Goal: Transaction & Acquisition: Purchase product/service

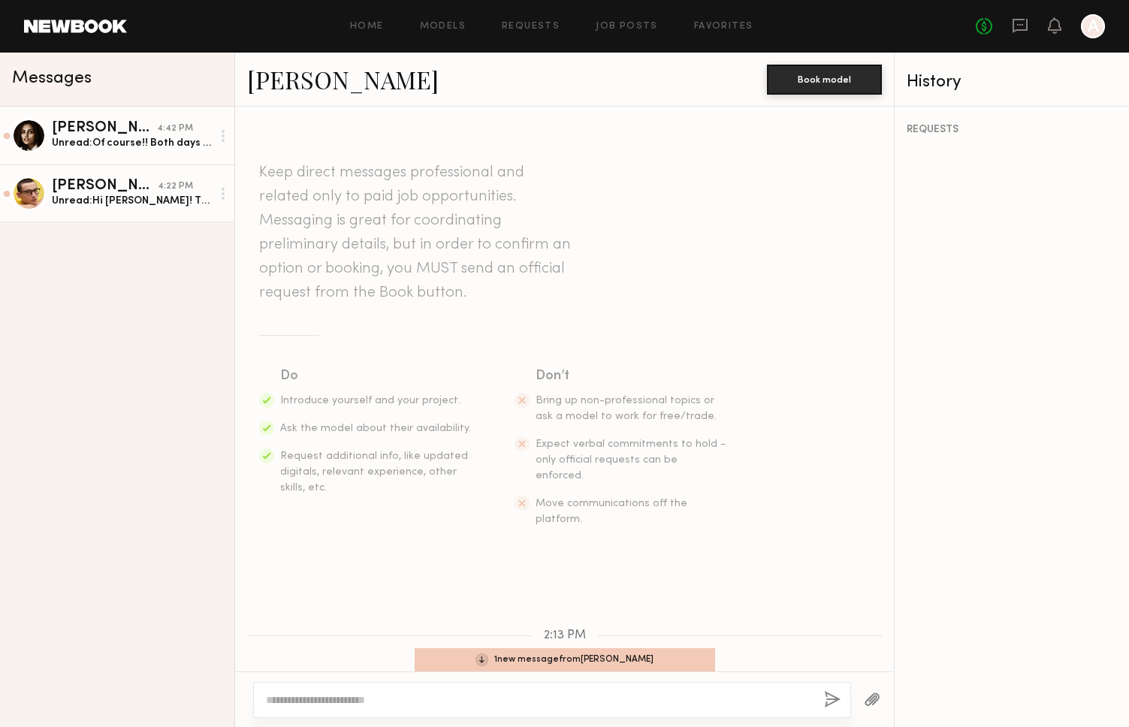
scroll to position [283, 0]
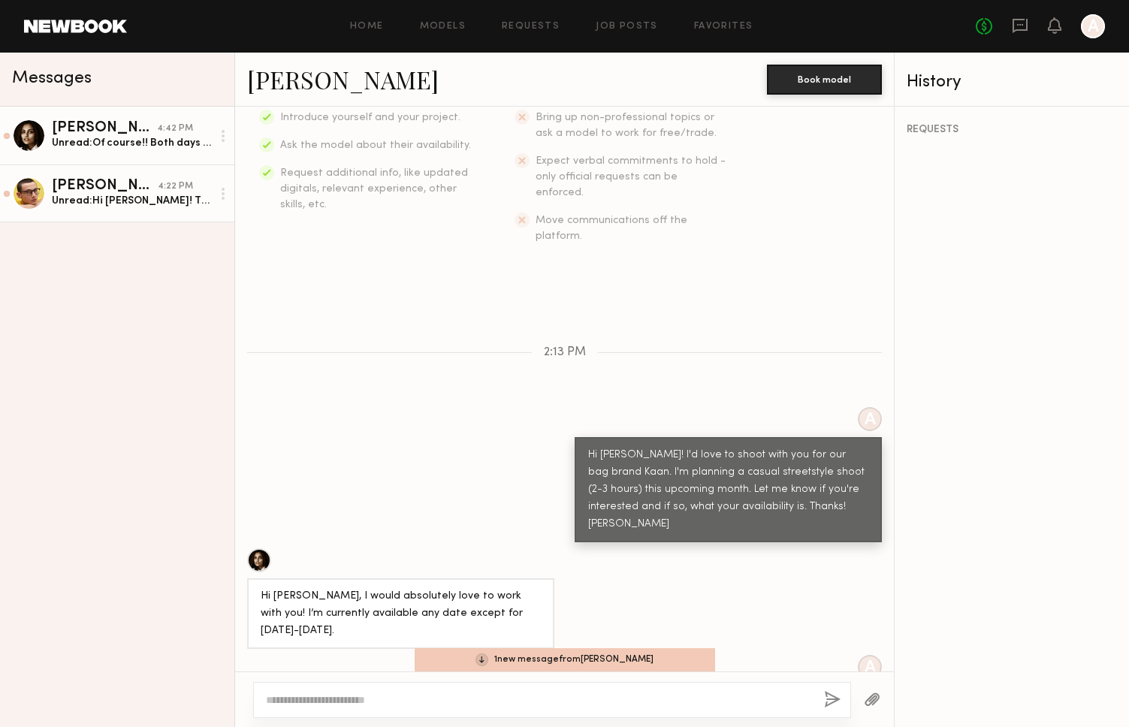
click at [115, 201] on div "Unread: Hi [PERSON_NAME]! Thanks for reaching out and expressing interest in sh…" at bounding box center [132, 201] width 160 height 14
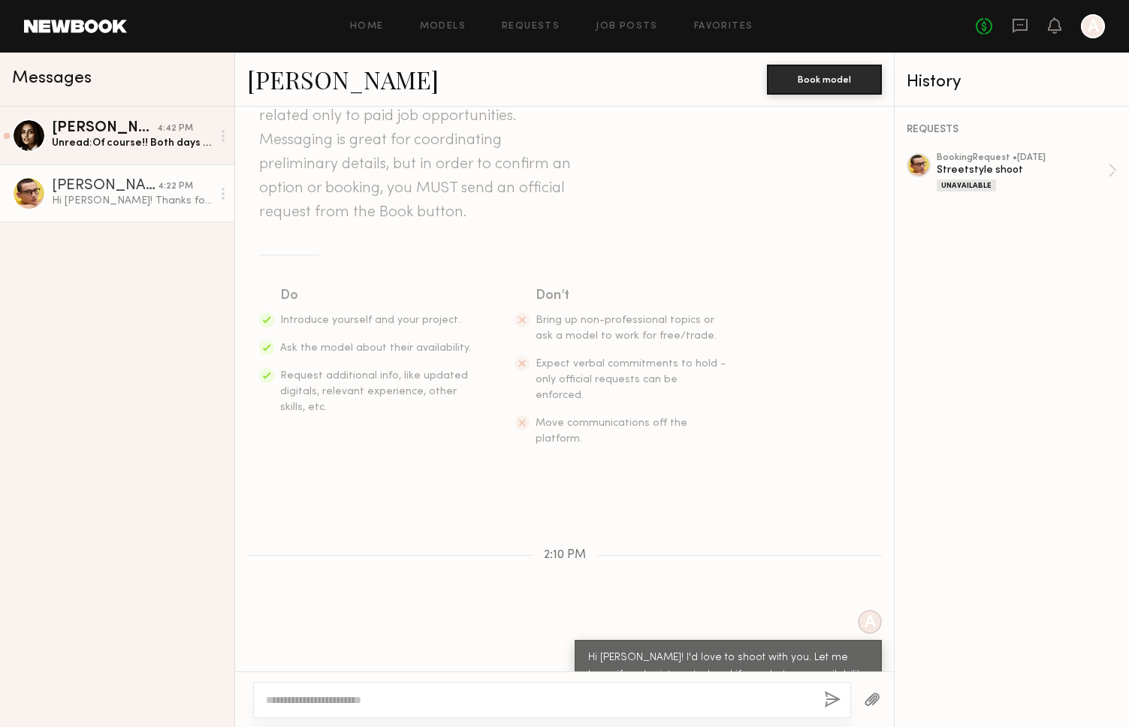
scroll to position [176, 0]
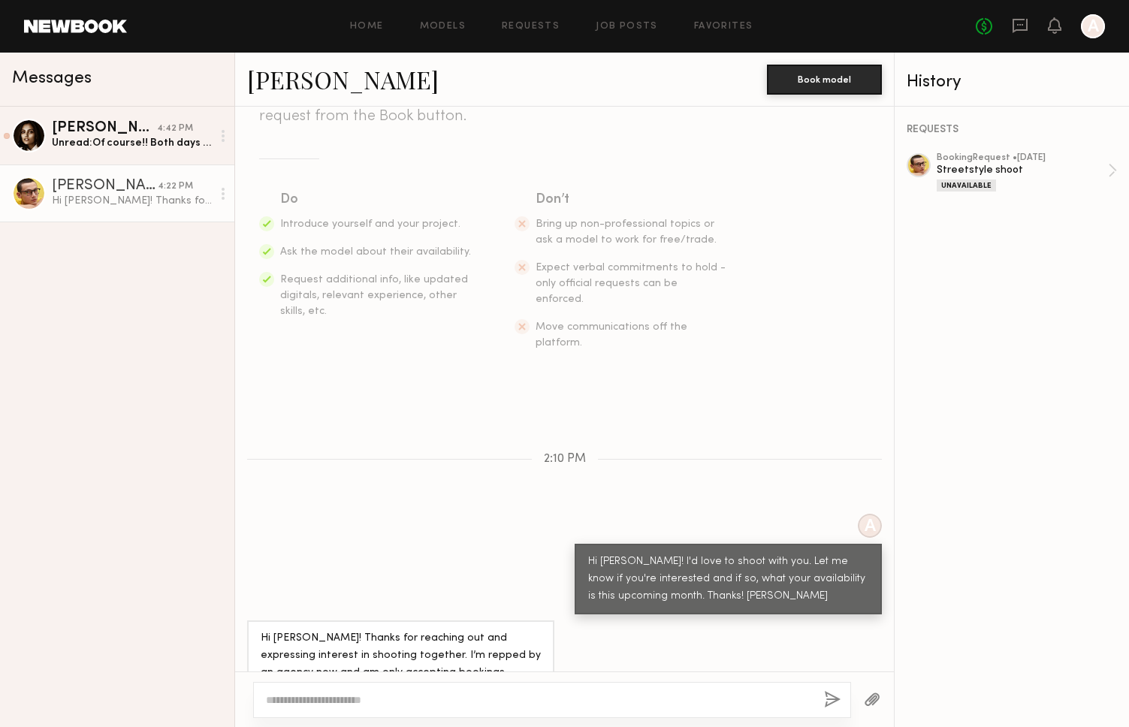
drag, startPoint x: 481, startPoint y: 695, endPoint x: 488, endPoint y: 692, distance: 8.1
click at [481, 695] on textarea at bounding box center [539, 699] width 546 height 15
type textarea "**********"
click at [817, 699] on div "**********" at bounding box center [552, 700] width 598 height 36
click at [838, 699] on button "button" at bounding box center [832, 700] width 17 height 19
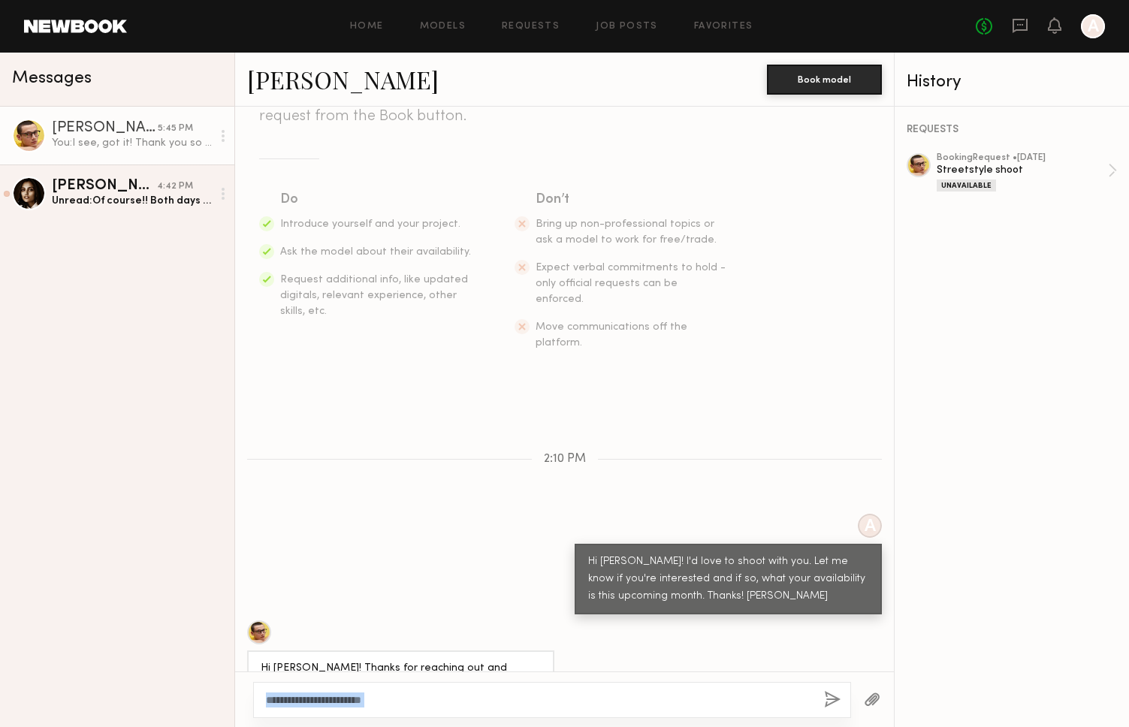
scroll to position [363, 0]
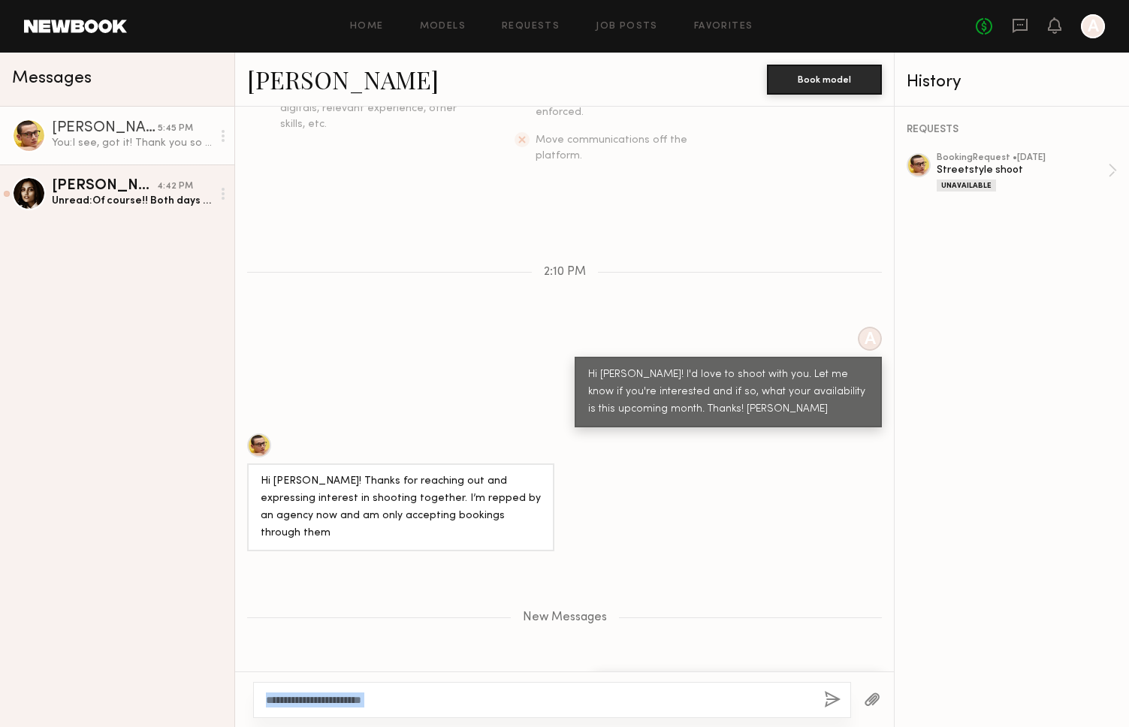
click at [114, 137] on div "You: I see, got it! Thank you so much for letting me know :)" at bounding box center [132, 143] width 160 height 14
click at [113, 199] on div "Unread: Of course!! Both days are perfect, and yes absolutely :)" at bounding box center [132, 201] width 160 height 14
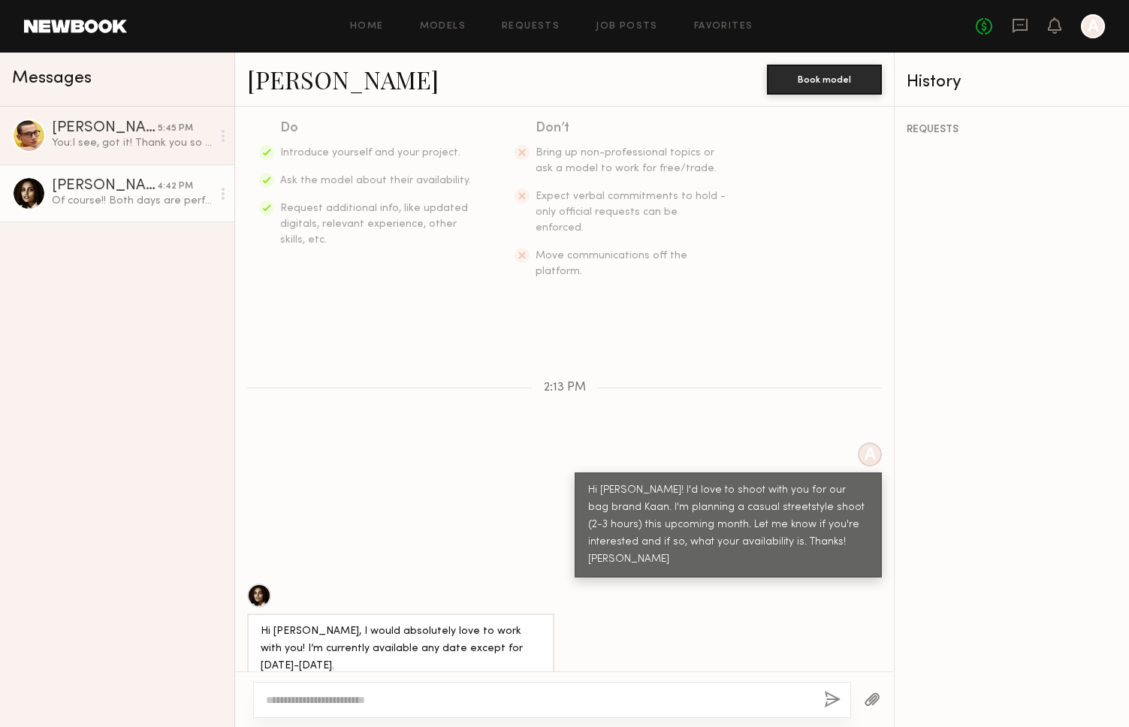
scroll to position [355, 0]
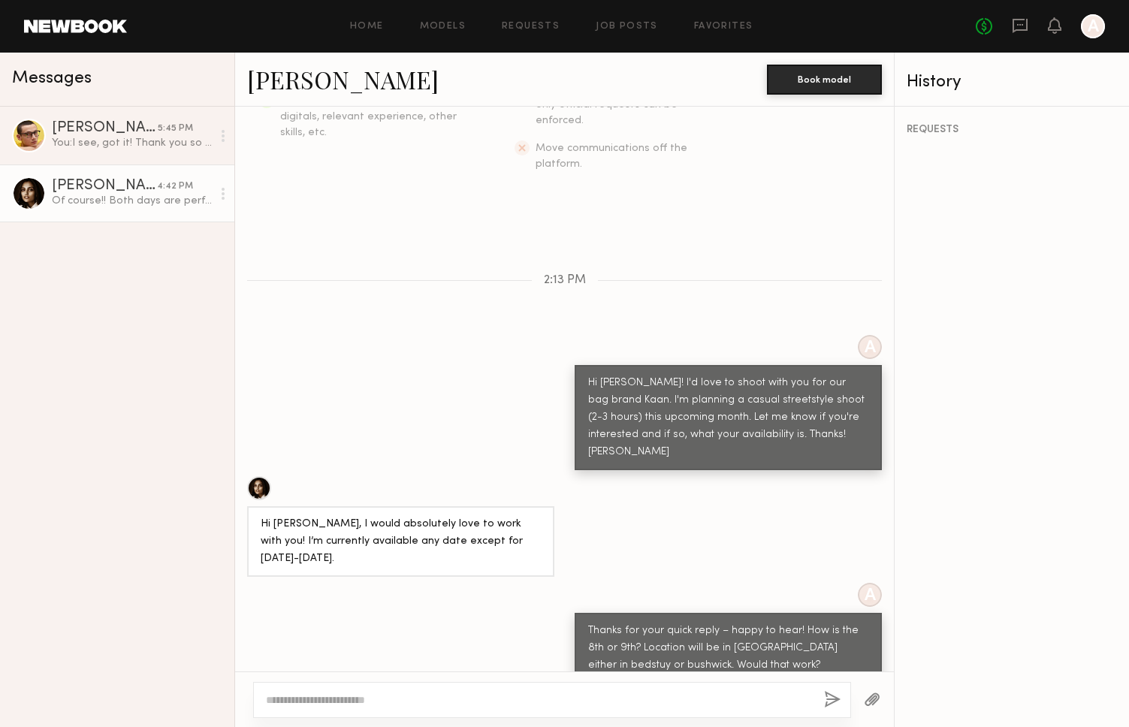
click at [593, 698] on textarea at bounding box center [539, 699] width 546 height 15
drag, startPoint x: 537, startPoint y: 698, endPoint x: 318, endPoint y: 700, distance: 218.6
click at [318, 700] on textarea "**********" at bounding box center [539, 699] width 546 height 15
click at [528, 696] on textarea "**********" at bounding box center [539, 699] width 546 height 15
click at [427, 698] on textarea "**********" at bounding box center [539, 699] width 546 height 15
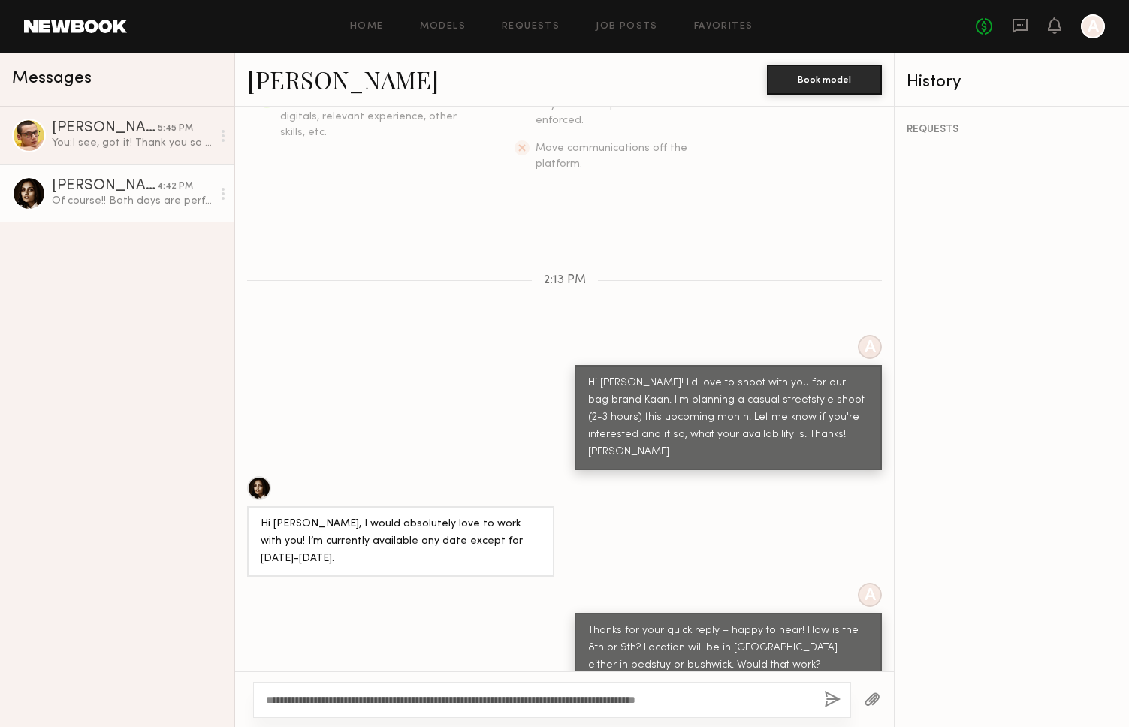
click at [762, 695] on textarea "**********" at bounding box center [539, 699] width 546 height 15
type textarea "**********"
click at [837, 693] on button "button" at bounding box center [832, 700] width 17 height 19
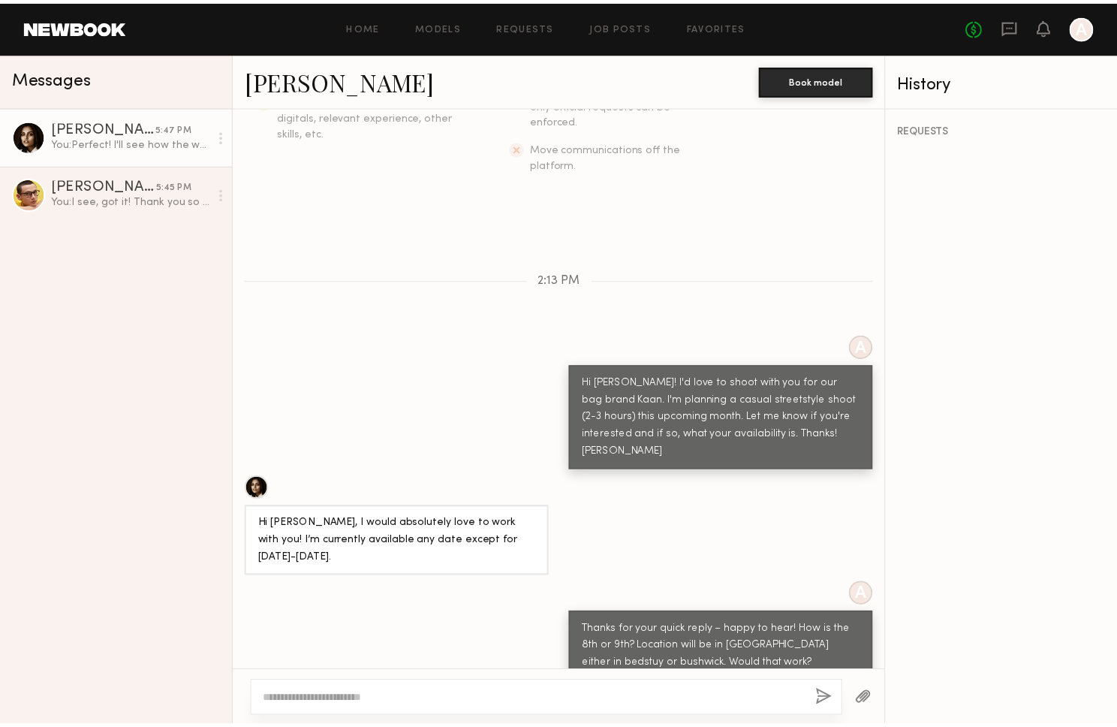
scroll to position [559, 0]
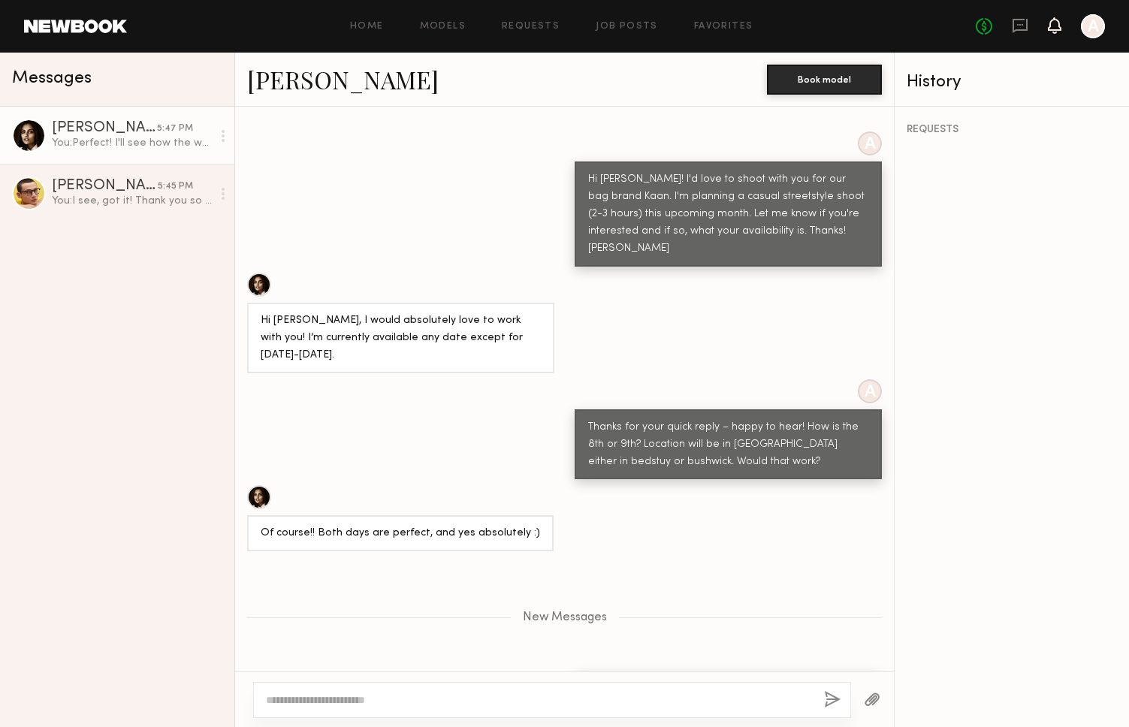
click at [1048, 30] on icon at bounding box center [1055, 25] width 14 height 17
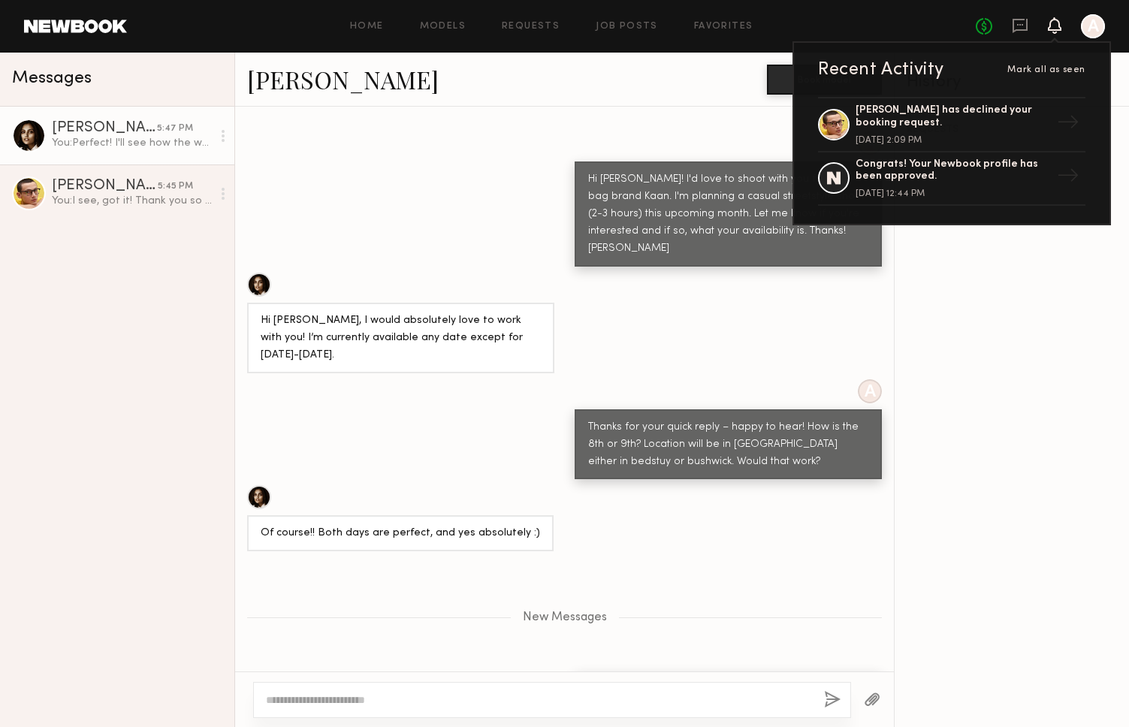
click at [1096, 25] on div at bounding box center [1093, 26] width 24 height 24
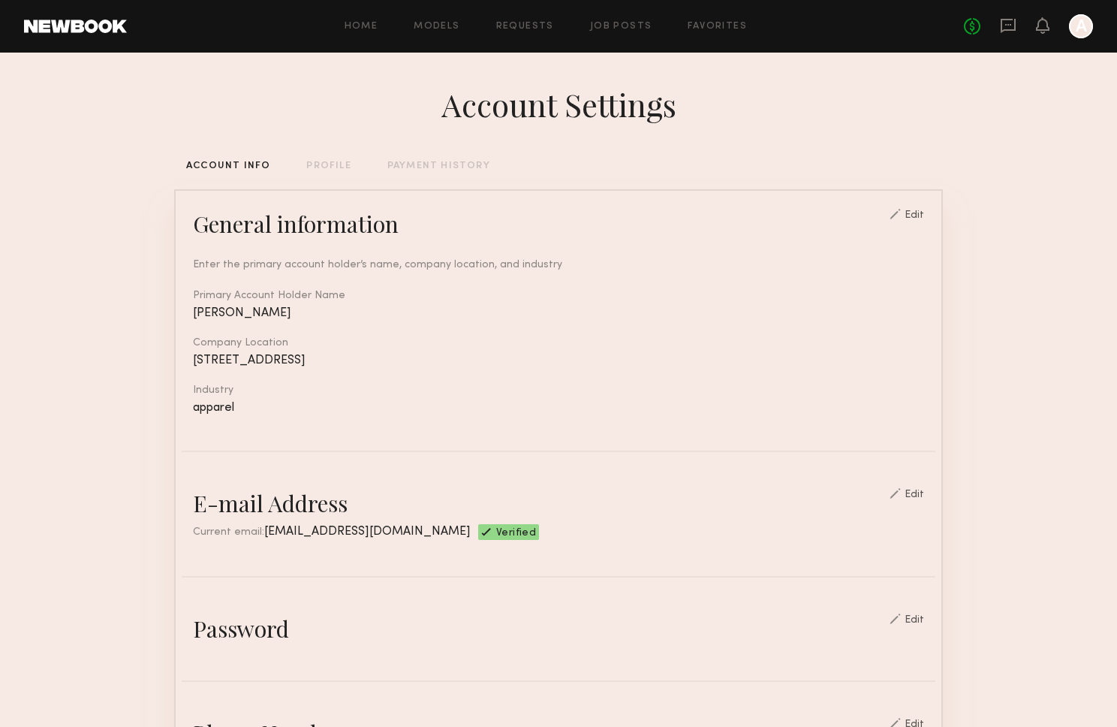
click at [327, 152] on div "Account Settings ACCOUNT INFO PROFILE PAYMENT HISTORY General information Edit …" at bounding box center [558, 730] width 769 height 1354
click at [325, 158] on div "Account Settings ACCOUNT INFO PROFILE PAYMENT HISTORY General information Edit …" at bounding box center [558, 730] width 769 height 1354
click at [327, 163] on div "PROFILE" at bounding box center [328, 166] width 44 height 10
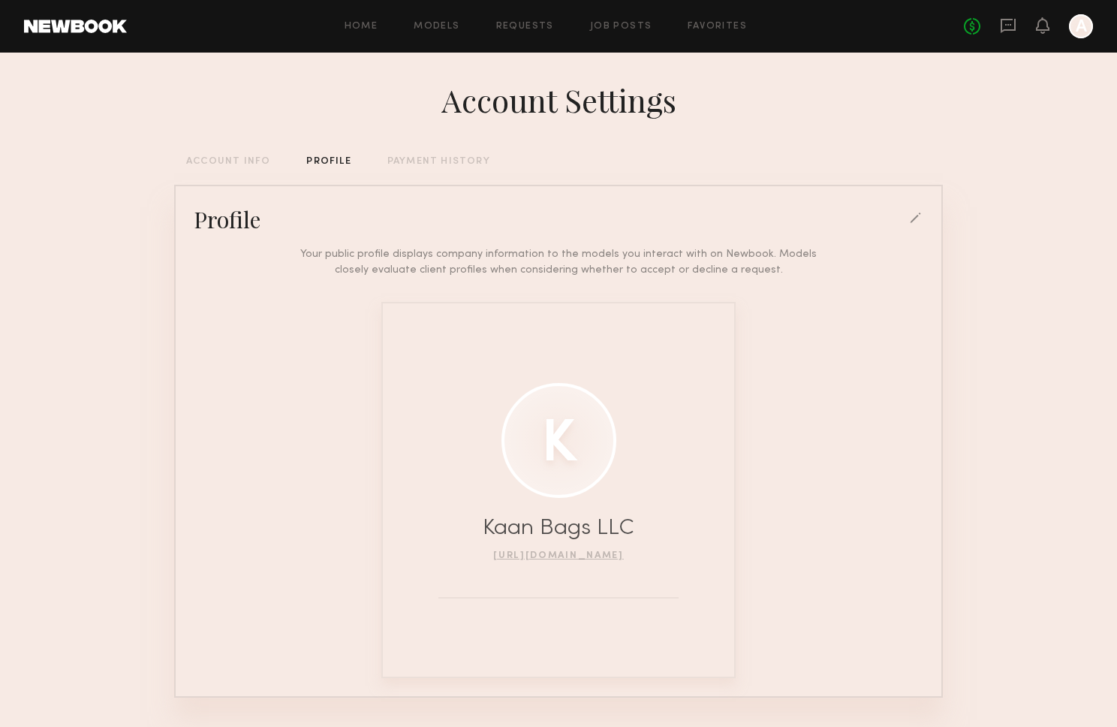
scroll to position [50, 0]
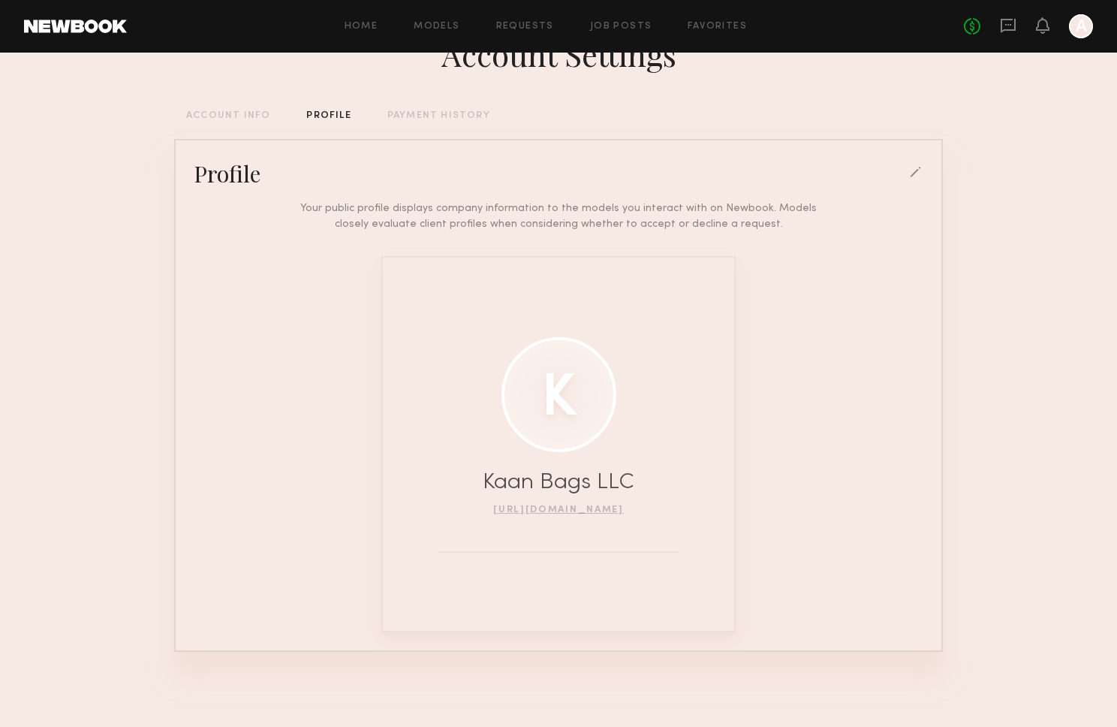
drag, startPoint x: 217, startPoint y: 113, endPoint x: 224, endPoint y: 103, distance: 12.5
click at [217, 113] on div "ACCOUNT INFO" at bounding box center [228, 116] width 84 height 10
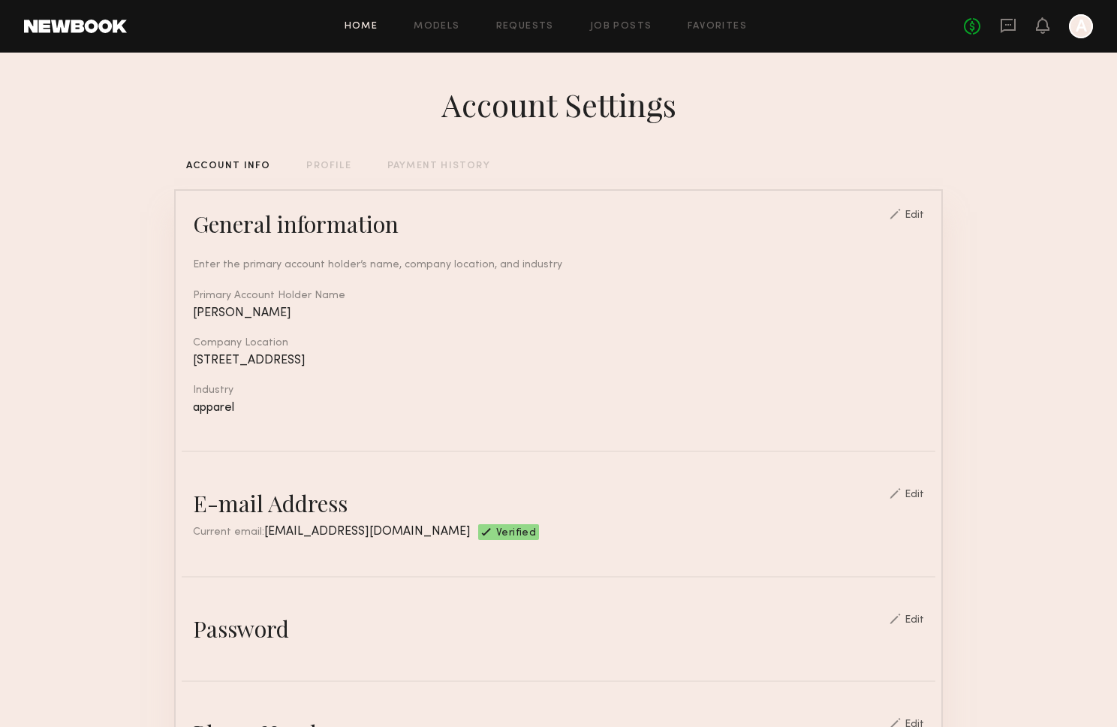
click at [366, 26] on link "Home" at bounding box center [362, 27] width 34 height 10
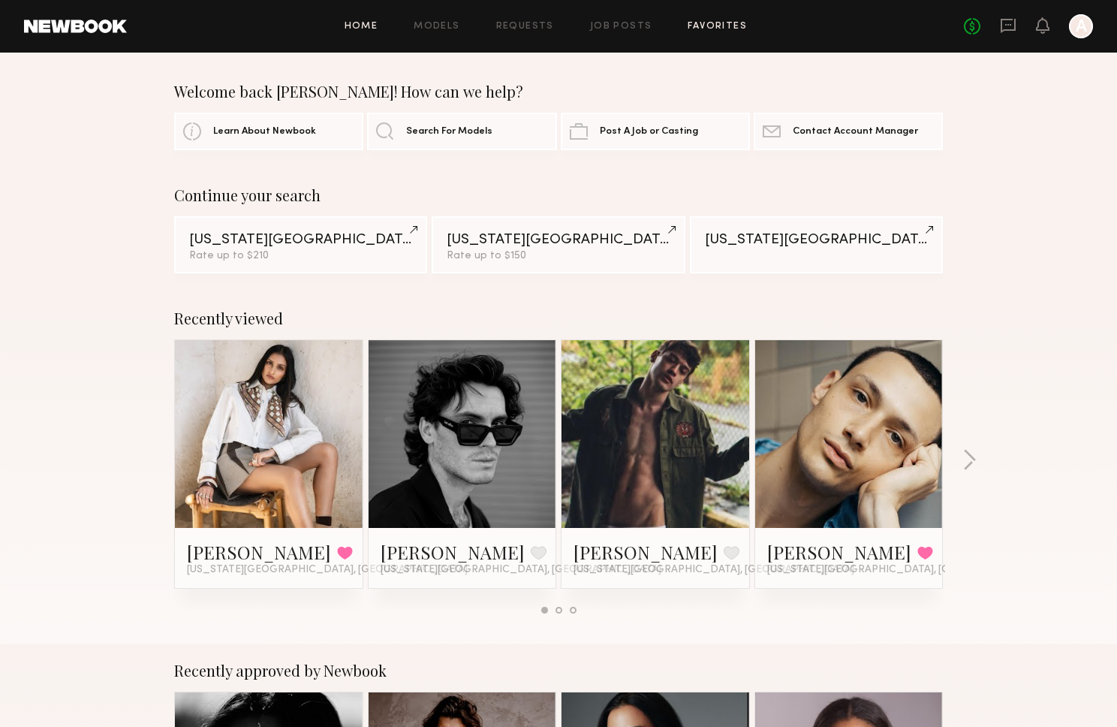
click at [706, 22] on link "Favorites" at bounding box center [717, 27] width 59 height 10
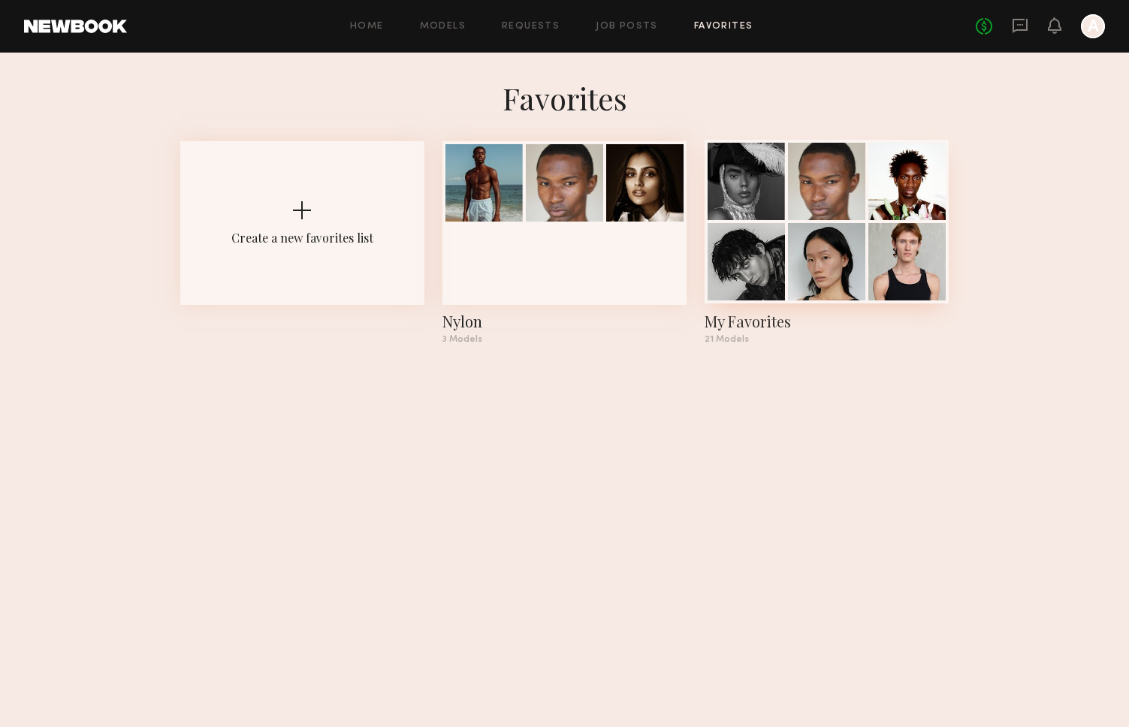
click at [763, 212] on div at bounding box center [745, 181] width 77 height 77
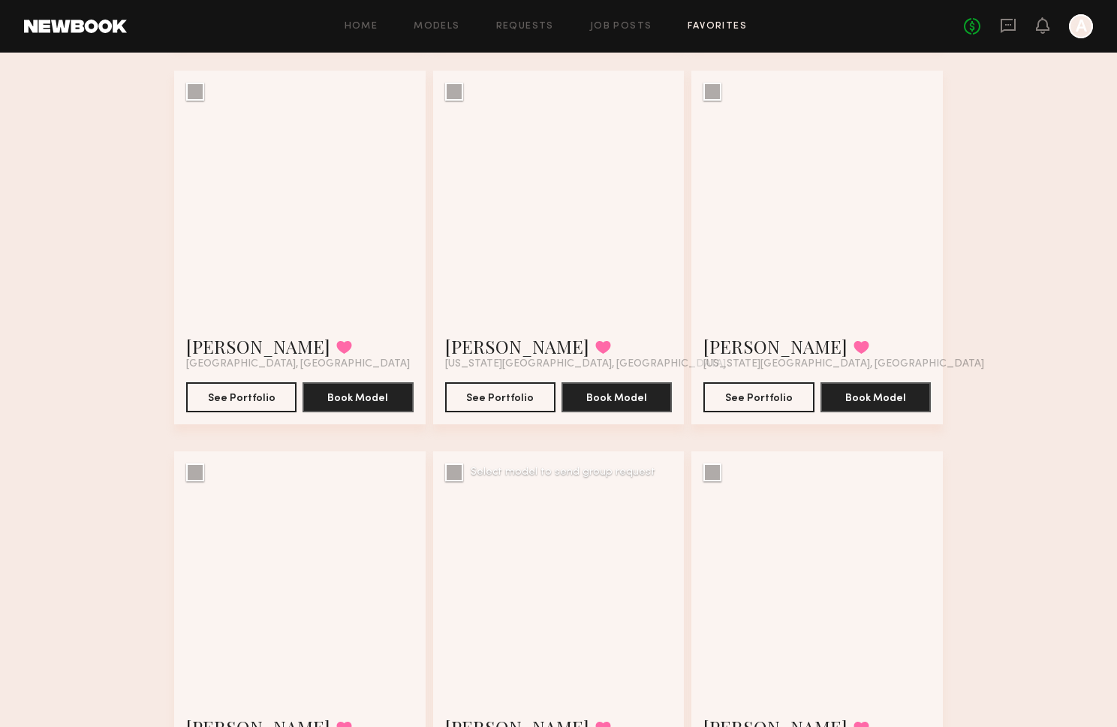
scroll to position [2097, 0]
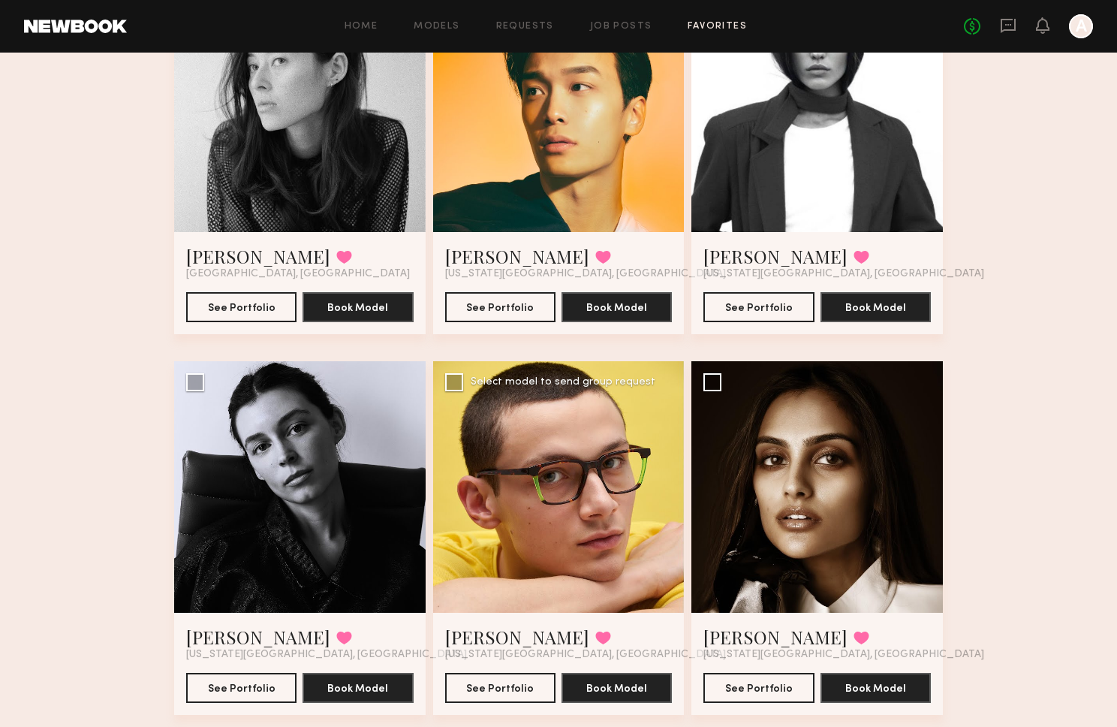
click at [590, 538] on div at bounding box center [559, 487] width 252 height 252
click at [511, 688] on button "See Portfolio" at bounding box center [500, 687] width 110 height 30
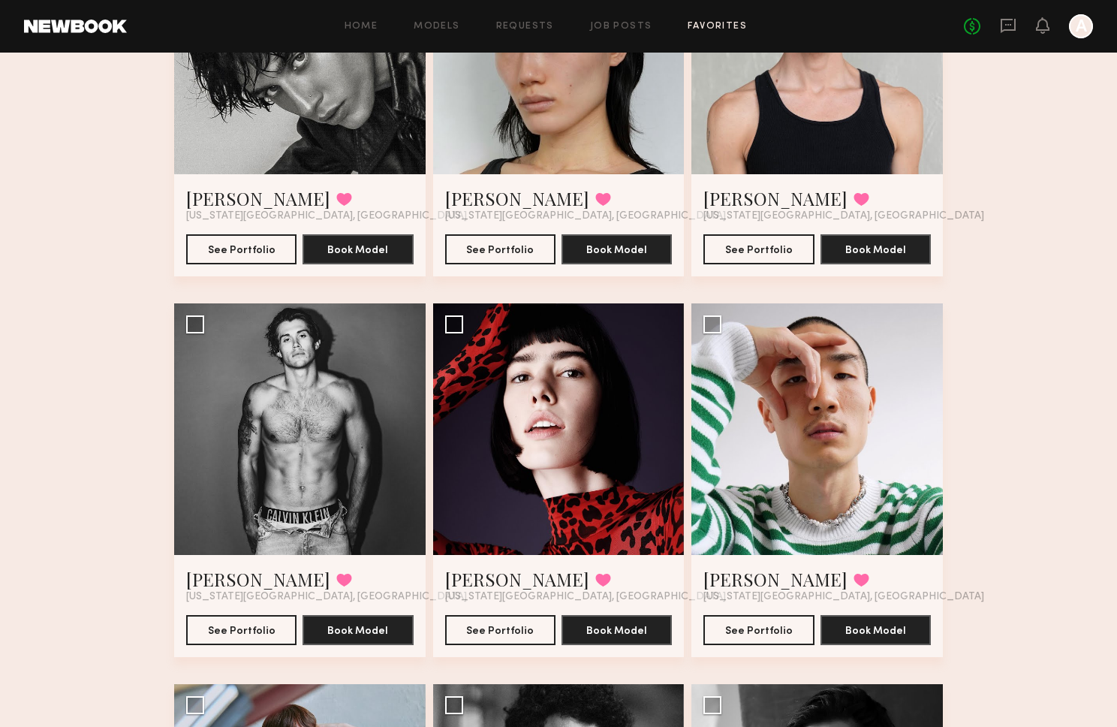
scroll to position [422, 0]
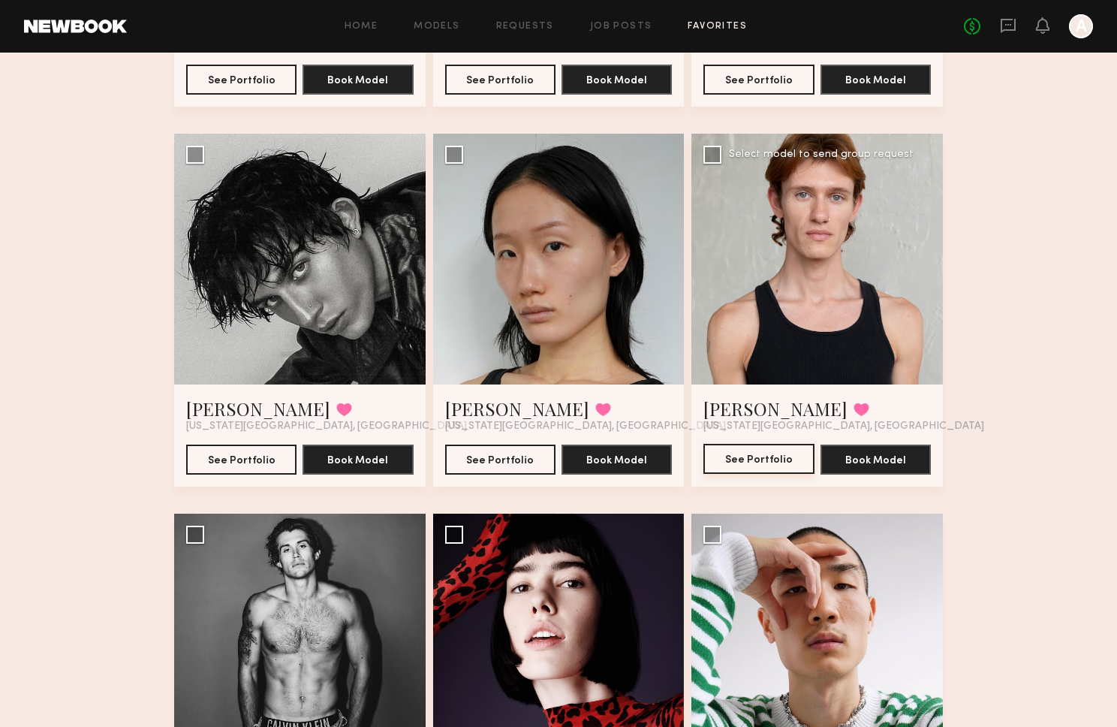
click at [777, 469] on button "See Portfolio" at bounding box center [759, 459] width 110 height 30
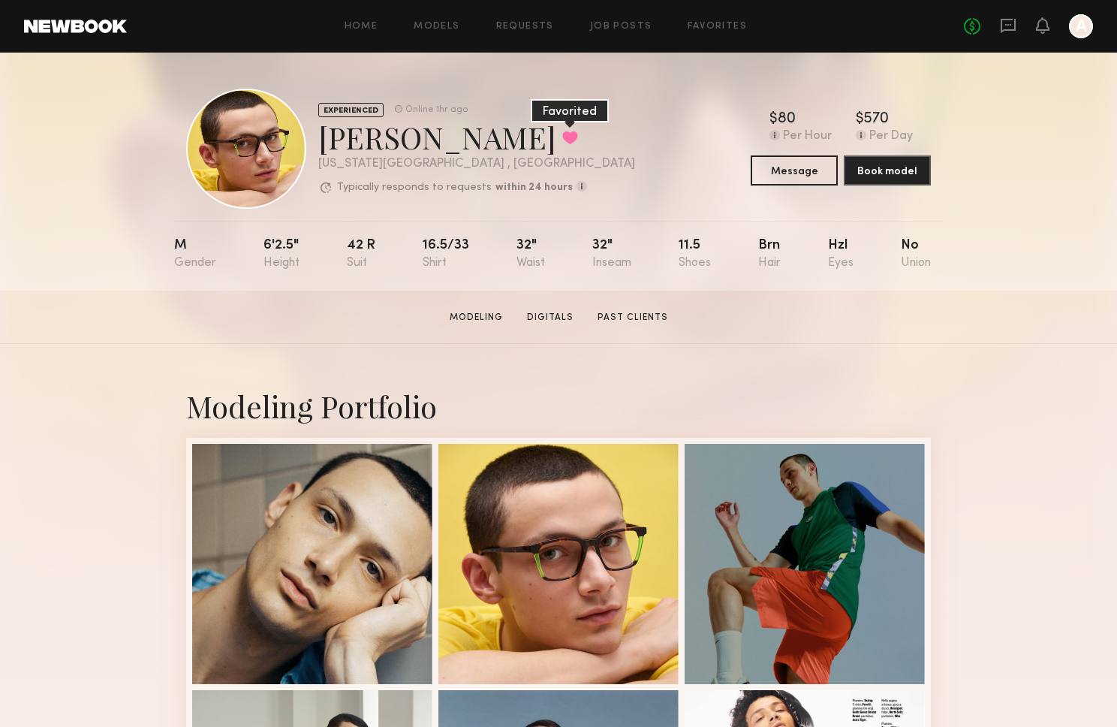
click at [562, 143] on button at bounding box center [570, 138] width 16 height 14
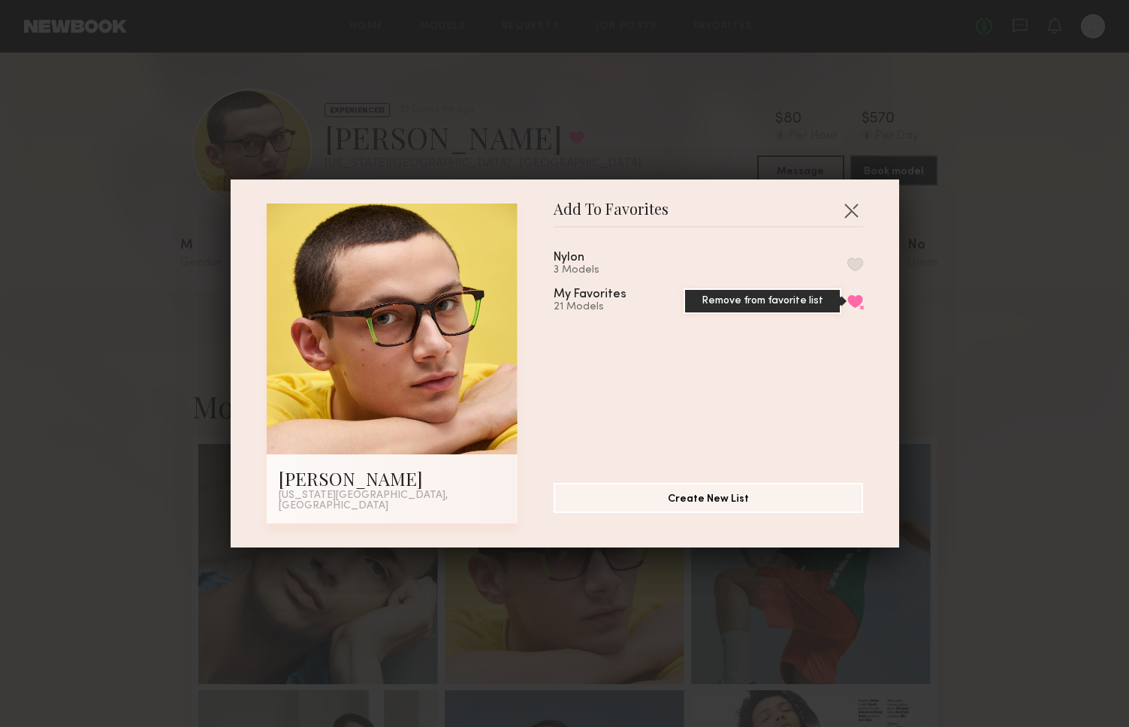
click at [847, 300] on button "Remove from favorite list" at bounding box center [855, 301] width 16 height 14
click at [846, 213] on button "button" at bounding box center [851, 210] width 24 height 24
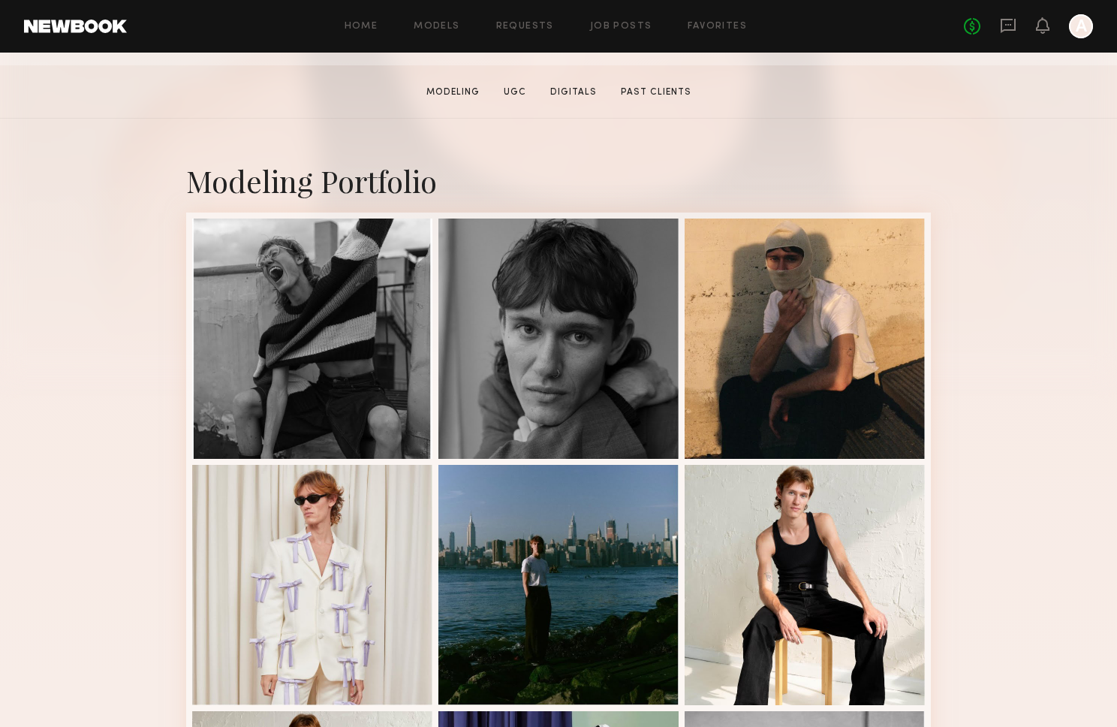
scroll to position [244, 0]
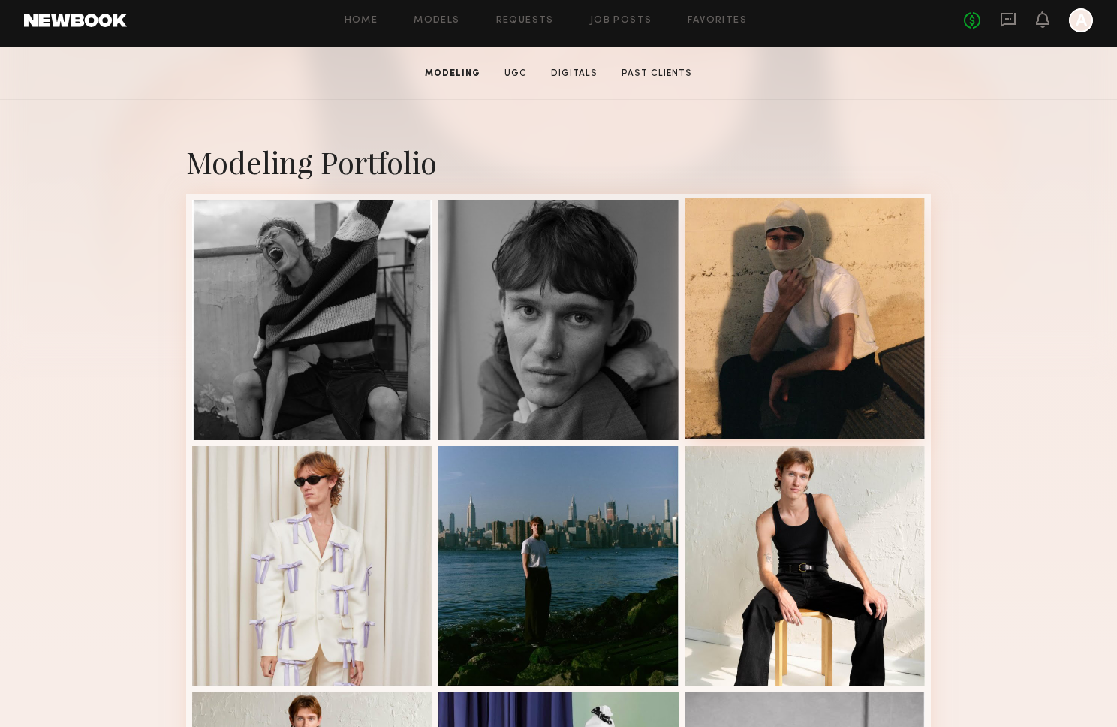
click at [791, 372] on div at bounding box center [805, 318] width 240 height 240
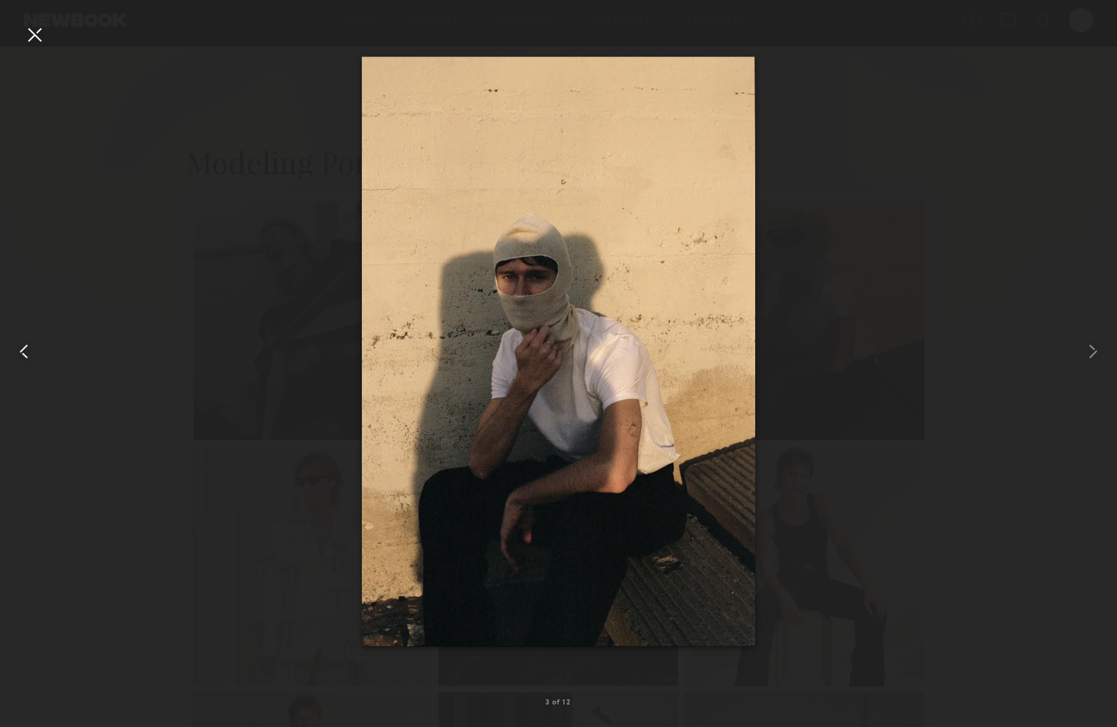
click at [28, 357] on common-icon at bounding box center [24, 351] width 24 height 24
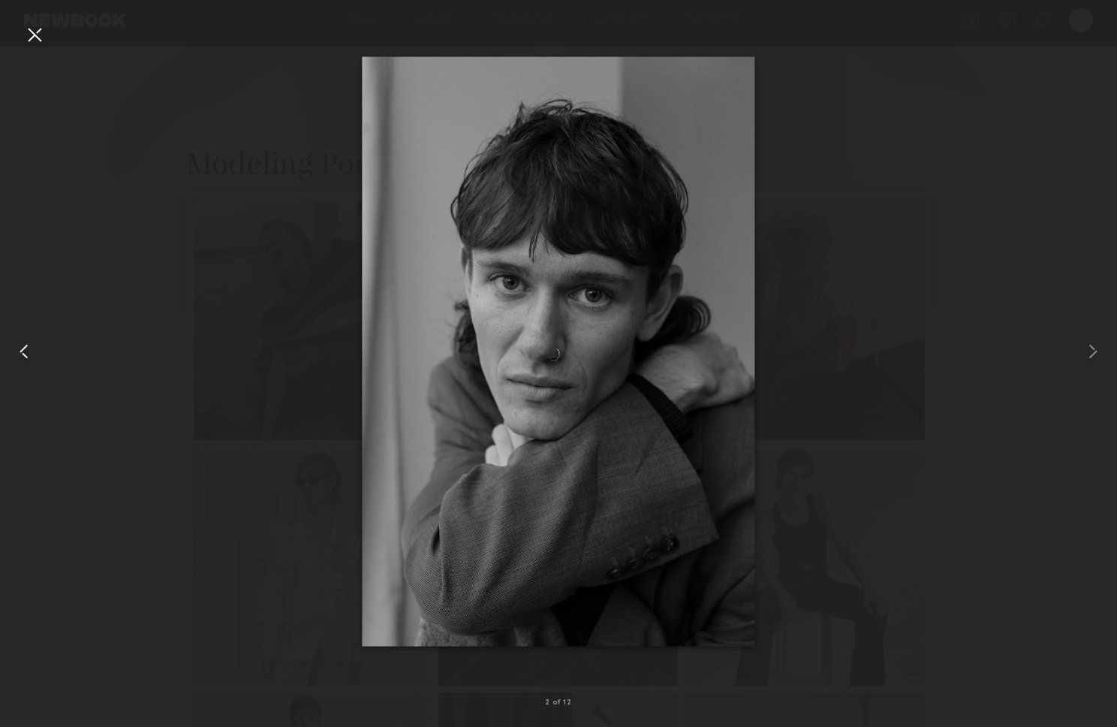
click at [28, 357] on common-icon at bounding box center [24, 351] width 24 height 24
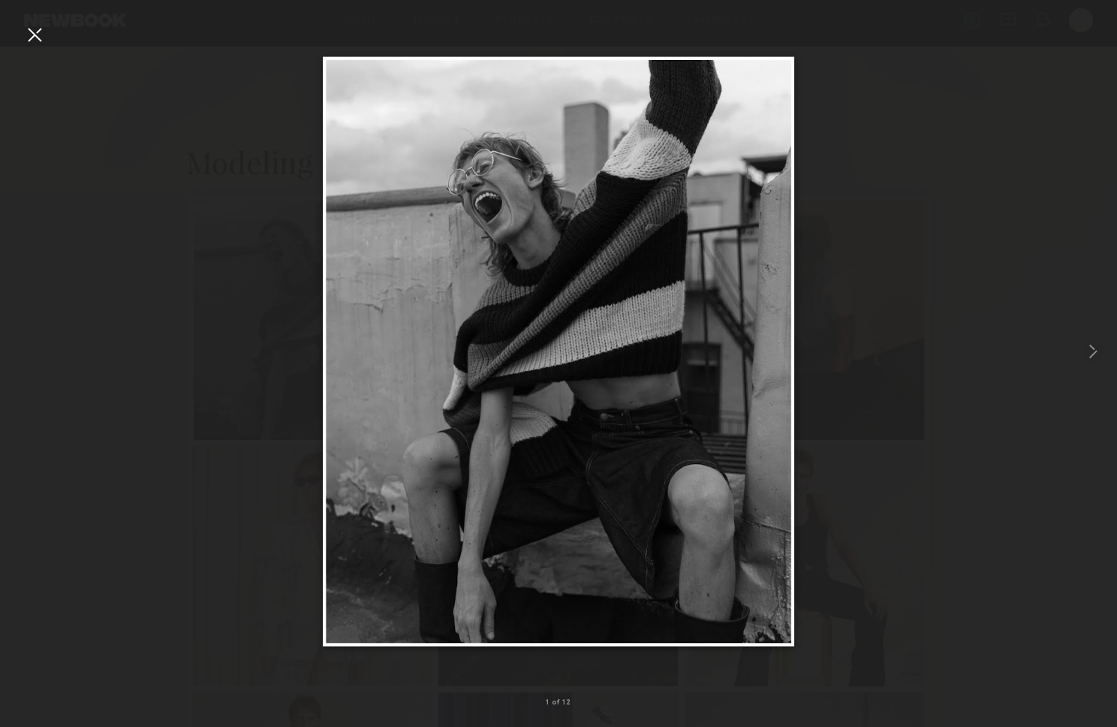
click at [29, 355] on div at bounding box center [558, 351] width 1117 height 655
click at [1087, 351] on common-icon at bounding box center [1093, 351] width 24 height 24
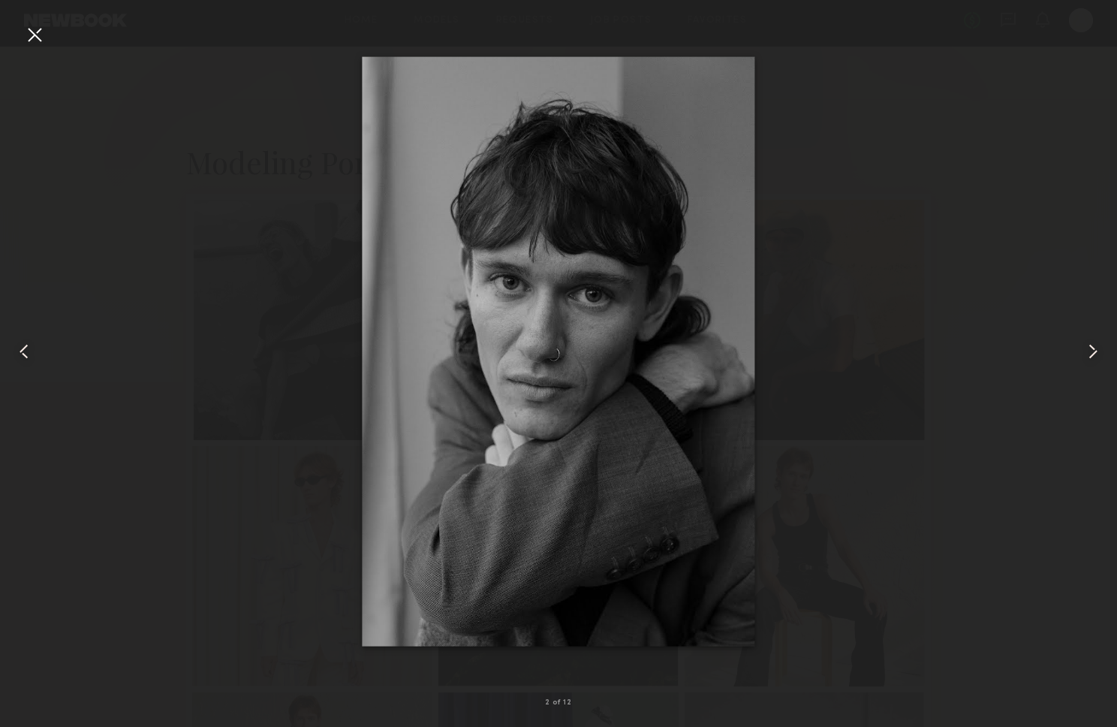
click at [1087, 351] on common-icon at bounding box center [1093, 351] width 24 height 24
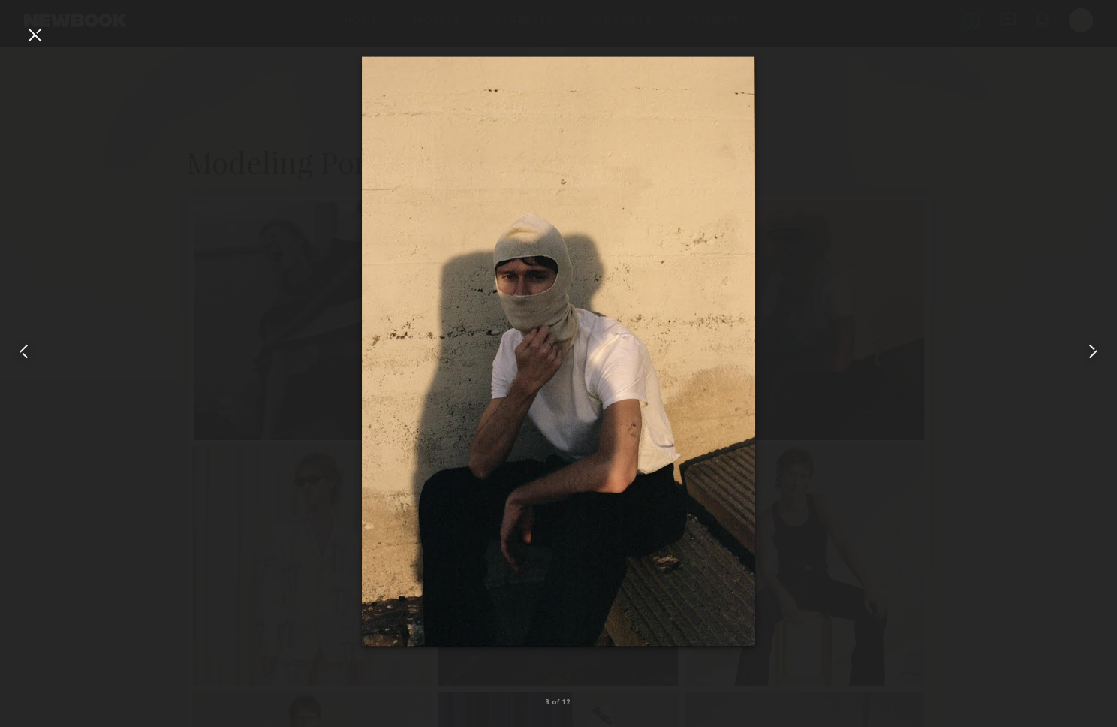
click at [1088, 351] on common-icon at bounding box center [1093, 351] width 24 height 24
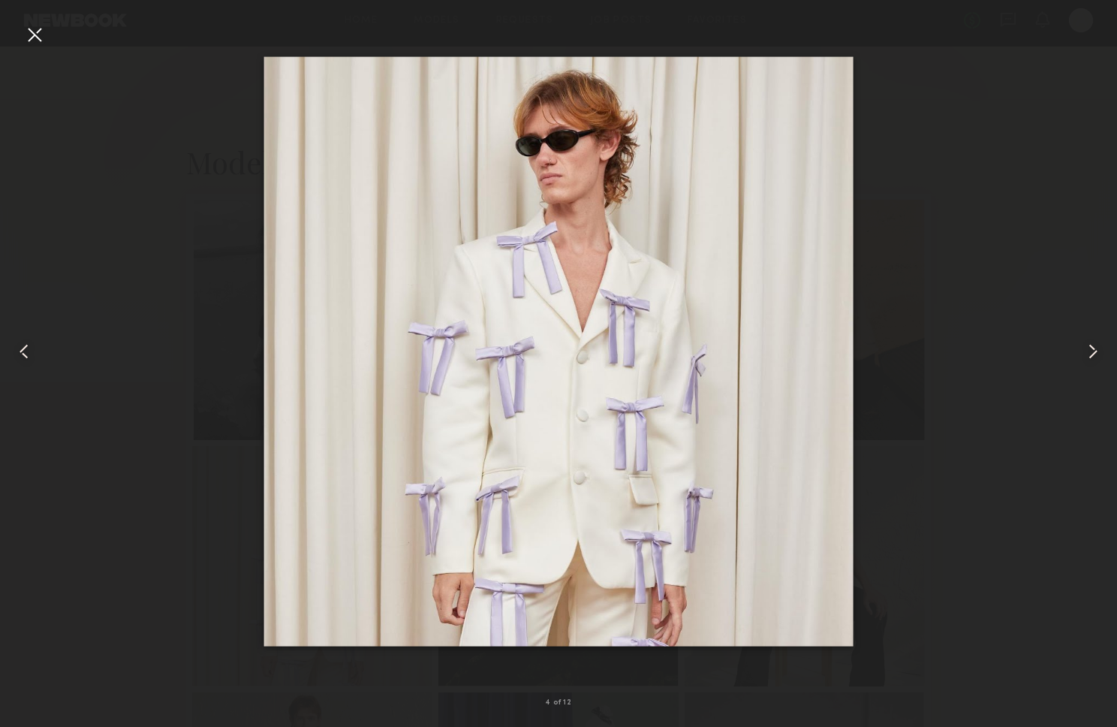
click at [1088, 351] on common-icon at bounding box center [1093, 351] width 24 height 24
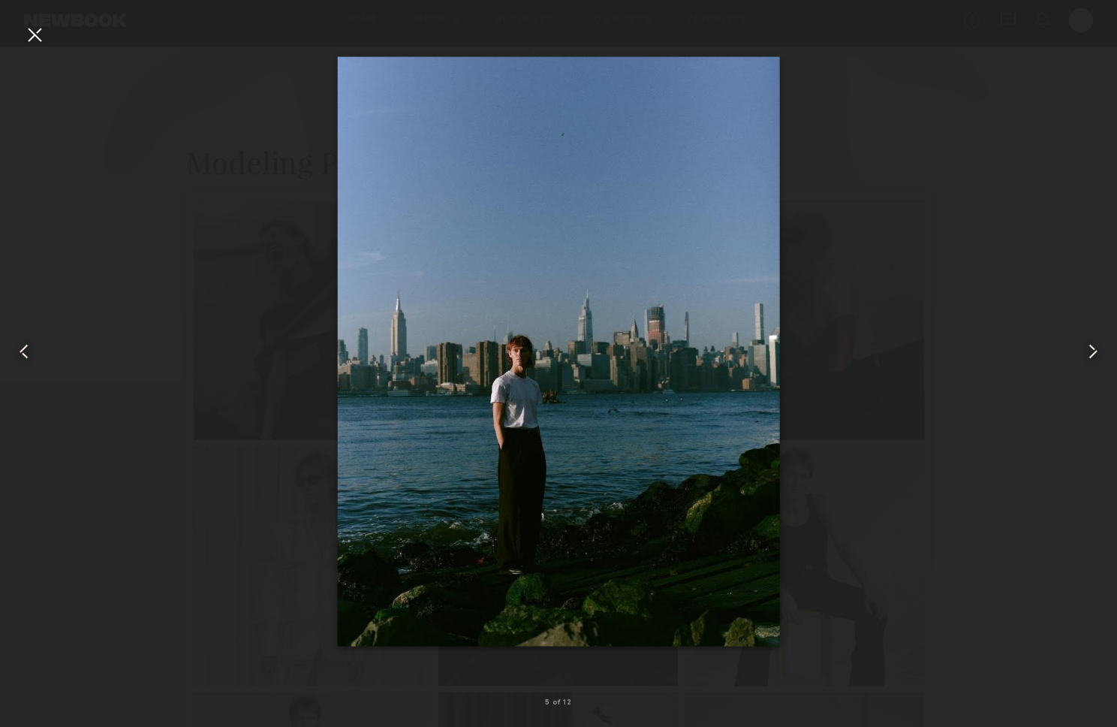
click at [1088, 351] on common-icon at bounding box center [1093, 351] width 24 height 24
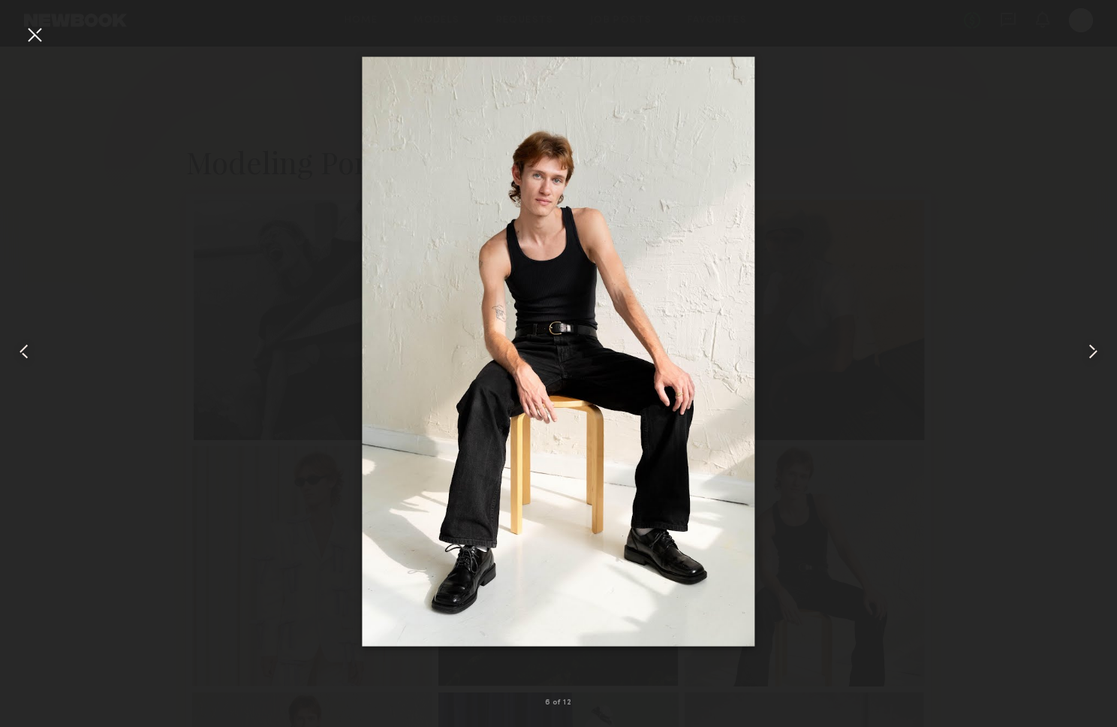
click at [23, 362] on common-icon at bounding box center [24, 351] width 24 height 24
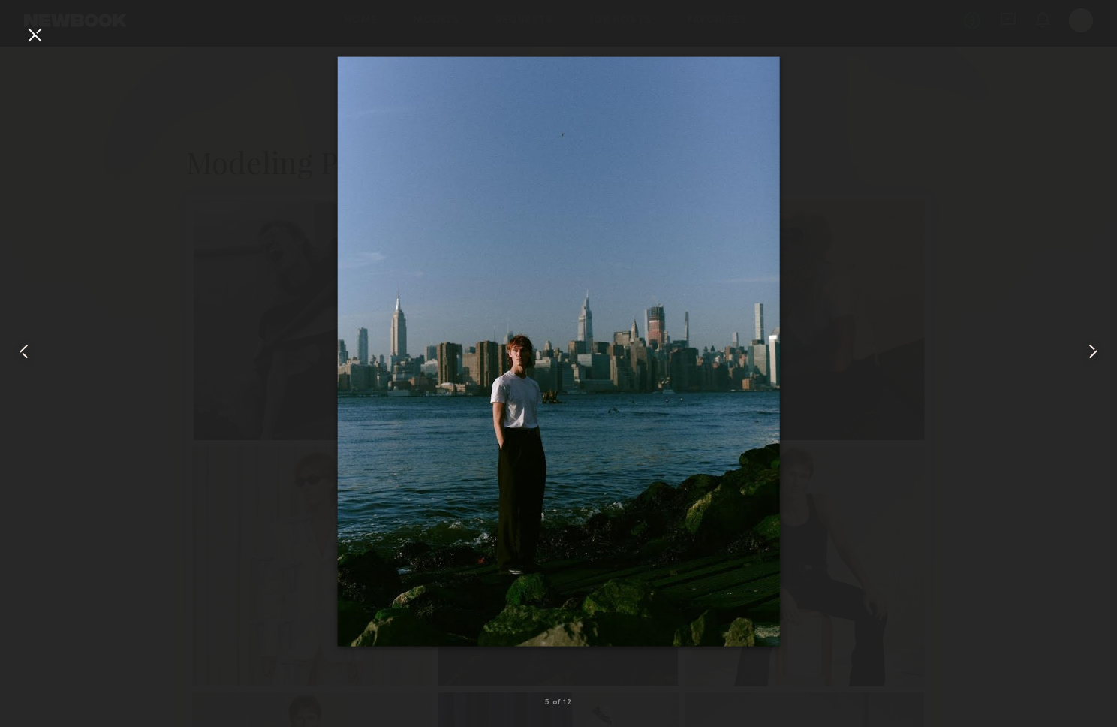
click at [1090, 354] on common-icon at bounding box center [1093, 351] width 24 height 24
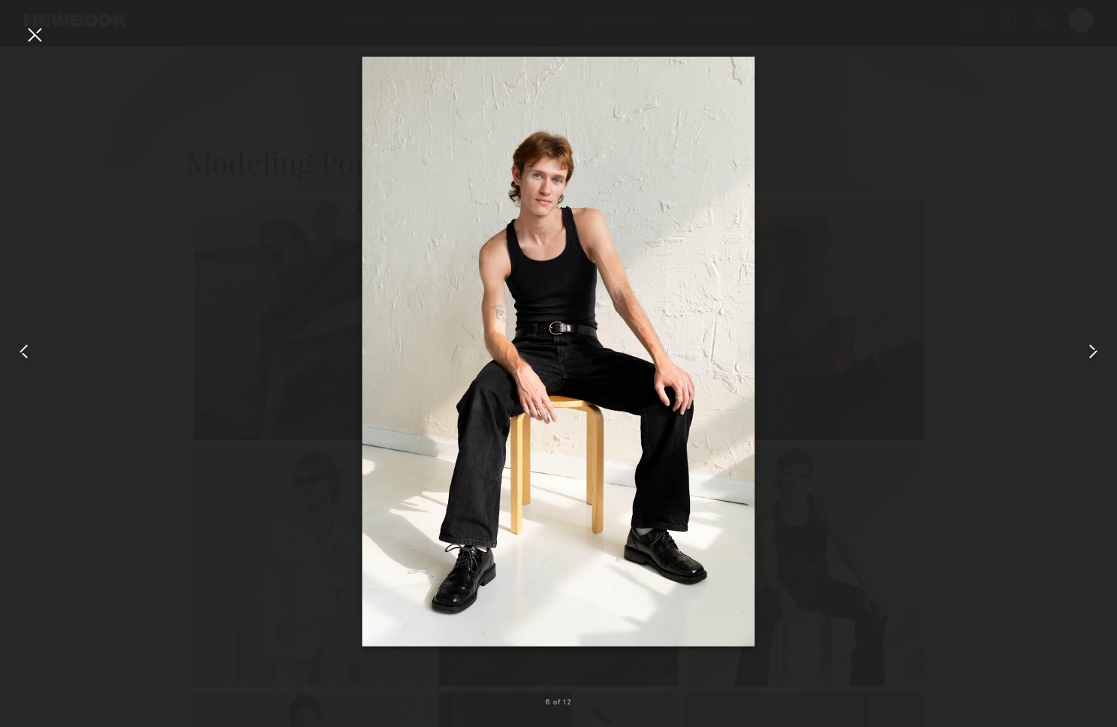
click at [1090, 354] on common-icon at bounding box center [1093, 351] width 24 height 24
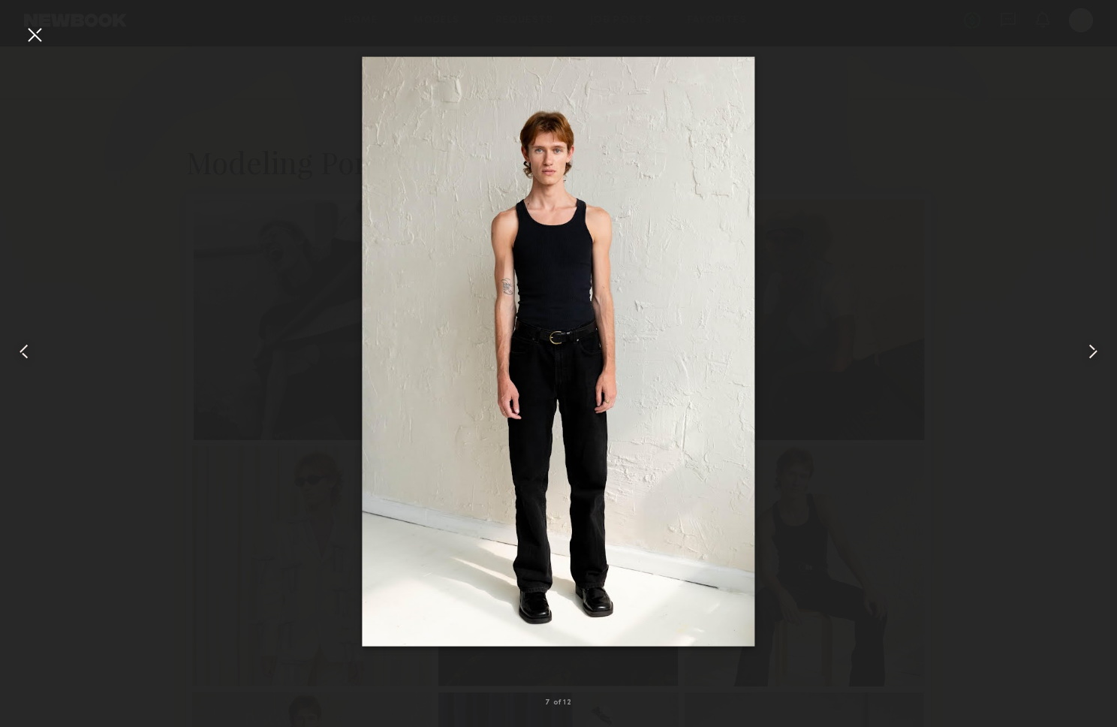
click at [1090, 354] on common-icon at bounding box center [1093, 351] width 24 height 24
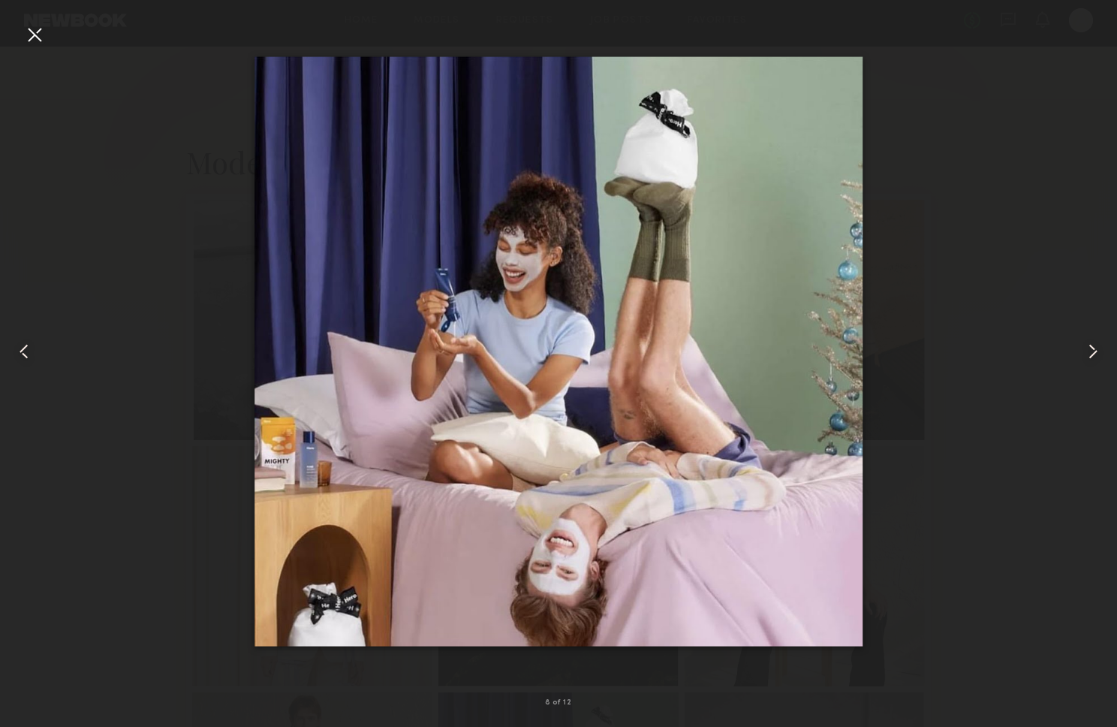
click at [1090, 354] on common-icon at bounding box center [1093, 351] width 24 height 24
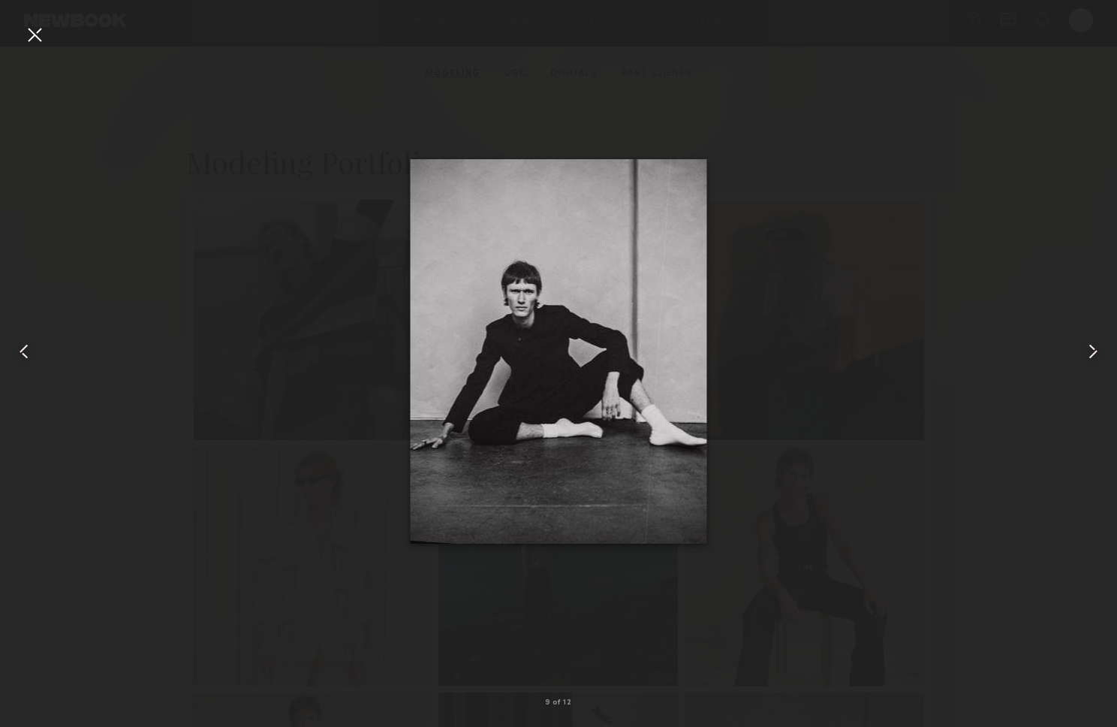
click at [1090, 354] on common-icon at bounding box center [1093, 351] width 24 height 24
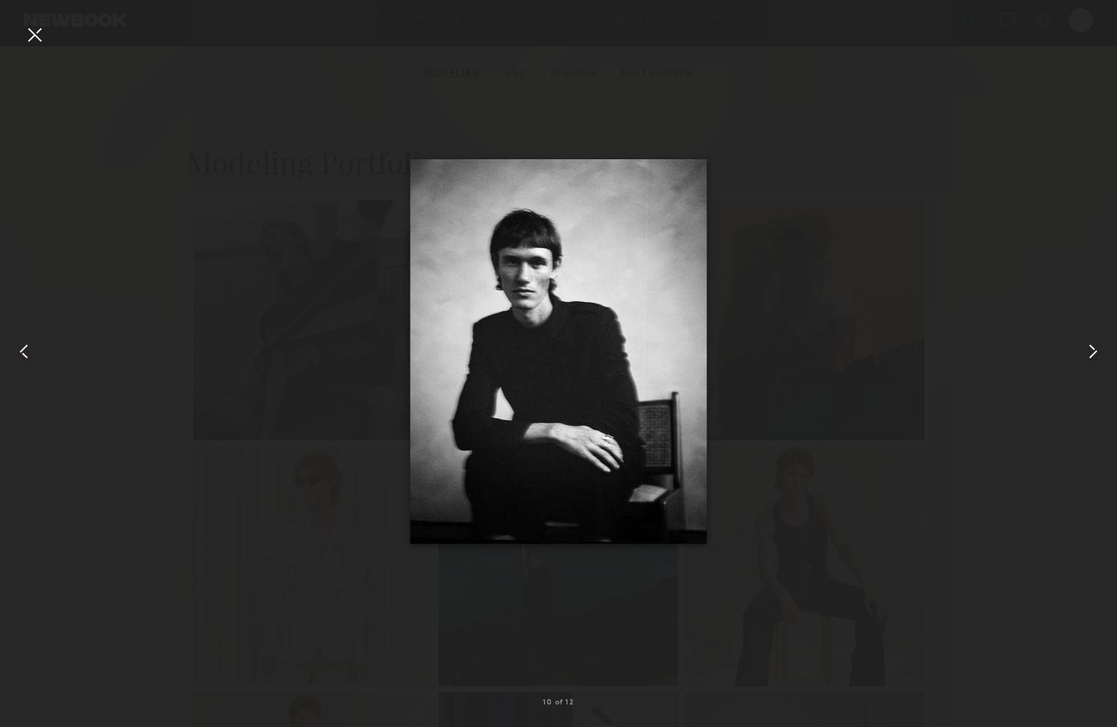
click at [1091, 354] on common-icon at bounding box center [1093, 351] width 24 height 24
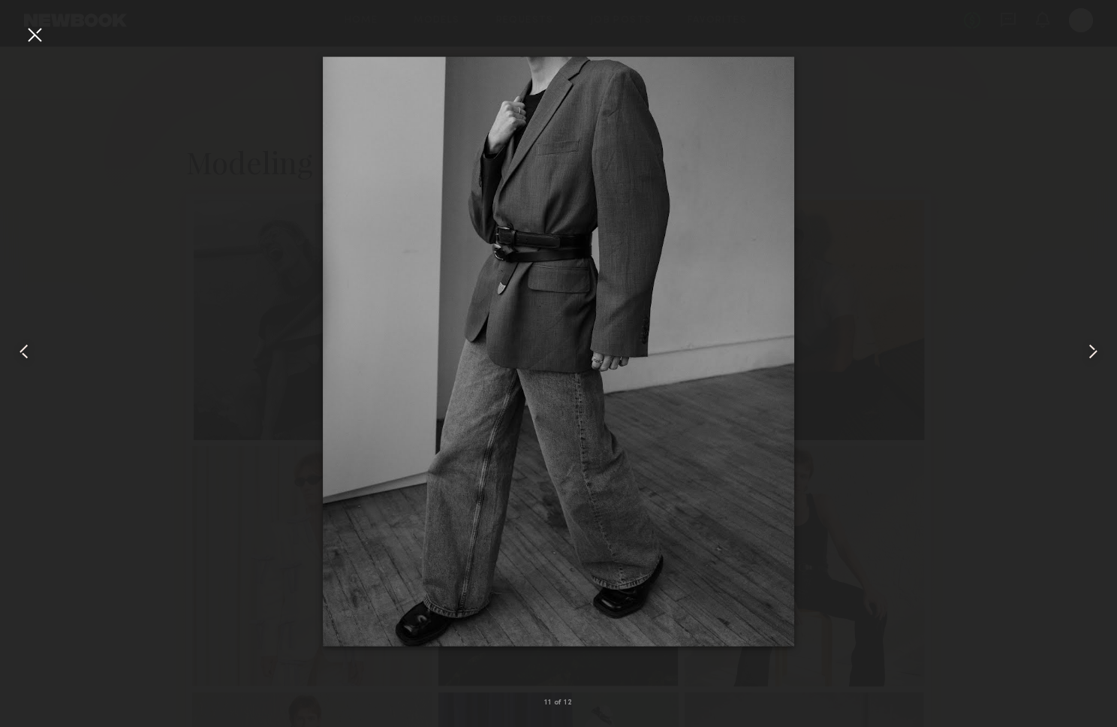
click at [1091, 354] on common-icon at bounding box center [1093, 351] width 24 height 24
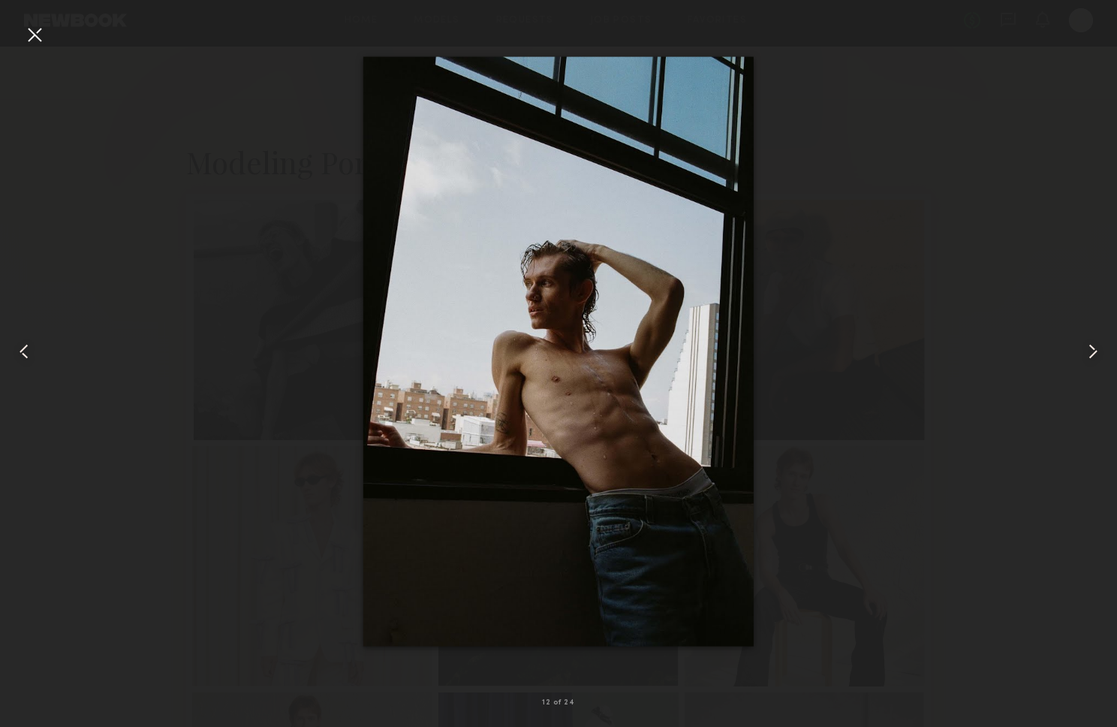
click at [1091, 354] on common-icon at bounding box center [1093, 351] width 24 height 24
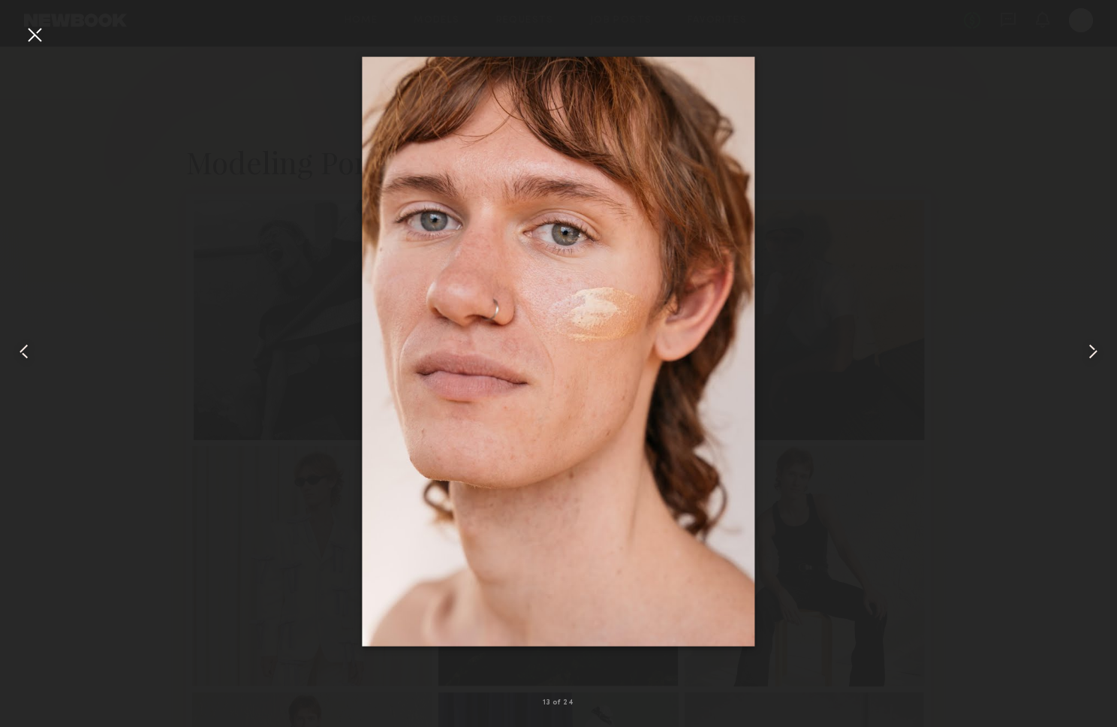
click at [1091, 354] on common-icon at bounding box center [1093, 351] width 24 height 24
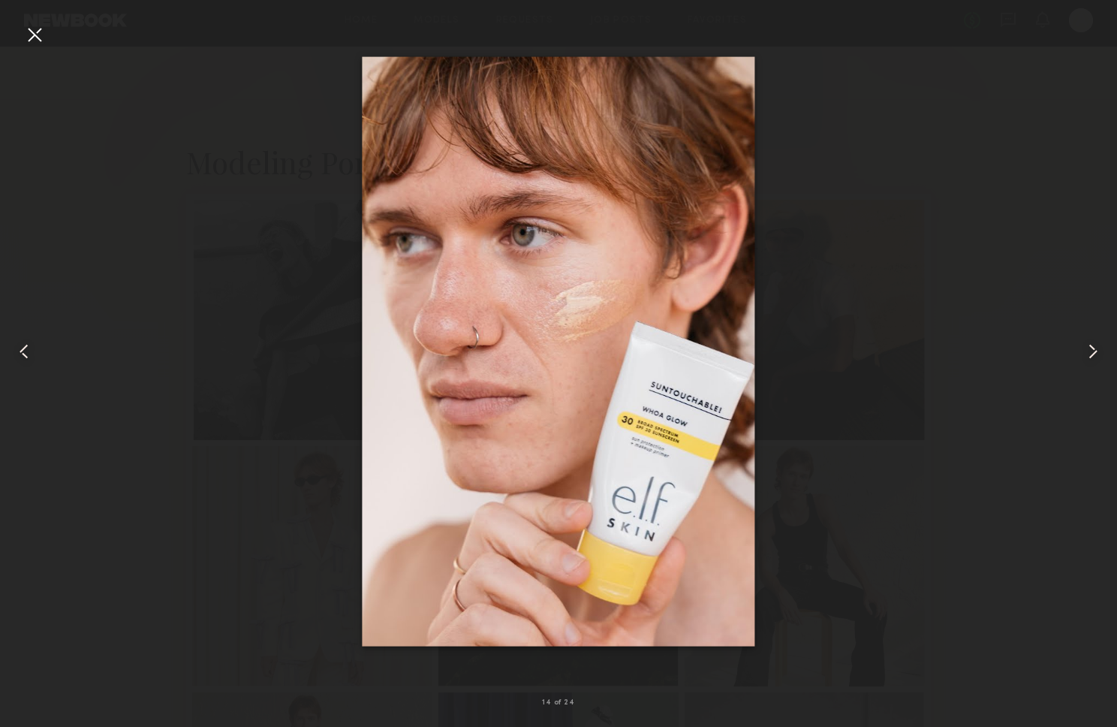
click at [1091, 354] on common-icon at bounding box center [1093, 351] width 24 height 24
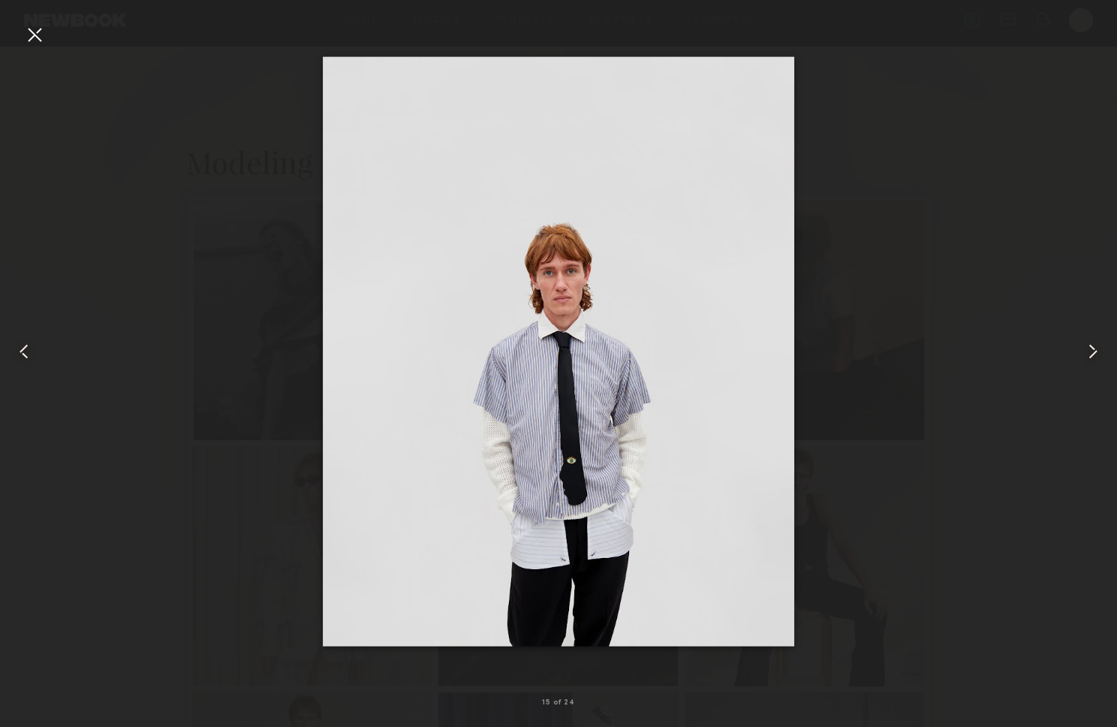
click at [1092, 354] on common-icon at bounding box center [1093, 351] width 24 height 24
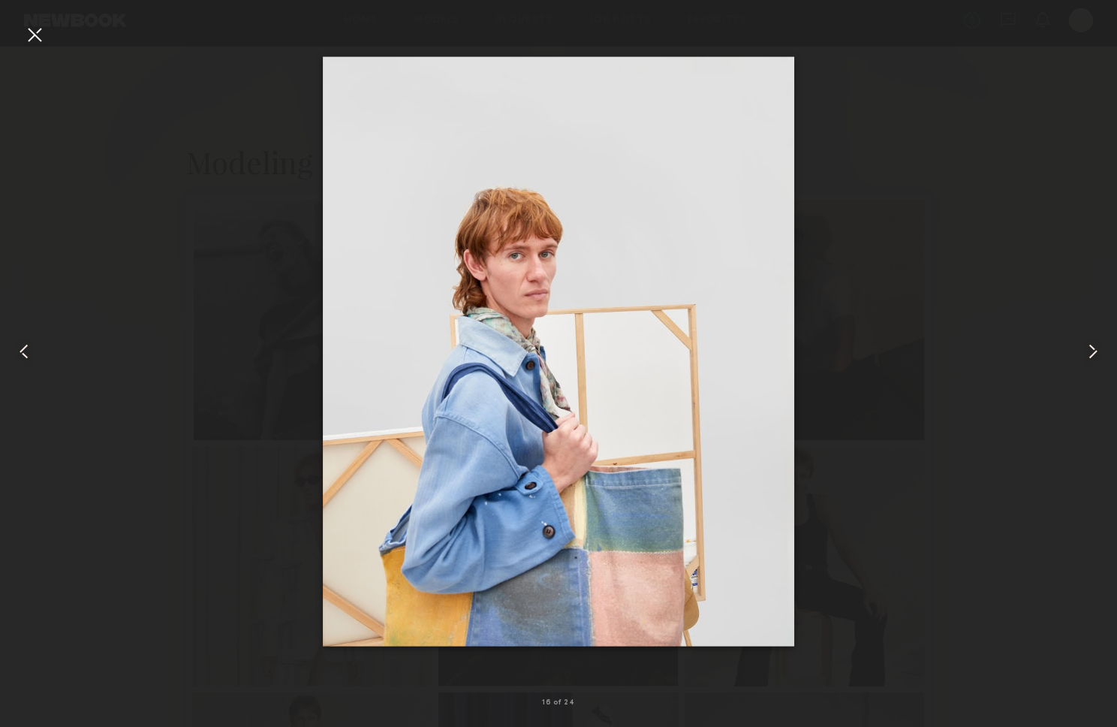
click at [1092, 354] on common-icon at bounding box center [1093, 351] width 24 height 24
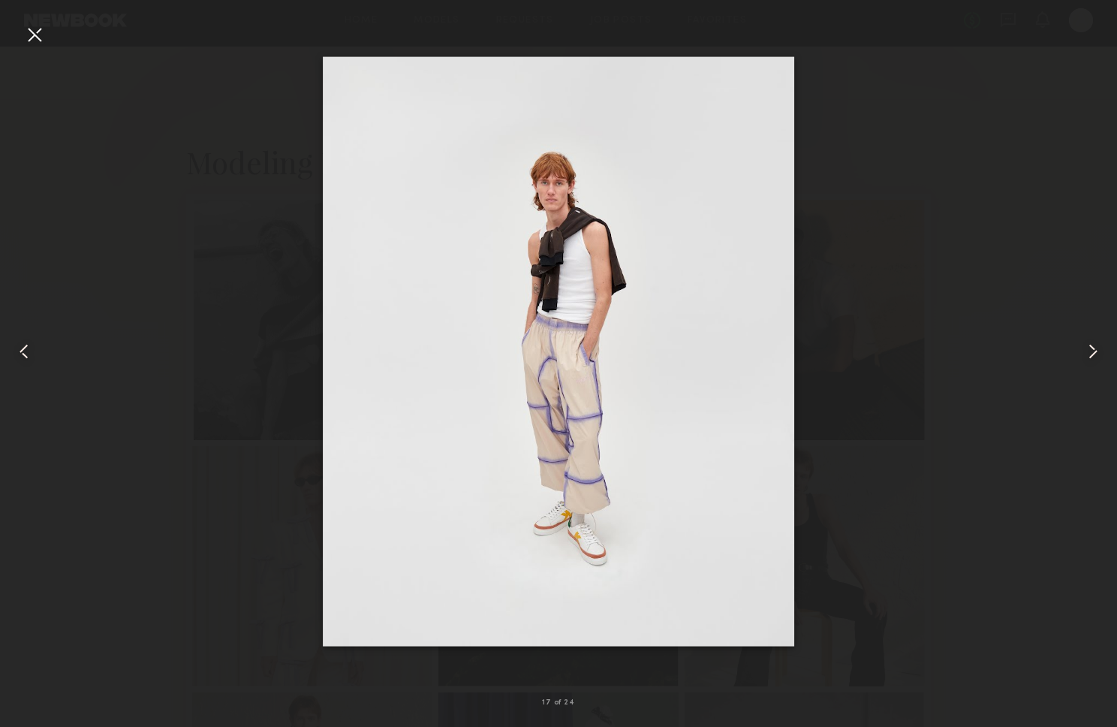
click at [1092, 354] on common-icon at bounding box center [1093, 351] width 24 height 24
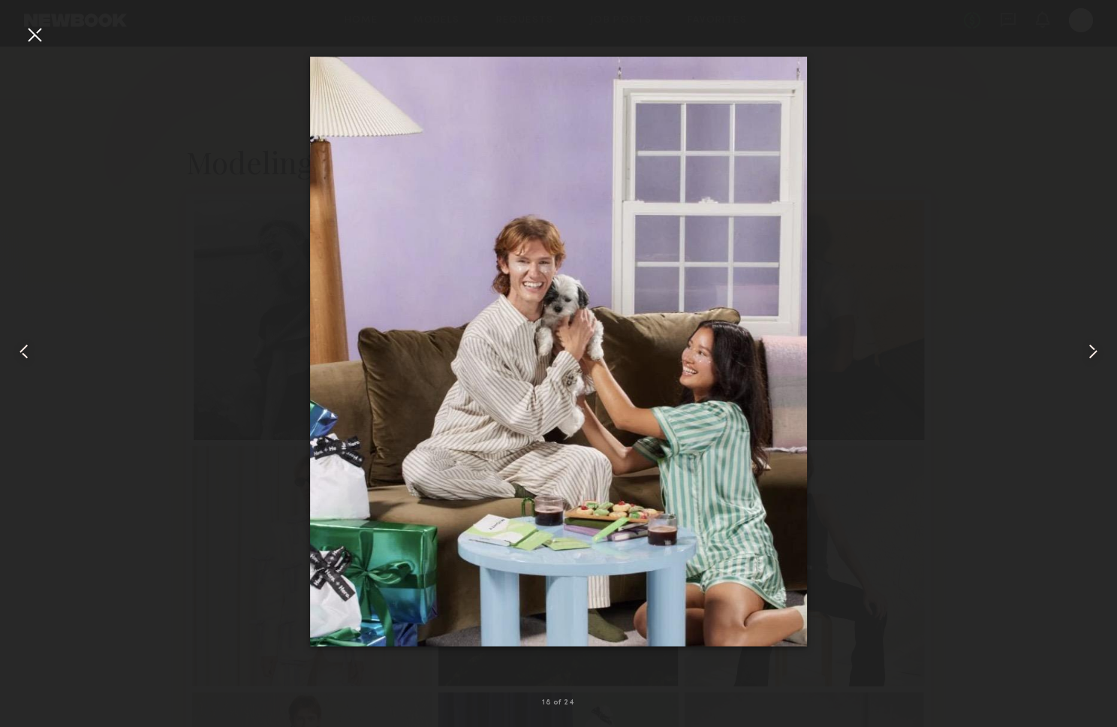
click at [1093, 354] on common-icon at bounding box center [1093, 351] width 24 height 24
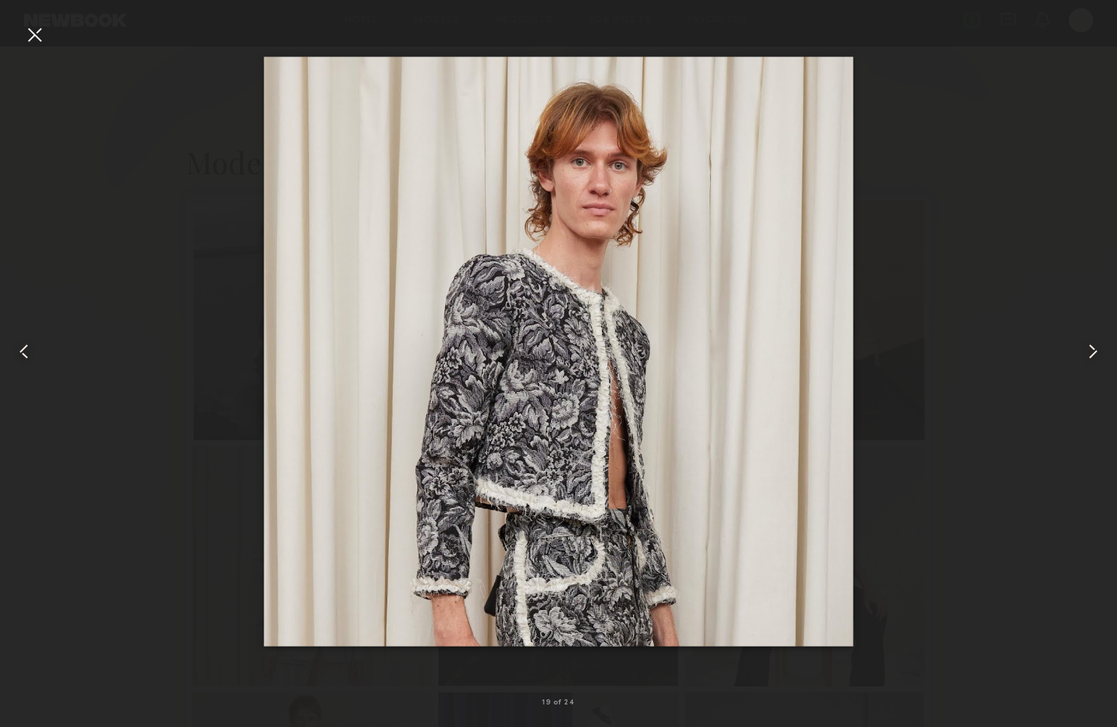
click at [1093, 354] on common-icon at bounding box center [1093, 351] width 24 height 24
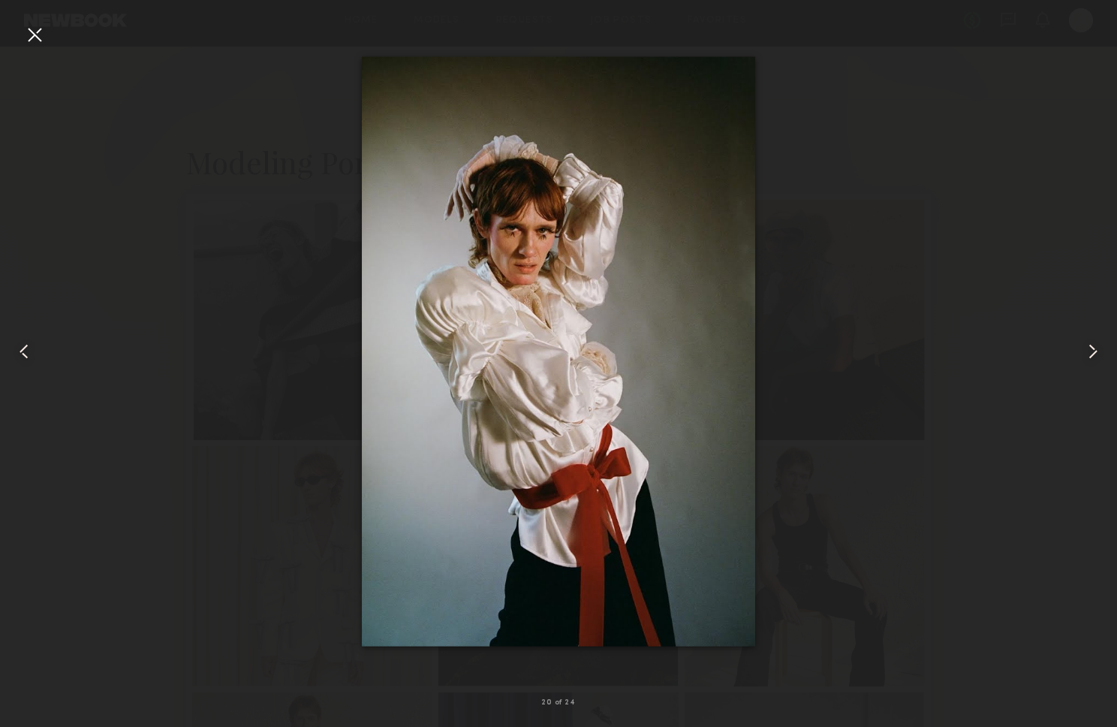
click at [1093, 354] on common-icon at bounding box center [1093, 351] width 24 height 24
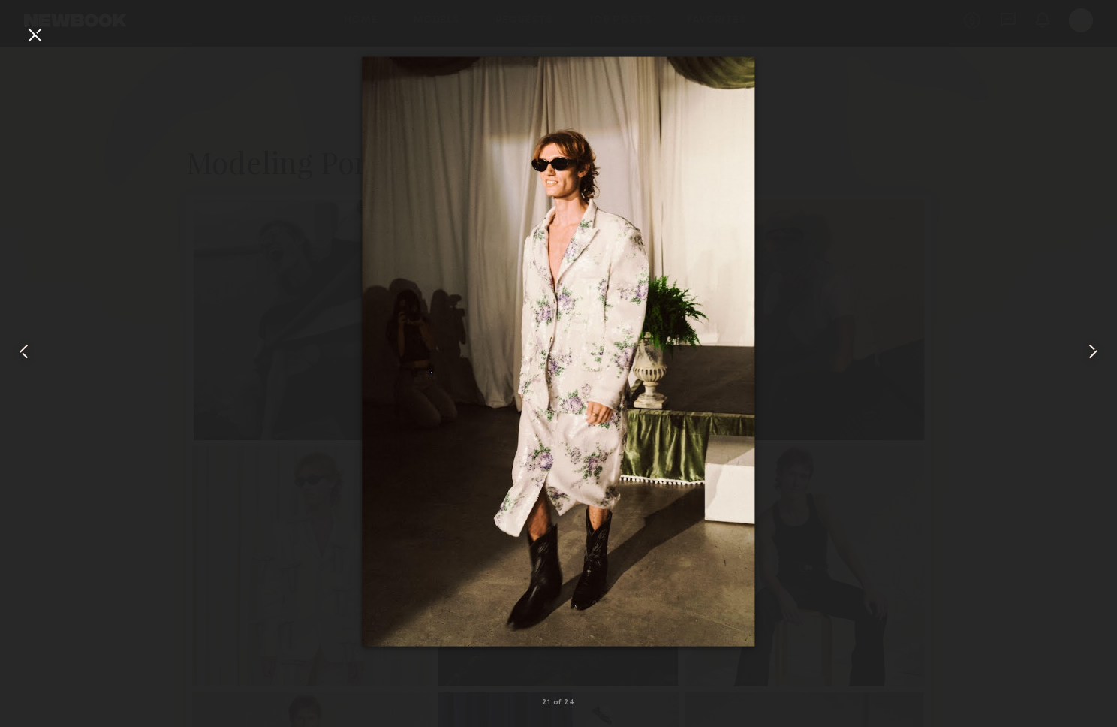
click at [1093, 354] on common-icon at bounding box center [1093, 351] width 24 height 24
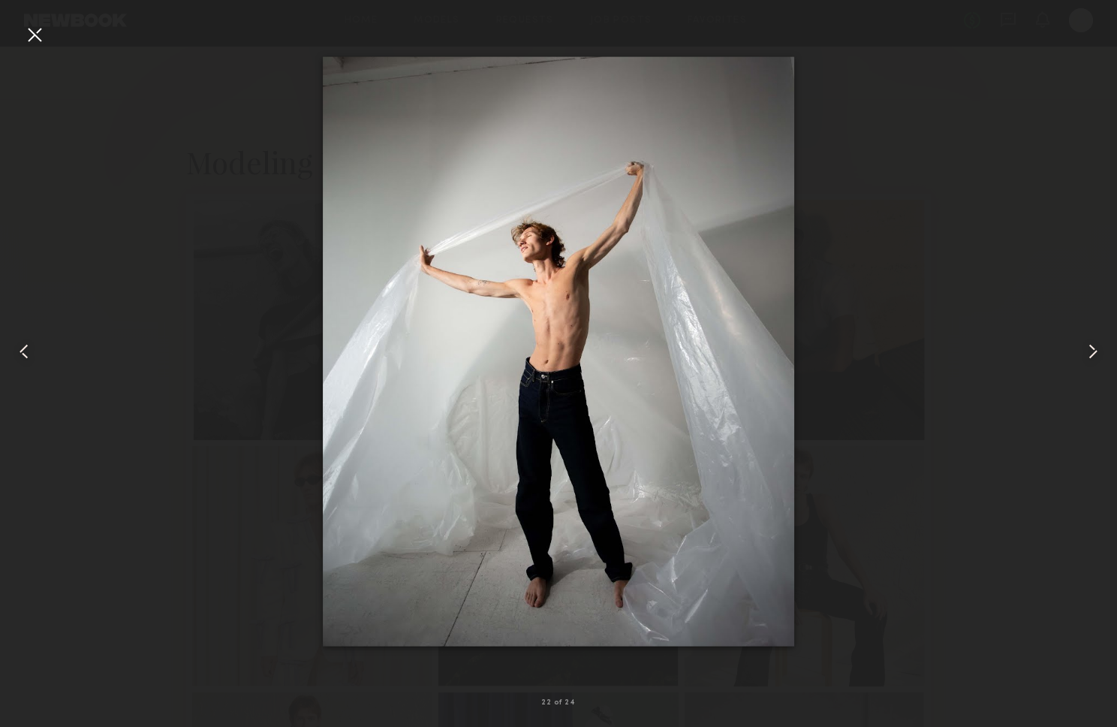
click at [1093, 354] on common-icon at bounding box center [1093, 351] width 24 height 24
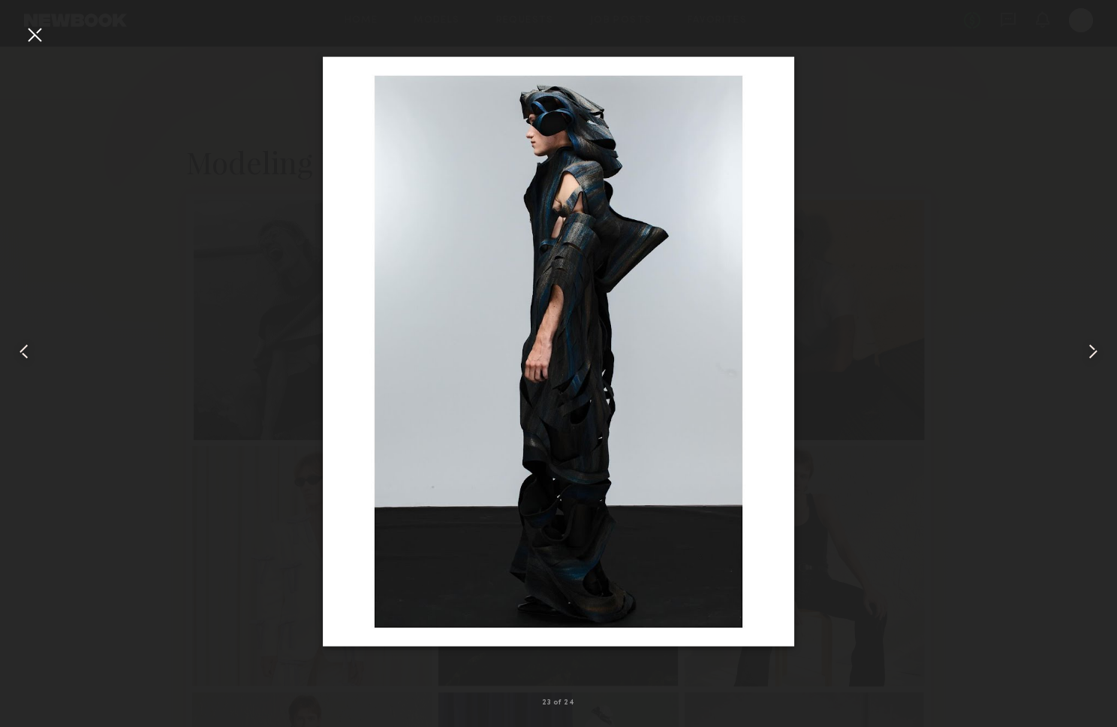
click at [35, 30] on div at bounding box center [35, 35] width 24 height 24
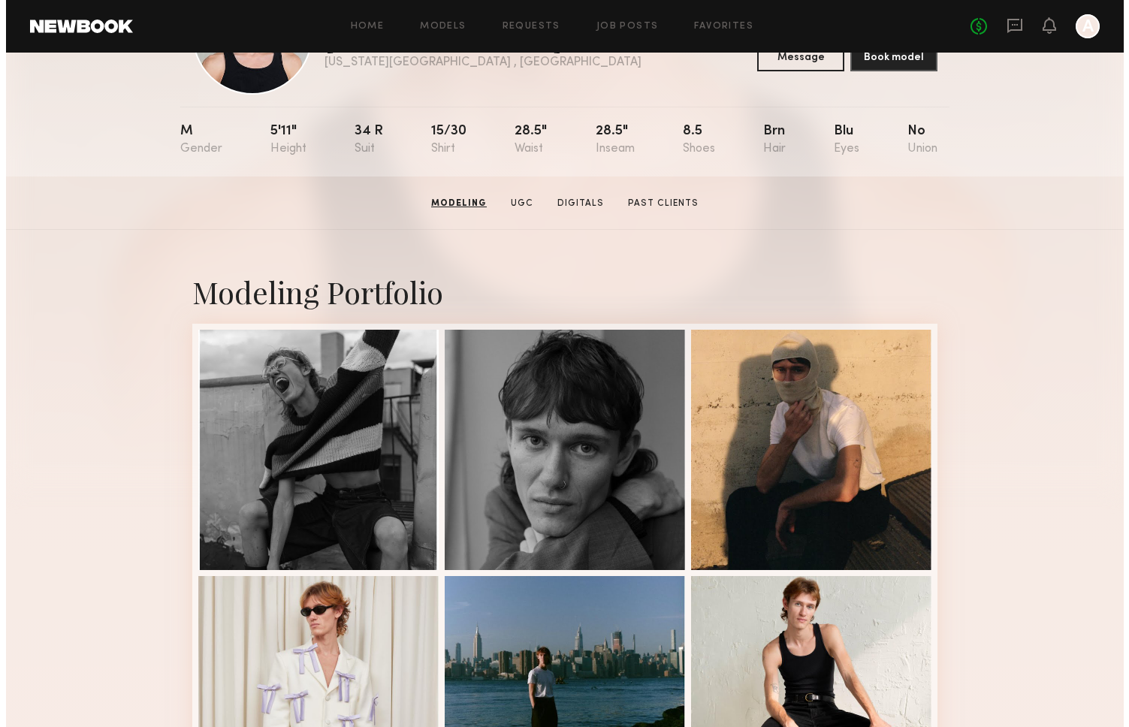
scroll to position [0, 0]
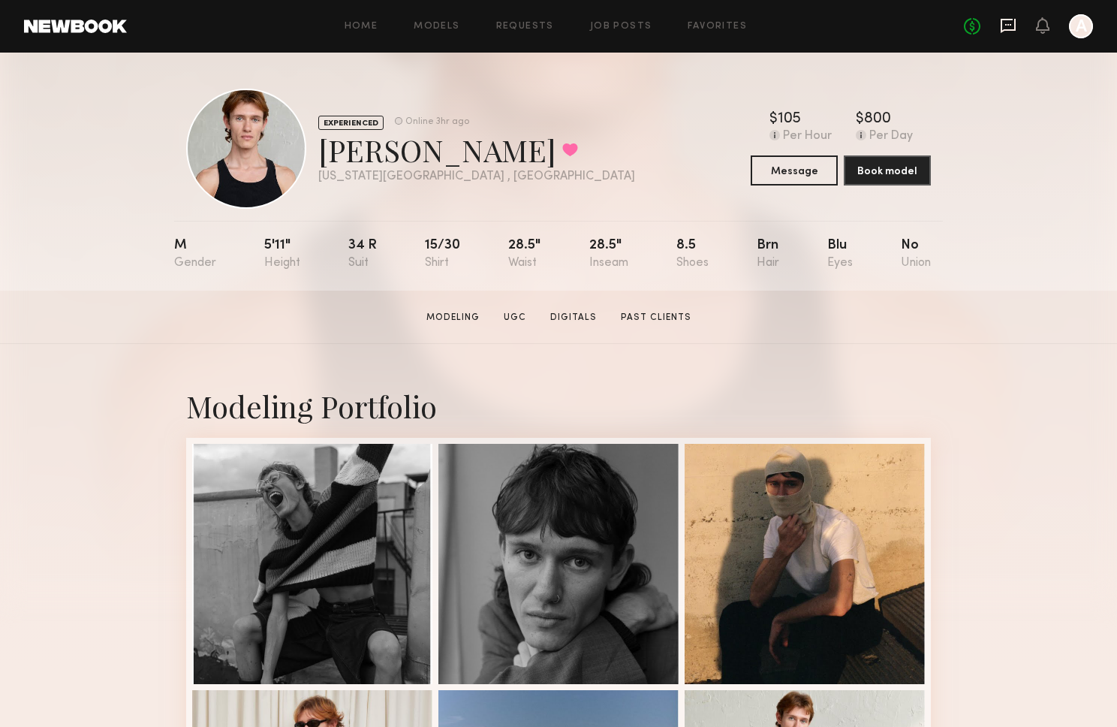
click at [1007, 26] on icon at bounding box center [1008, 25] width 17 height 17
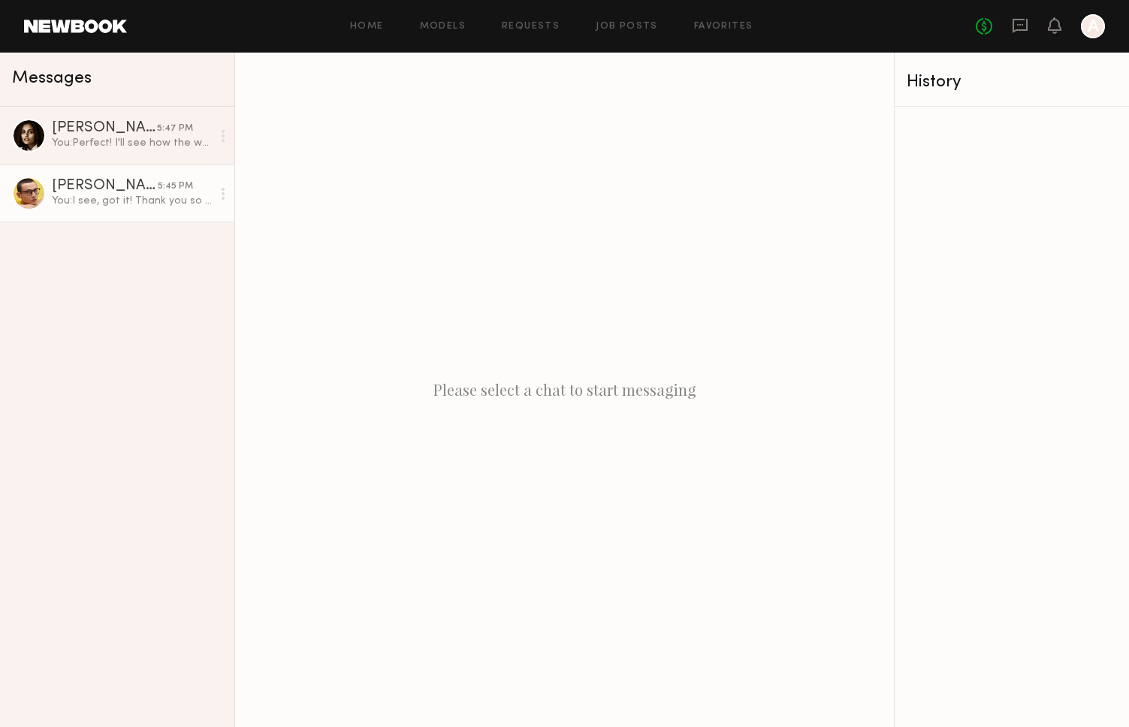
click at [96, 179] on div "Aidan B." at bounding box center [105, 186] width 106 height 15
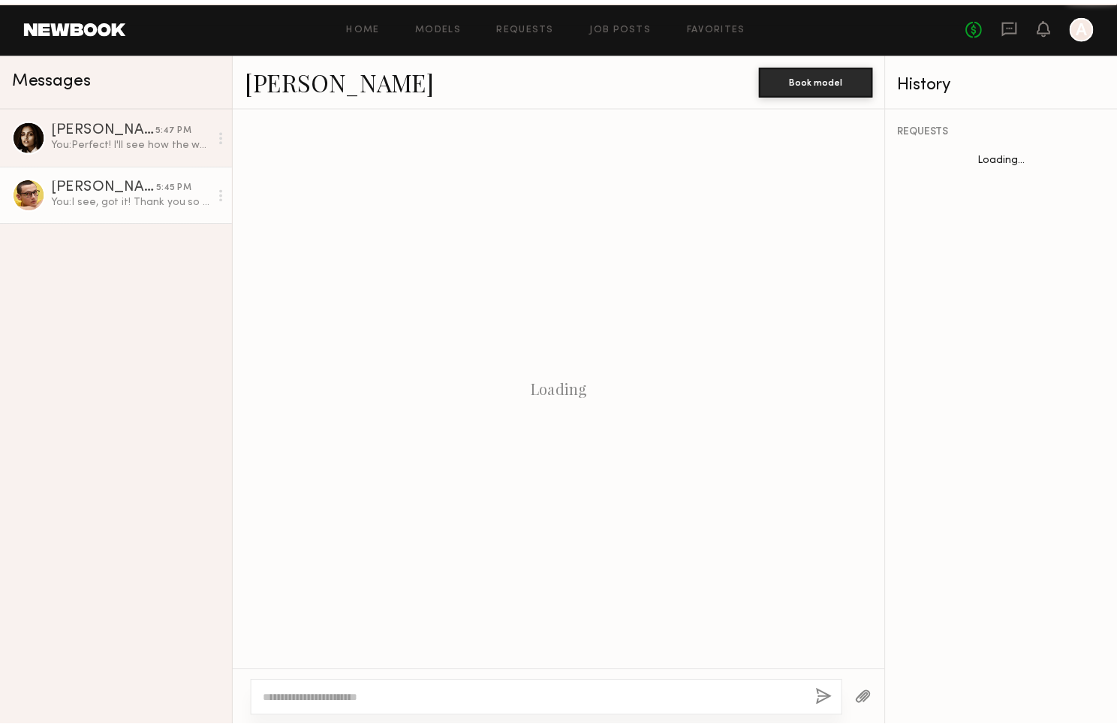
scroll to position [249, 0]
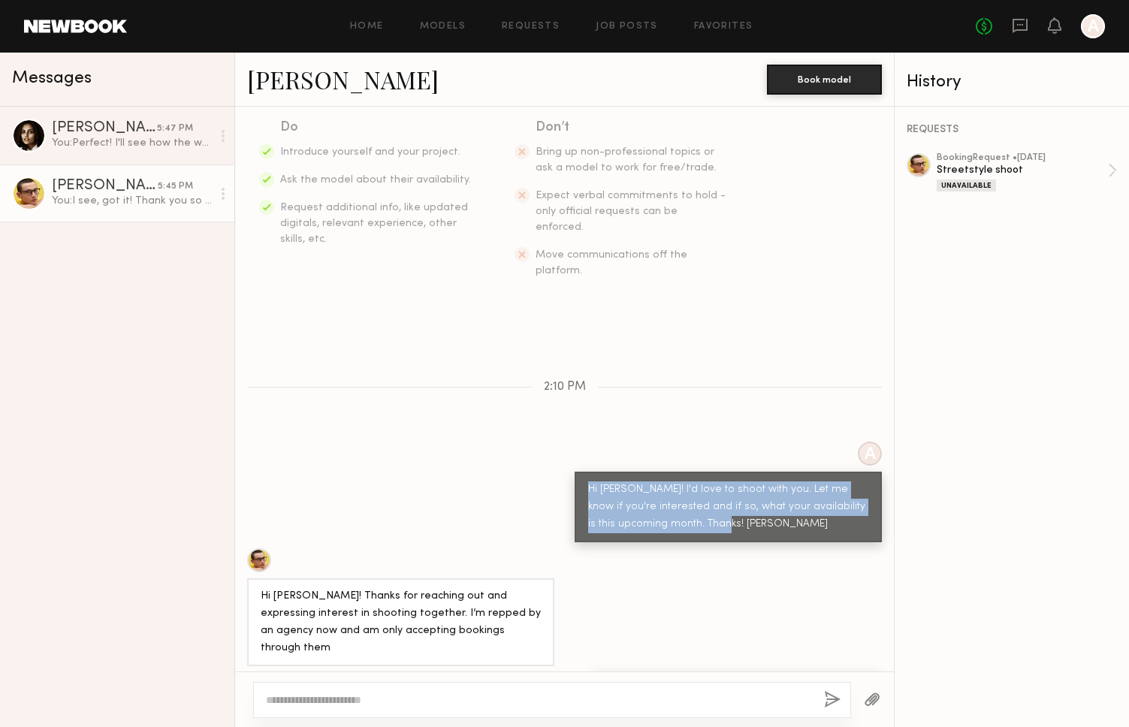
drag, startPoint x: 716, startPoint y: 490, endPoint x: 564, endPoint y: 450, distance: 156.8
click at [575, 472] on div "Hi Aidan! I'd love to shoot with you. Let me know if you're interested and if s…" at bounding box center [728, 507] width 307 height 71
copy div "Hi Aidan! I'd love to shoot with you. Let me know if you're interested and if s…"
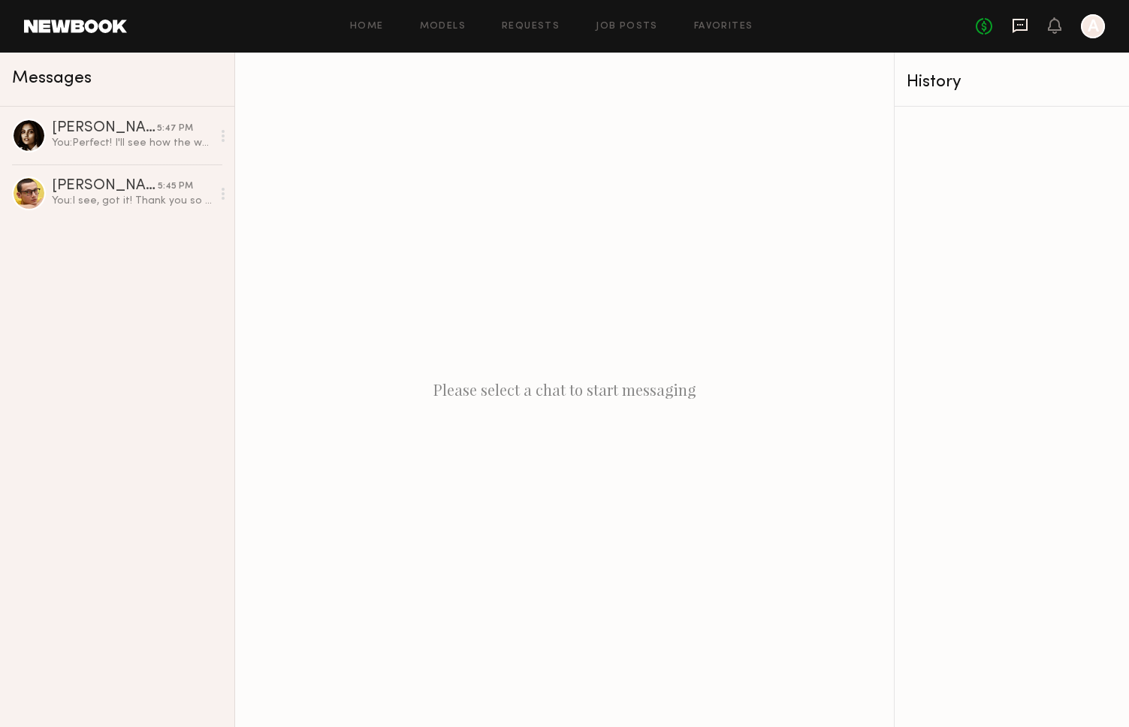
click at [1023, 23] on icon at bounding box center [1020, 25] width 17 height 17
click at [1024, 27] on icon at bounding box center [1020, 25] width 17 height 17
click at [712, 23] on link "Favorites" at bounding box center [723, 27] width 59 height 10
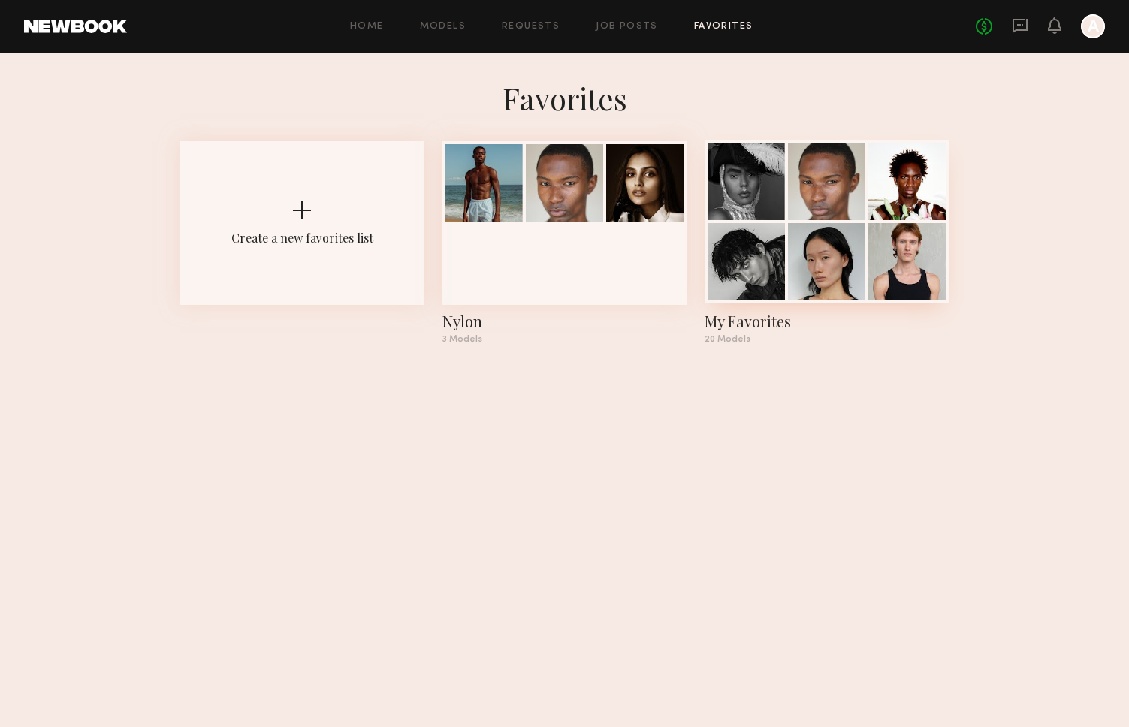
click at [820, 204] on div at bounding box center [826, 181] width 77 height 77
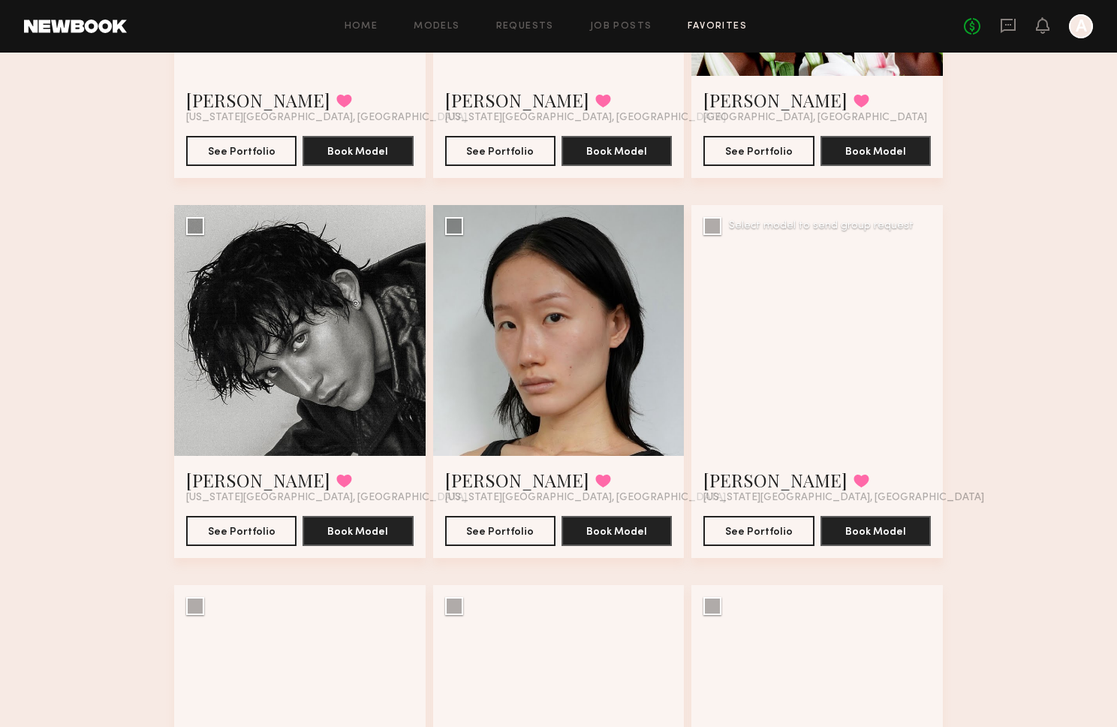
scroll to position [358, 0]
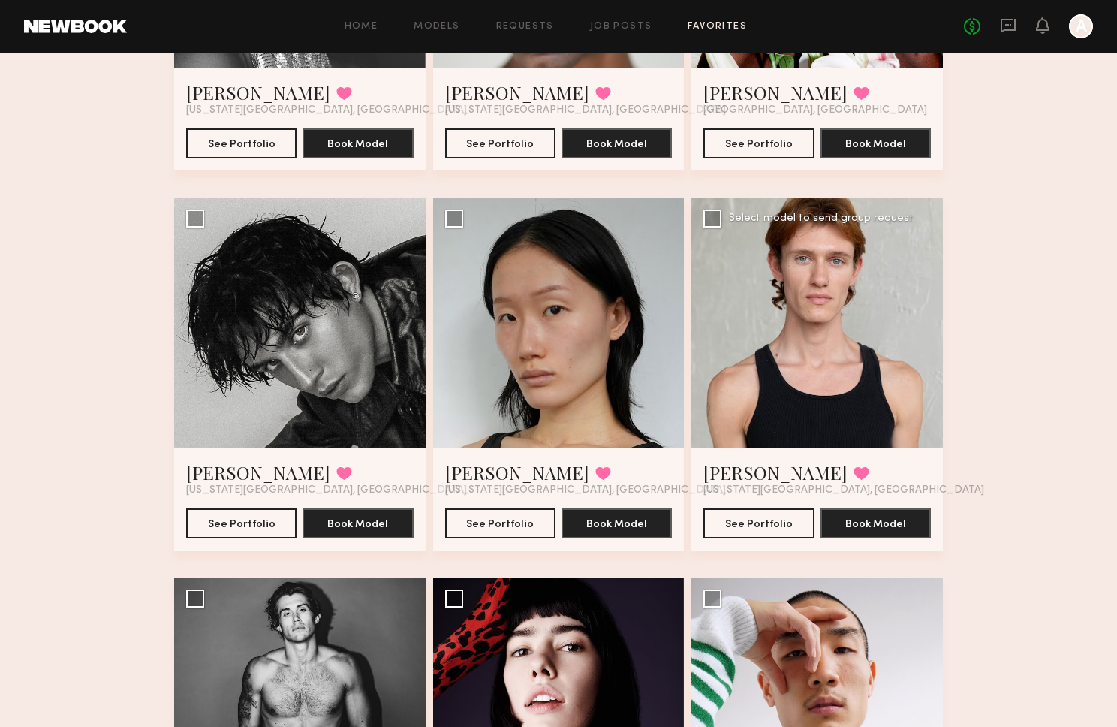
click at [851, 270] on div at bounding box center [818, 324] width 252 height 252
click at [762, 528] on button "See Portfolio" at bounding box center [759, 523] width 110 height 30
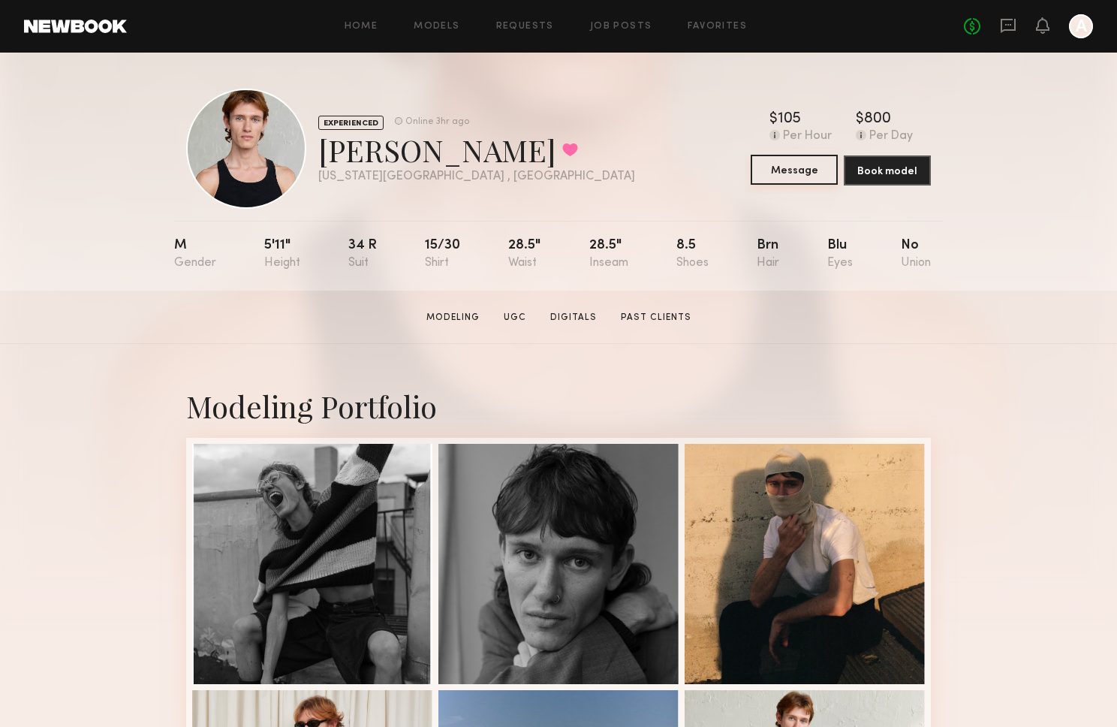
click at [803, 180] on button "Message" at bounding box center [794, 170] width 87 height 30
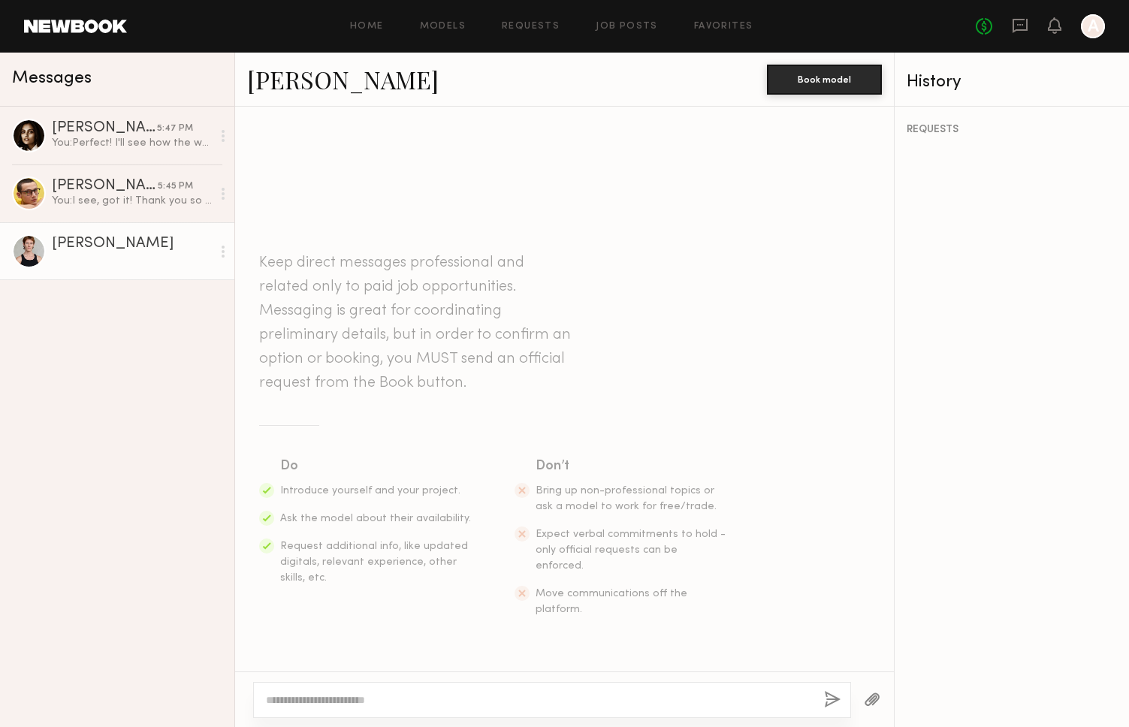
click at [482, 696] on textarea at bounding box center [539, 699] width 546 height 15
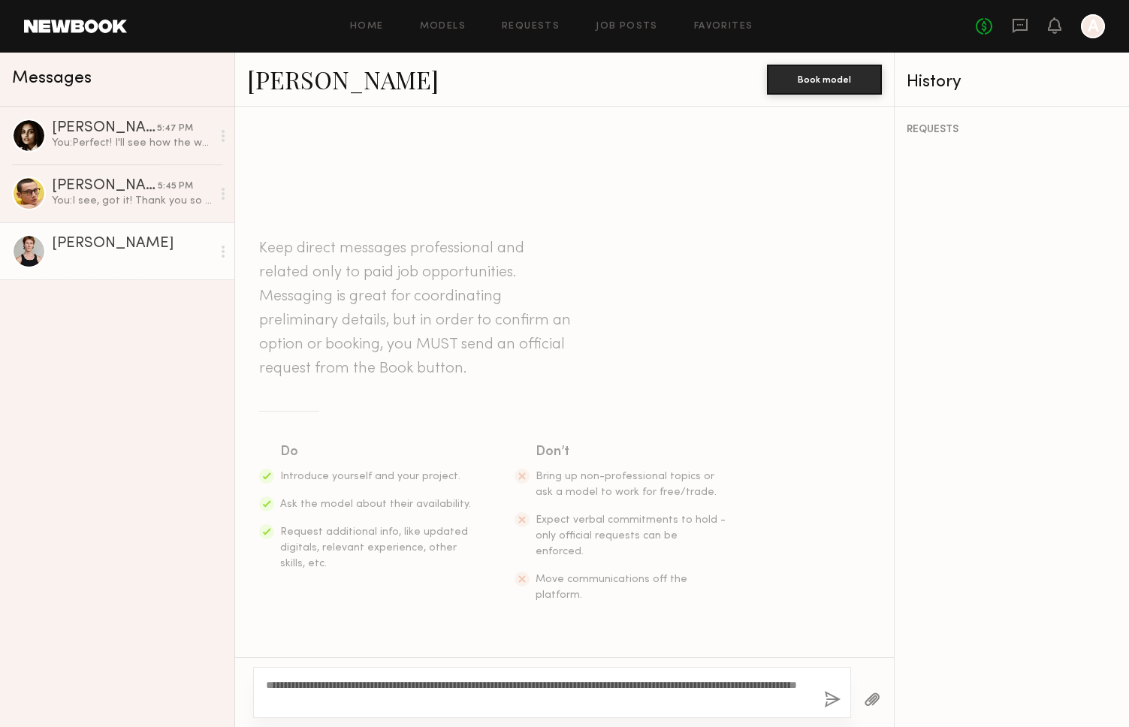
click at [301, 686] on textarea "**********" at bounding box center [539, 692] width 546 height 30
click at [465, 703] on textarea "**********" at bounding box center [539, 692] width 546 height 30
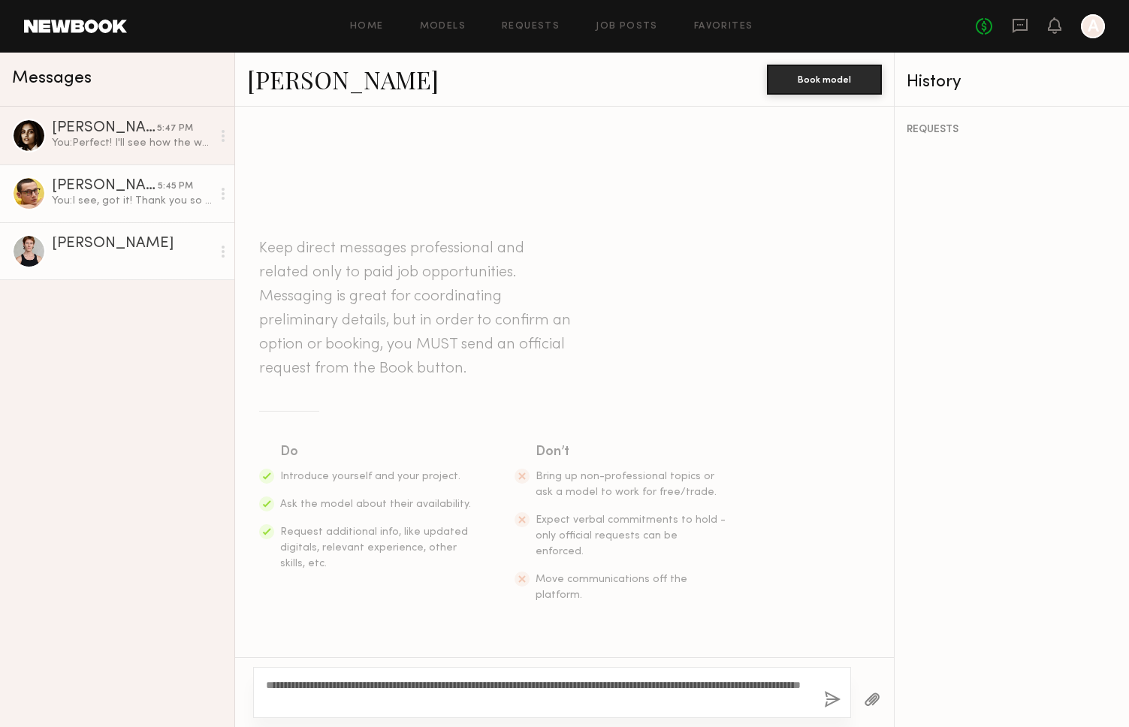
type textarea "**********"
click at [101, 194] on div "You: I see, got it! Thank you so much for letting me know :)" at bounding box center [132, 201] width 160 height 14
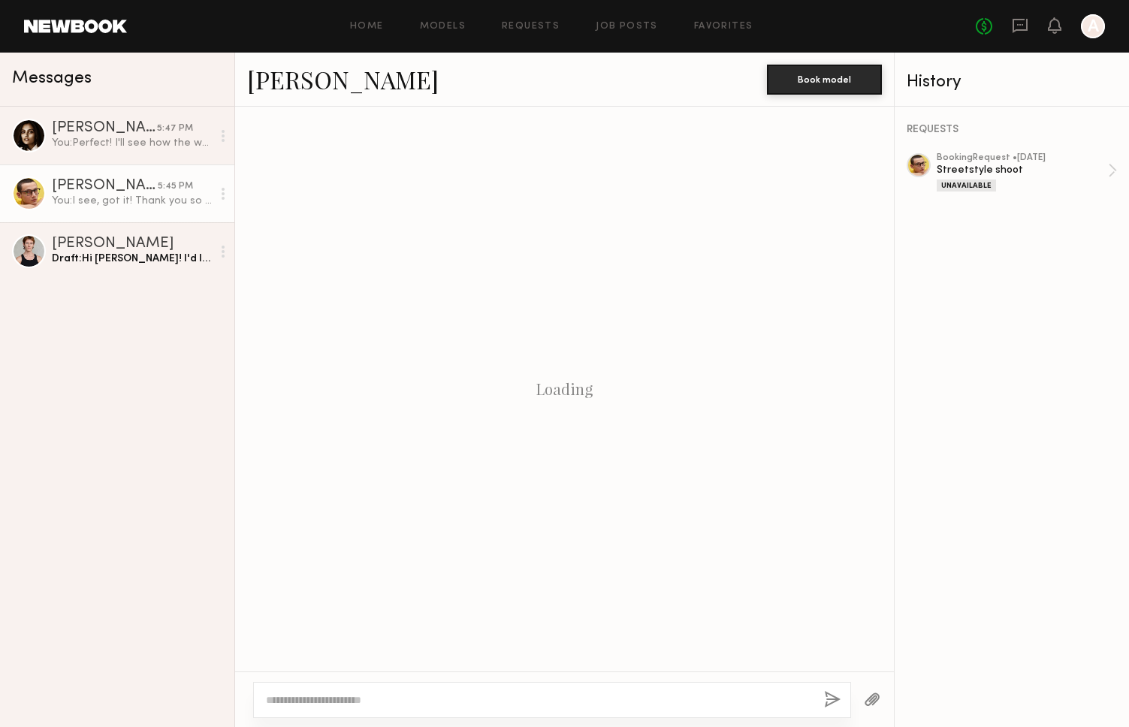
scroll to position [249, 0]
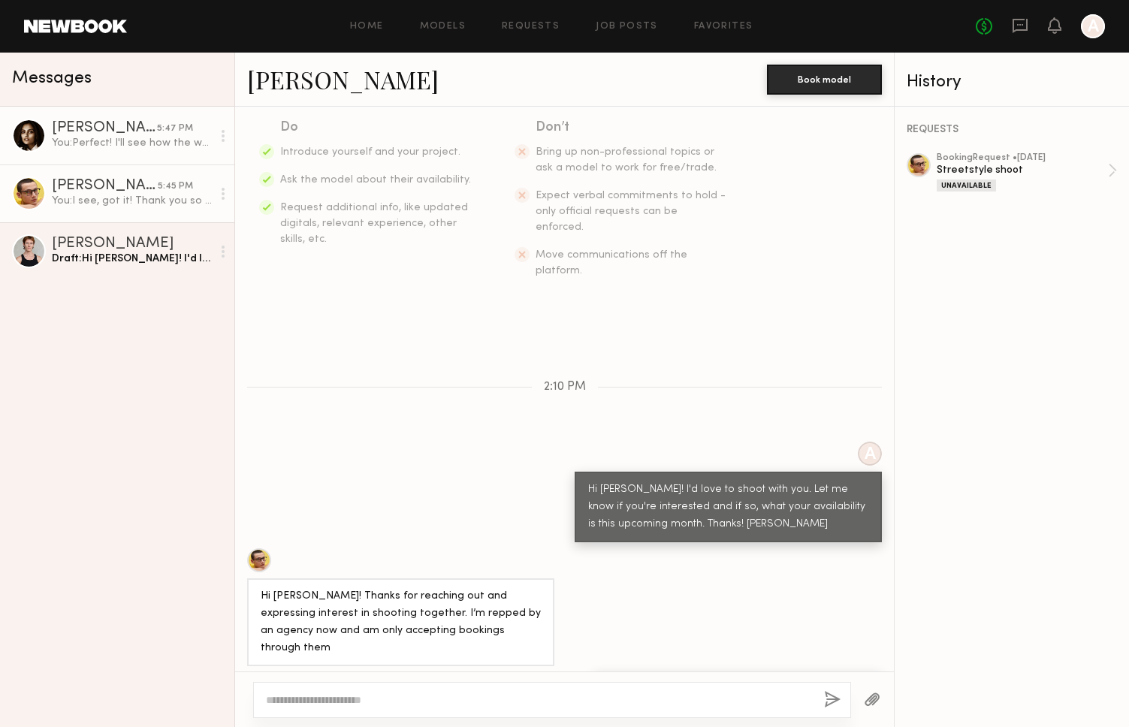
click at [105, 134] on div "Slesha P." at bounding box center [104, 128] width 105 height 15
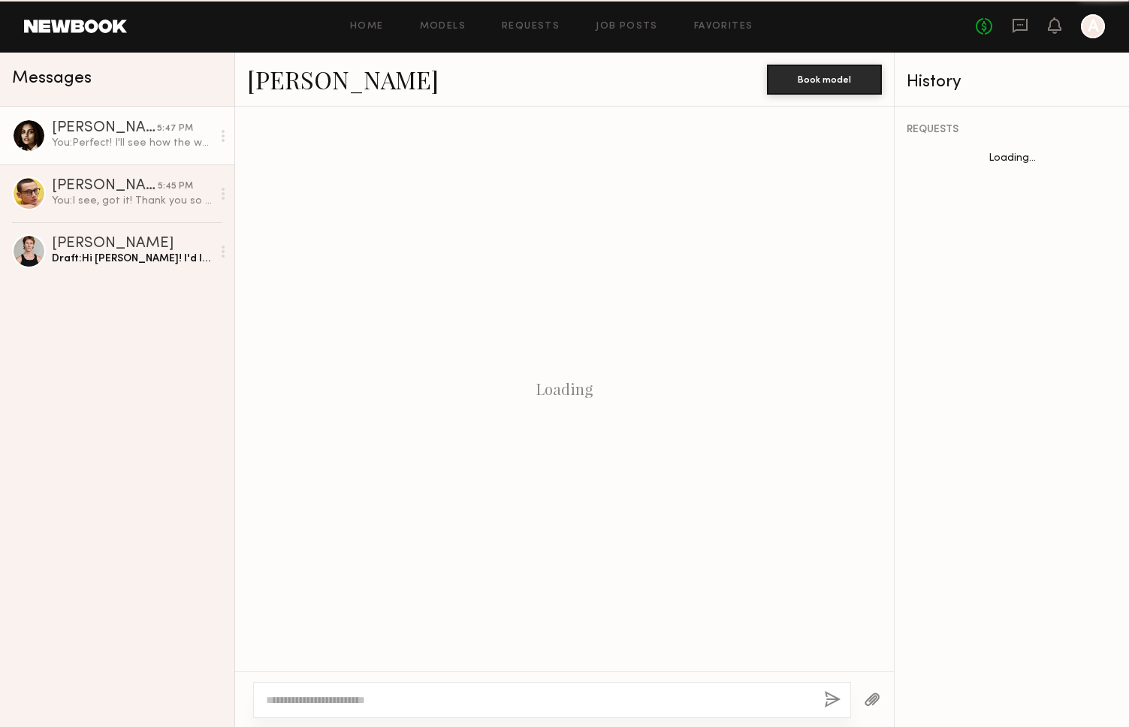
scroll to position [444, 0]
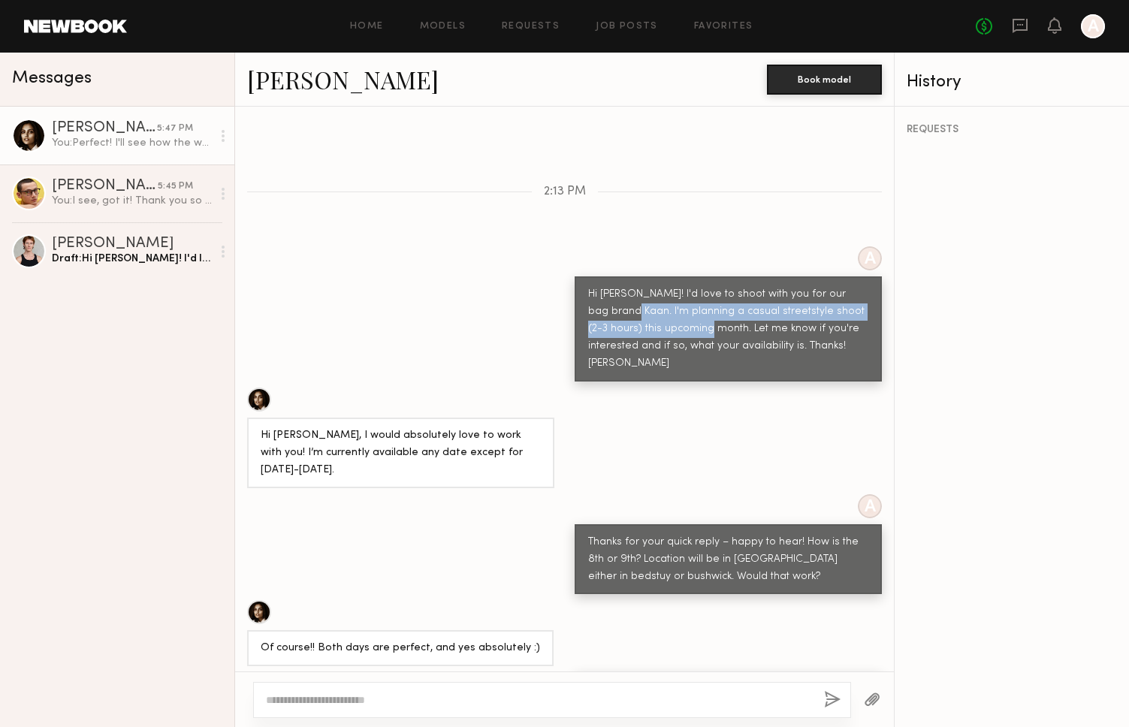
drag, startPoint x: 607, startPoint y: 276, endPoint x: 678, endPoint y: 302, distance: 75.8
click at [678, 302] on div "Hi Slesha! I'd love to shoot with you for our bag brand Kaan. I'm planning a ca…" at bounding box center [728, 329] width 280 height 86
copy div "I'm planning a casual streetstyle shoot (2-3 hours) this upcoming month."
click at [146, 248] on div "Austin W." at bounding box center [132, 244] width 160 height 15
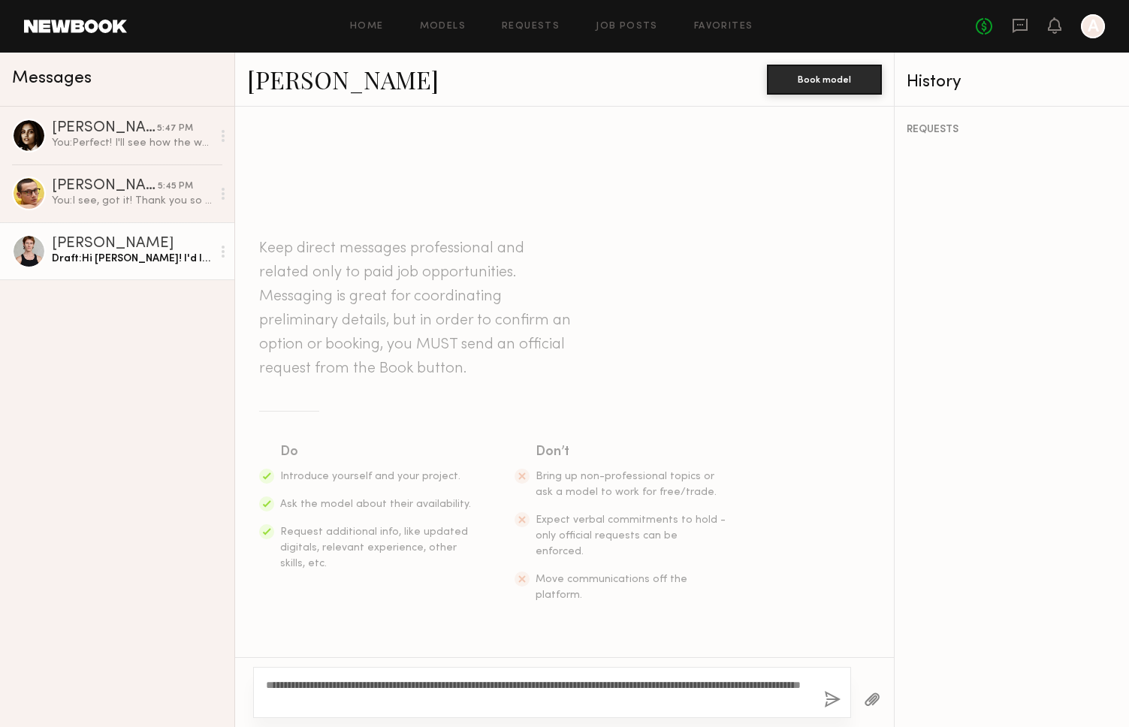
click at [436, 684] on textarea "**********" at bounding box center [539, 692] width 546 height 30
drag, startPoint x: 589, startPoint y: 684, endPoint x: 541, endPoint y: 688, distance: 47.5
click at [541, 688] on textarea "**********" at bounding box center [539, 692] width 546 height 30
click at [730, 683] on textarea "**********" at bounding box center [539, 692] width 546 height 30
click at [739, 698] on textarea "**********" at bounding box center [539, 692] width 546 height 30
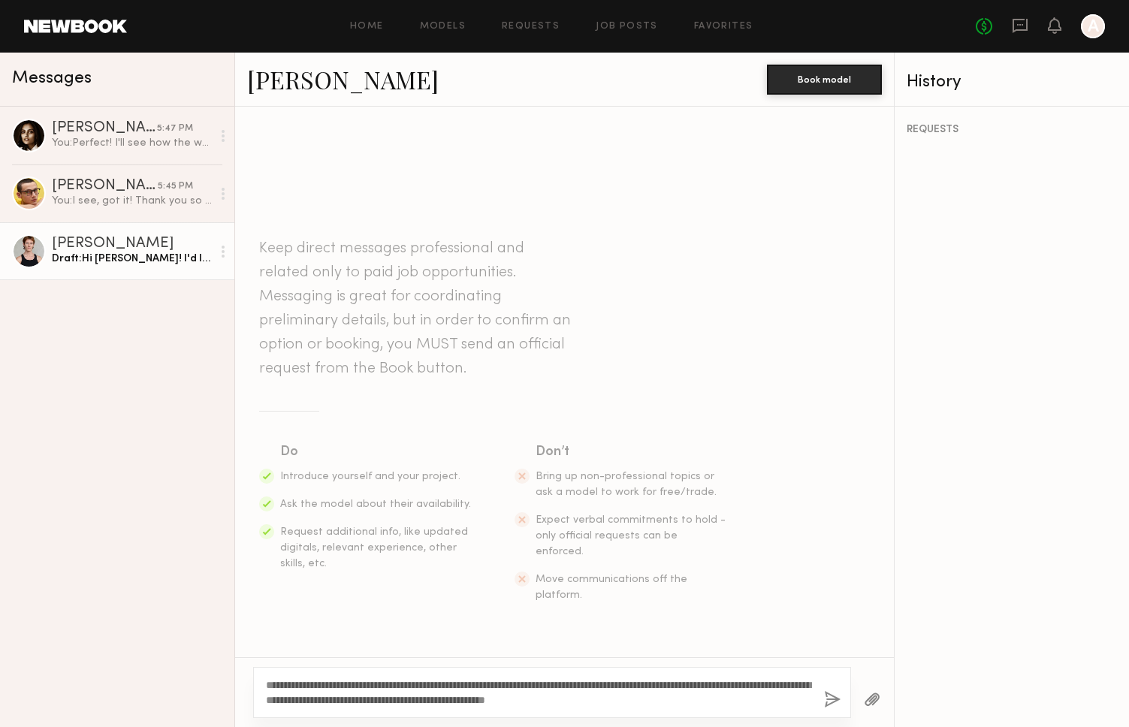
drag, startPoint x: 608, startPoint y: 700, endPoint x: 506, endPoint y: 698, distance: 101.4
click at [506, 698] on textarea "**********" at bounding box center [539, 692] width 546 height 30
click at [741, 701] on textarea "**********" at bounding box center [539, 692] width 546 height 30
drag, startPoint x: 611, startPoint y: 700, endPoint x: 512, endPoint y: 698, distance: 98.4
click at [512, 698] on textarea "**********" at bounding box center [539, 692] width 546 height 30
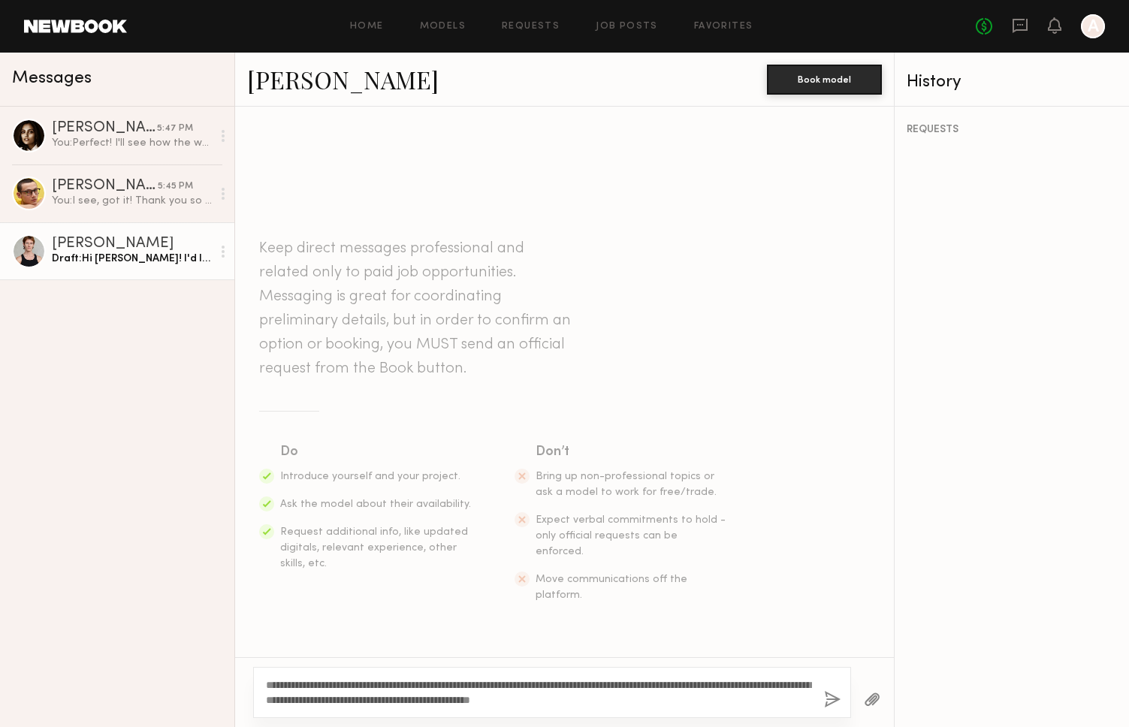
click at [725, 703] on textarea "**********" at bounding box center [539, 692] width 546 height 30
type textarea "**********"
click at [833, 701] on button "button" at bounding box center [832, 700] width 17 height 19
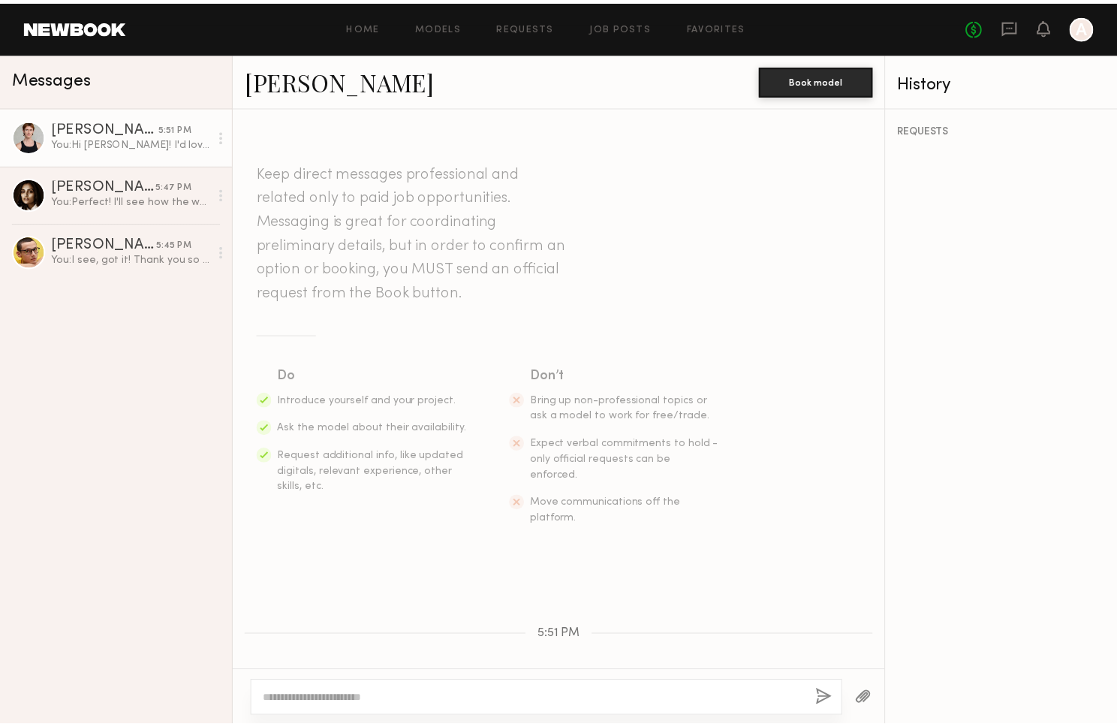
scroll to position [117, 0]
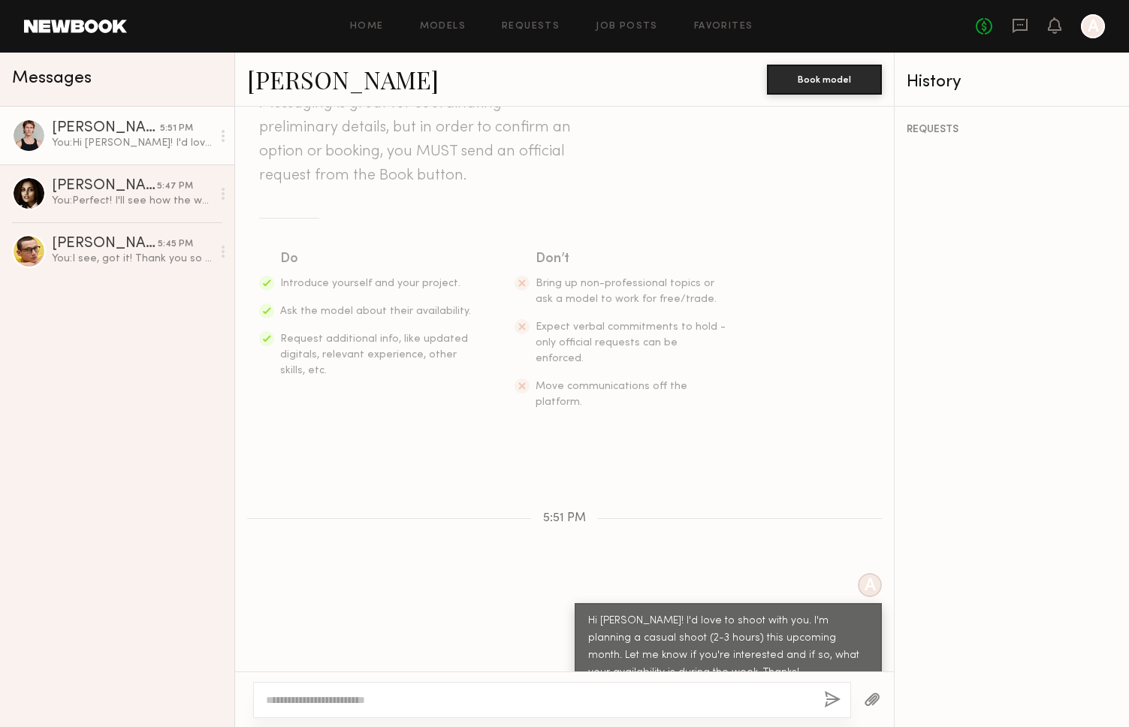
click at [73, 33] on header "Home Models Requests Job Posts Favorites Sign Out No fees up to $5,000 A" at bounding box center [564, 26] width 1129 height 53
click at [66, 25] on link at bounding box center [75, 27] width 103 height 14
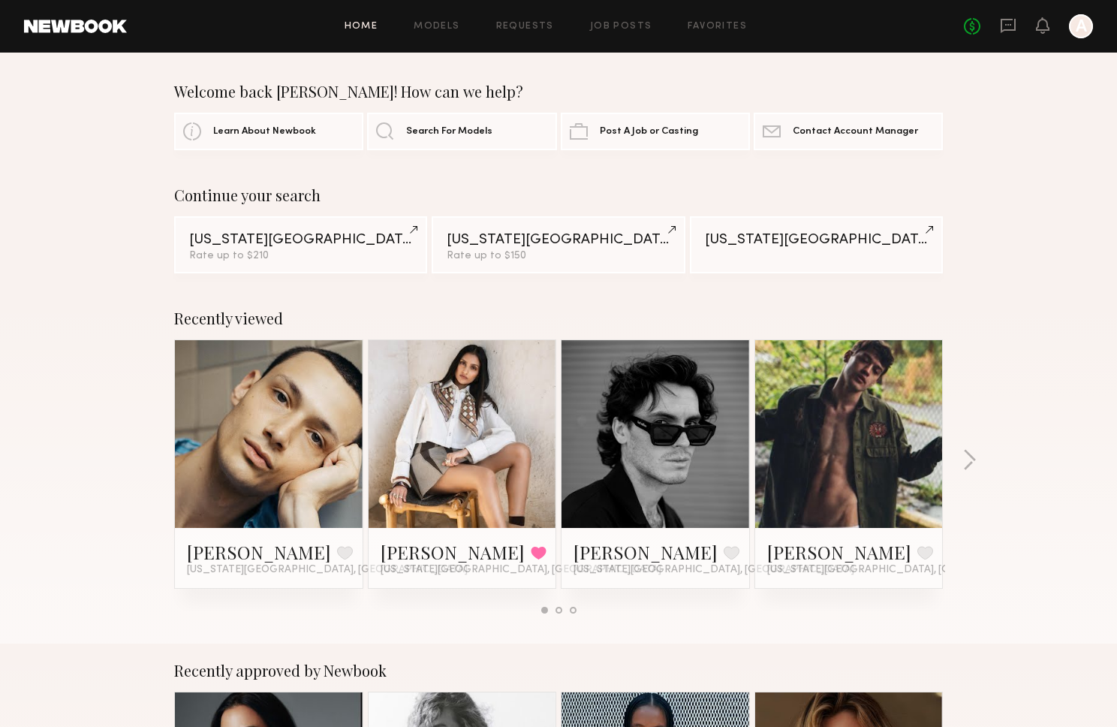
click at [851, 452] on link at bounding box center [850, 434] width 92 height 188
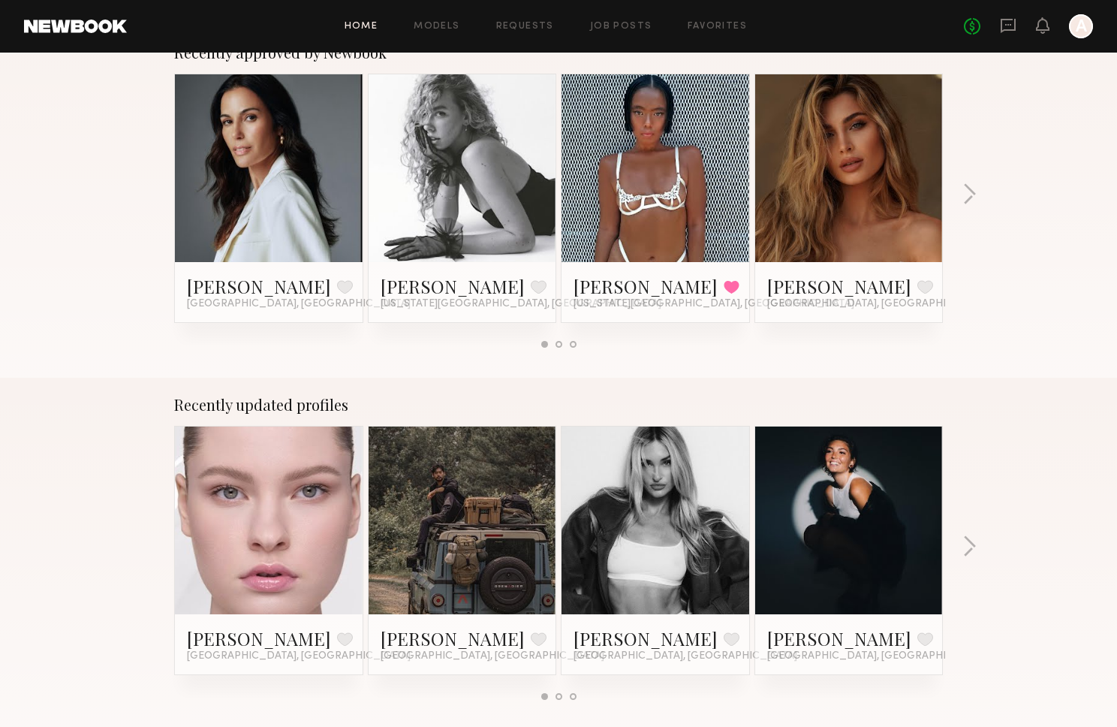
scroll to position [502, 0]
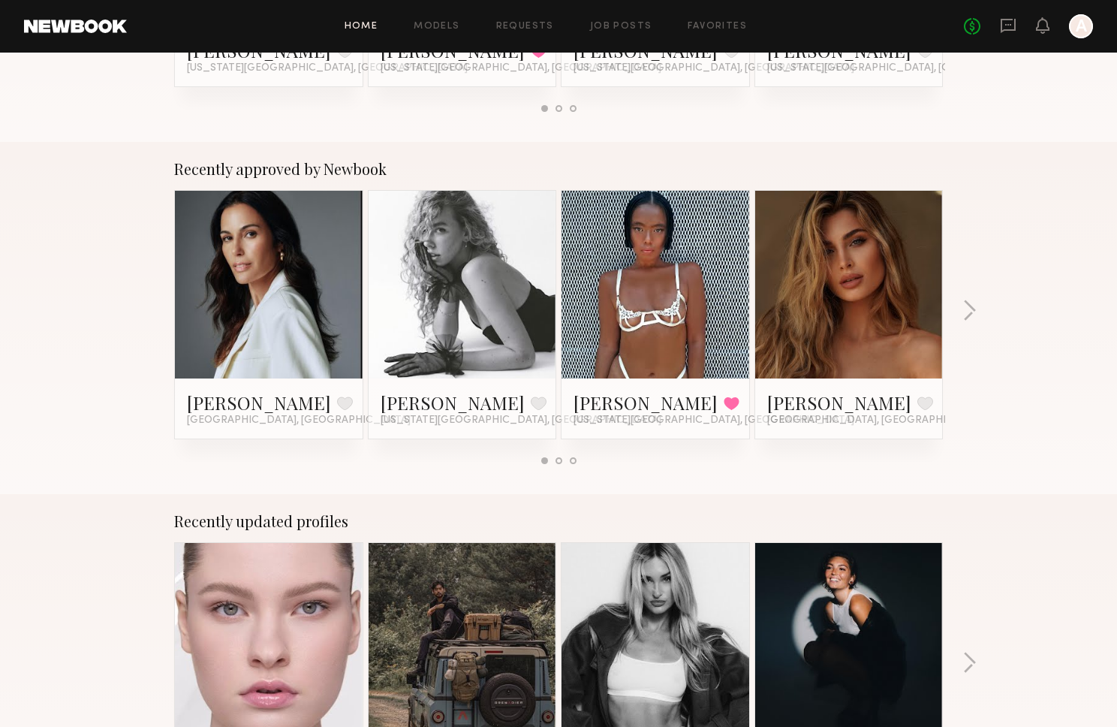
click at [419, 288] on link at bounding box center [463, 285] width 92 height 188
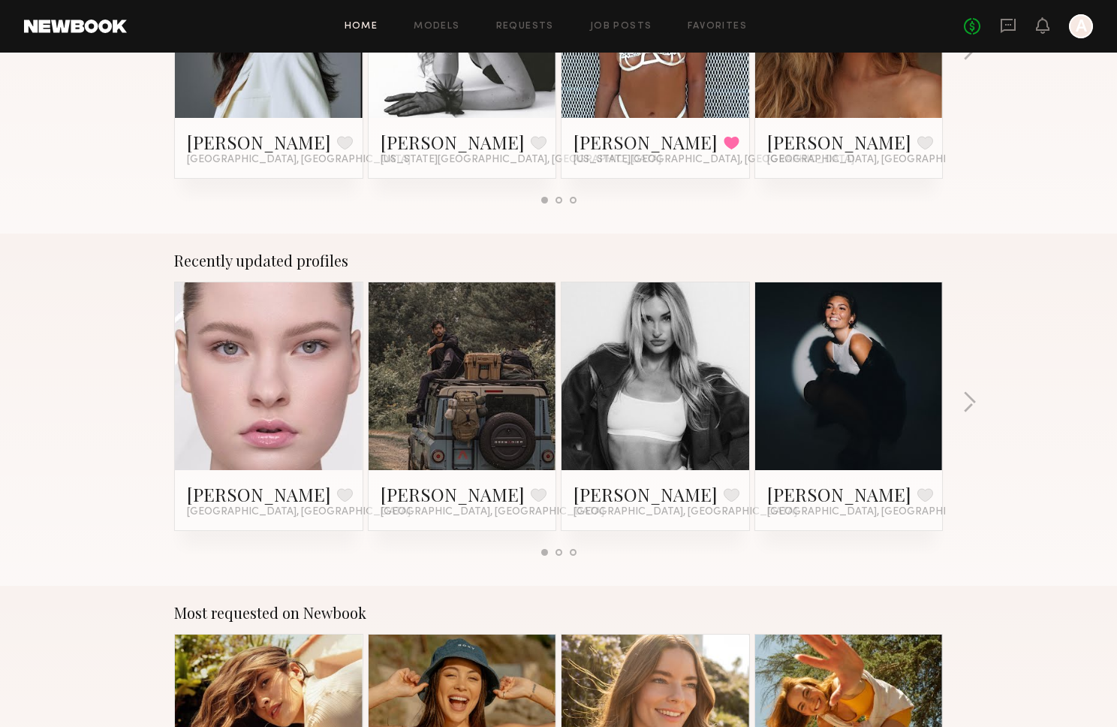
scroll to position [766, 0]
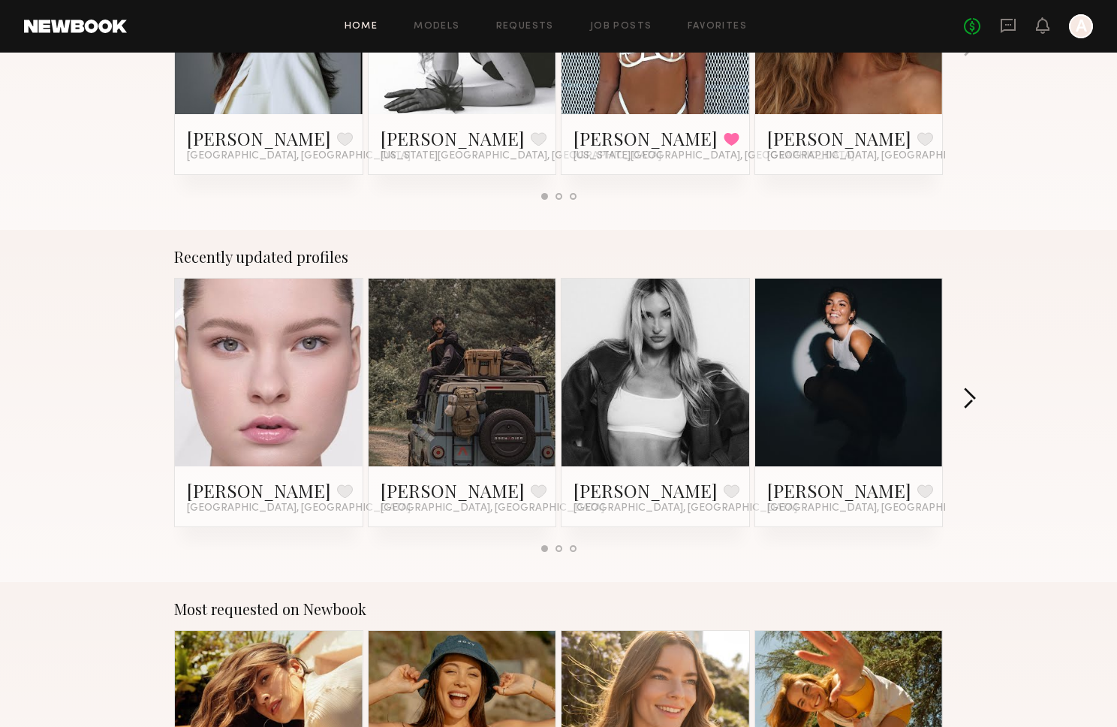
click at [970, 396] on button "button" at bounding box center [970, 400] width 14 height 25
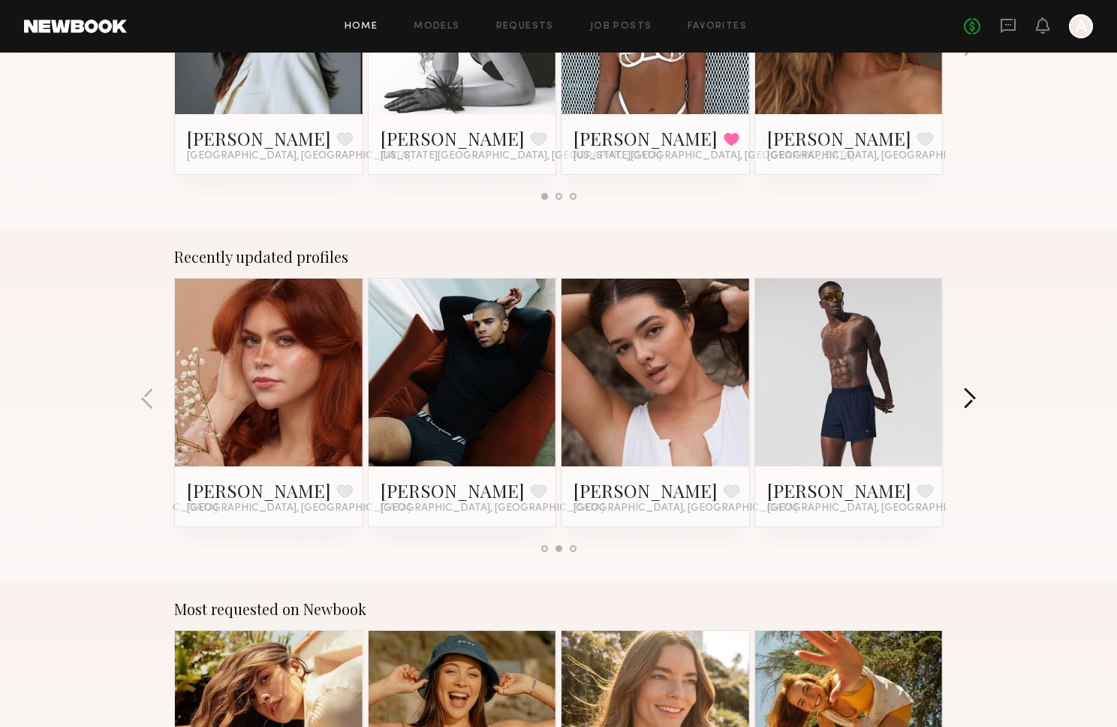
click at [970, 396] on button "button" at bounding box center [970, 400] width 14 height 25
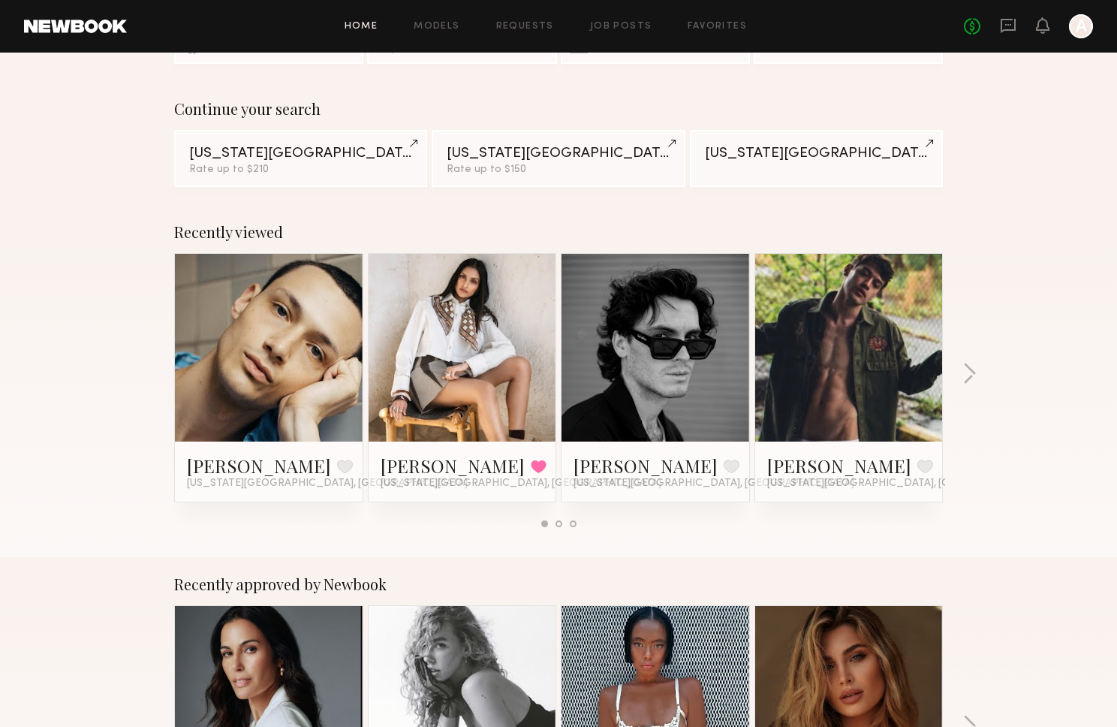
scroll to position [0, 0]
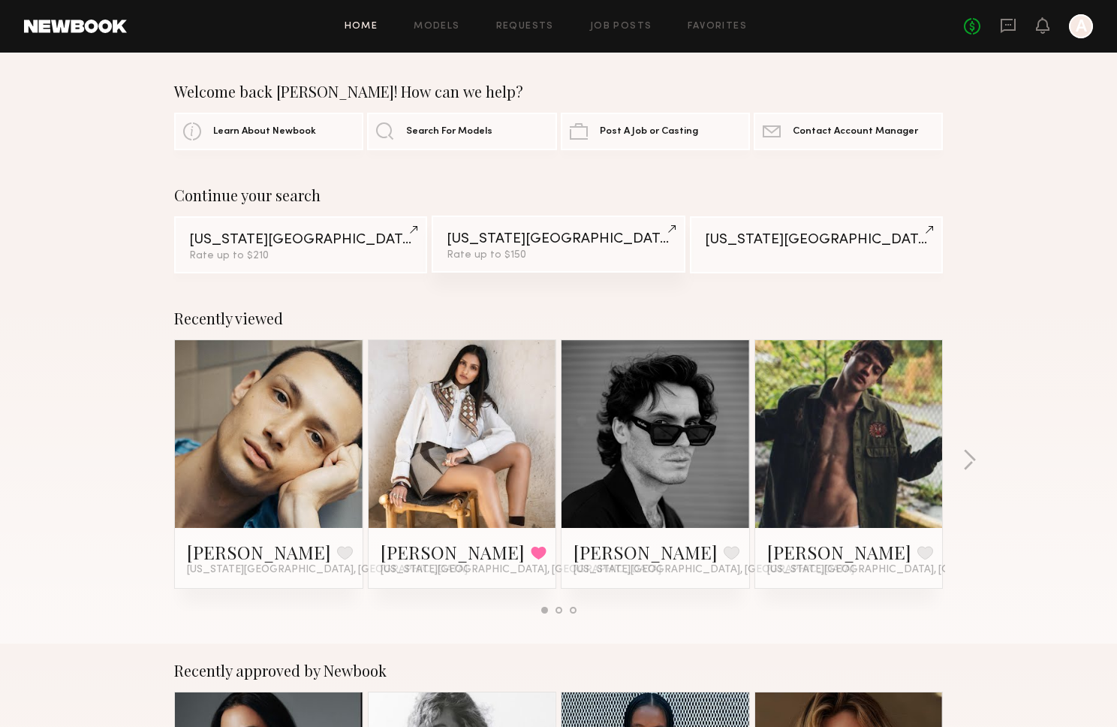
click at [563, 237] on div "New York City" at bounding box center [558, 239] width 223 height 14
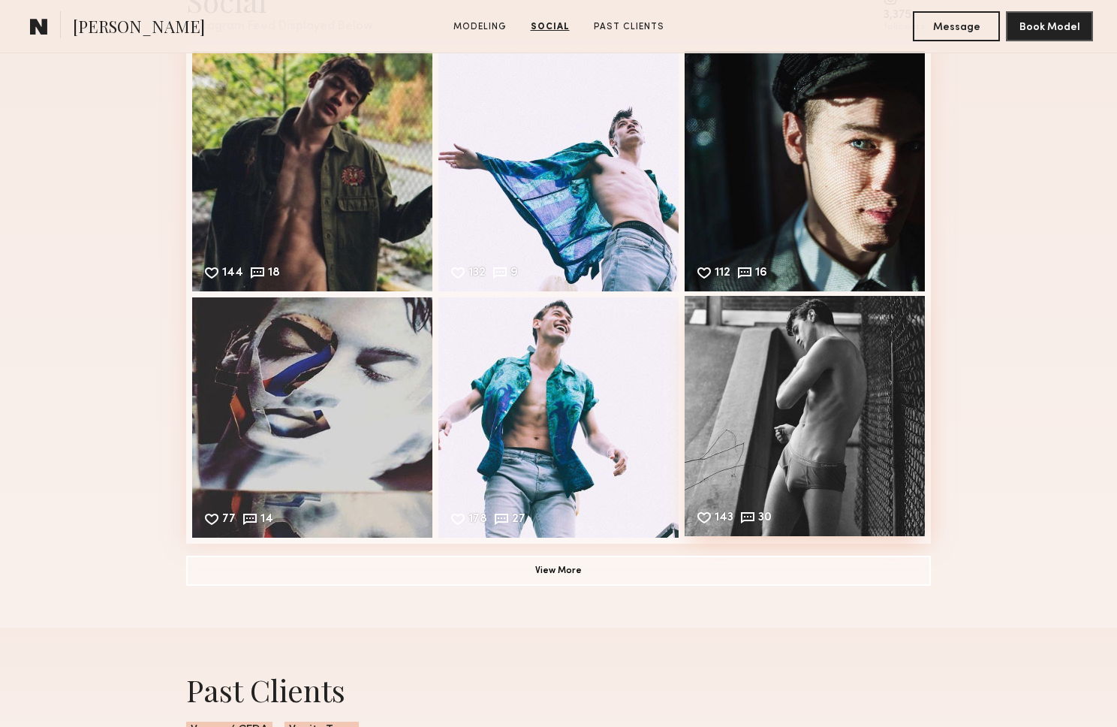
scroll to position [1108, 0]
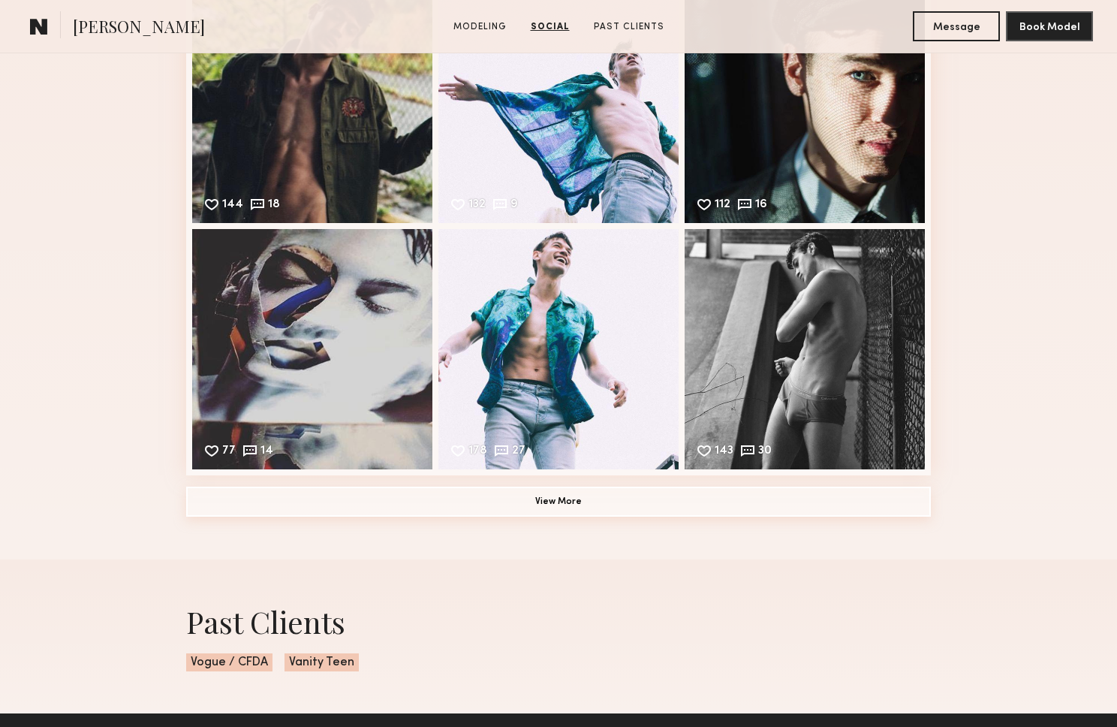
click at [564, 502] on button "View More" at bounding box center [558, 502] width 745 height 30
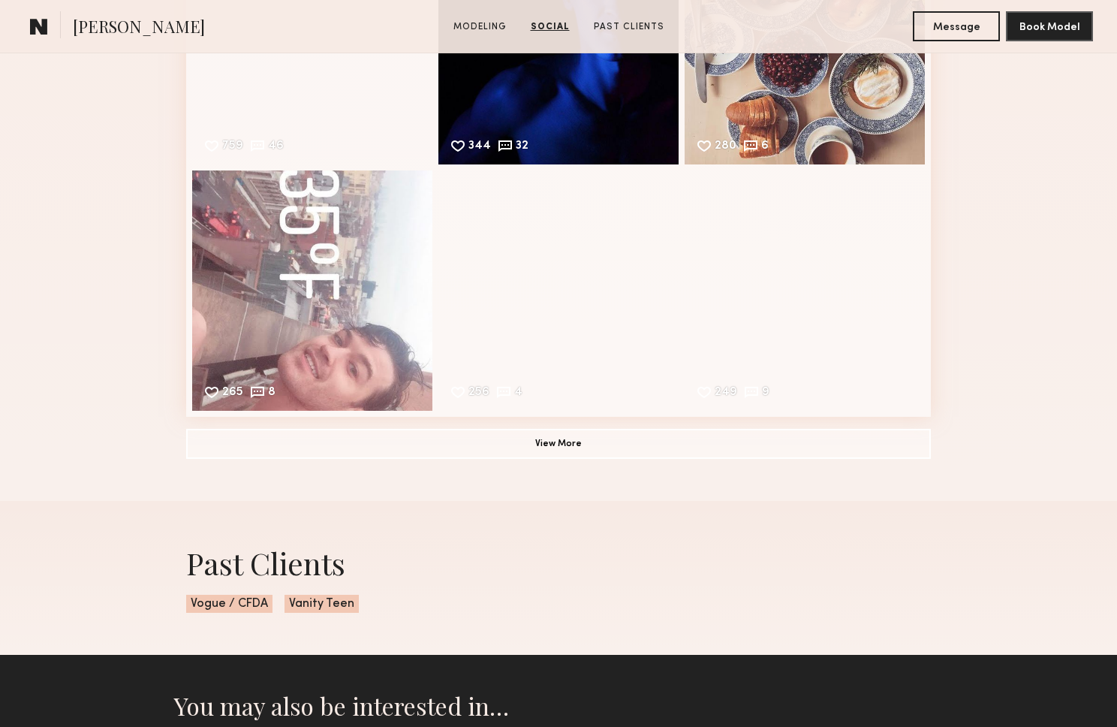
scroll to position [1666, 0]
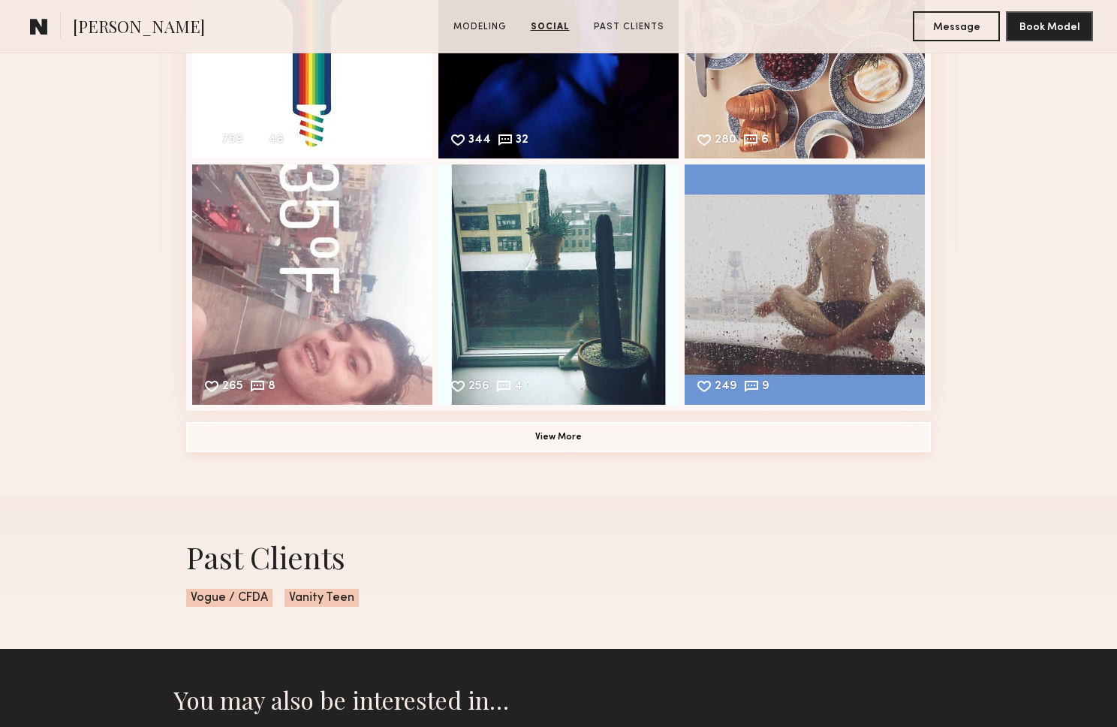
click at [562, 442] on button "View More" at bounding box center [558, 437] width 745 height 30
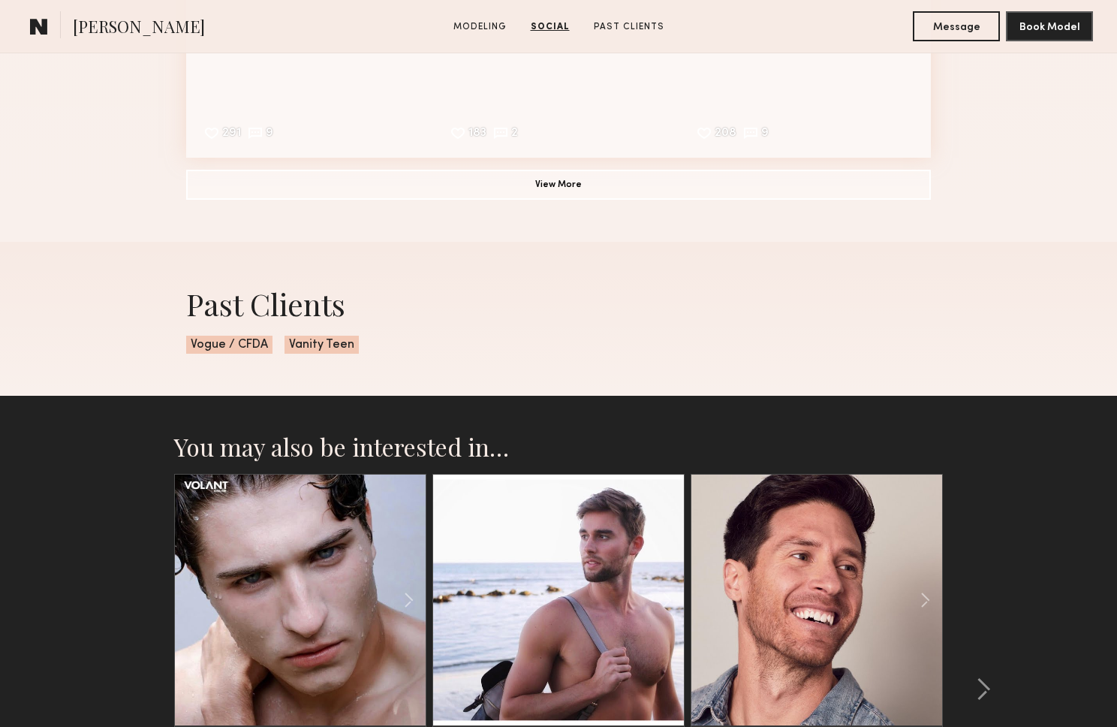
scroll to position [2569, 0]
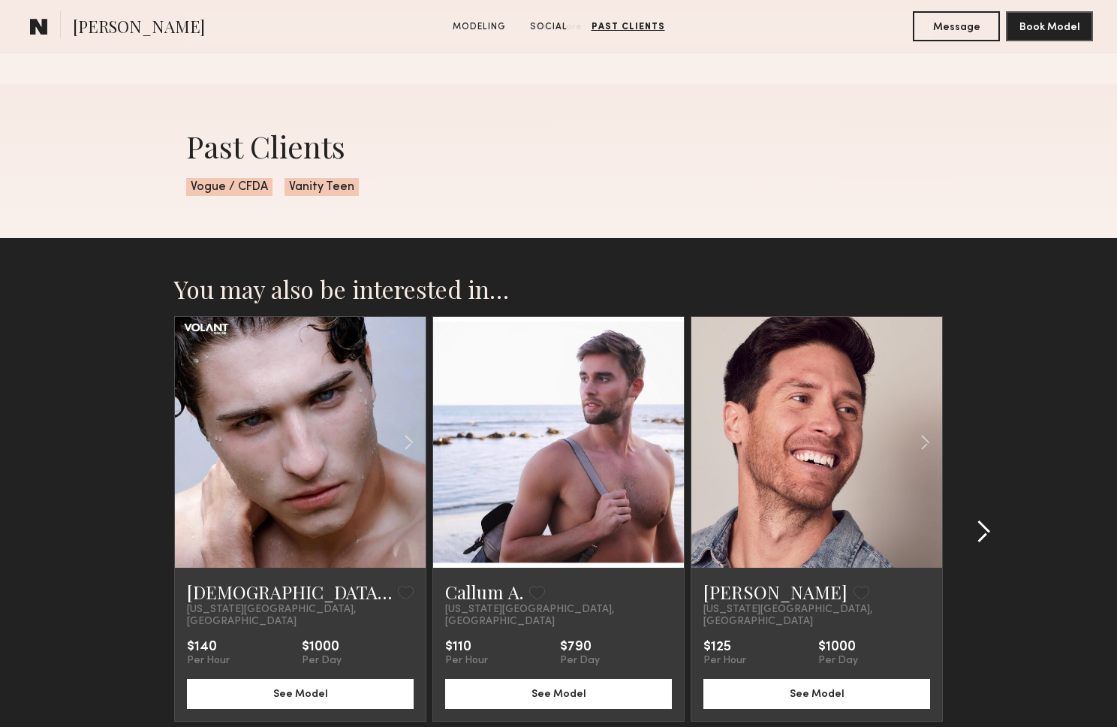
click at [987, 520] on common-icon at bounding box center [983, 532] width 15 height 24
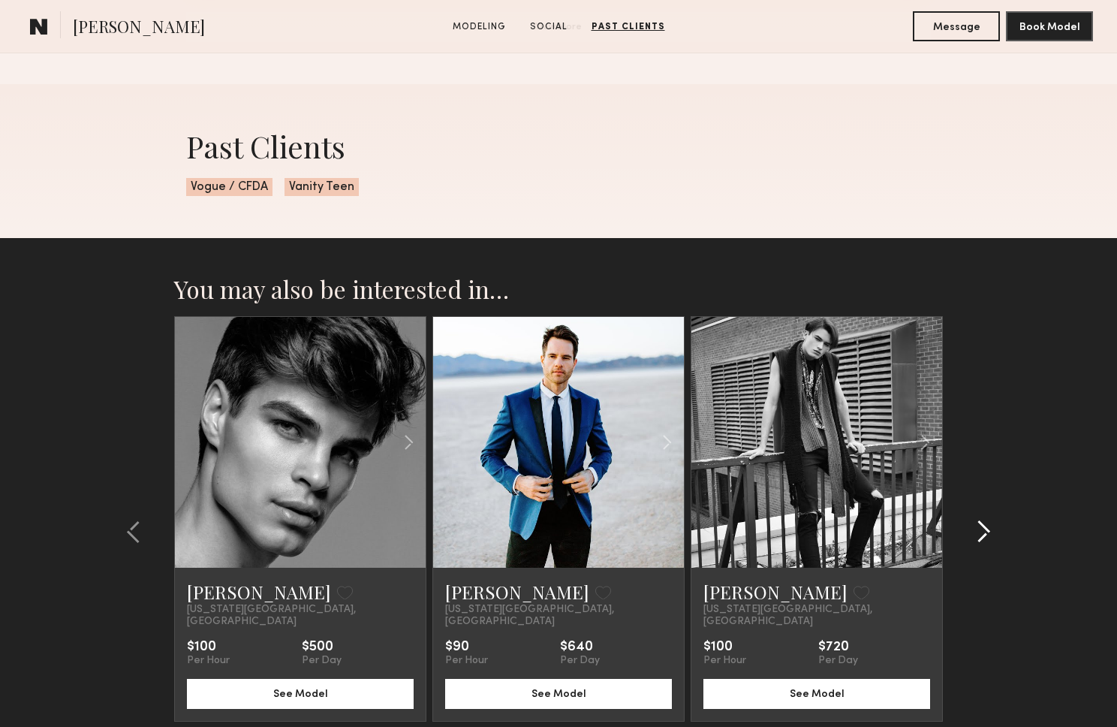
click at [987, 520] on common-icon at bounding box center [983, 532] width 15 height 24
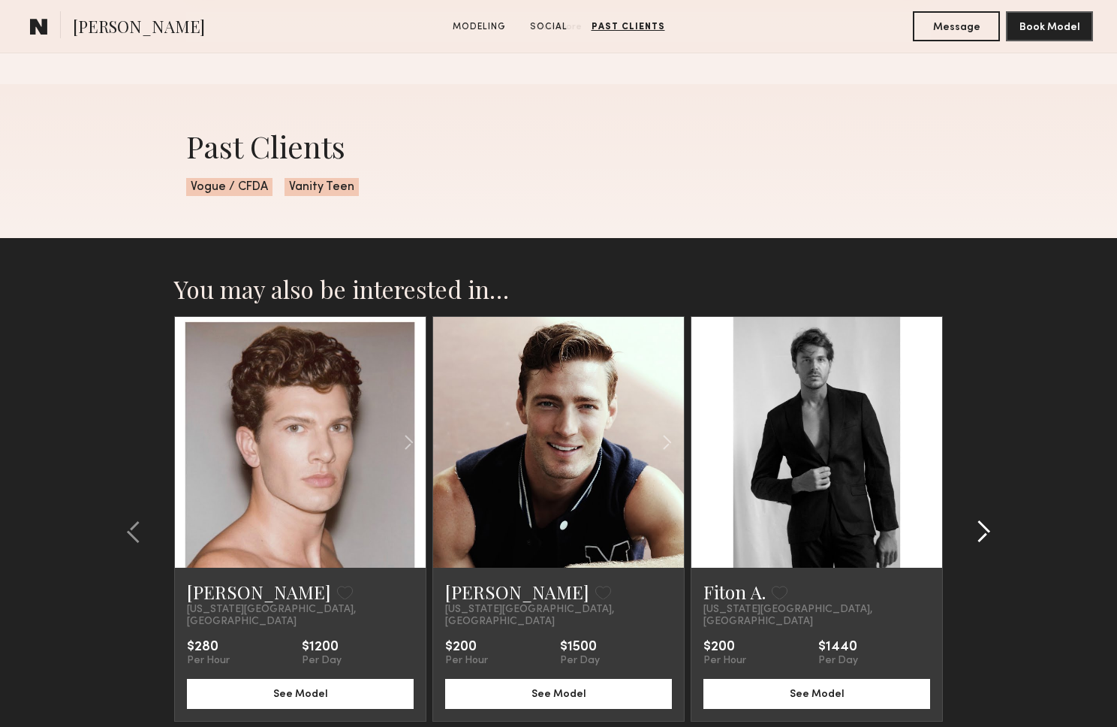
click at [987, 520] on common-icon at bounding box center [983, 532] width 15 height 24
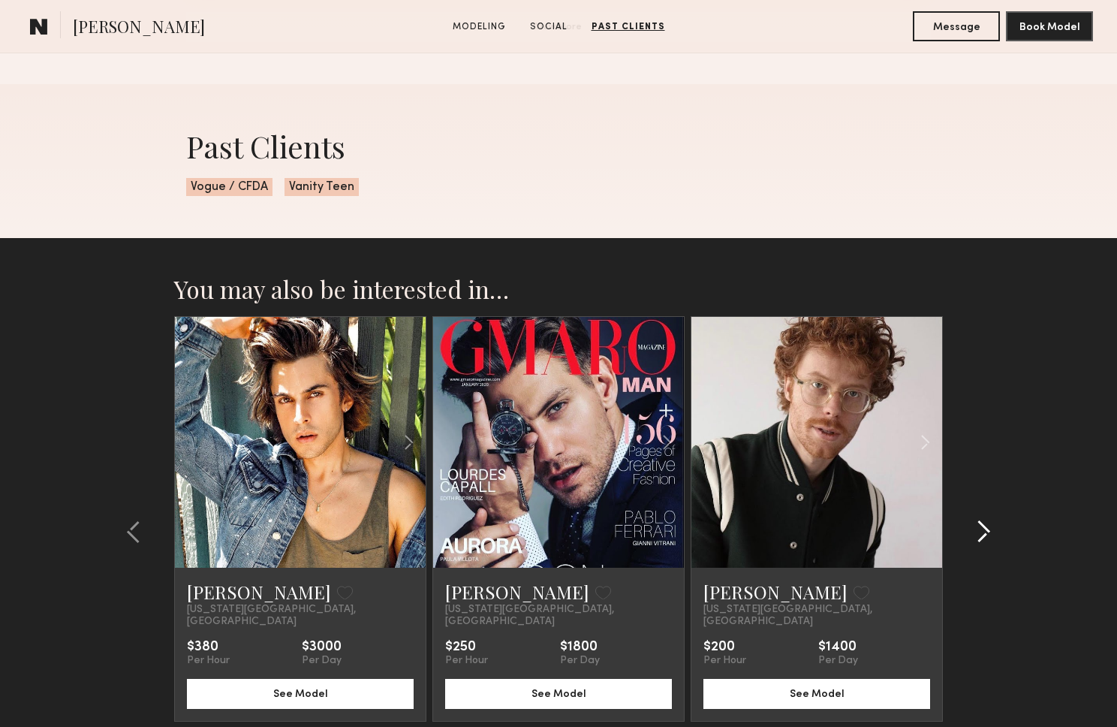
click at [987, 520] on common-icon at bounding box center [983, 532] width 15 height 24
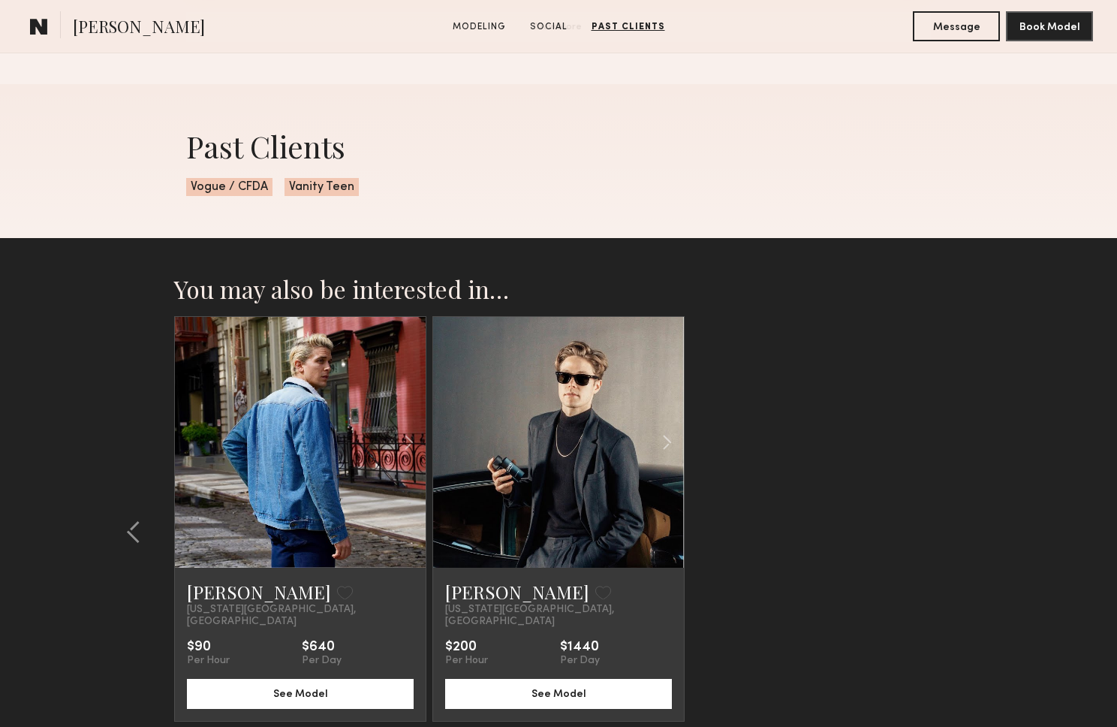
click at [278, 517] on link at bounding box center [301, 442] width 86 height 251
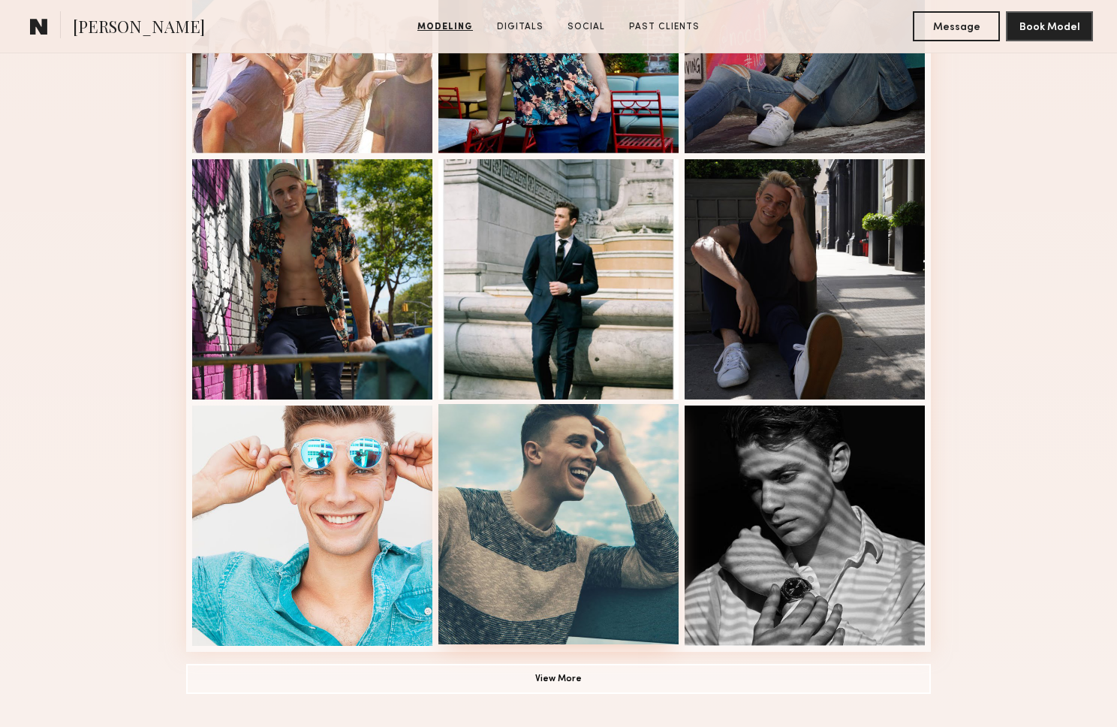
scroll to position [979, 0]
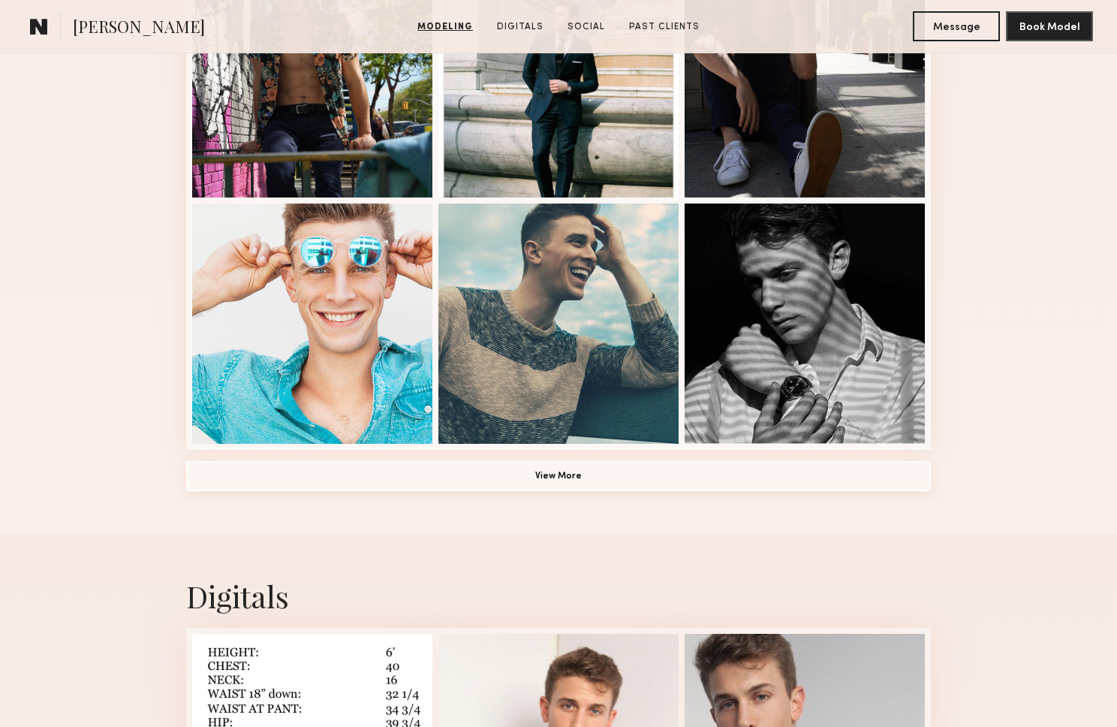
click at [508, 481] on button "View More" at bounding box center [558, 476] width 745 height 30
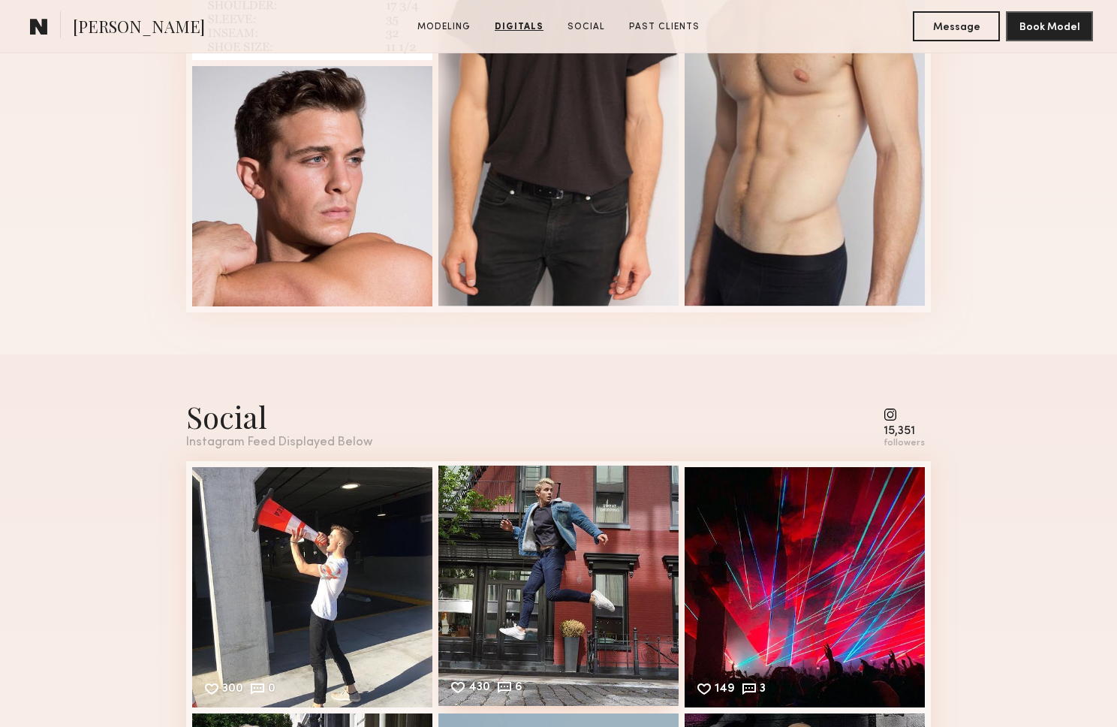
scroll to position [2536, 0]
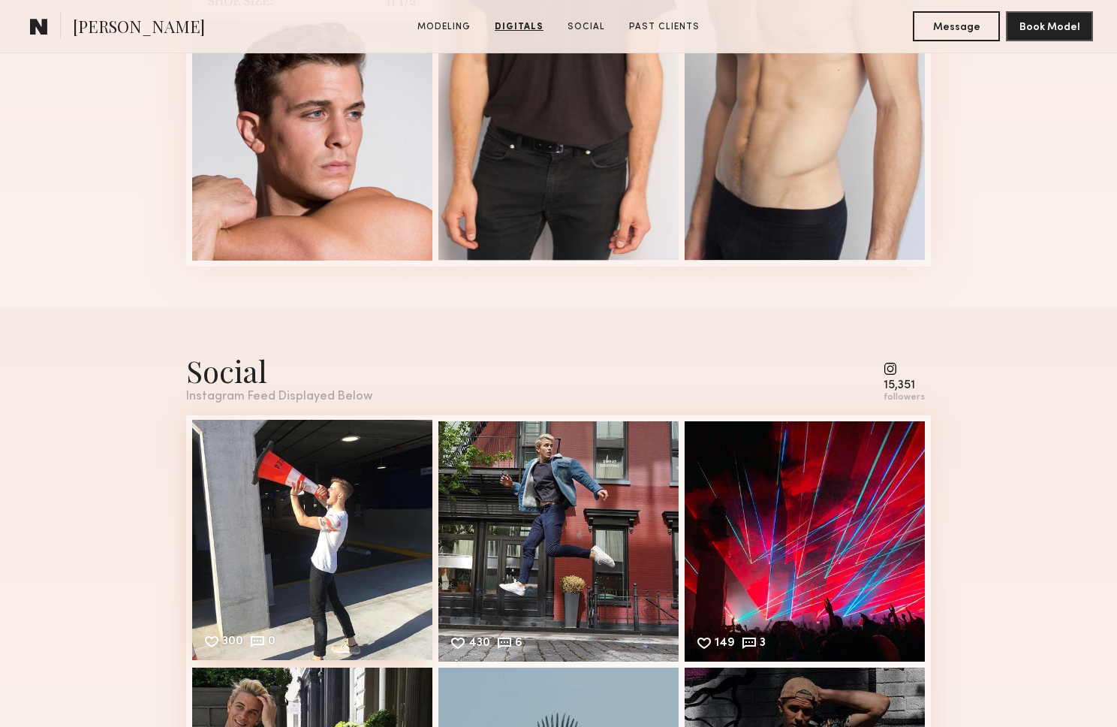
click at [259, 505] on div "300 0 Likes & comments displayed to show model’s engagement" at bounding box center [312, 540] width 240 height 240
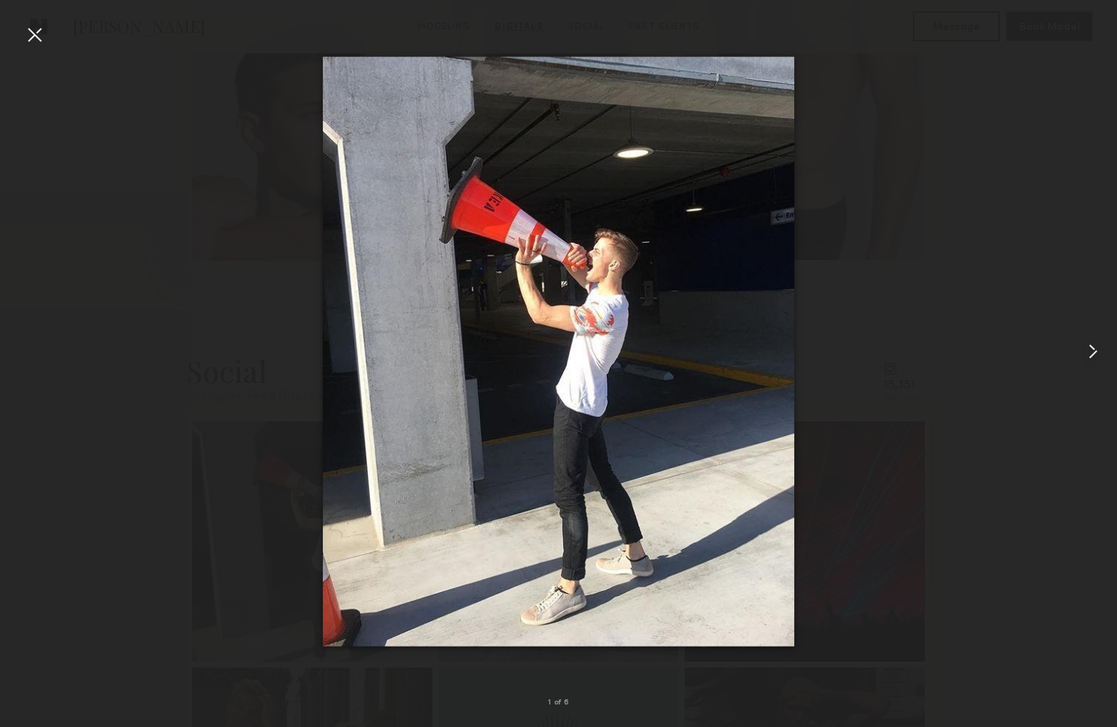
click at [1090, 344] on common-icon at bounding box center [1093, 351] width 24 height 24
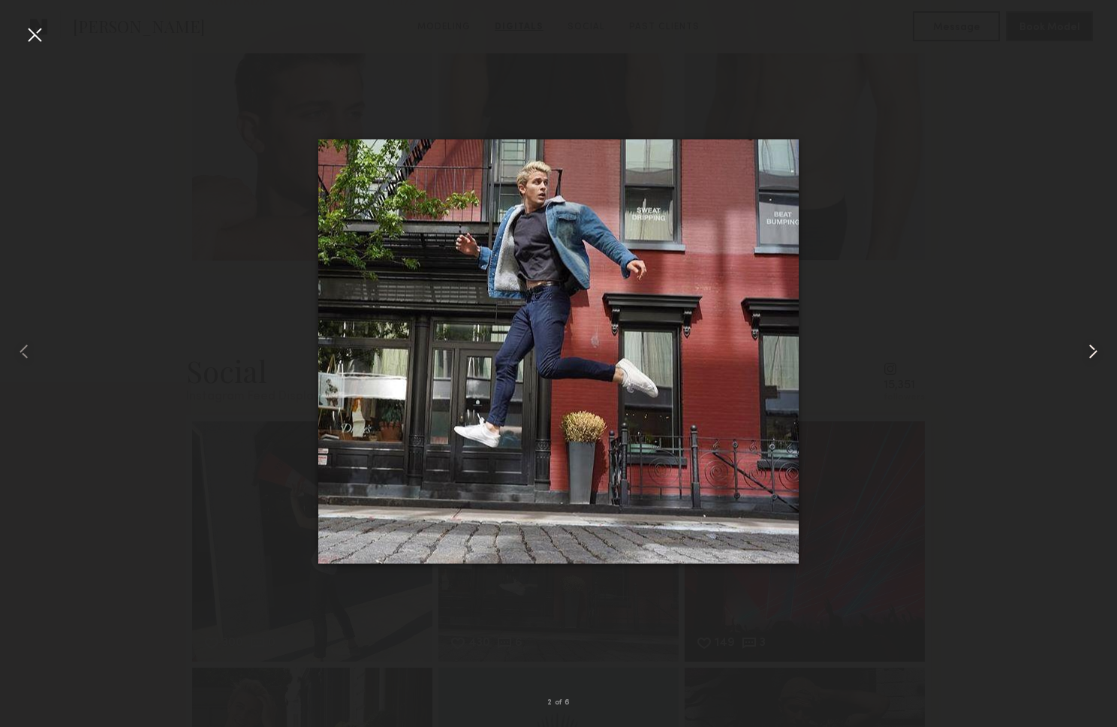
click at [1090, 349] on common-icon at bounding box center [1093, 351] width 24 height 24
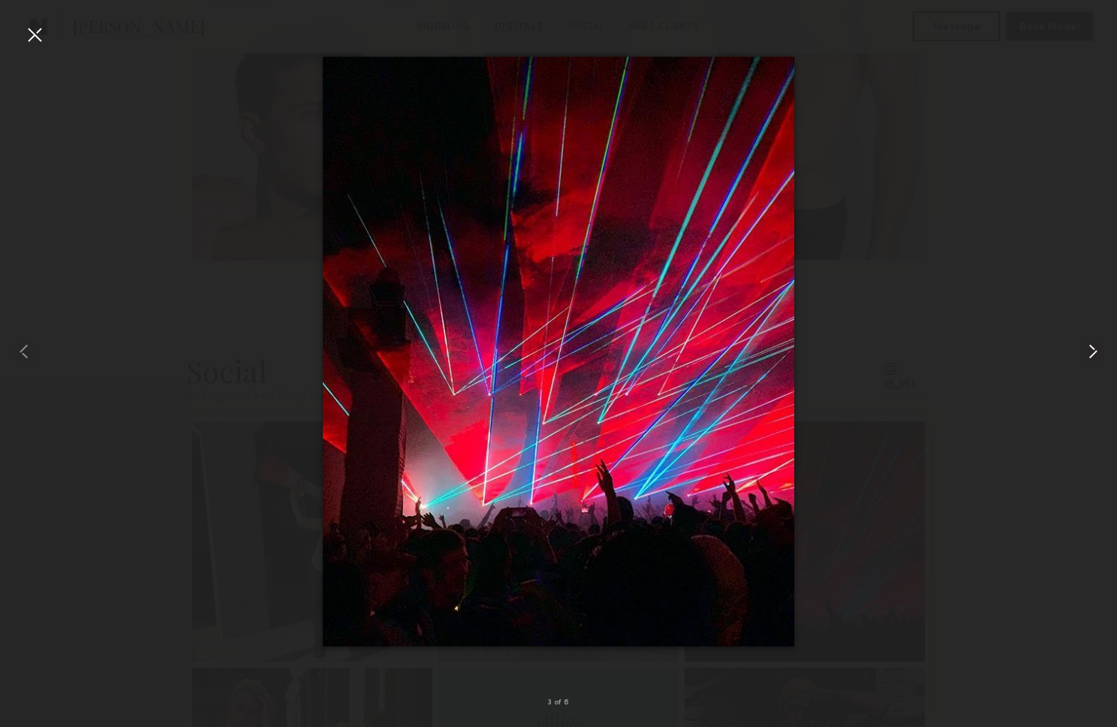
click at [1090, 349] on common-icon at bounding box center [1093, 351] width 24 height 24
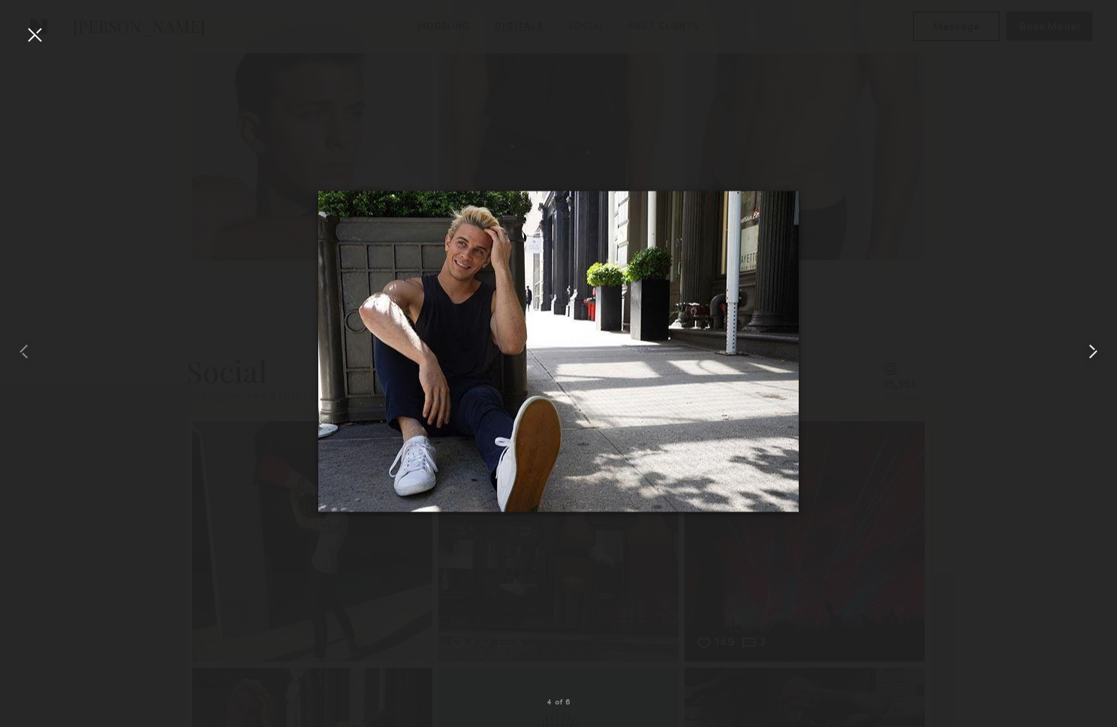
click at [1090, 349] on common-icon at bounding box center [1093, 351] width 24 height 24
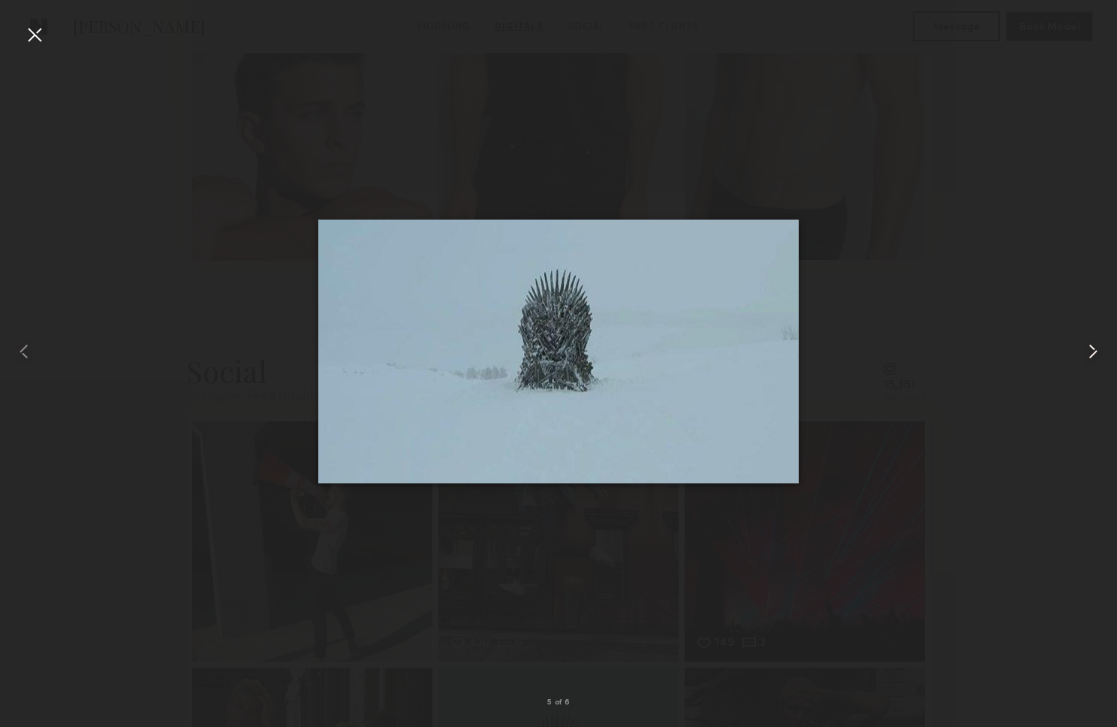
click at [1090, 349] on common-icon at bounding box center [1093, 351] width 24 height 24
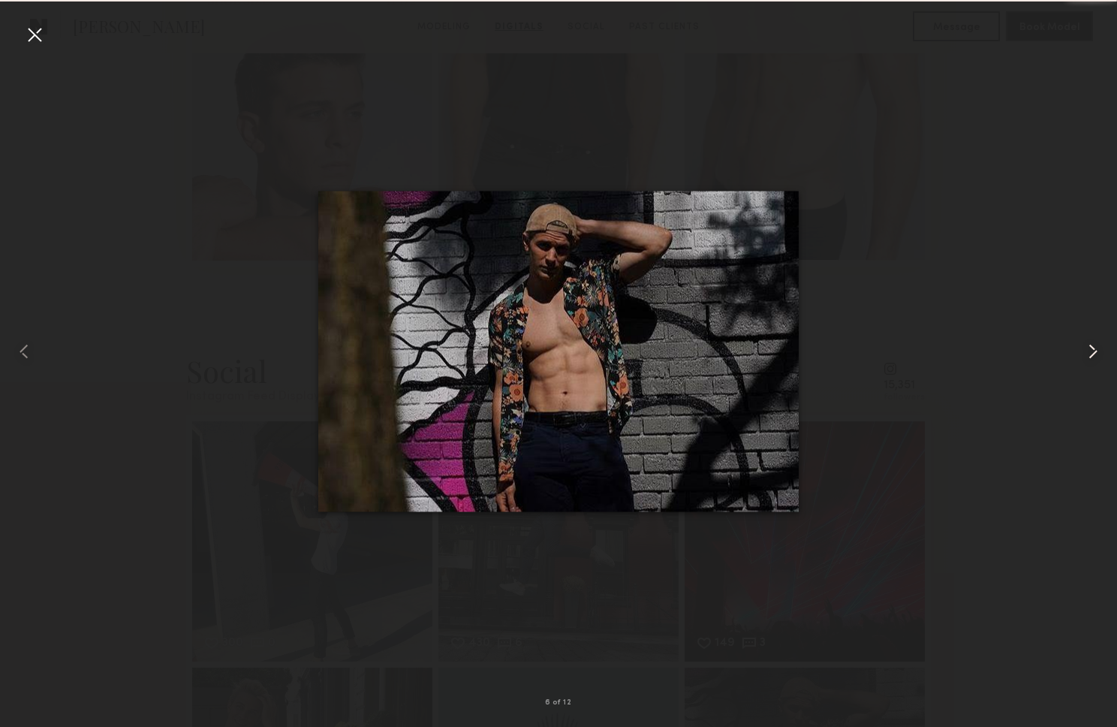
click at [1090, 349] on common-icon at bounding box center [1093, 351] width 24 height 24
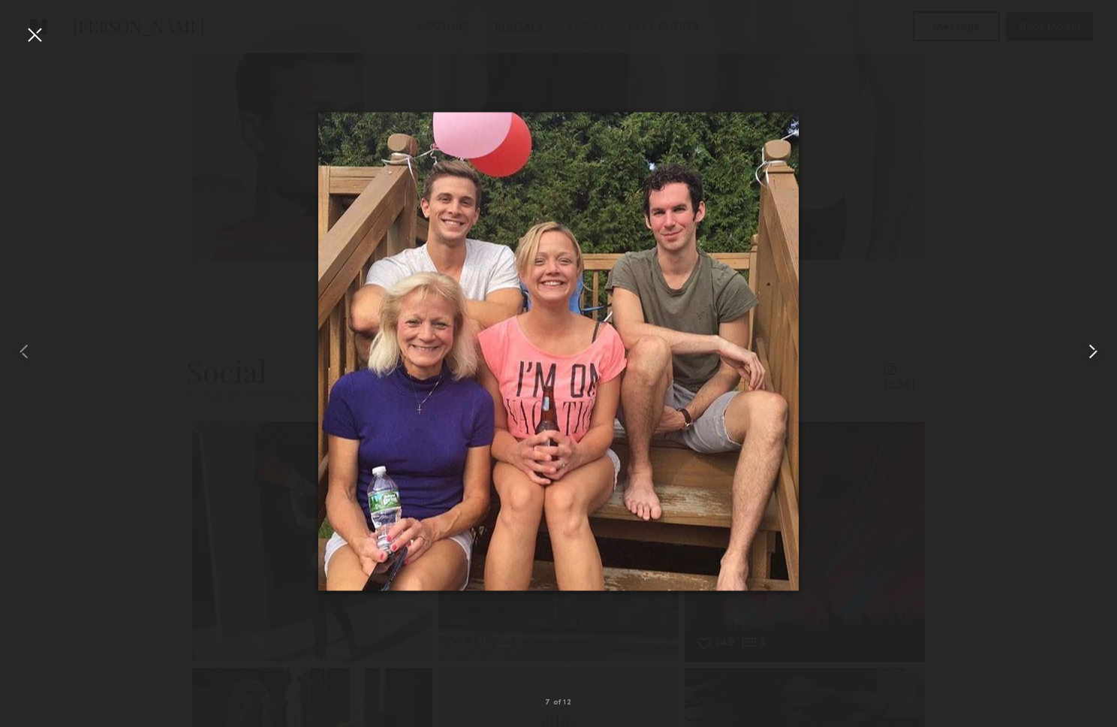
click at [1090, 349] on common-icon at bounding box center [1093, 351] width 24 height 24
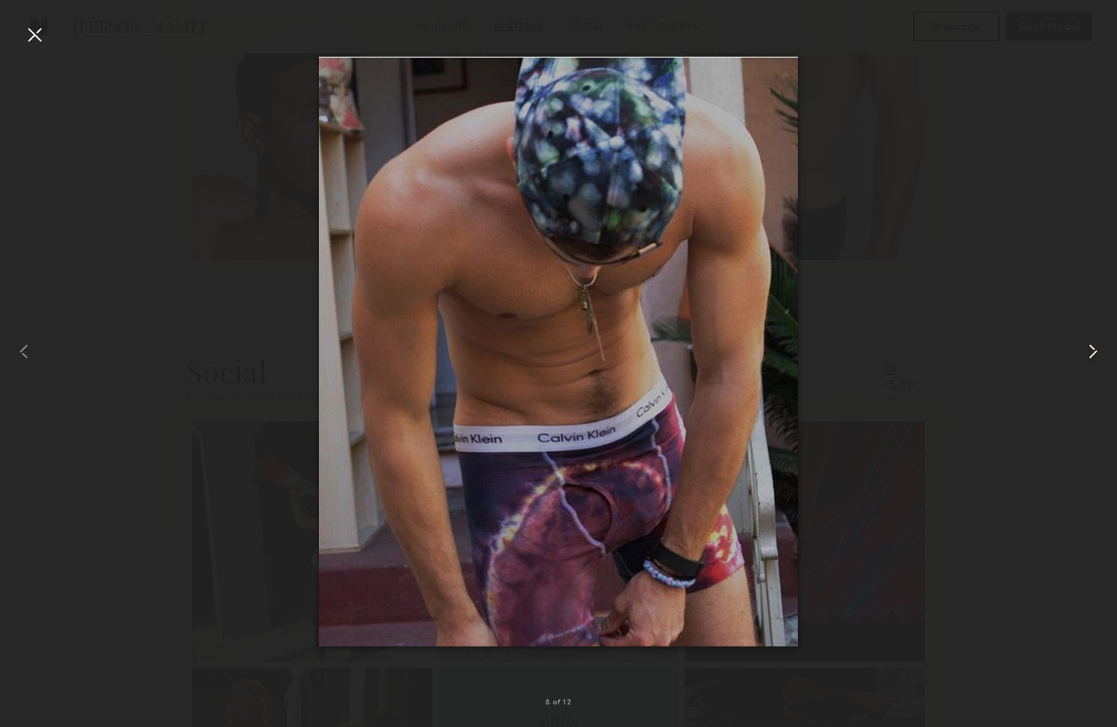
click at [1090, 349] on common-icon at bounding box center [1093, 351] width 24 height 24
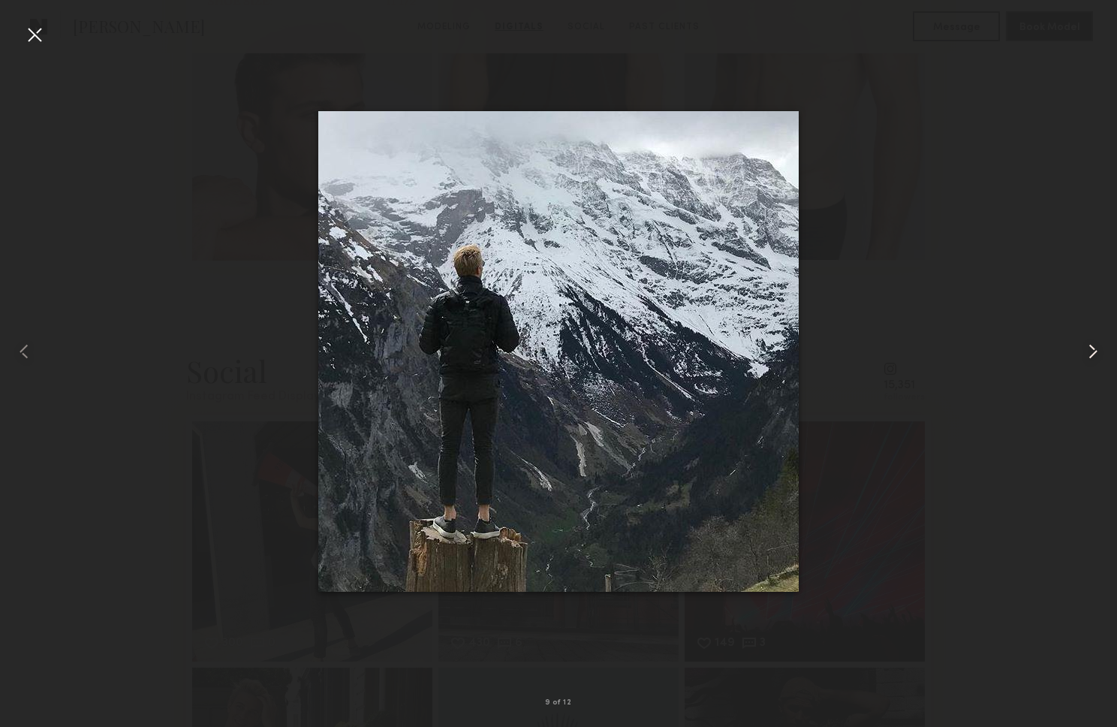
click at [1090, 349] on common-icon at bounding box center [1093, 351] width 24 height 24
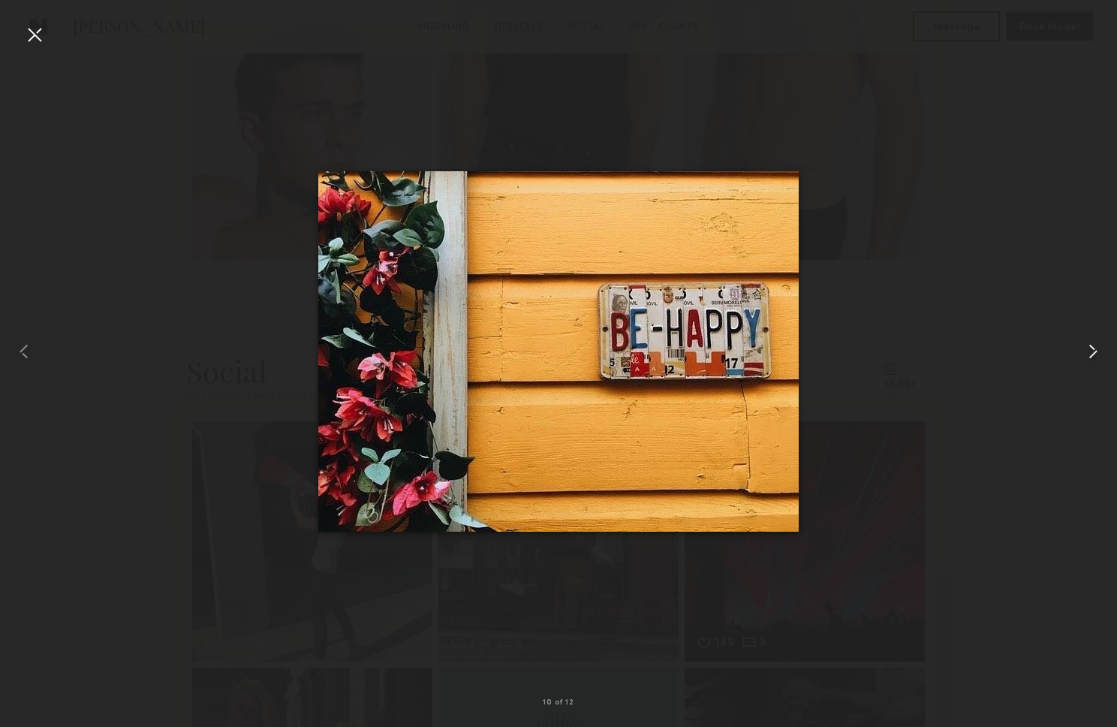
click at [1090, 349] on common-icon at bounding box center [1093, 351] width 24 height 24
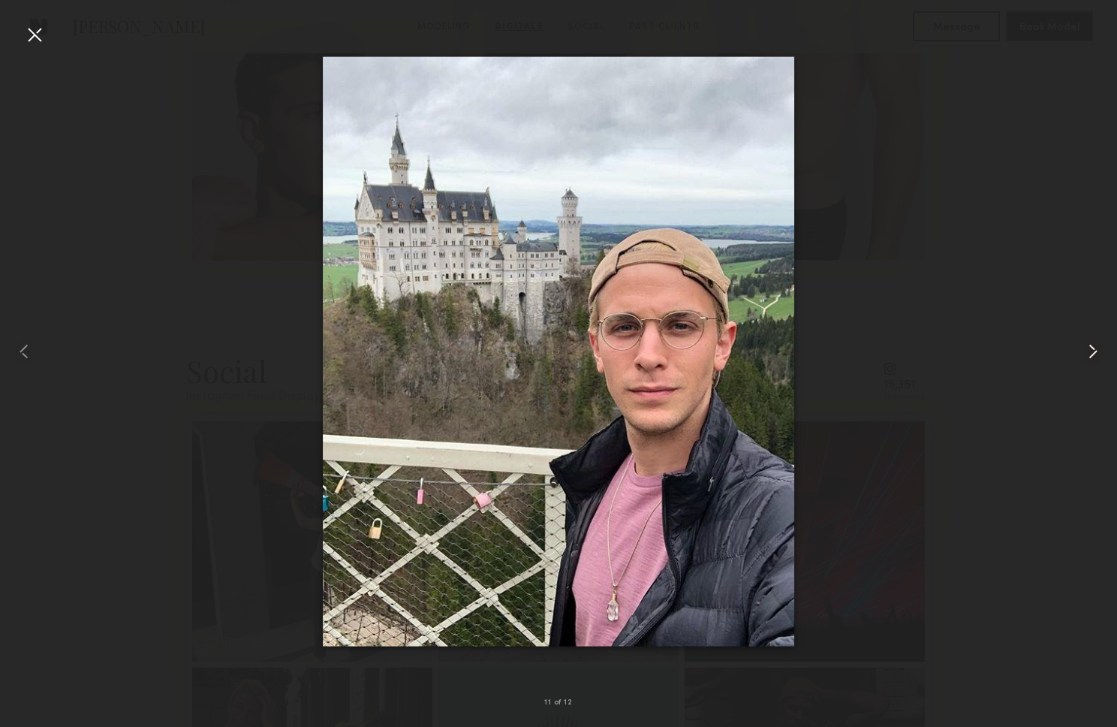
click at [1090, 349] on common-icon at bounding box center [1093, 351] width 24 height 24
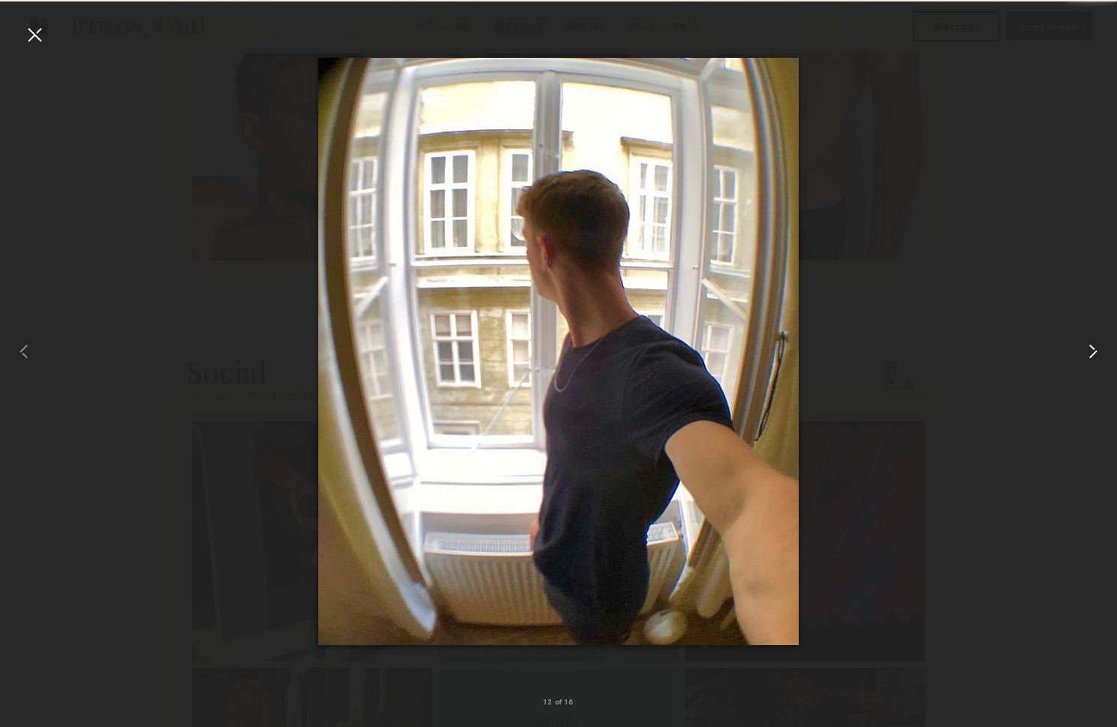
click at [1090, 349] on common-icon at bounding box center [1093, 351] width 24 height 24
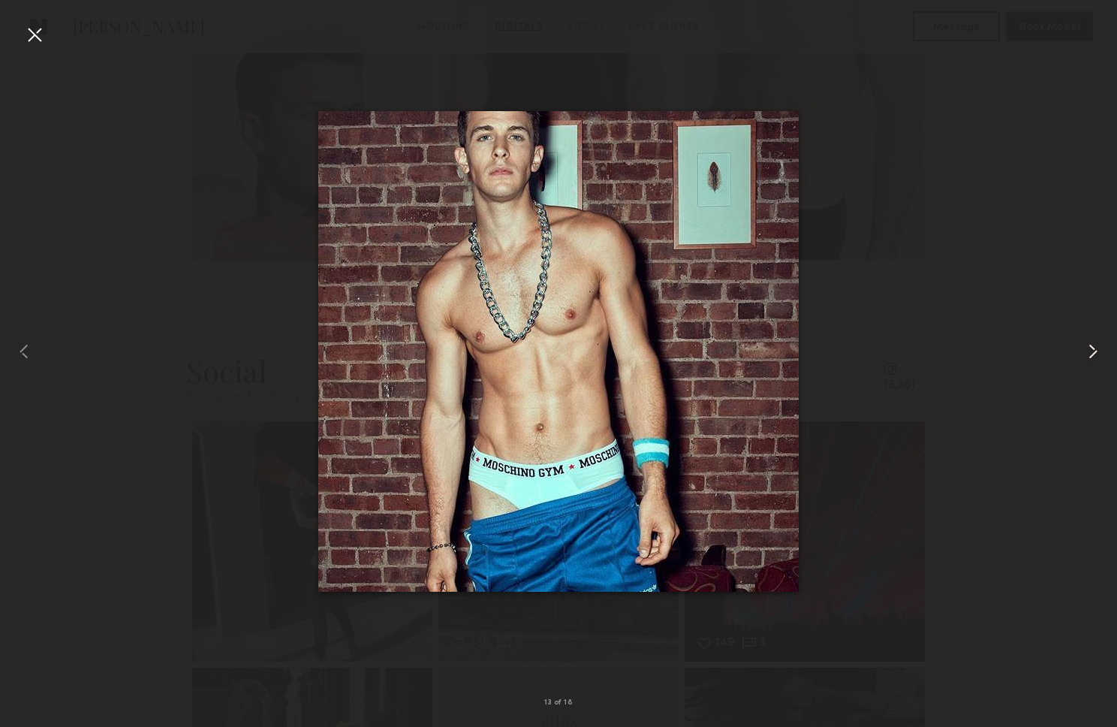
click at [1090, 349] on common-icon at bounding box center [1093, 351] width 24 height 24
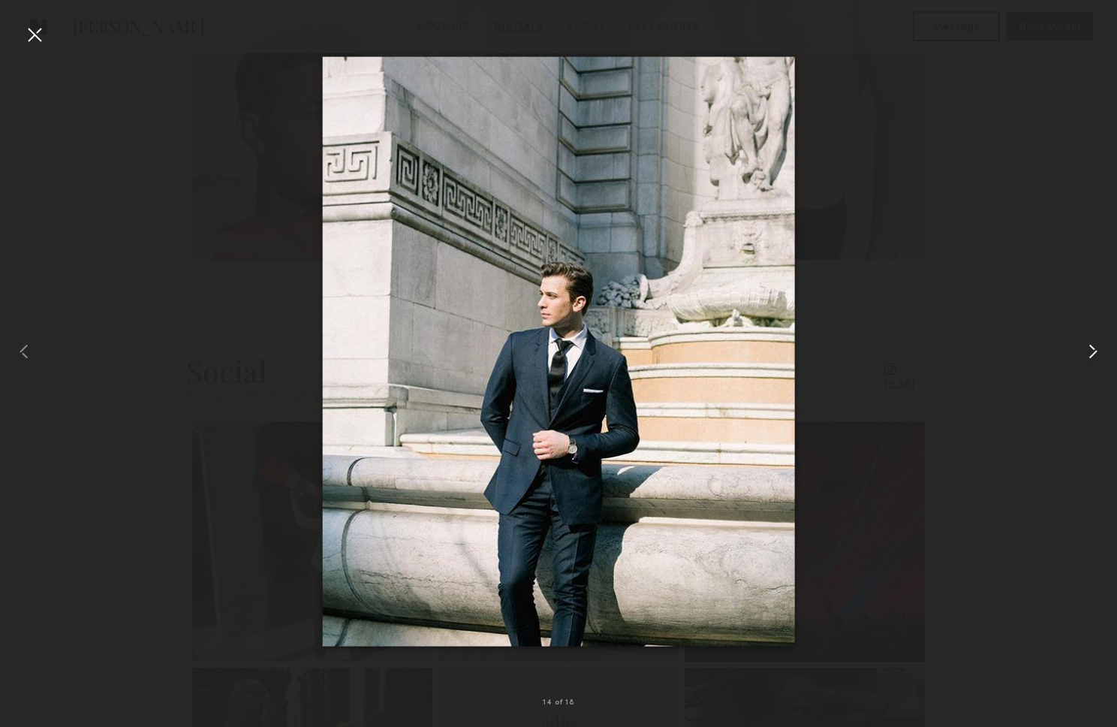
click at [1090, 349] on common-icon at bounding box center [1093, 351] width 24 height 24
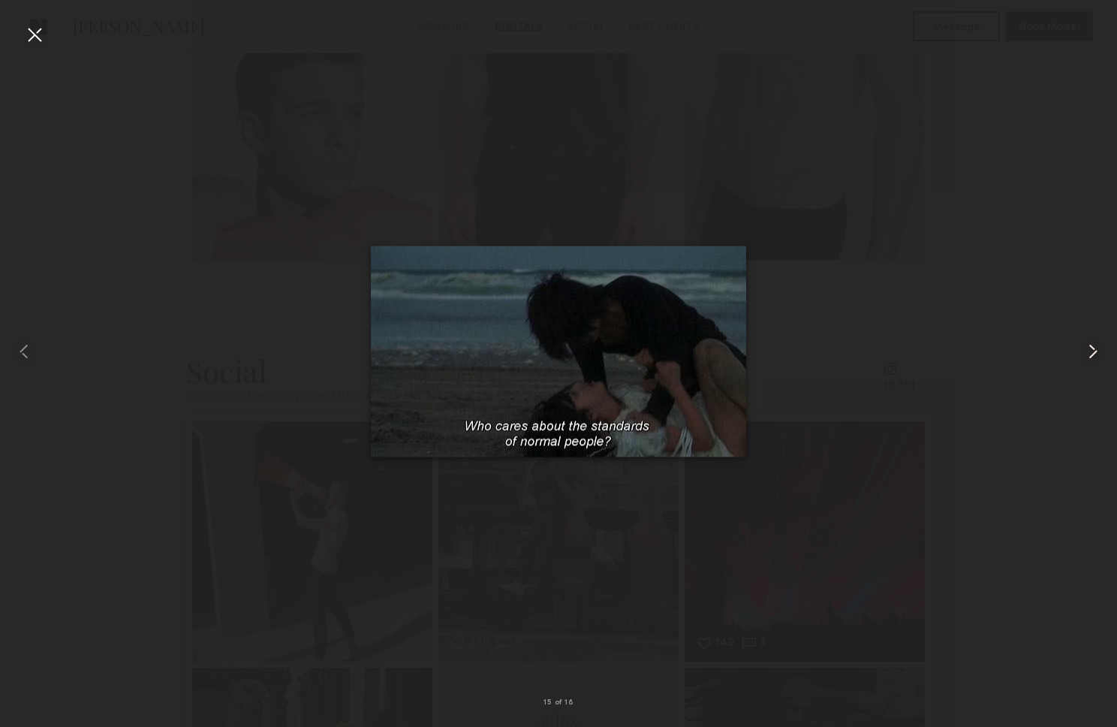
click at [1093, 345] on common-icon at bounding box center [1093, 351] width 24 height 24
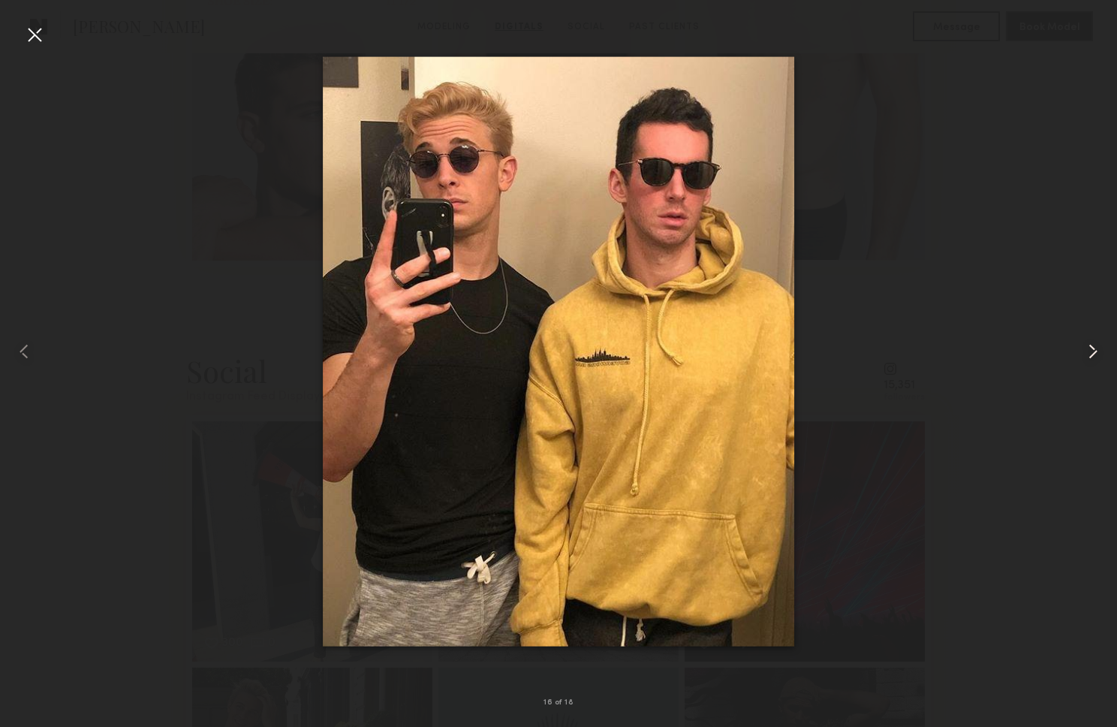
click at [1093, 345] on common-icon at bounding box center [1093, 351] width 24 height 24
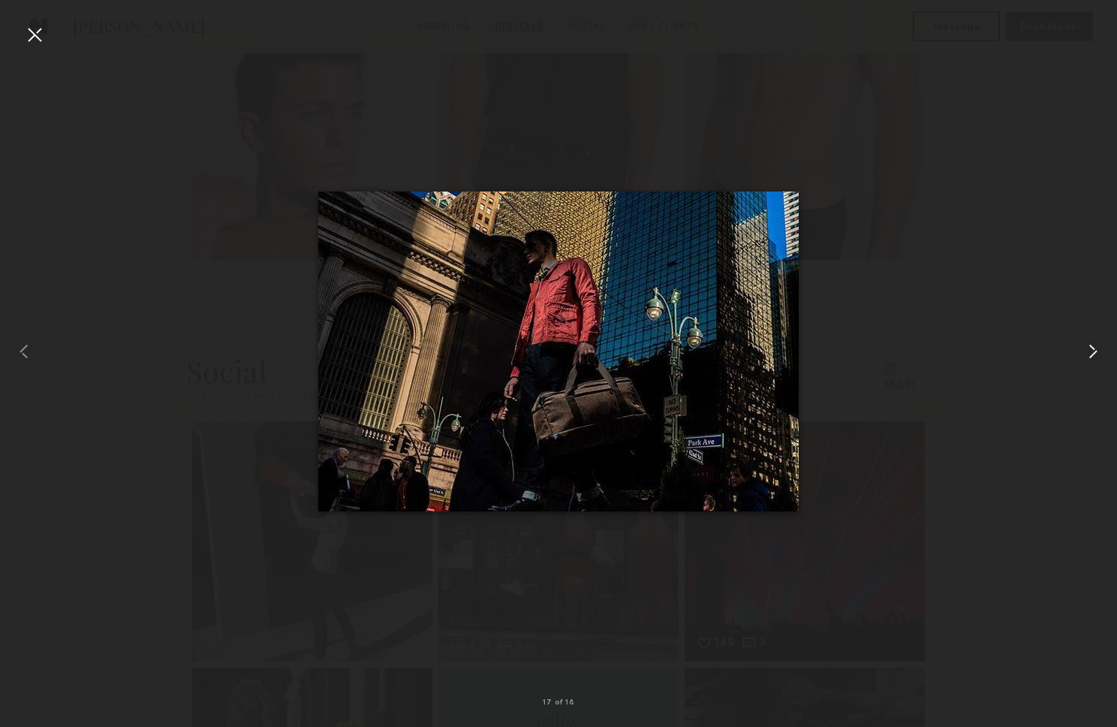
click at [1093, 345] on common-icon at bounding box center [1093, 351] width 24 height 24
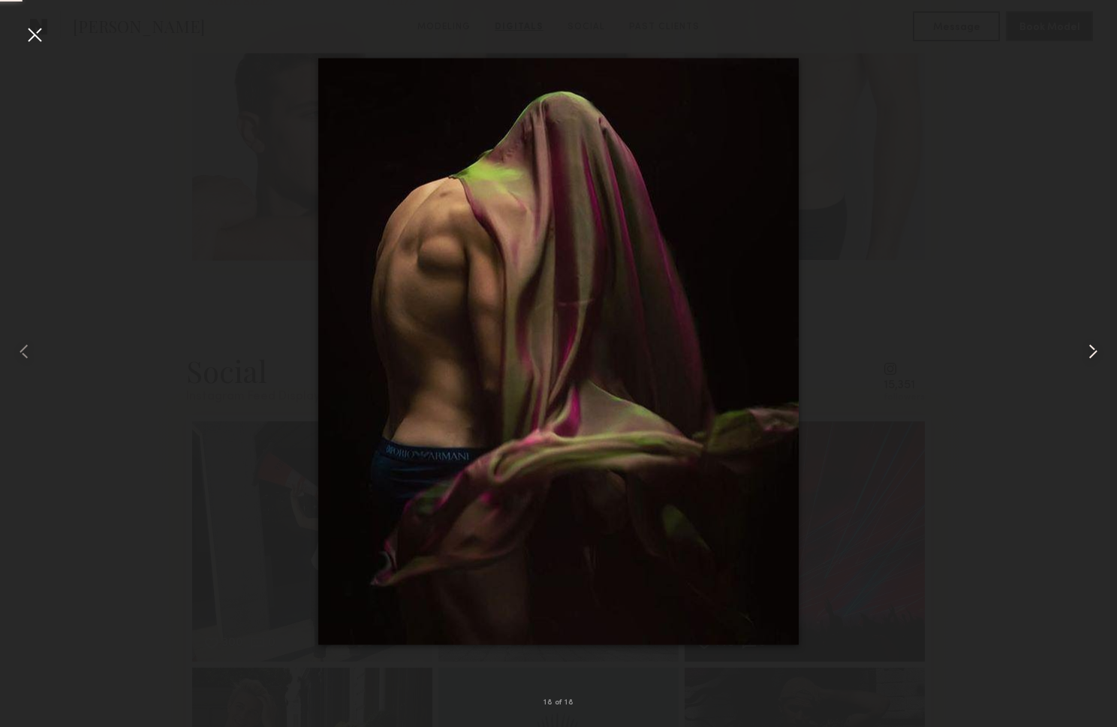
click at [1093, 345] on common-icon at bounding box center [1093, 351] width 24 height 24
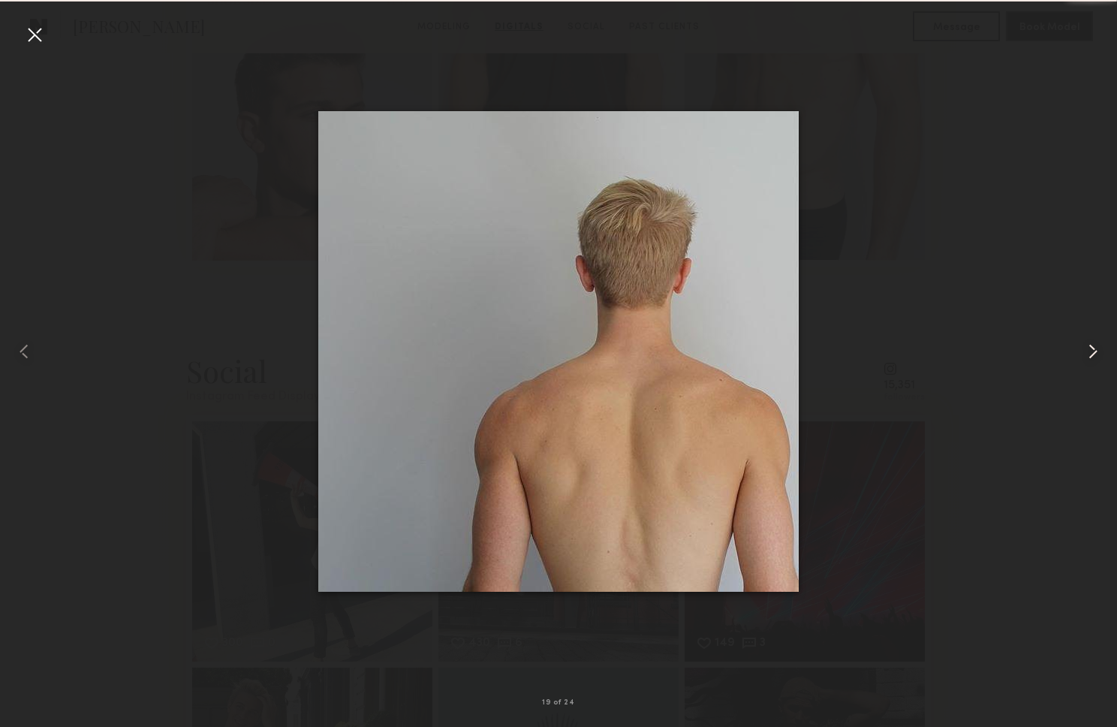
click at [1093, 345] on common-icon at bounding box center [1093, 351] width 24 height 24
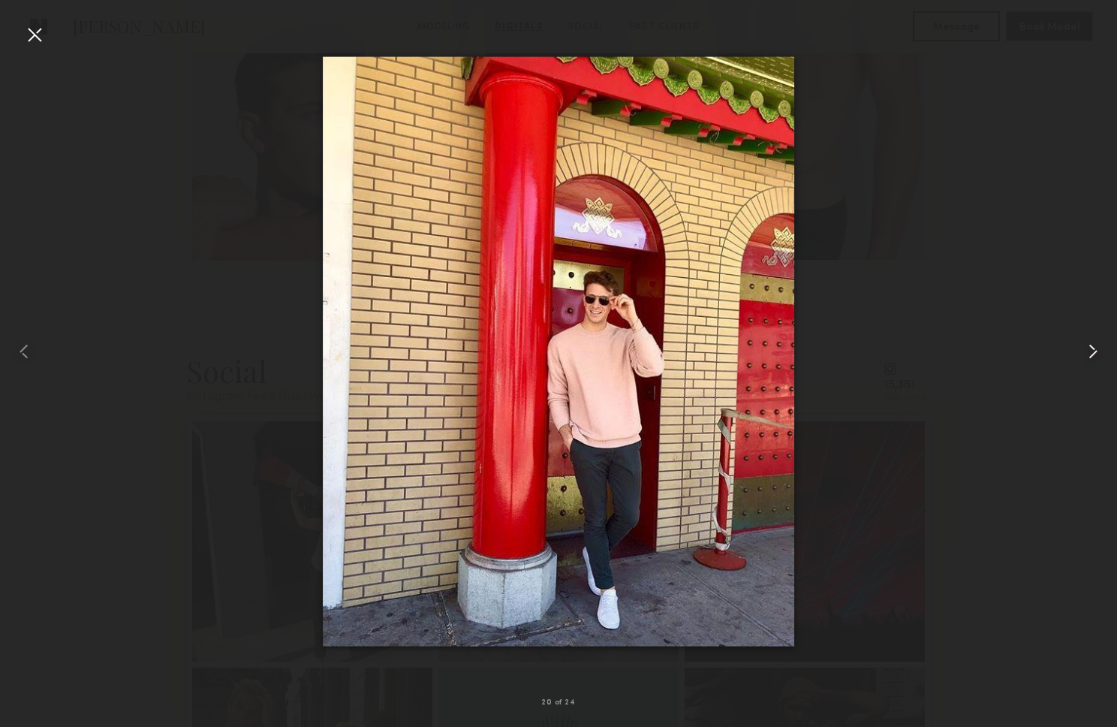
click at [1093, 345] on common-icon at bounding box center [1093, 351] width 24 height 24
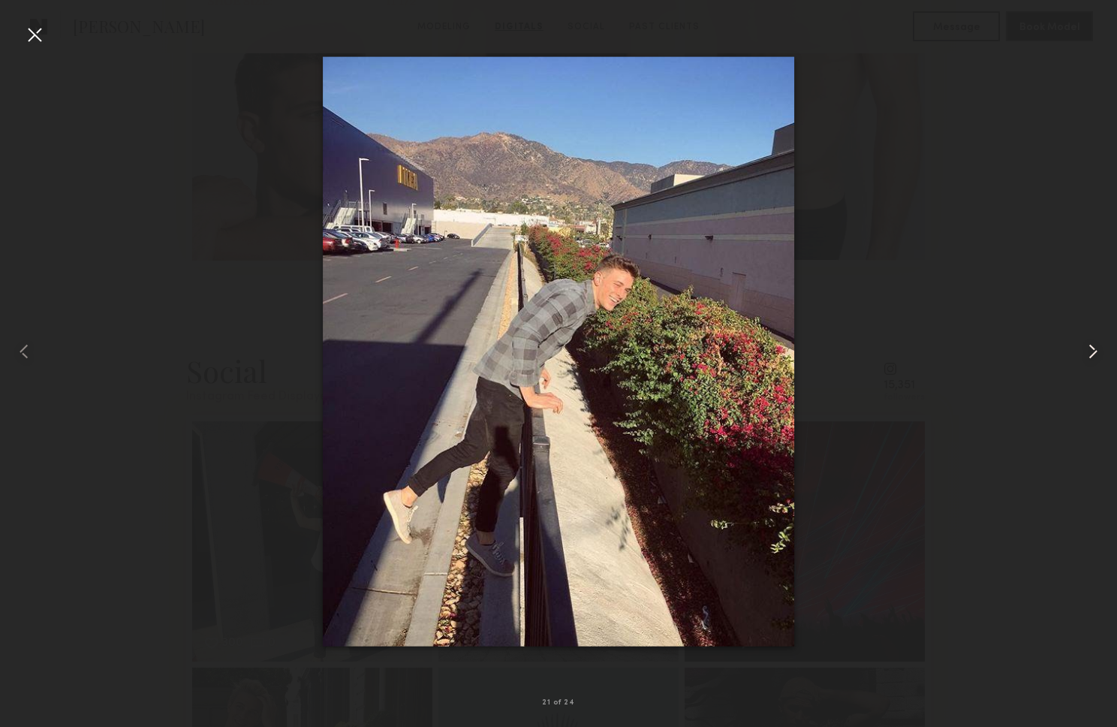
click at [1093, 345] on common-icon at bounding box center [1093, 351] width 24 height 24
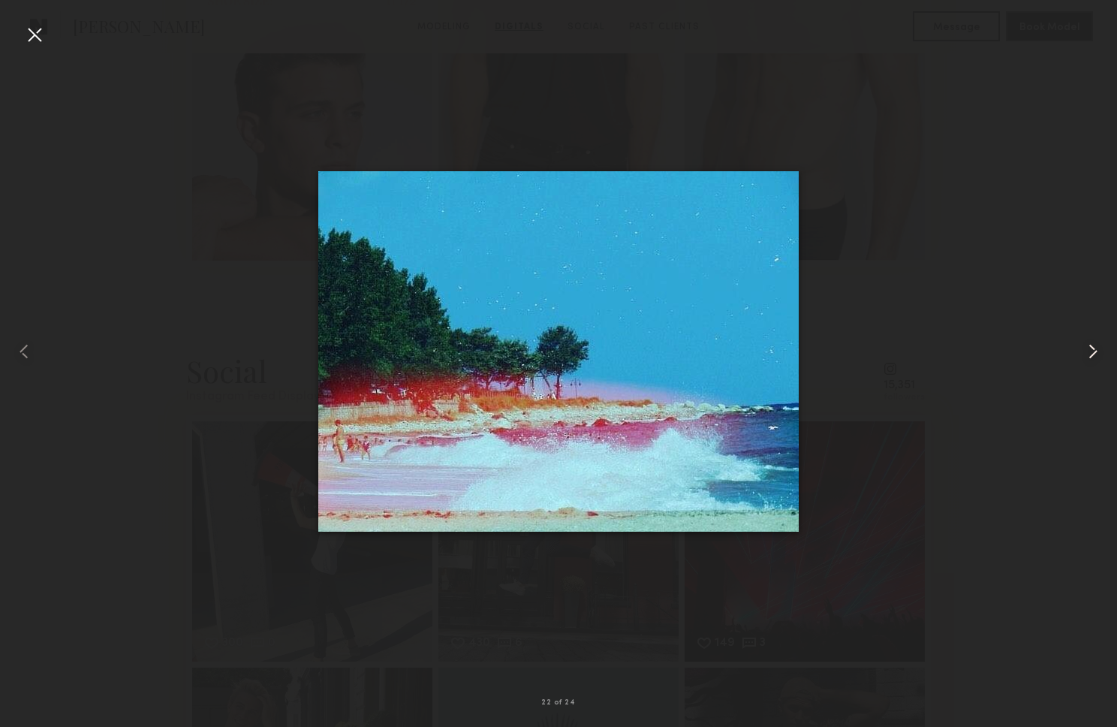
click at [1093, 345] on common-icon at bounding box center [1093, 351] width 24 height 24
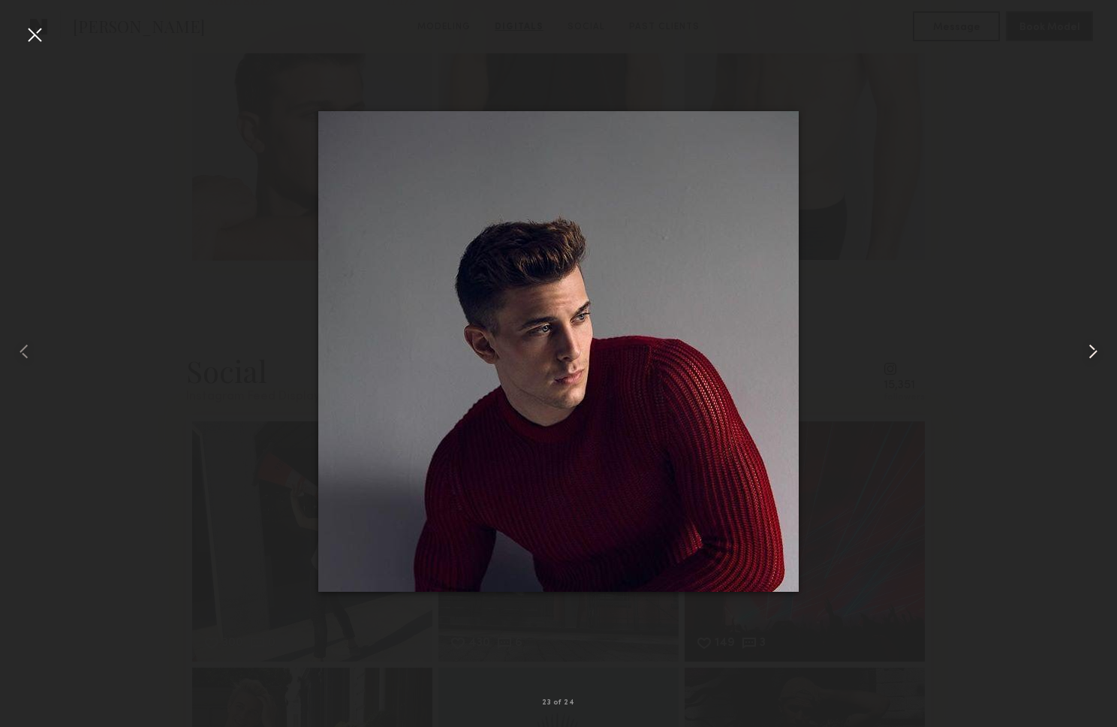
click at [1093, 345] on common-icon at bounding box center [1093, 351] width 24 height 24
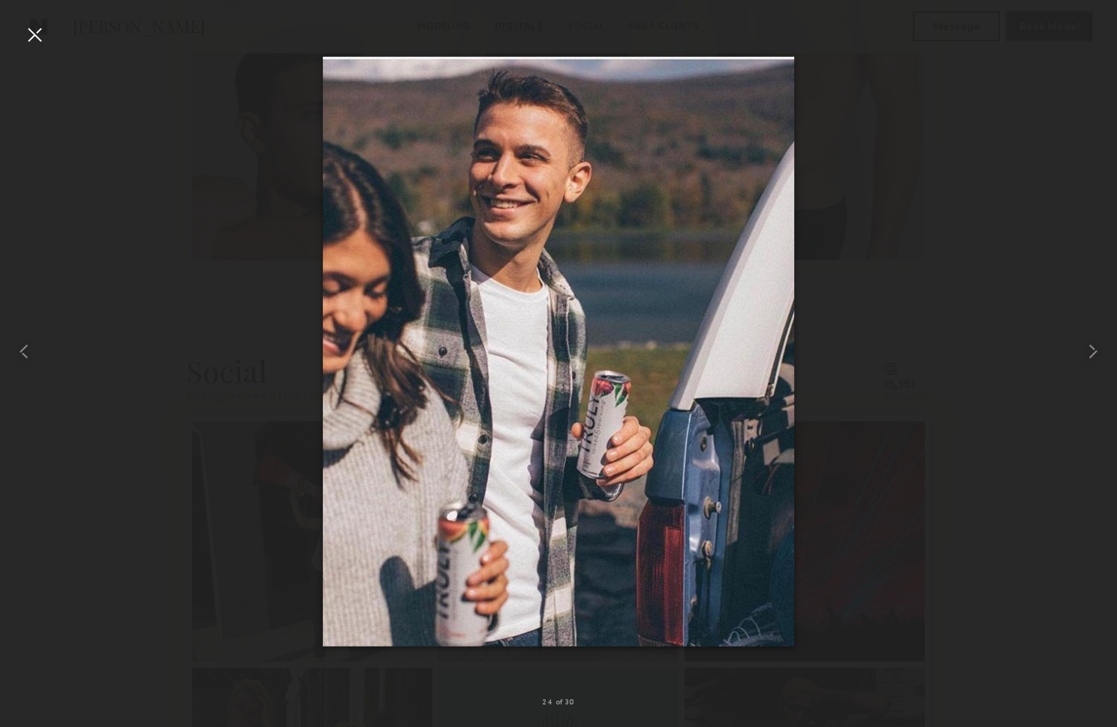
click at [40, 38] on div at bounding box center [35, 35] width 24 height 24
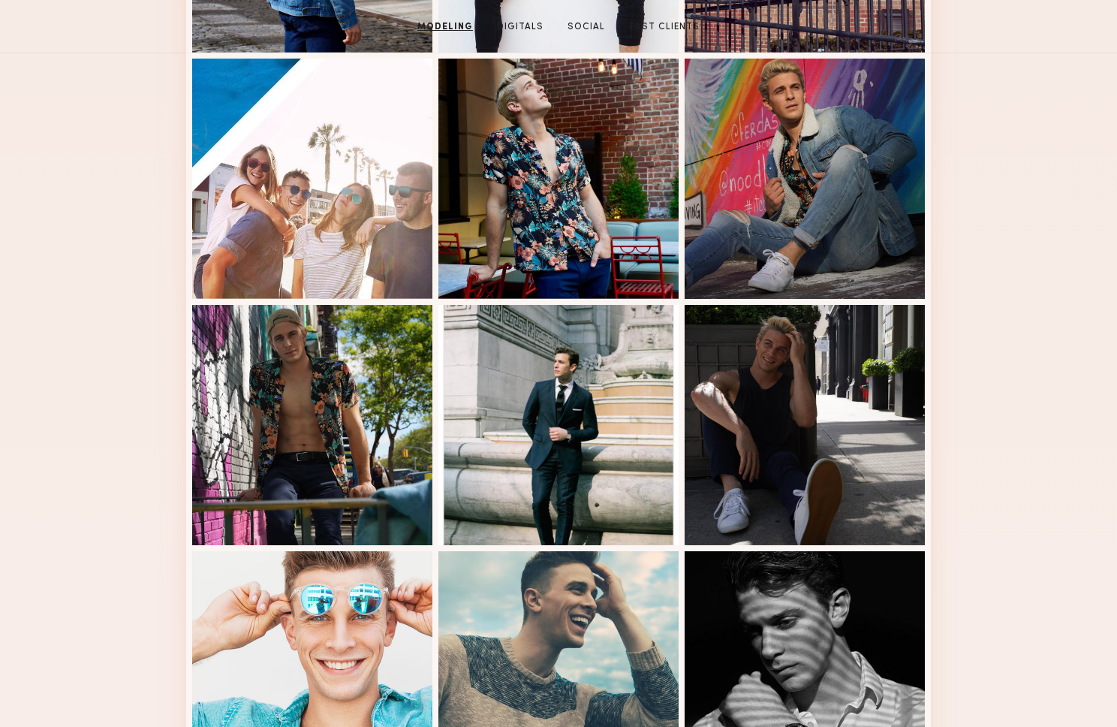
scroll to position [102, 0]
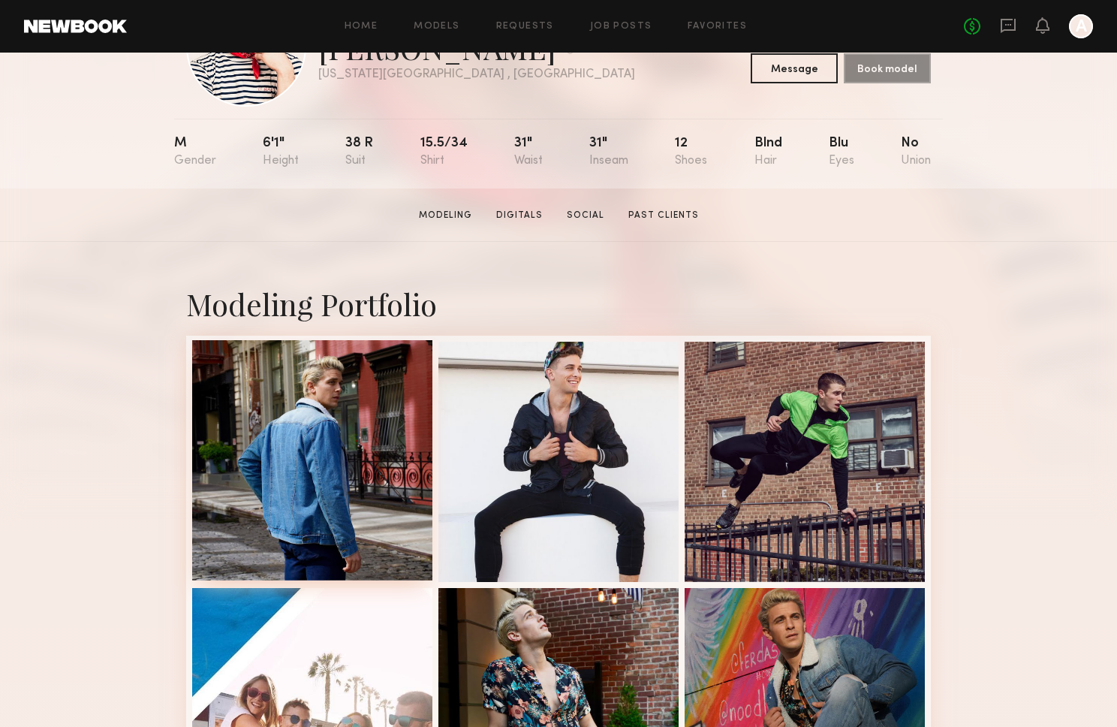
click at [336, 485] on div at bounding box center [312, 460] width 240 height 240
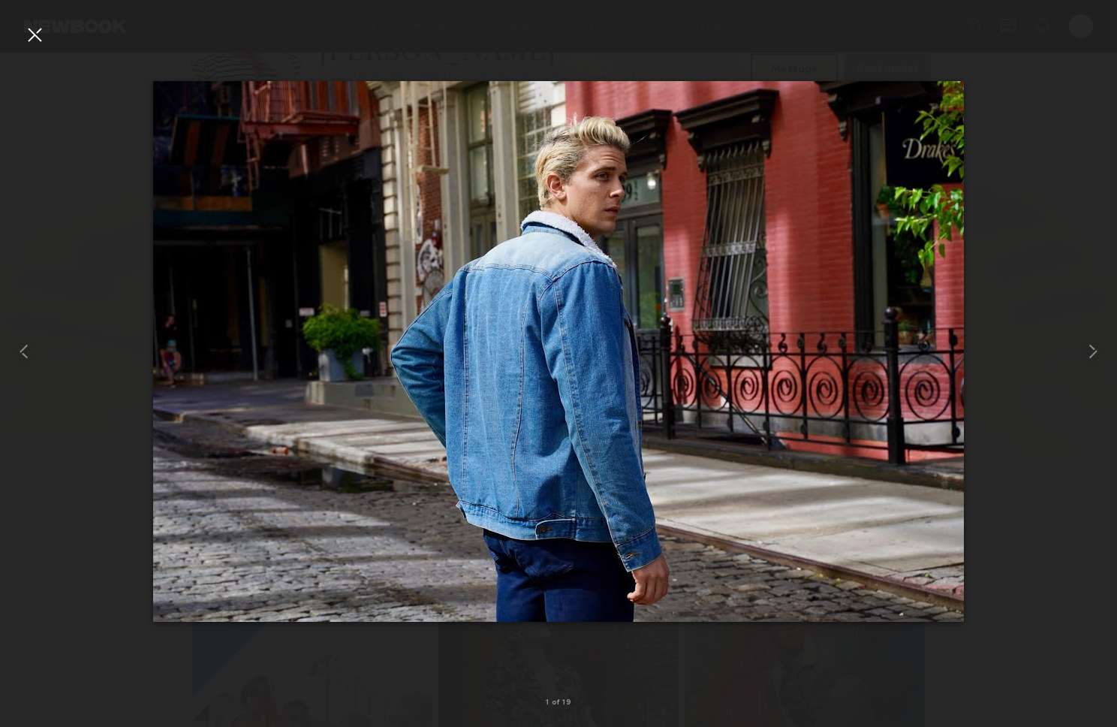
click at [31, 32] on div at bounding box center [35, 35] width 24 height 24
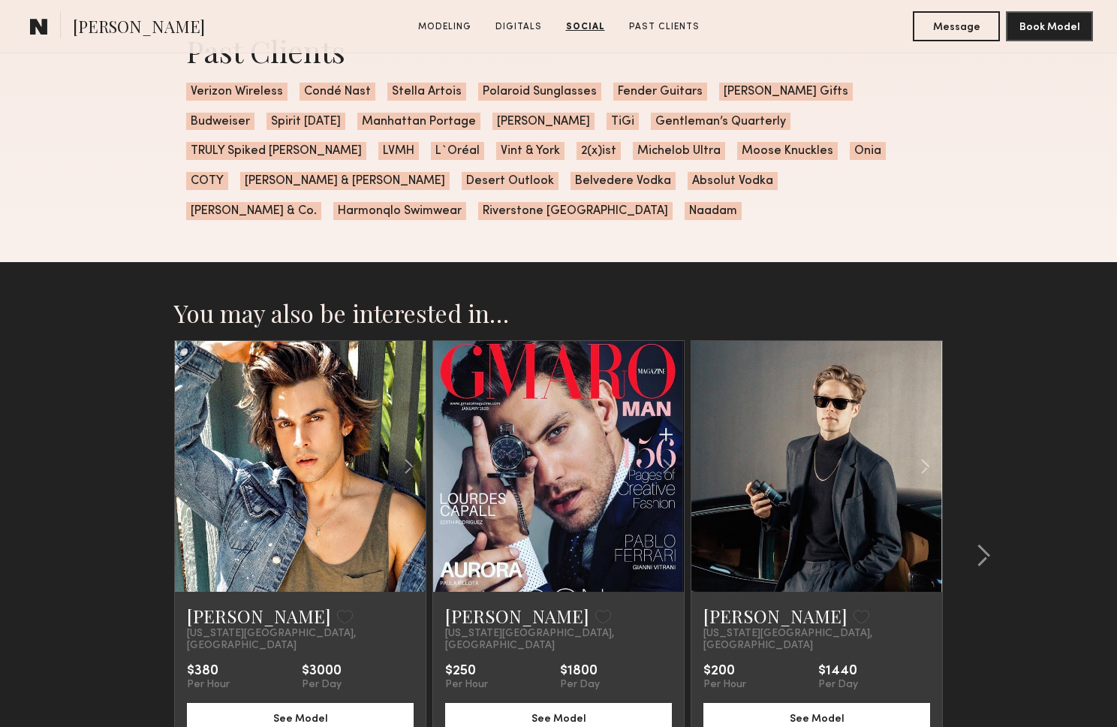
scroll to position [5629, 0]
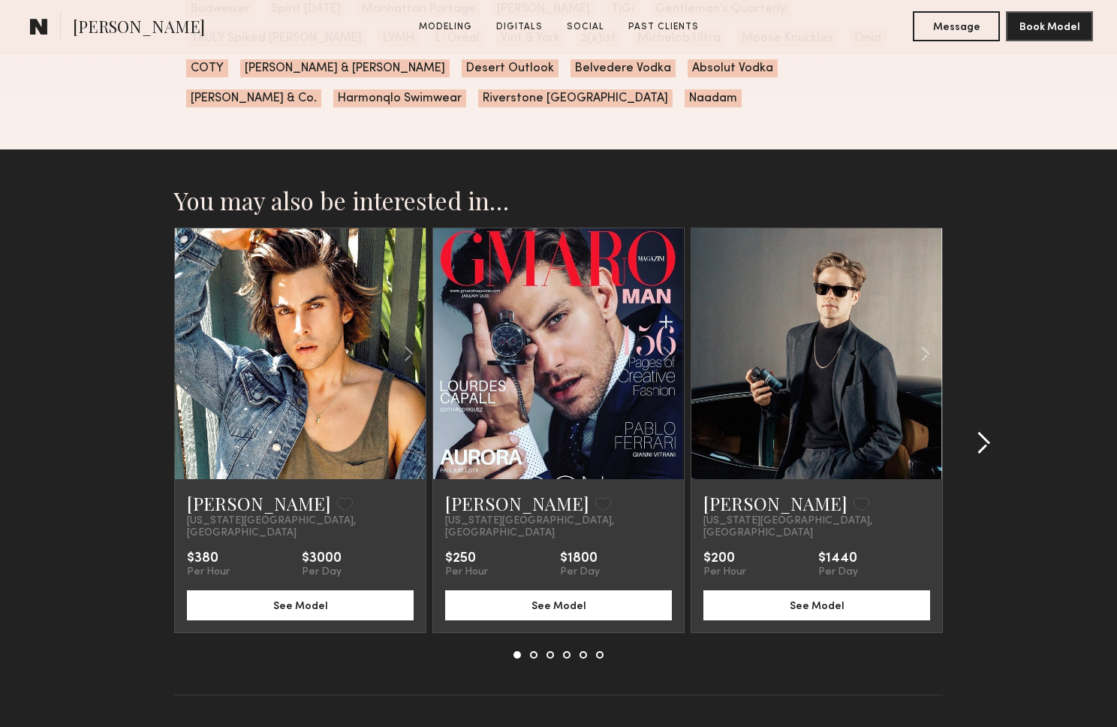
click at [988, 431] on common-icon at bounding box center [983, 443] width 15 height 24
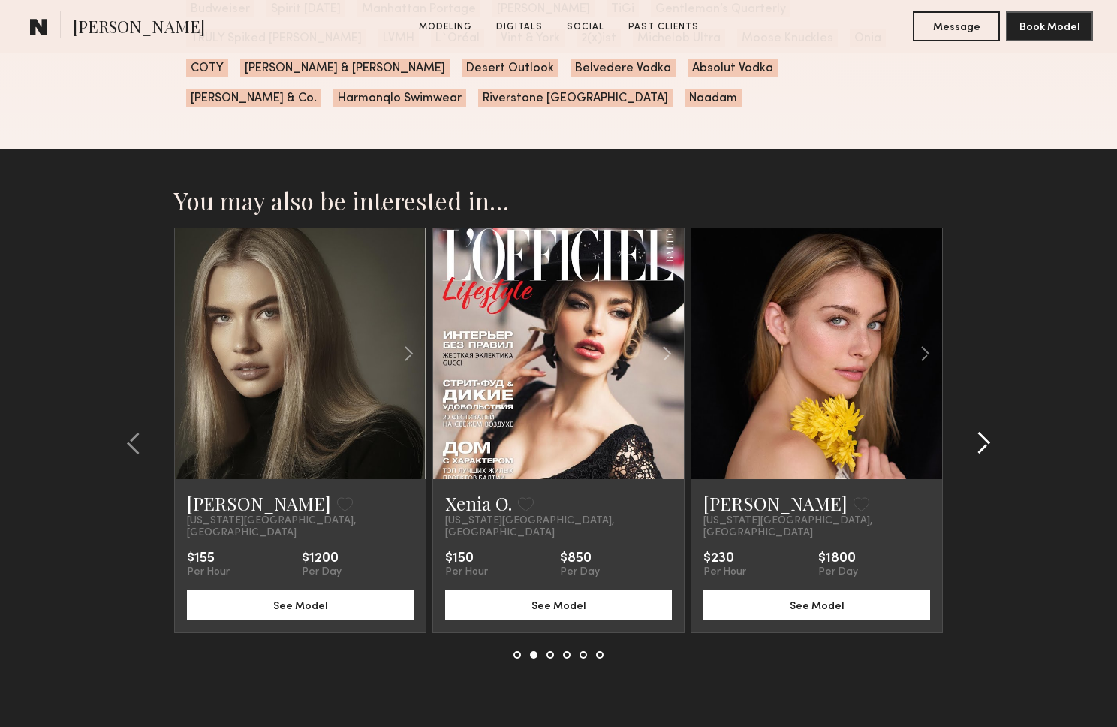
click at [988, 431] on common-icon at bounding box center [983, 443] width 15 height 24
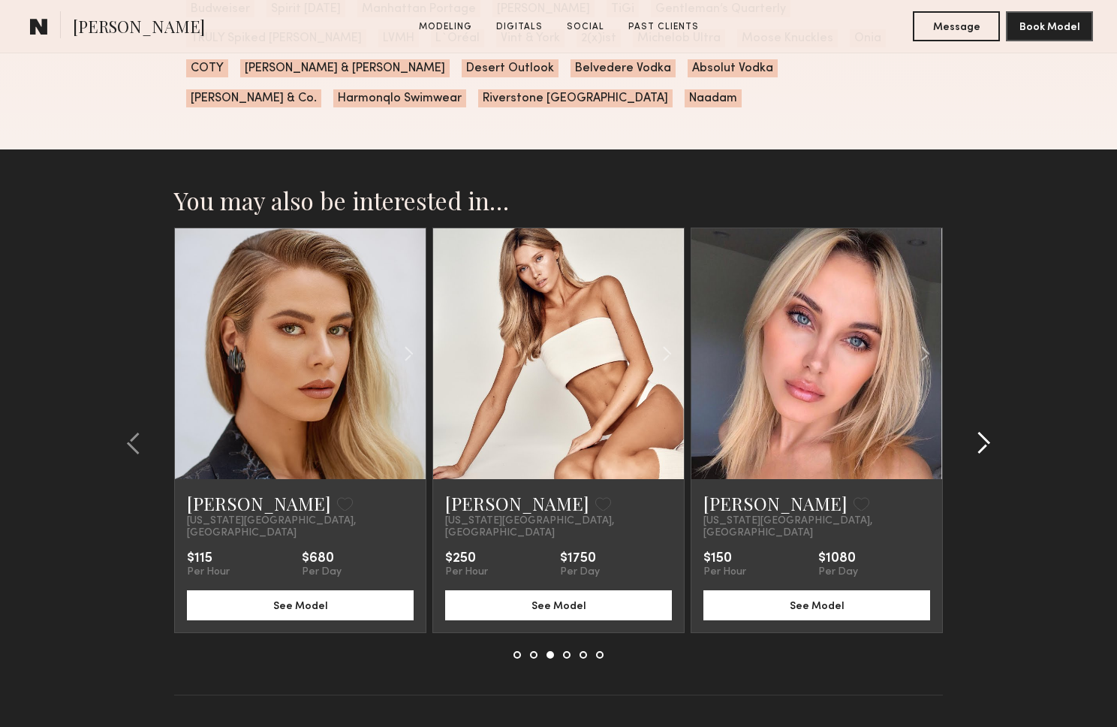
click at [988, 431] on common-icon at bounding box center [983, 443] width 15 height 24
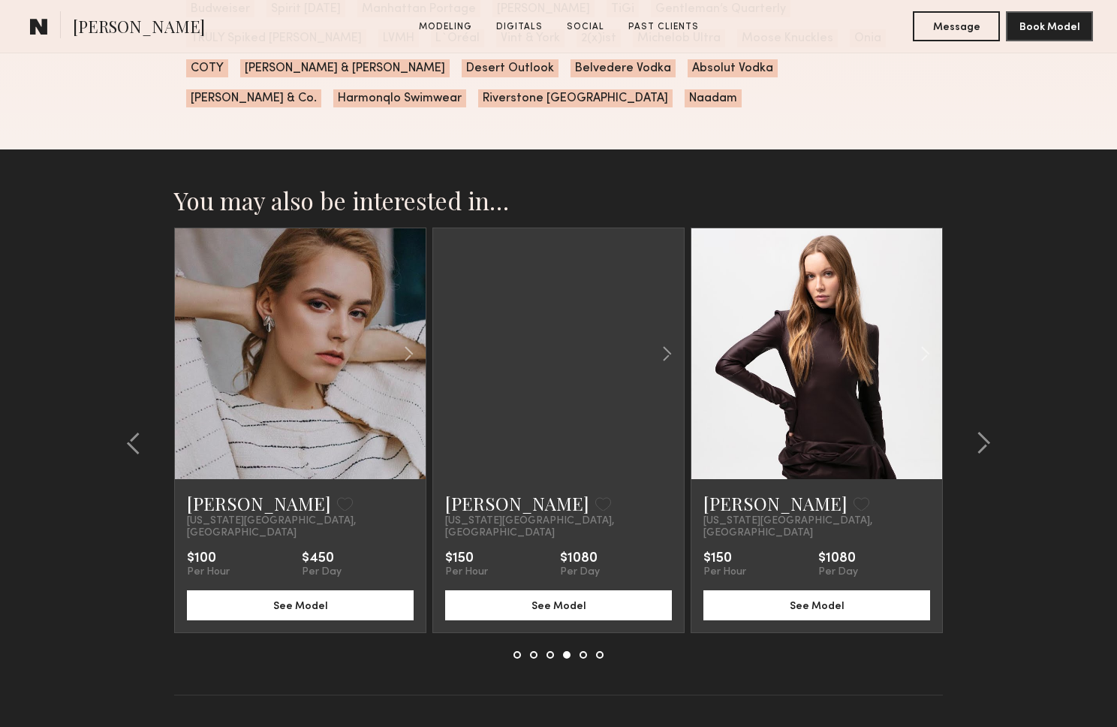
drag, startPoint x: 988, startPoint y: 408, endPoint x: 1075, endPoint y: 439, distance: 93.1
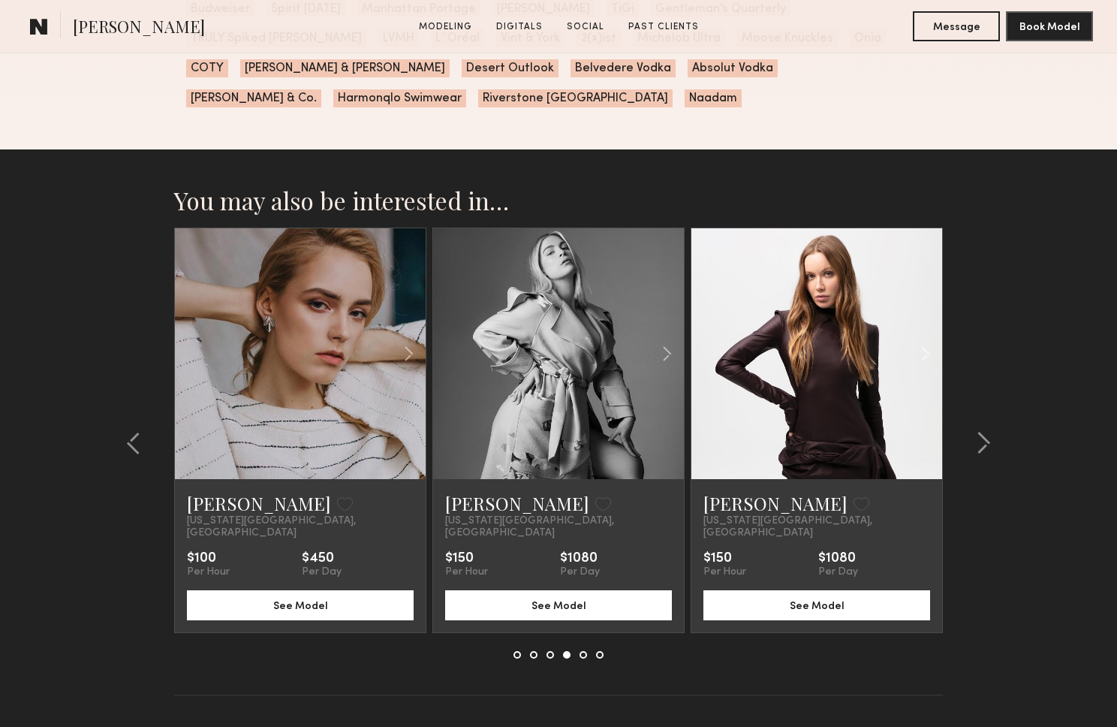
click at [1075, 439] on section "You may also be interested in… Davi S. Favorite New York City, NY $380 Per Hour…" at bounding box center [558, 459] width 1117 height 620
click at [198, 328] on div at bounding box center [300, 353] width 251 height 251
click at [281, 326] on link at bounding box center [301, 353] width 86 height 251
click at [986, 431] on common-icon at bounding box center [983, 443] width 15 height 24
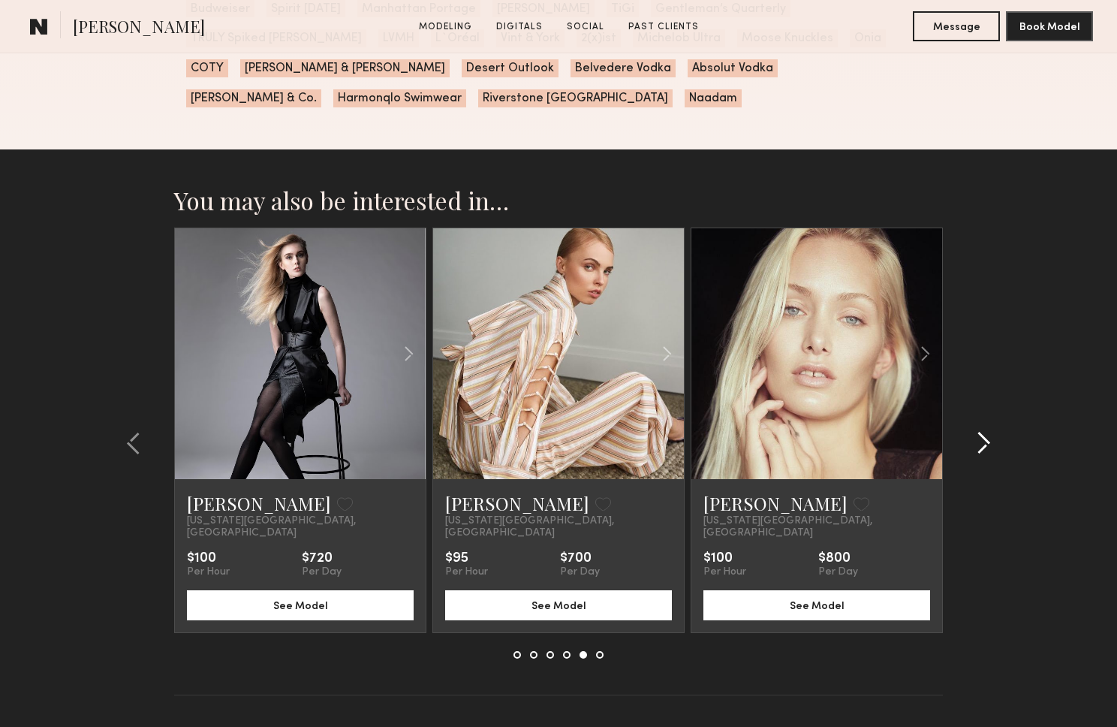
click at [986, 431] on common-icon at bounding box center [983, 443] width 15 height 24
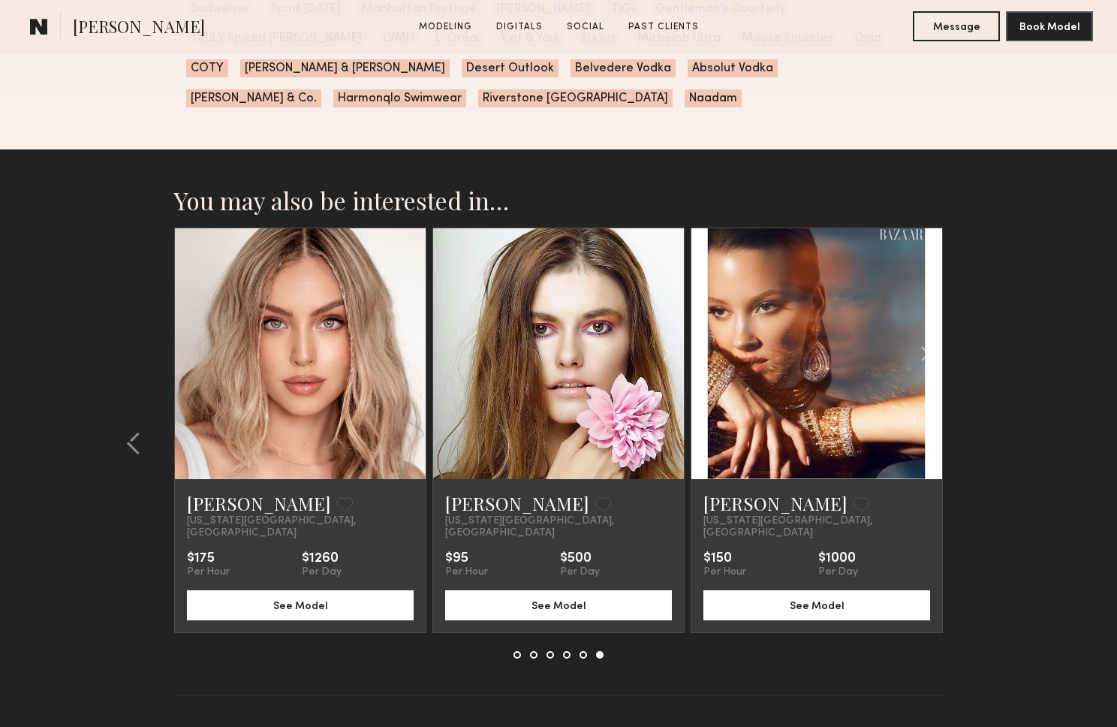
click at [986, 416] on section "You may also be interested in… Davi S. Favorite New York City, NY $380 Per Hour…" at bounding box center [558, 459] width 1117 height 620
click at [985, 418] on section "You may also be interested in… Davi S. Favorite New York City, NY $380 Per Hour…" at bounding box center [558, 459] width 1117 height 620
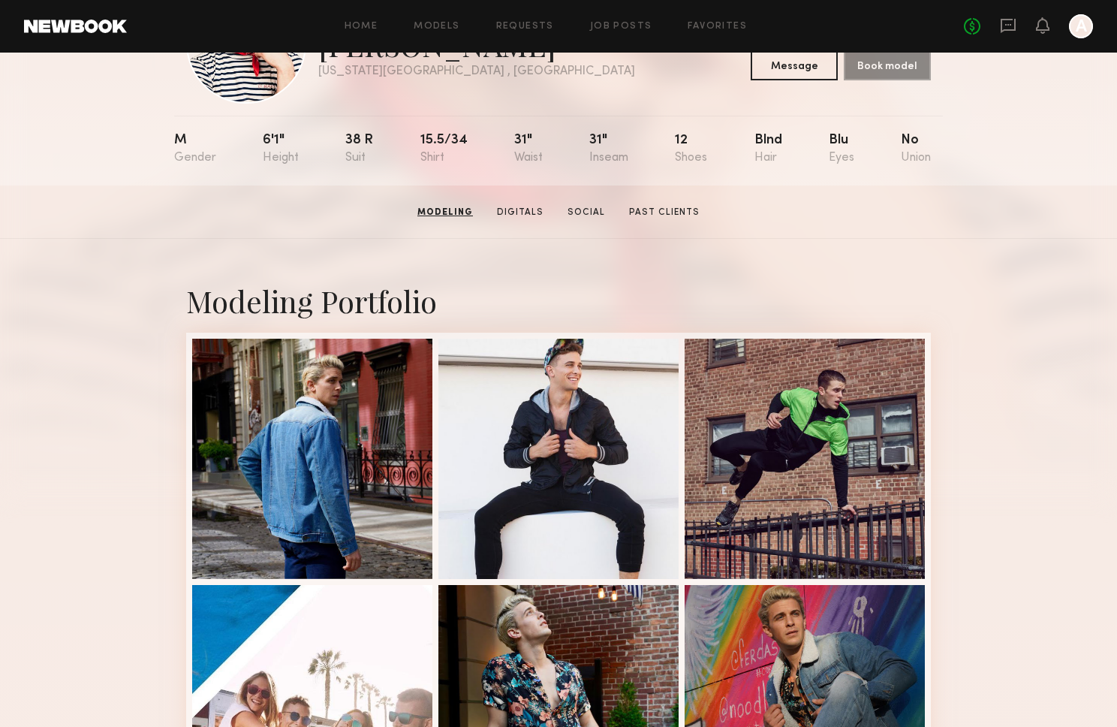
scroll to position [0, 0]
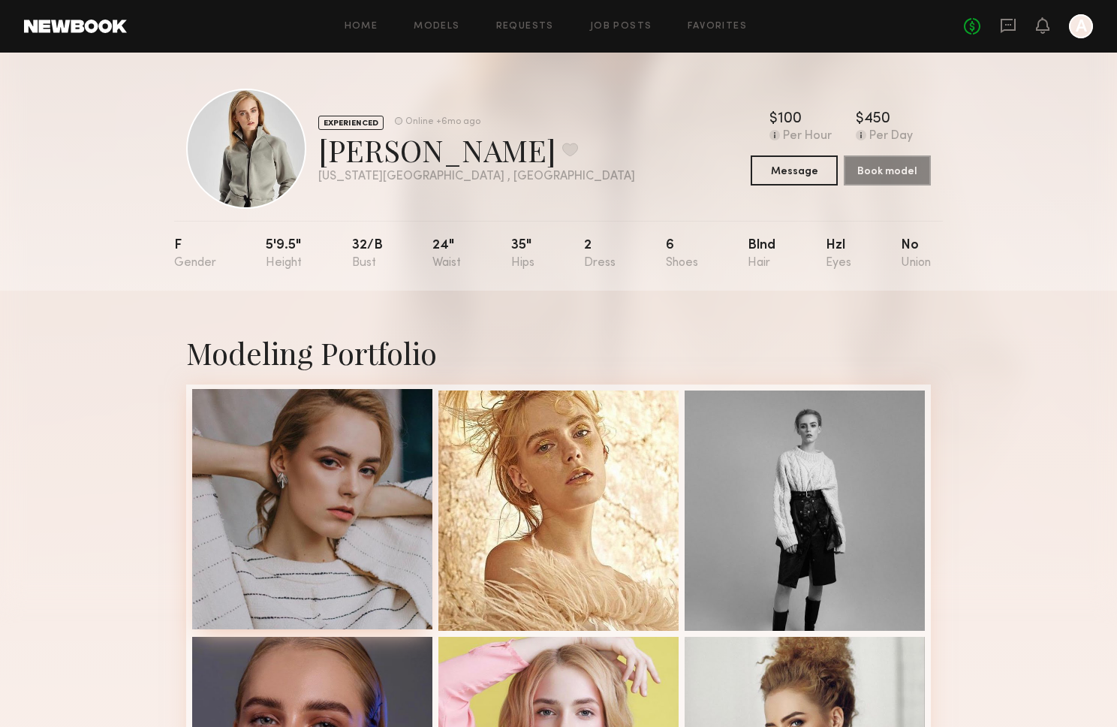
click at [333, 481] on div at bounding box center [312, 509] width 240 height 240
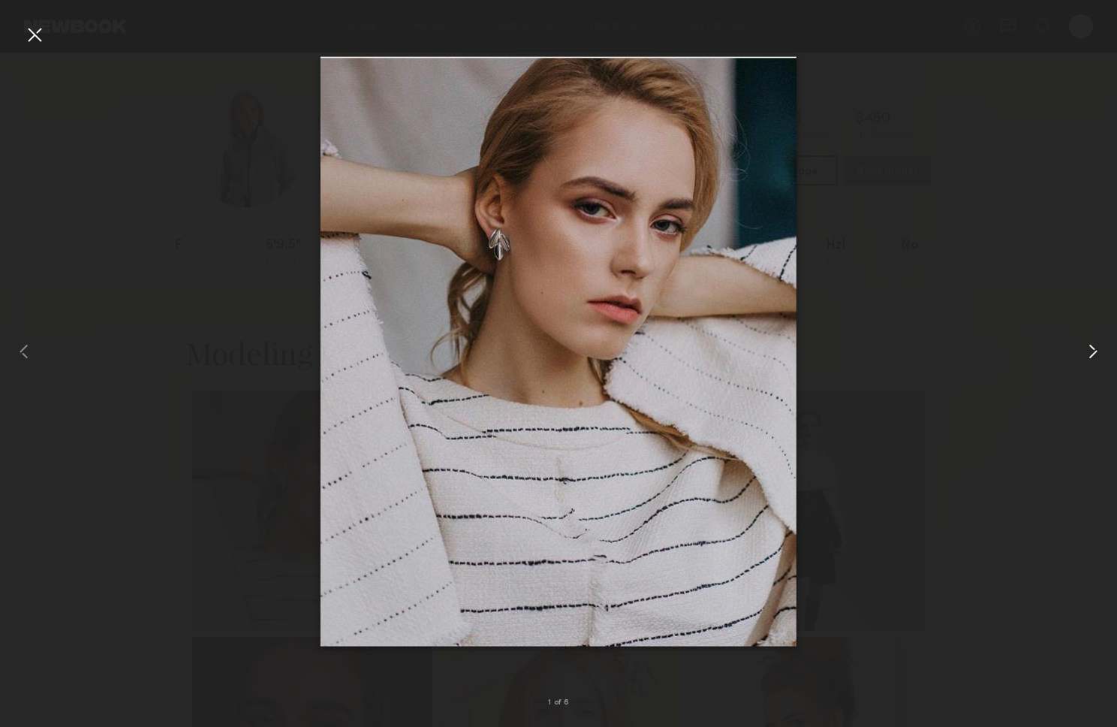
click at [1084, 348] on common-icon at bounding box center [1093, 351] width 24 height 24
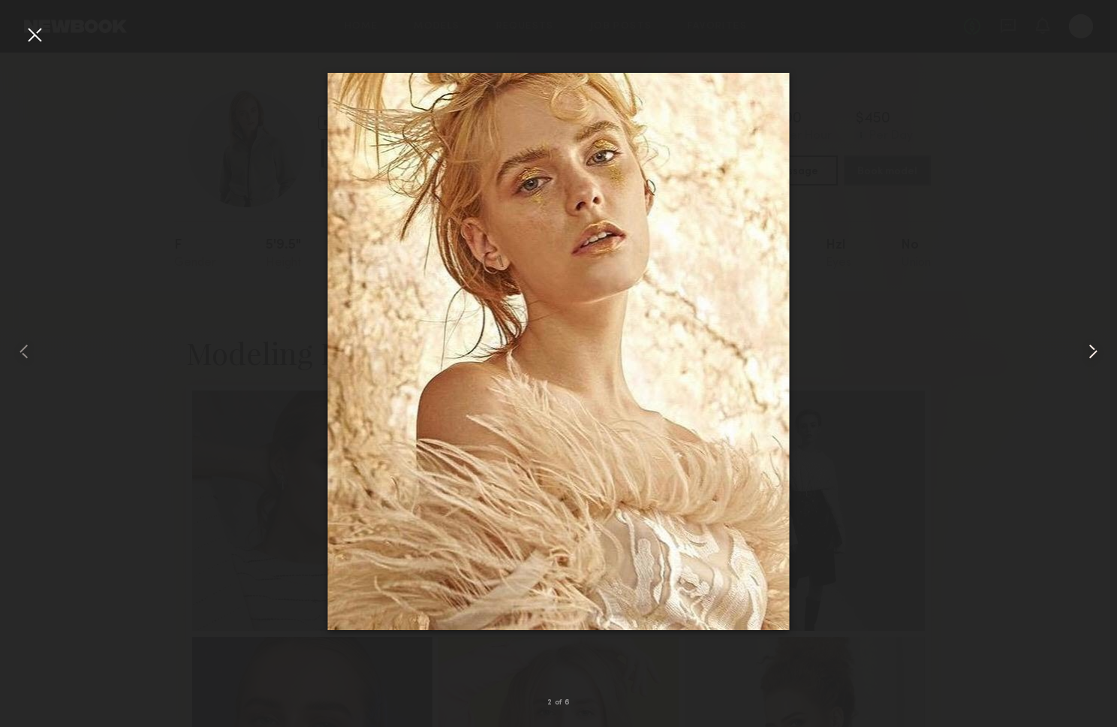
click at [1084, 348] on common-icon at bounding box center [1093, 351] width 24 height 24
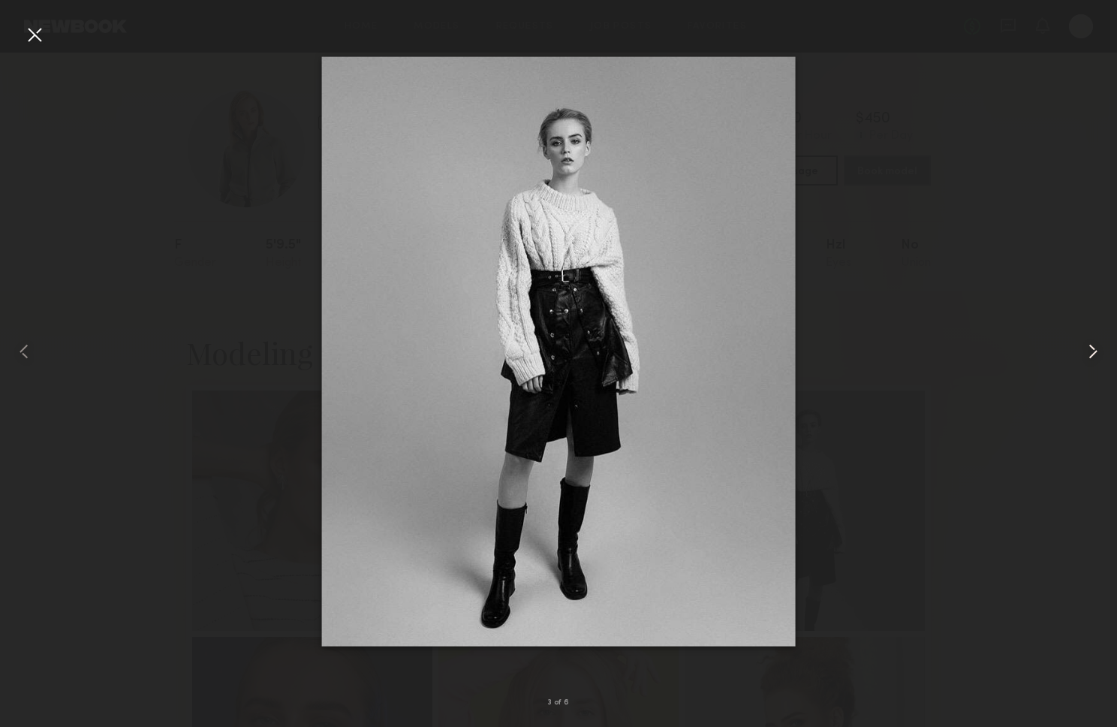
click at [1084, 348] on common-icon at bounding box center [1093, 351] width 24 height 24
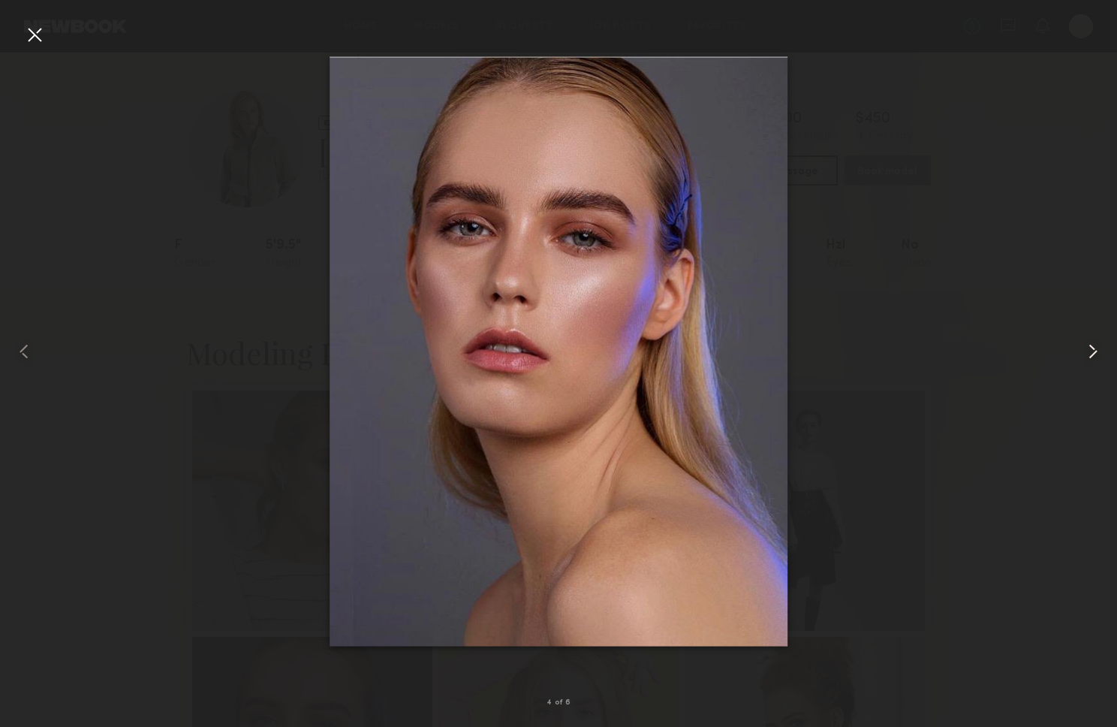
click at [1084, 348] on common-icon at bounding box center [1093, 351] width 24 height 24
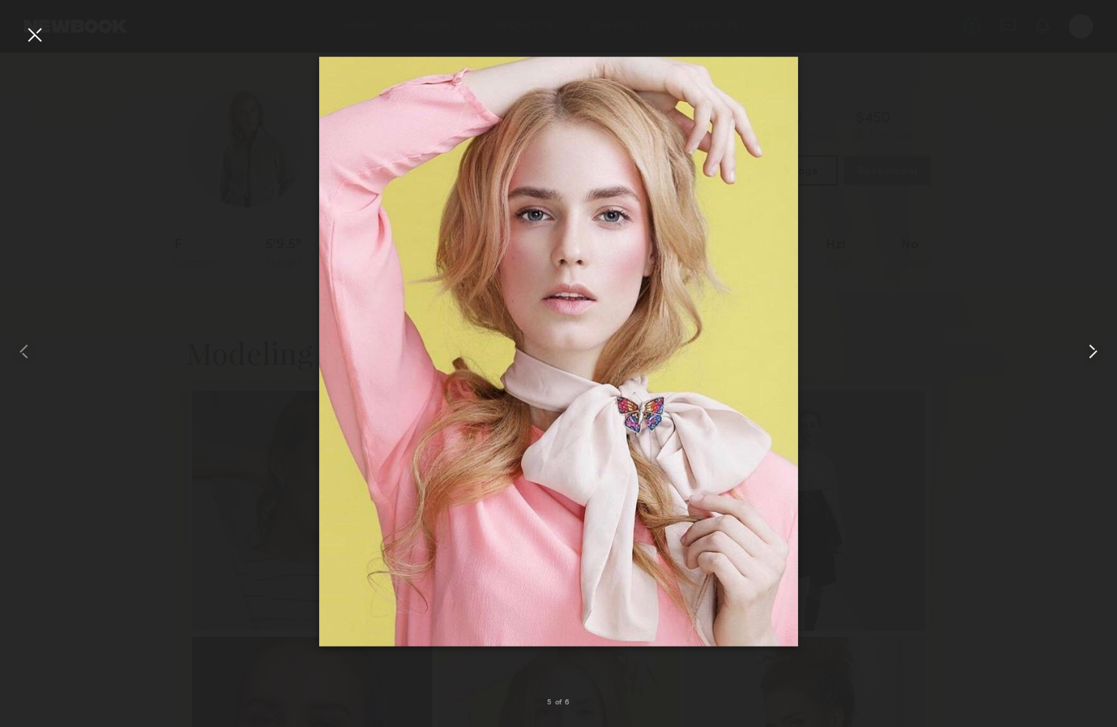
click at [1084, 348] on common-icon at bounding box center [1093, 351] width 24 height 24
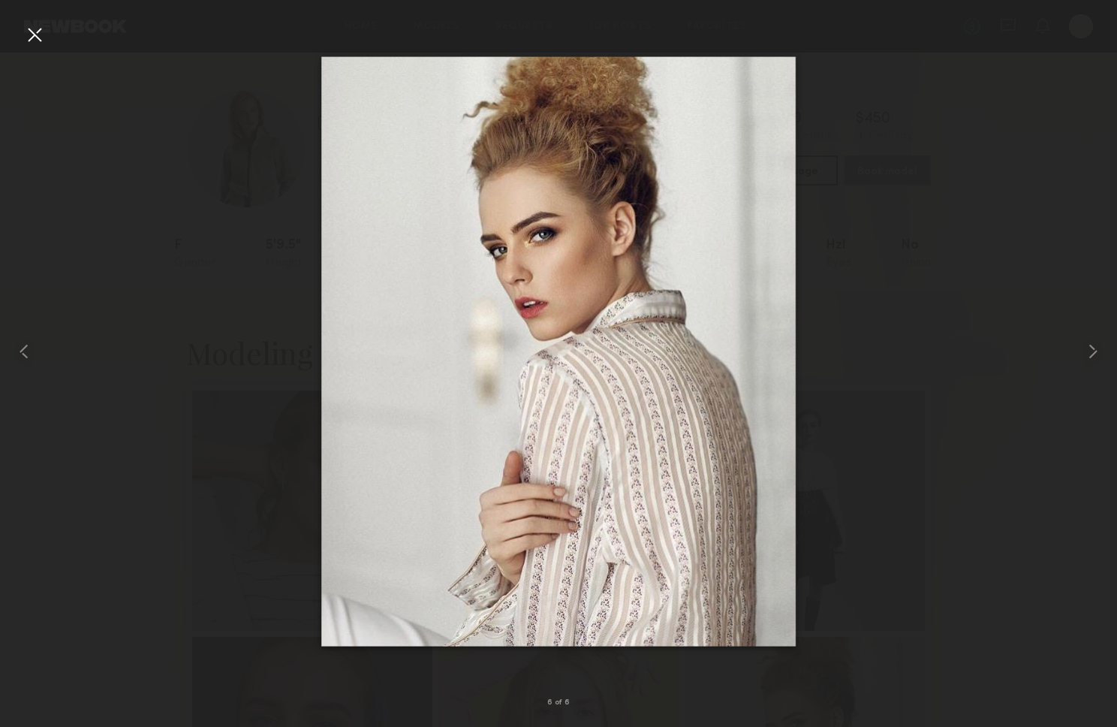
click at [32, 33] on div at bounding box center [35, 35] width 24 height 24
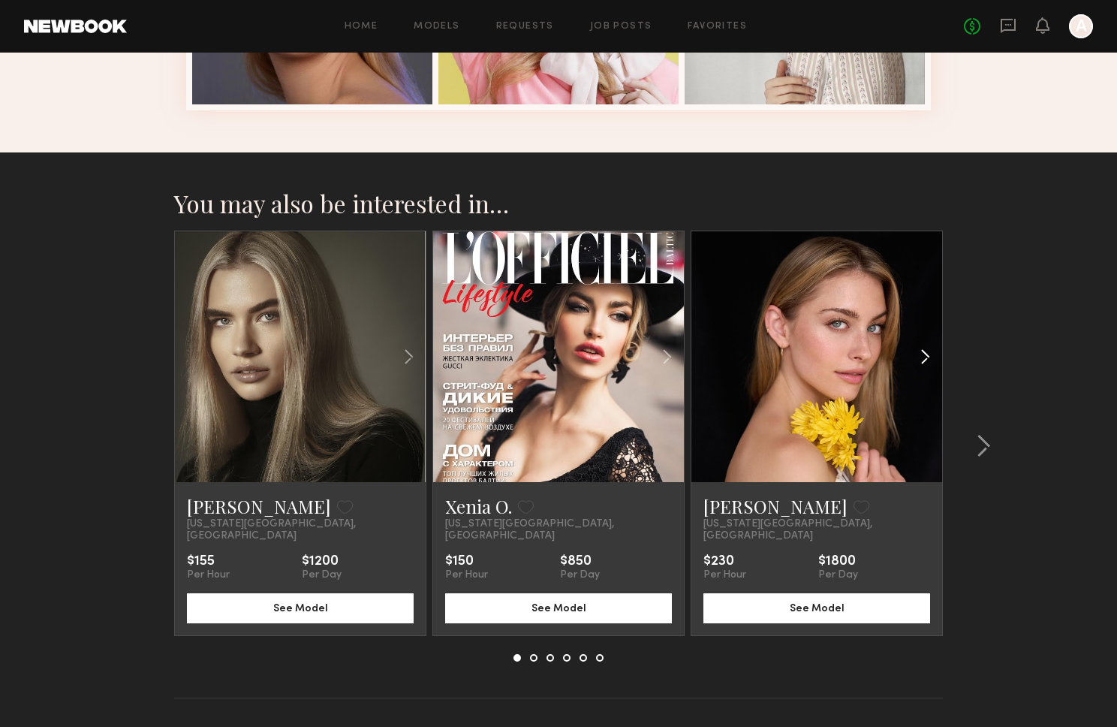
scroll to position [806, 0]
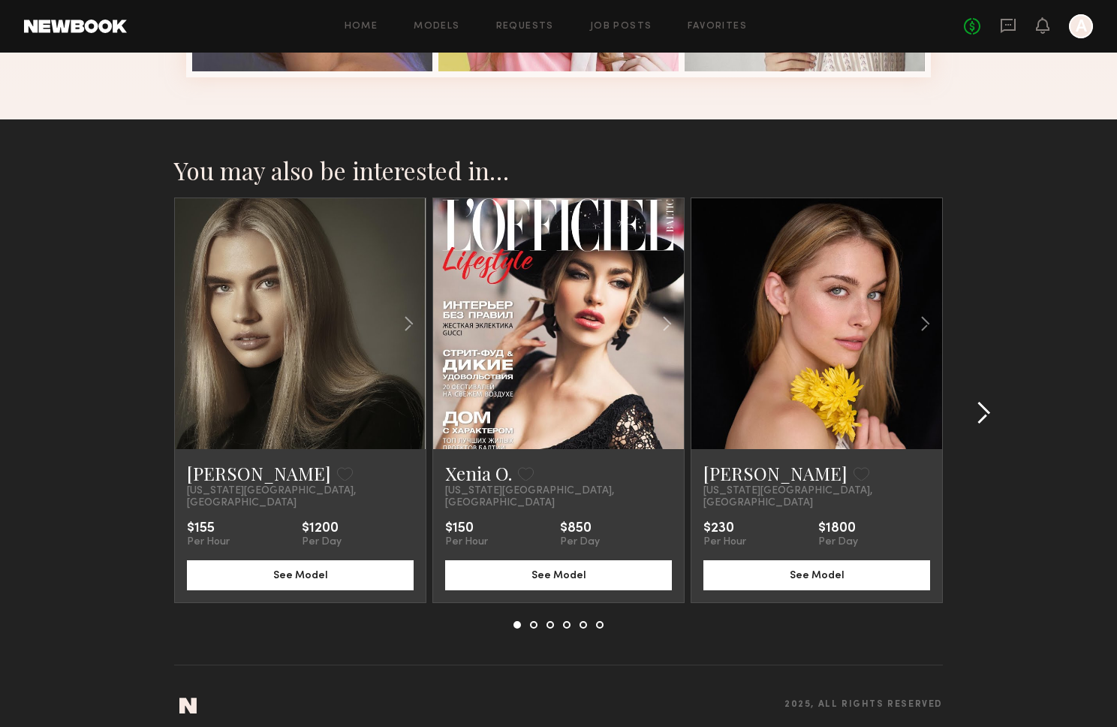
click at [989, 404] on common-icon at bounding box center [983, 413] width 15 height 24
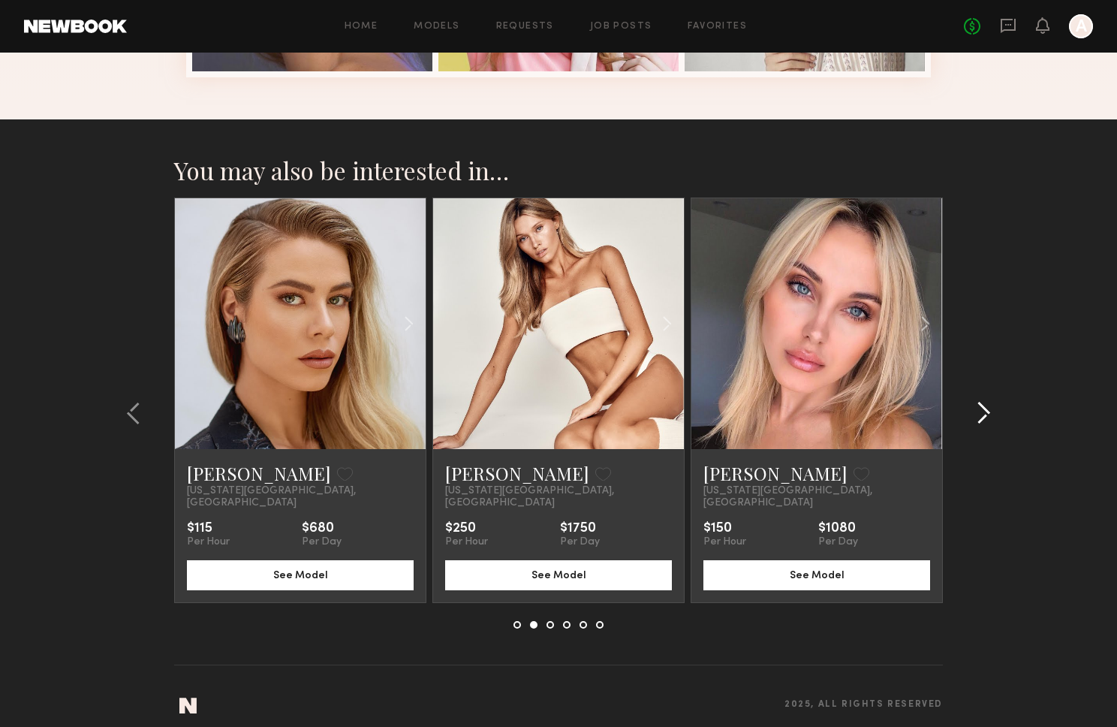
click at [988, 403] on common-icon at bounding box center [983, 413] width 15 height 24
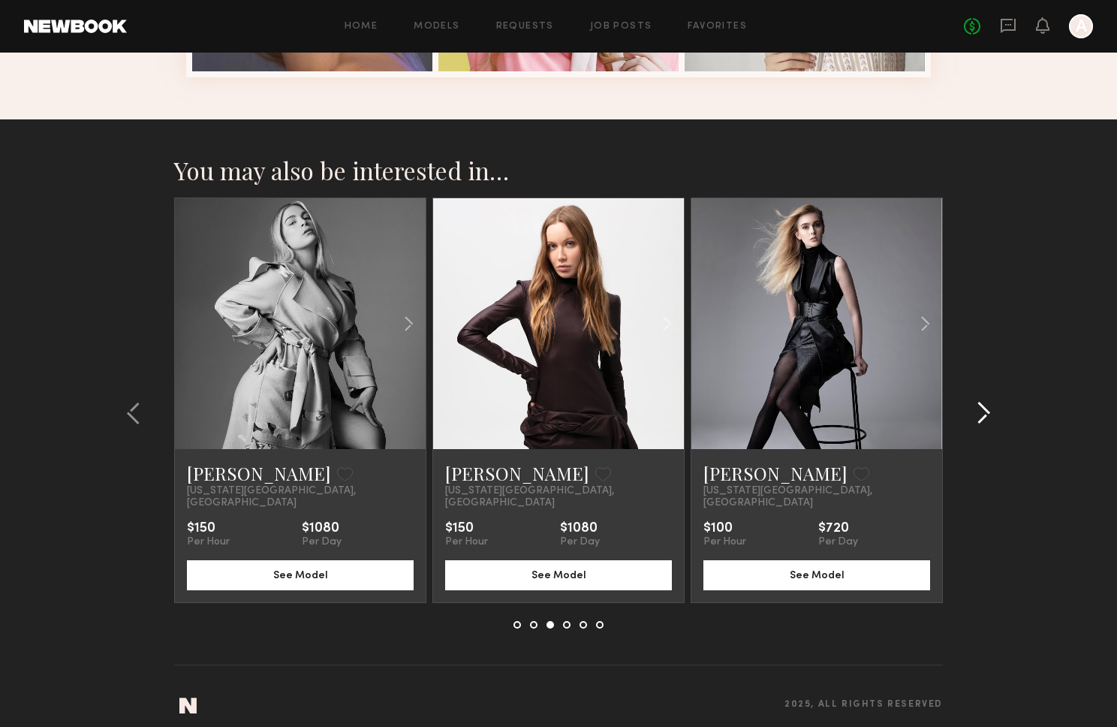
click at [988, 403] on common-icon at bounding box center [983, 413] width 15 height 24
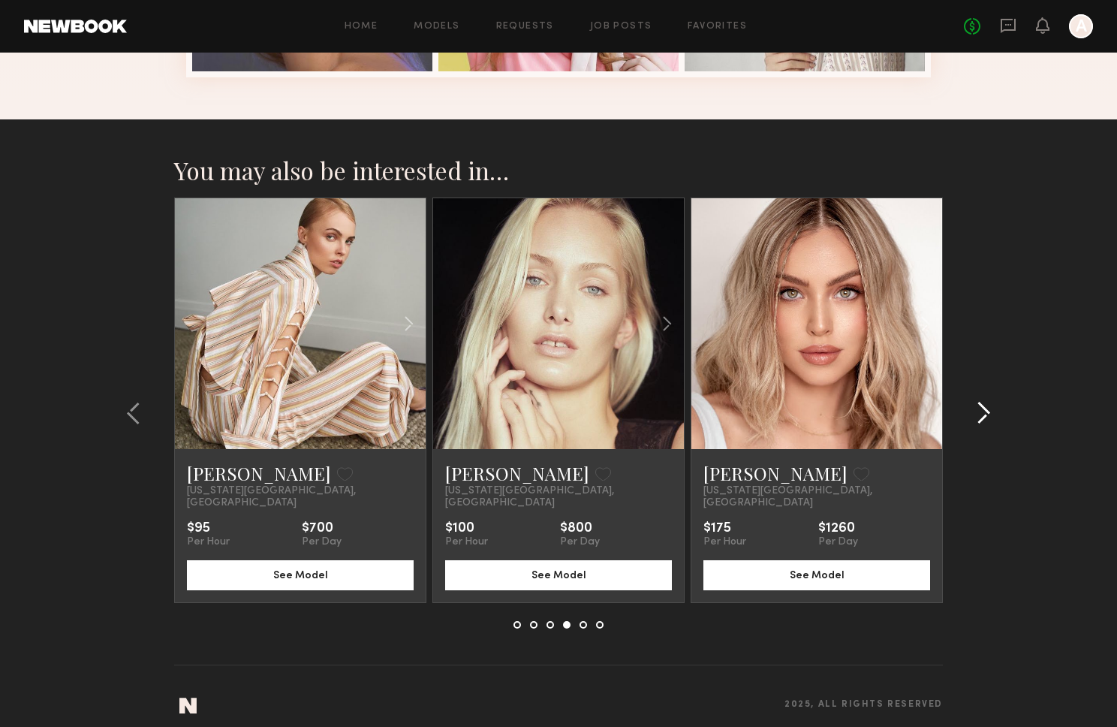
click at [988, 403] on common-icon at bounding box center [983, 413] width 15 height 24
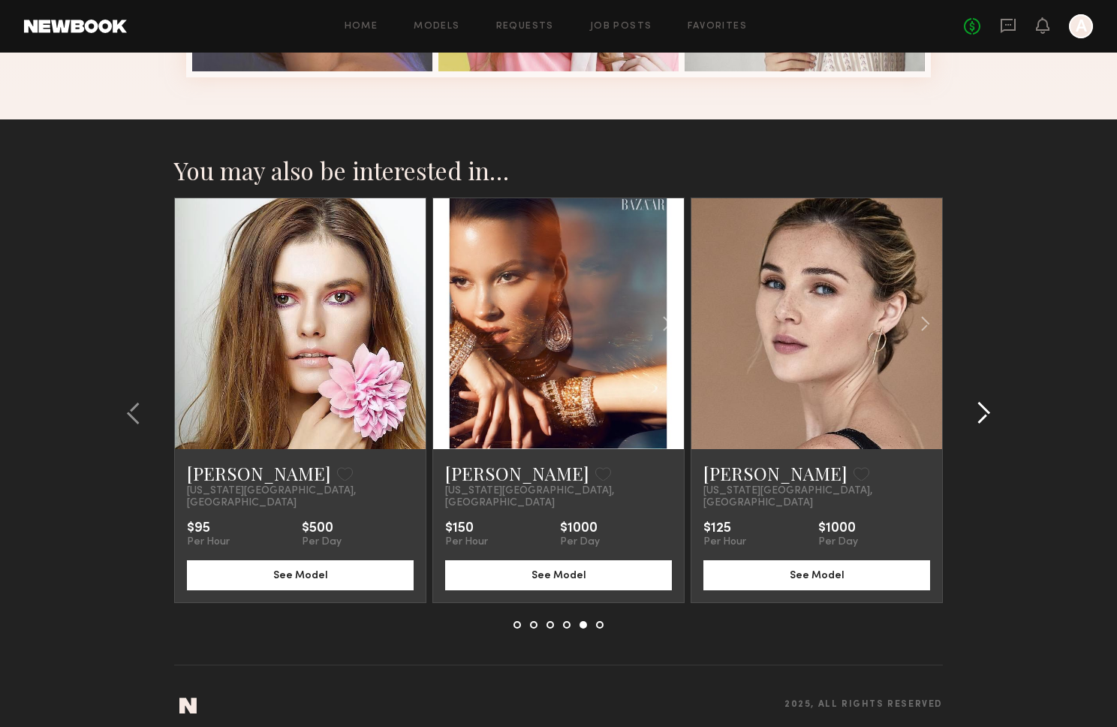
click at [988, 403] on common-icon at bounding box center [983, 413] width 15 height 24
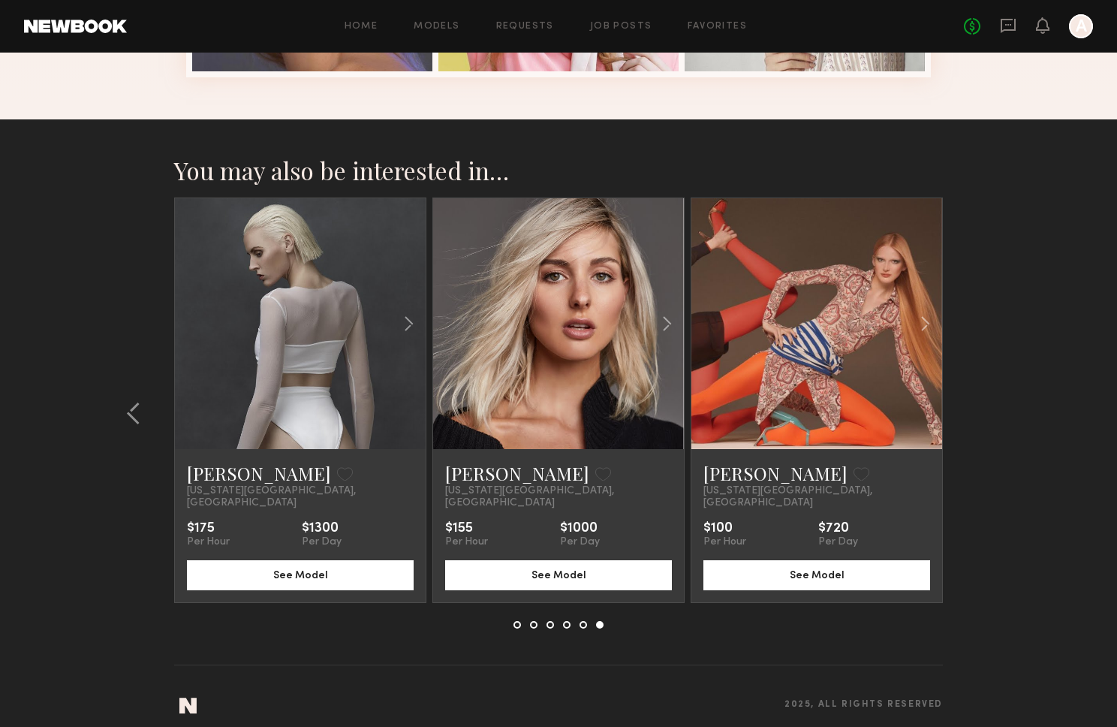
click at [988, 403] on section "You may also be interested in… Claire V. Favorite New York City, NY $155 Per Ho…" at bounding box center [558, 429] width 1117 height 620
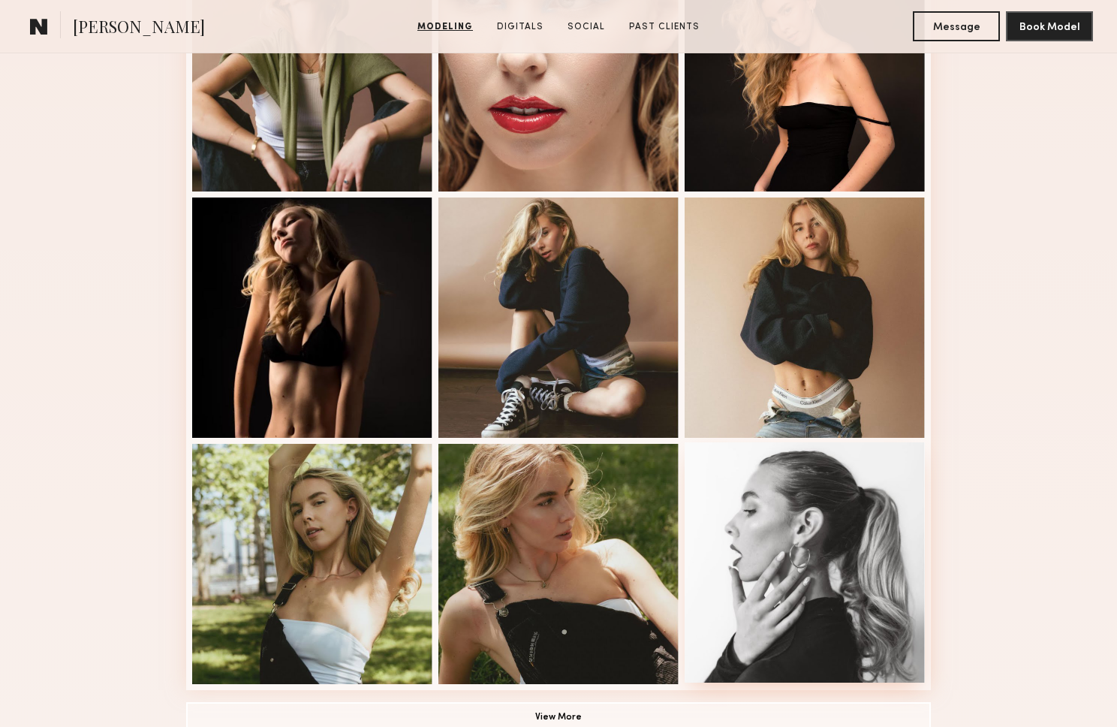
scroll to position [958, 0]
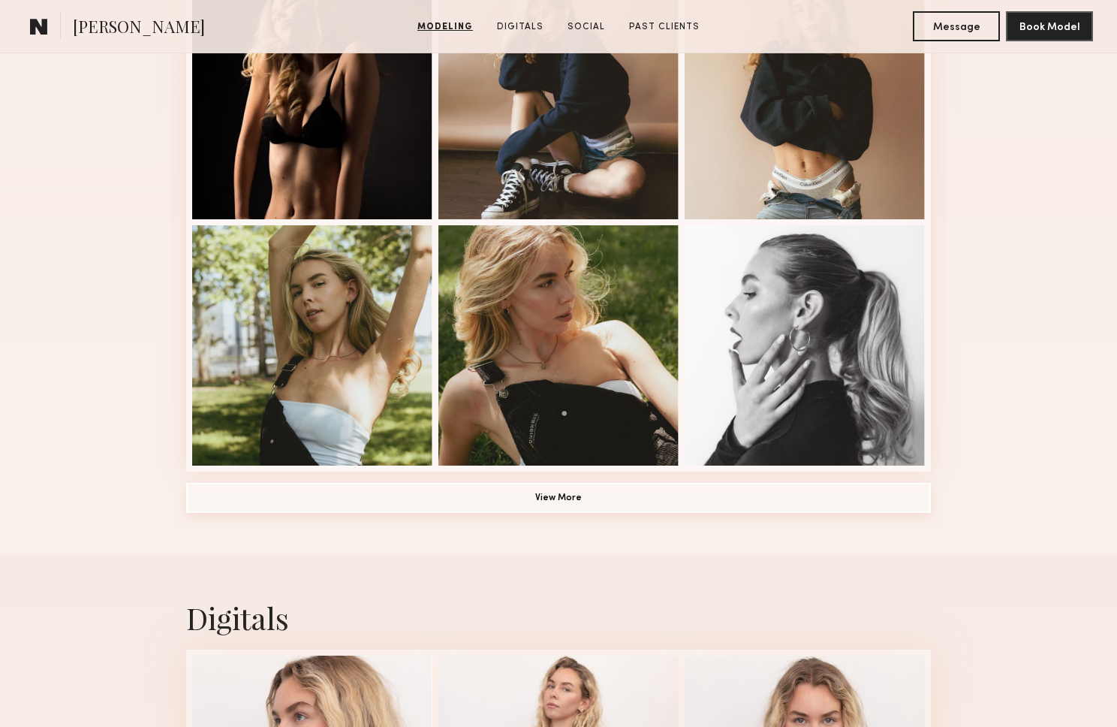
click at [562, 500] on button "View More" at bounding box center [558, 498] width 745 height 30
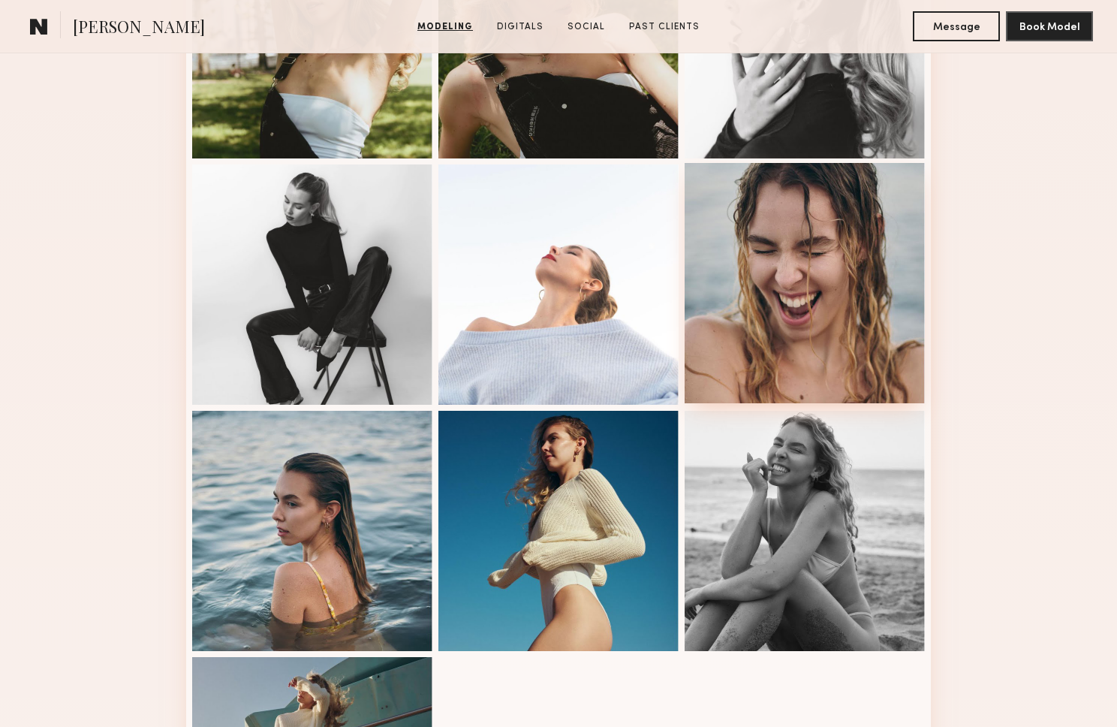
scroll to position [1681, 0]
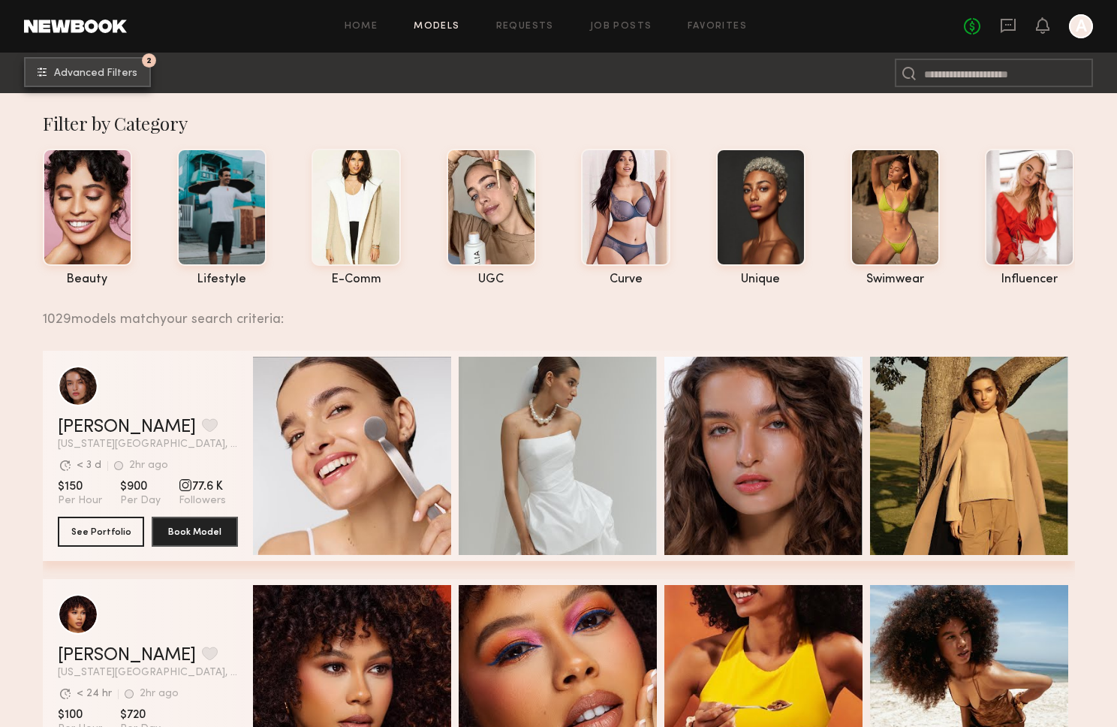
click at [114, 65] on button "2 Advanced Filters" at bounding box center [87, 72] width 127 height 30
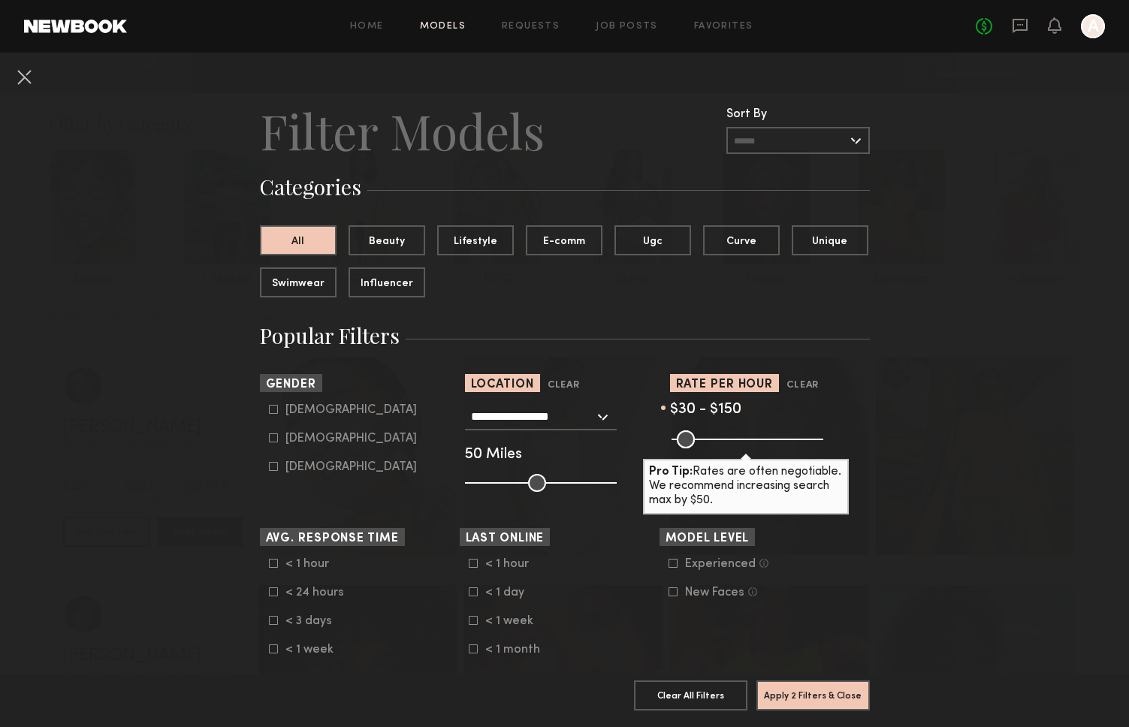
click at [269, 408] on icon at bounding box center [273, 409] width 9 height 9
type input "*"
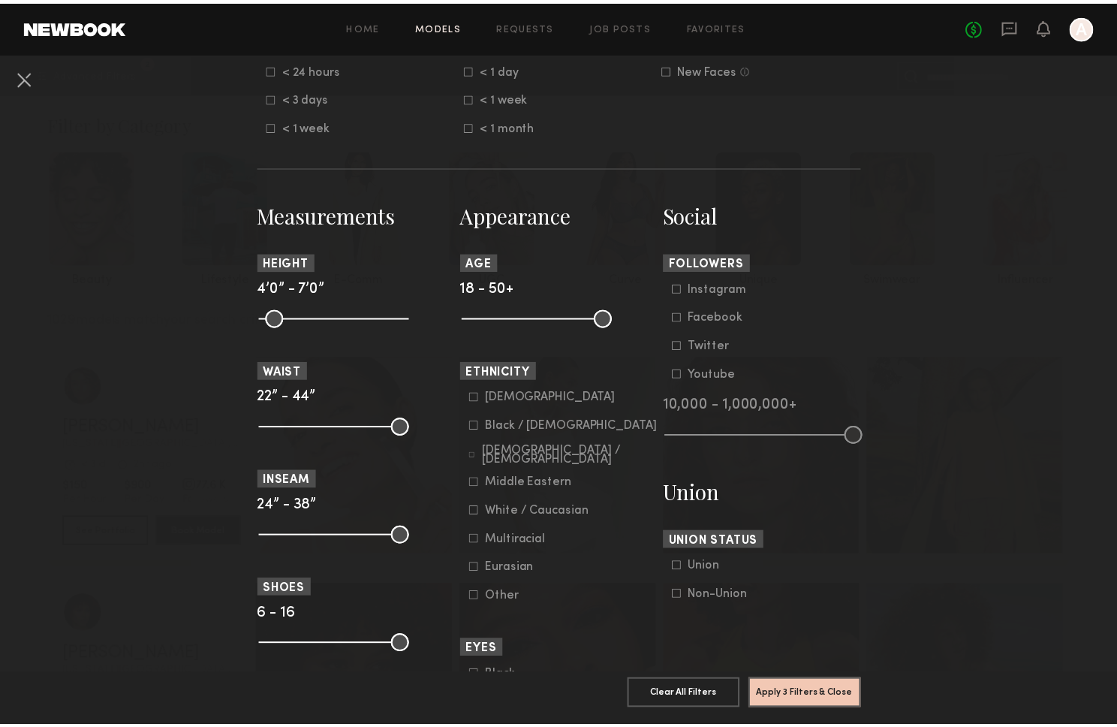
scroll to position [984, 0]
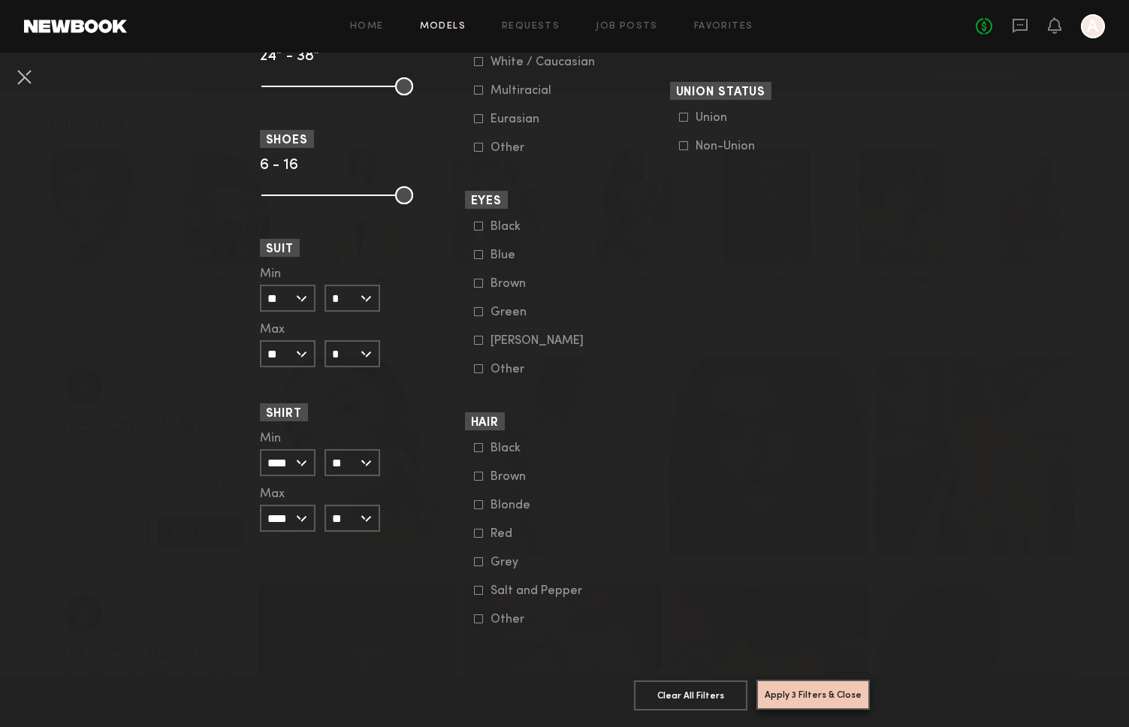
click at [812, 686] on button "Apply 3 Filters & Close" at bounding box center [812, 695] width 113 height 30
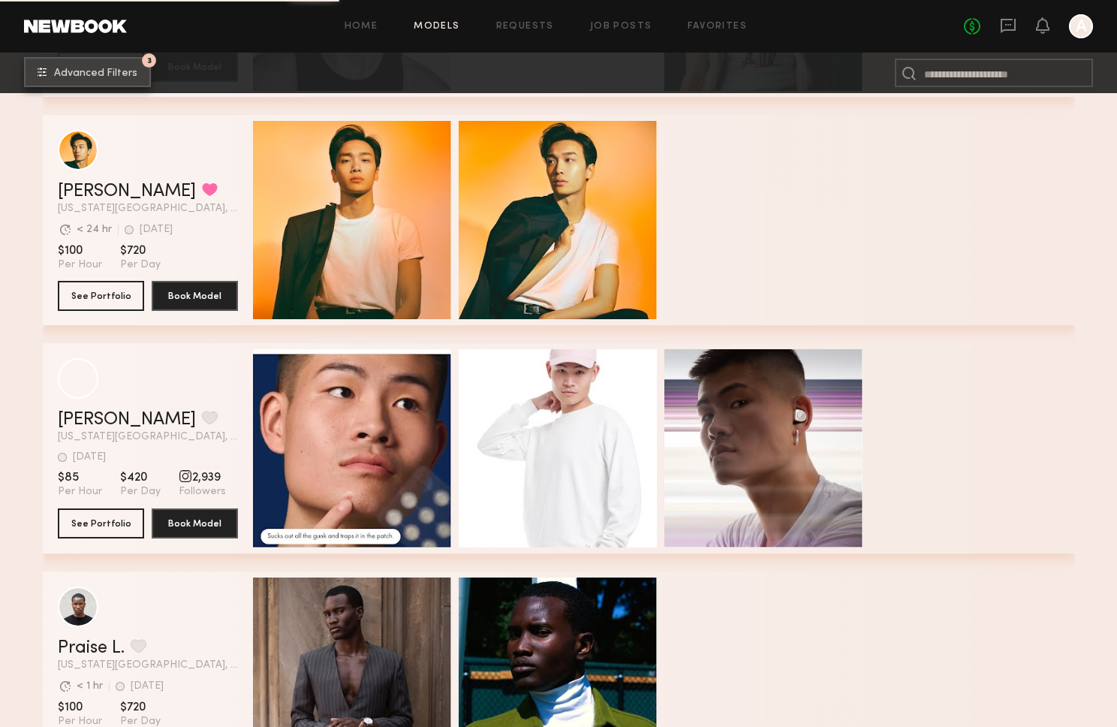
scroll to position [2402, 0]
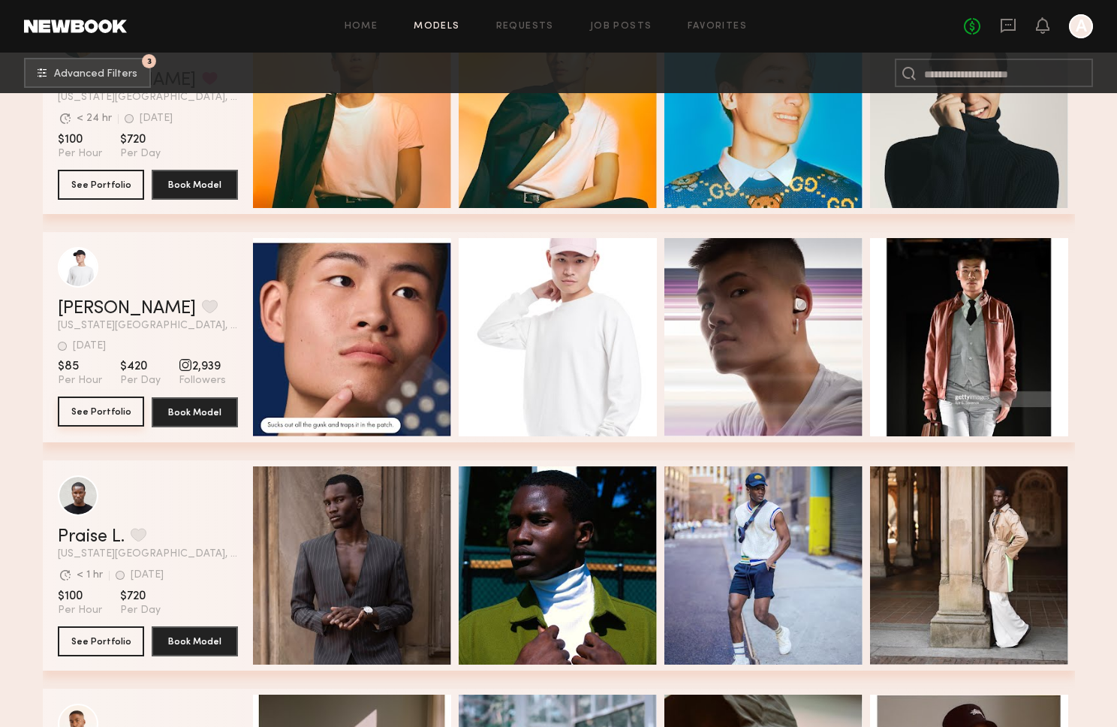
click at [86, 410] on button "See Portfolio" at bounding box center [101, 412] width 86 height 30
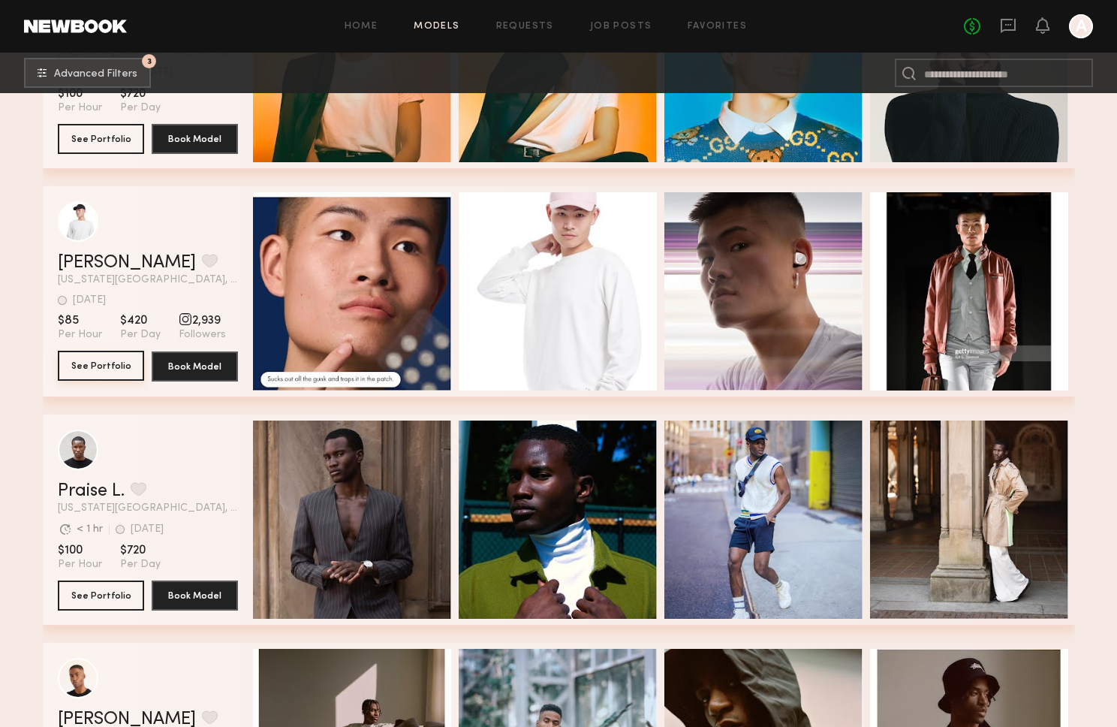
scroll to position [2499, 0]
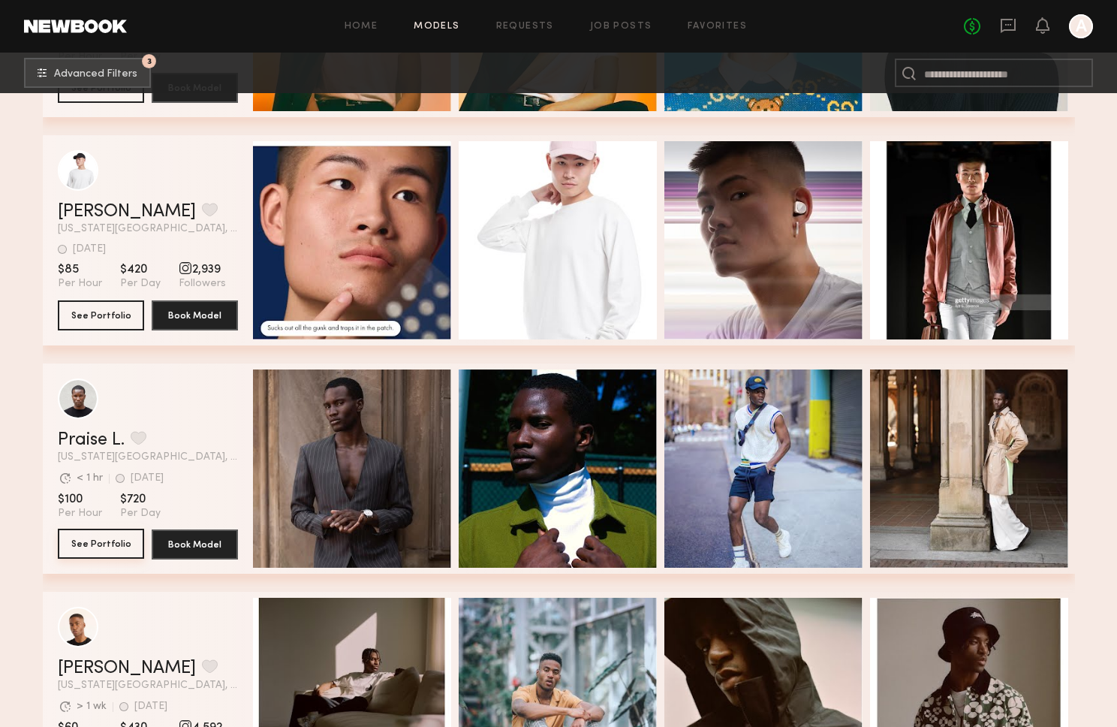
click at [87, 541] on button "See Portfolio" at bounding box center [101, 544] width 86 height 30
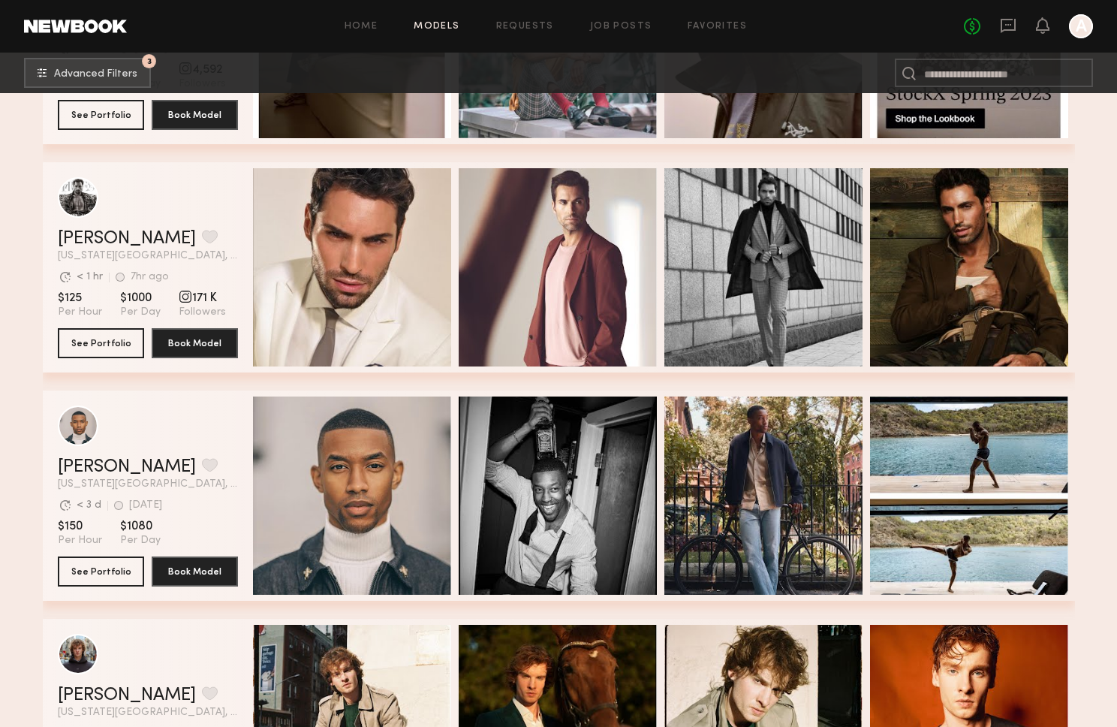
scroll to position [3424, 0]
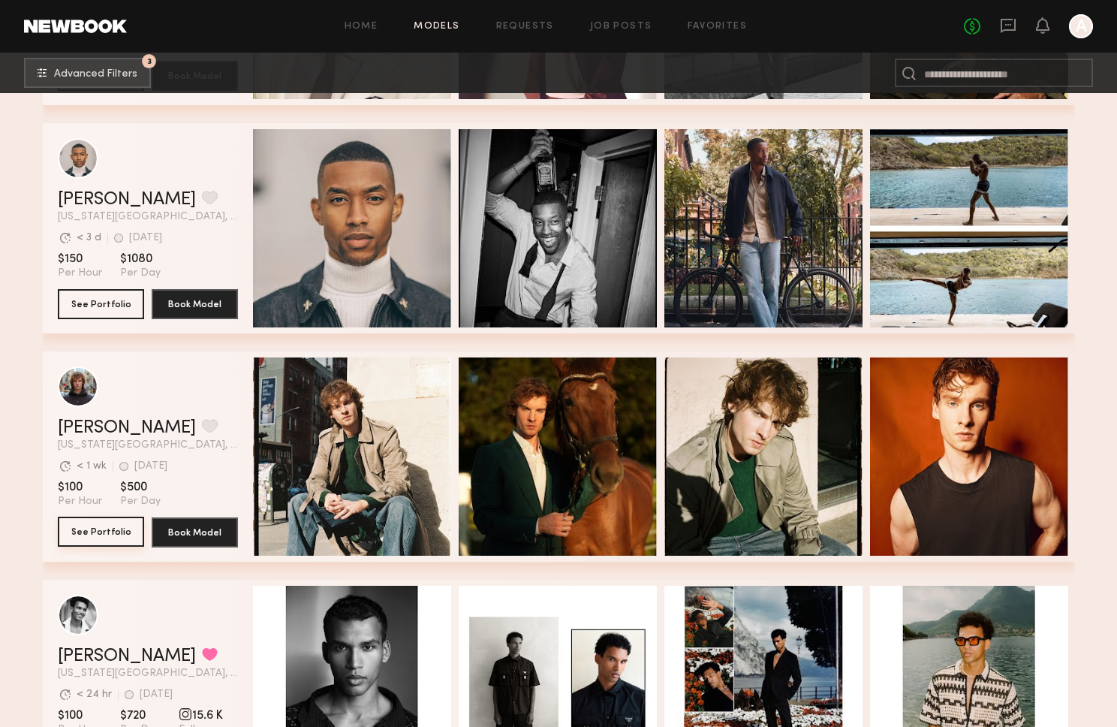
click at [109, 544] on button "See Portfolio" at bounding box center [101, 532] width 86 height 30
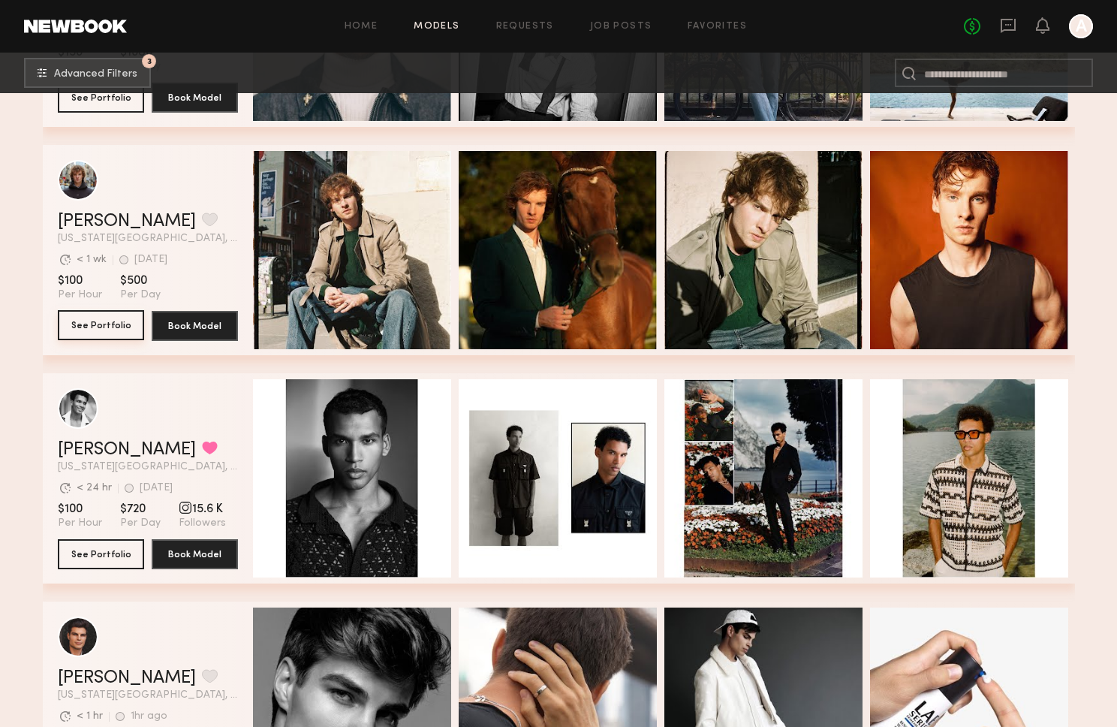
scroll to position [3649, 0]
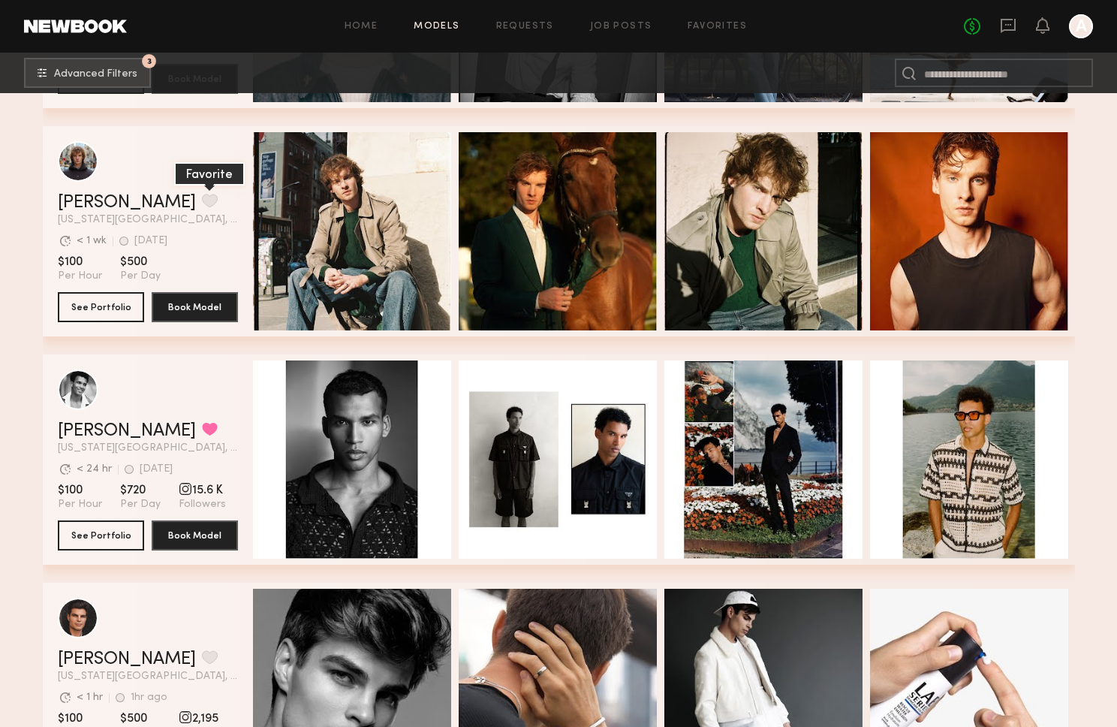
click at [202, 198] on button "grid" at bounding box center [210, 201] width 16 height 14
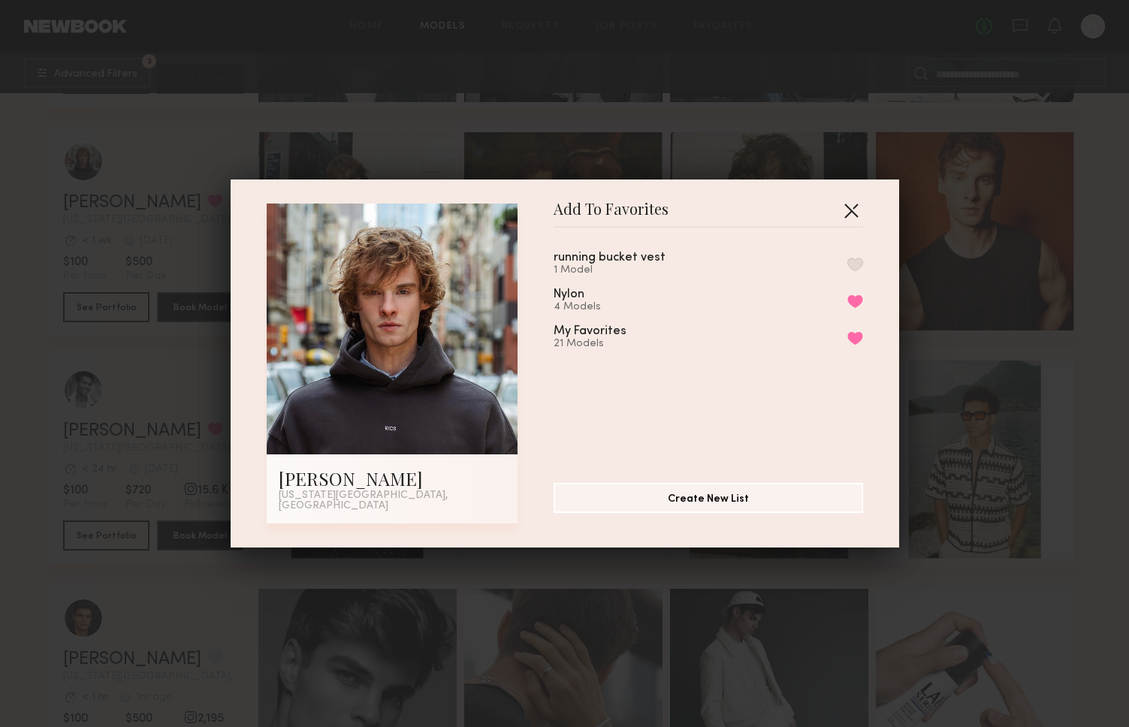
click at [852, 210] on button "button" at bounding box center [851, 210] width 24 height 24
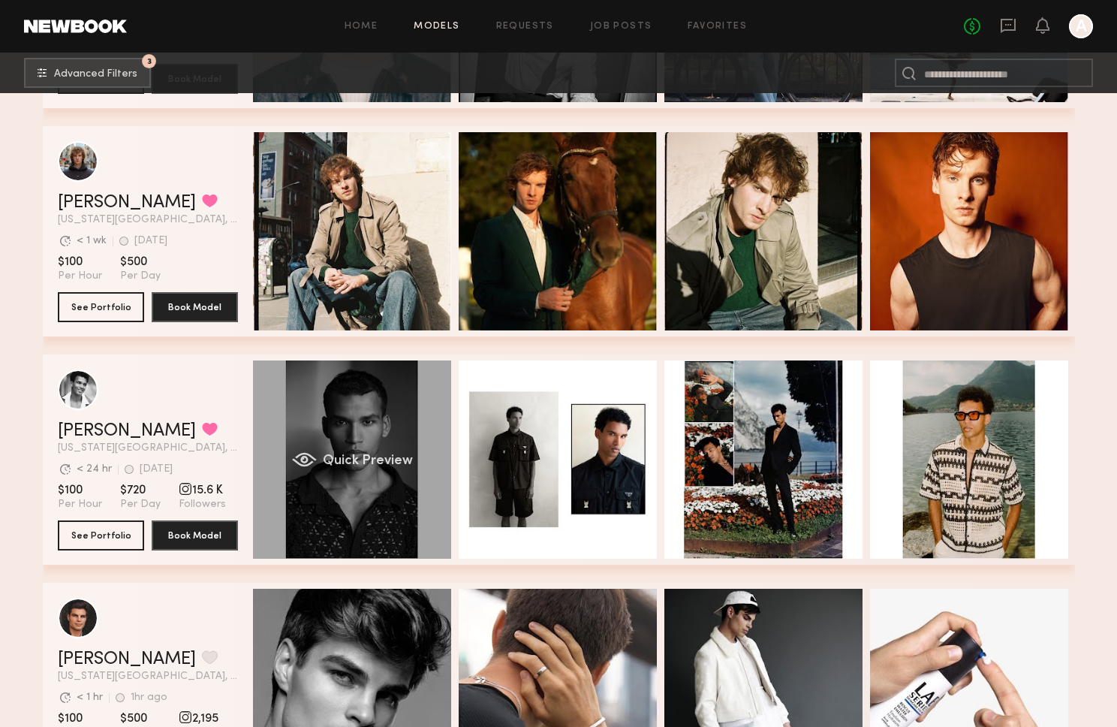
click at [291, 440] on div "Quick Preview" at bounding box center [352, 459] width 198 height 198
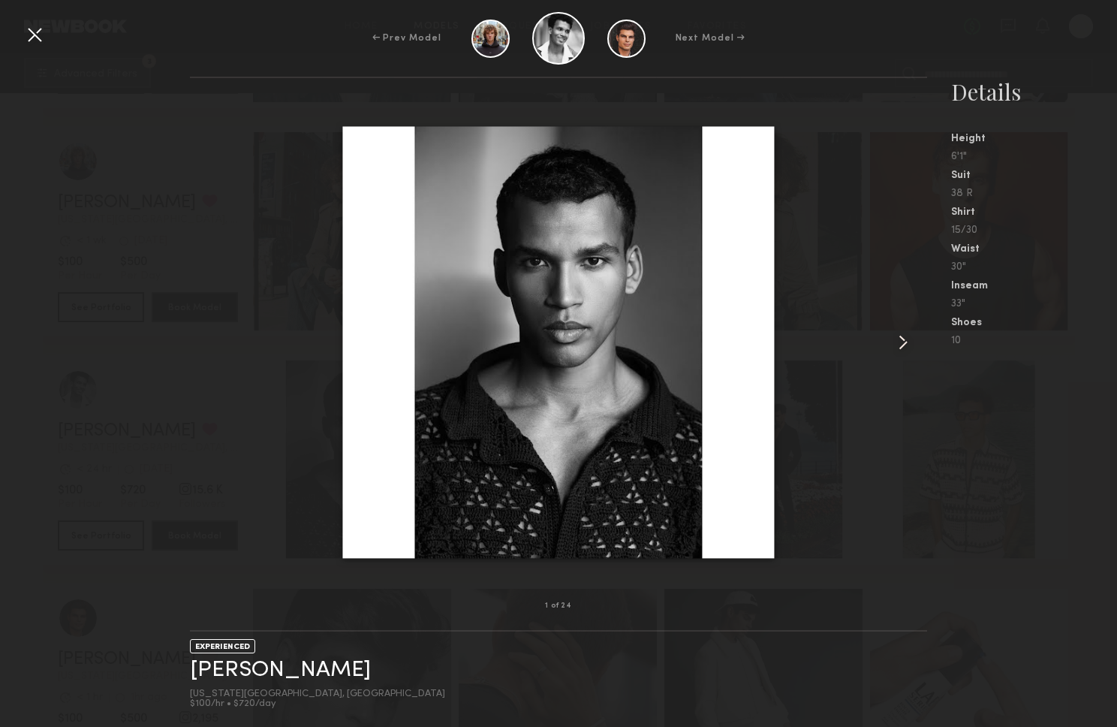
click at [893, 344] on common-icon at bounding box center [903, 342] width 24 height 24
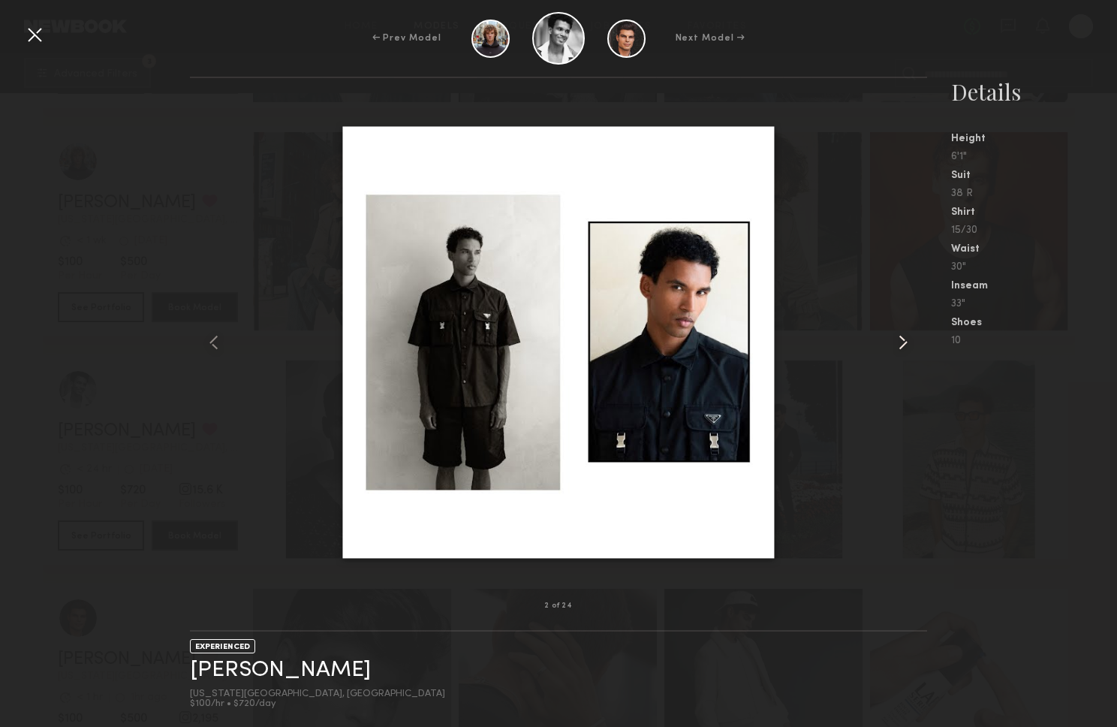
click at [902, 347] on common-icon at bounding box center [903, 342] width 24 height 24
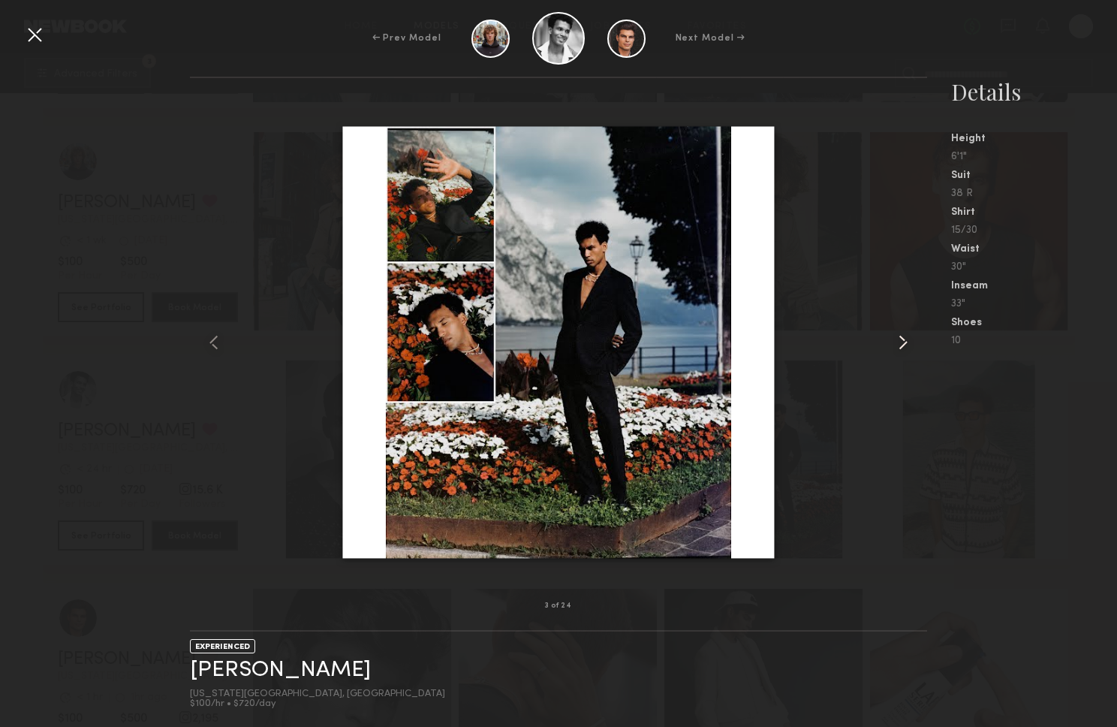
click at [902, 347] on common-icon at bounding box center [903, 342] width 24 height 24
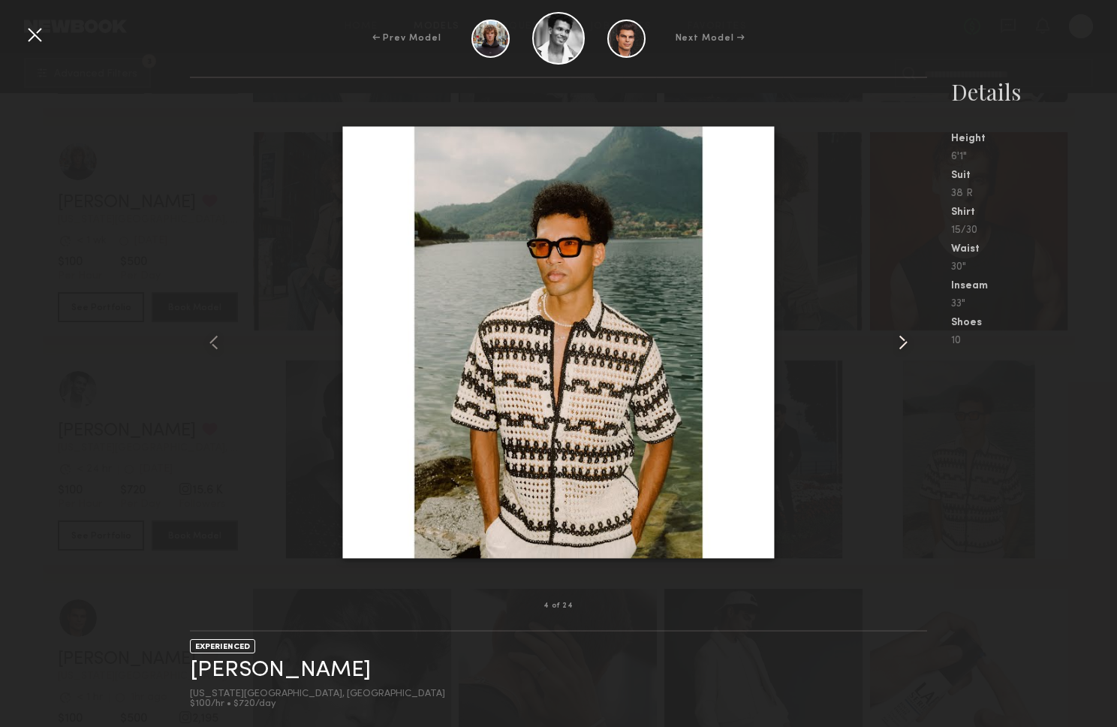
click at [902, 347] on common-icon at bounding box center [903, 342] width 24 height 24
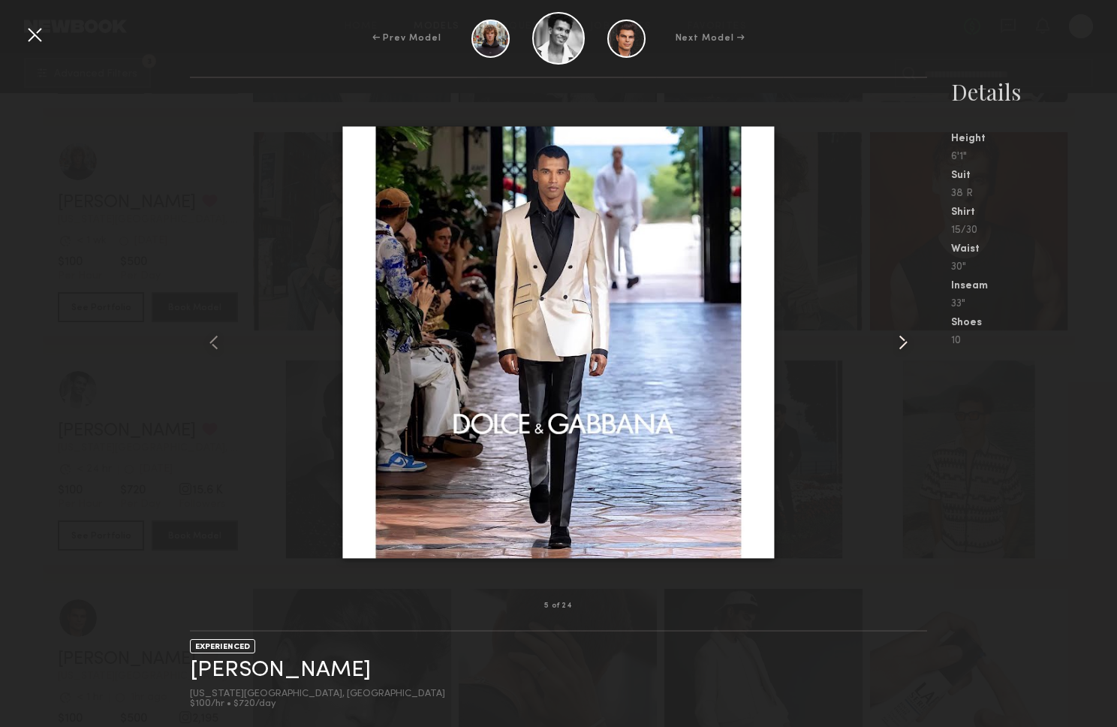
click at [902, 347] on common-icon at bounding box center [903, 342] width 24 height 24
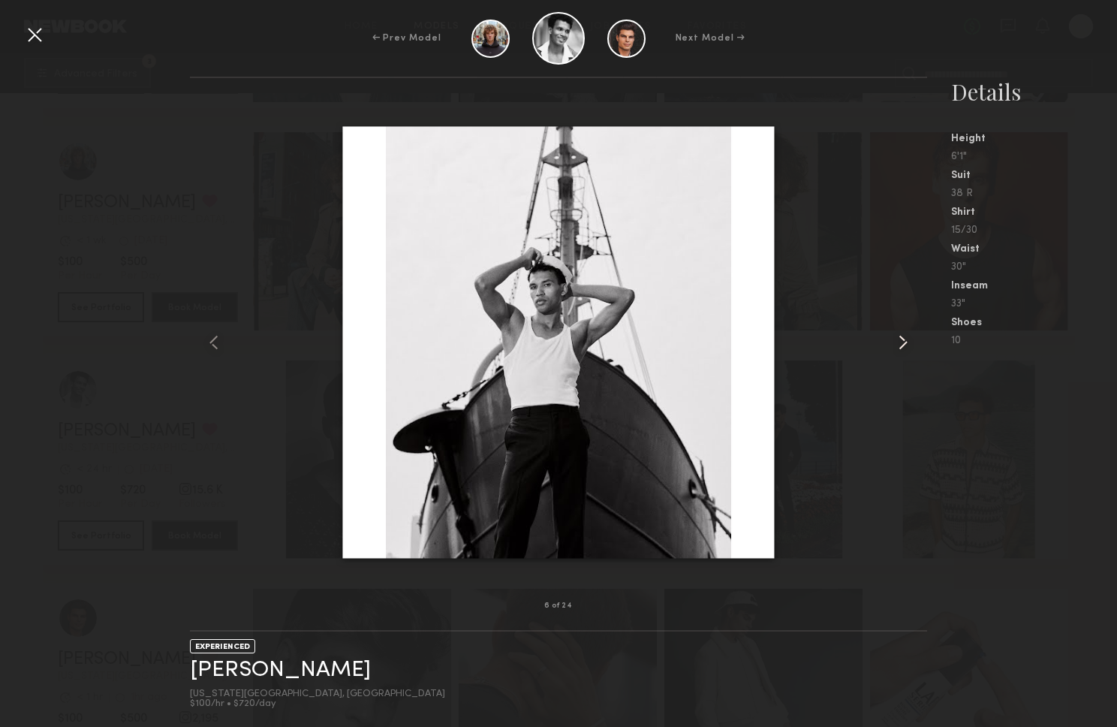
click at [902, 347] on common-icon at bounding box center [903, 342] width 24 height 24
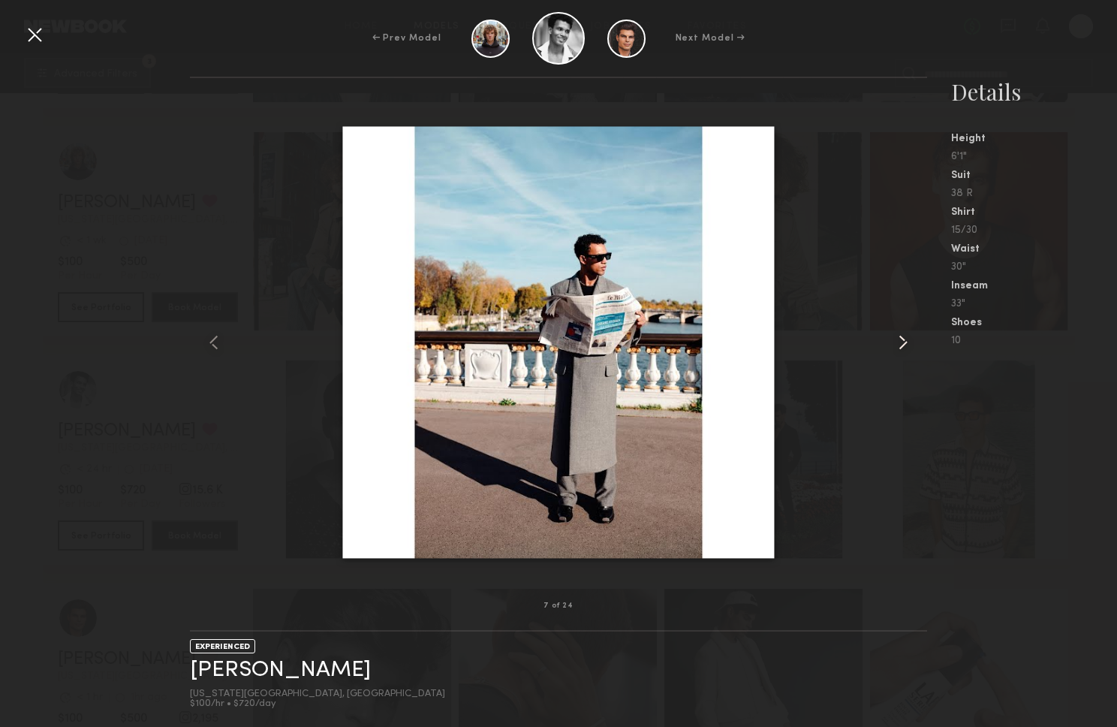
click at [902, 347] on common-icon at bounding box center [903, 342] width 24 height 24
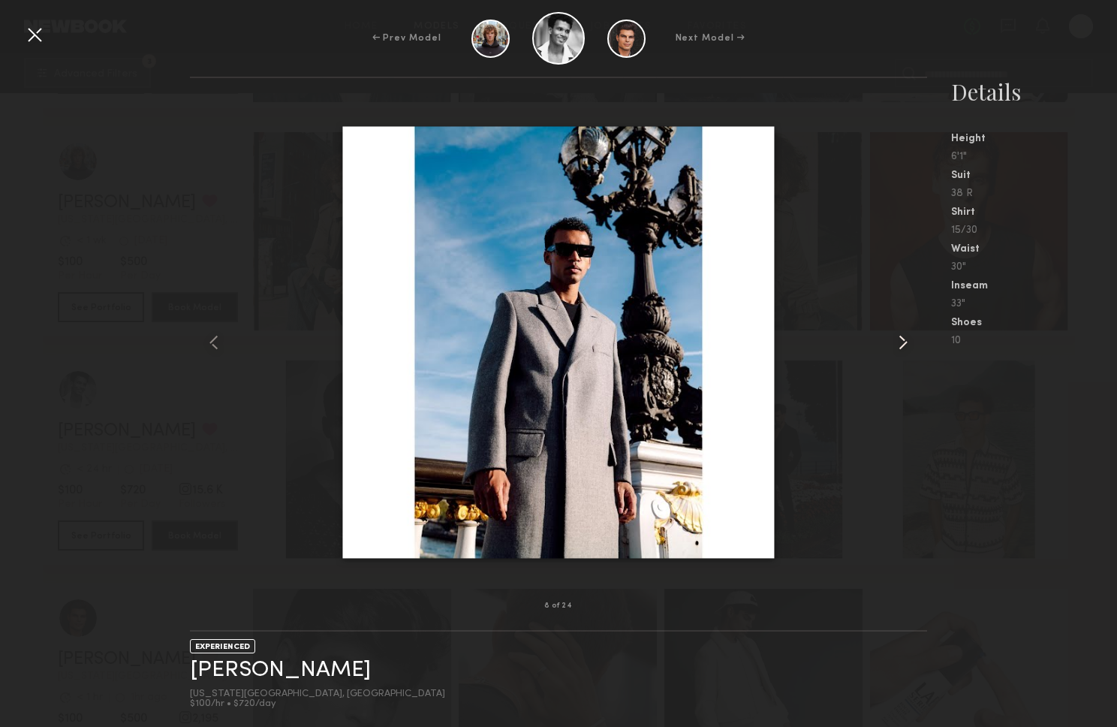
click at [902, 347] on common-icon at bounding box center [903, 342] width 24 height 24
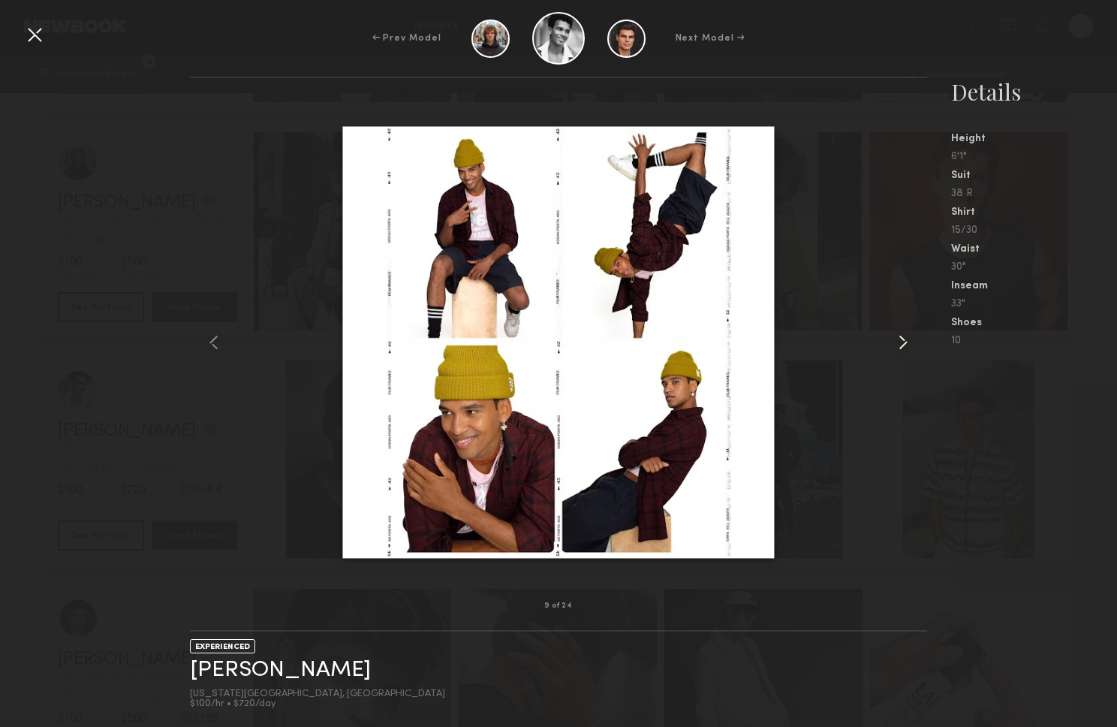
click at [902, 347] on common-icon at bounding box center [903, 342] width 24 height 24
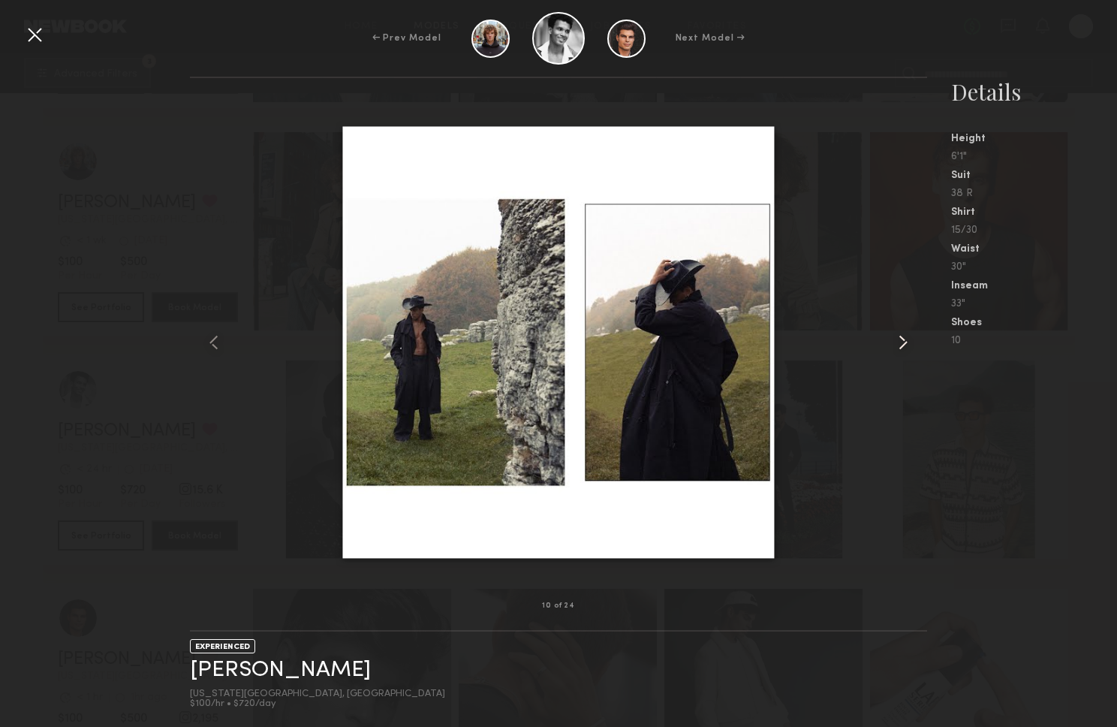
click at [902, 347] on common-icon at bounding box center [903, 342] width 24 height 24
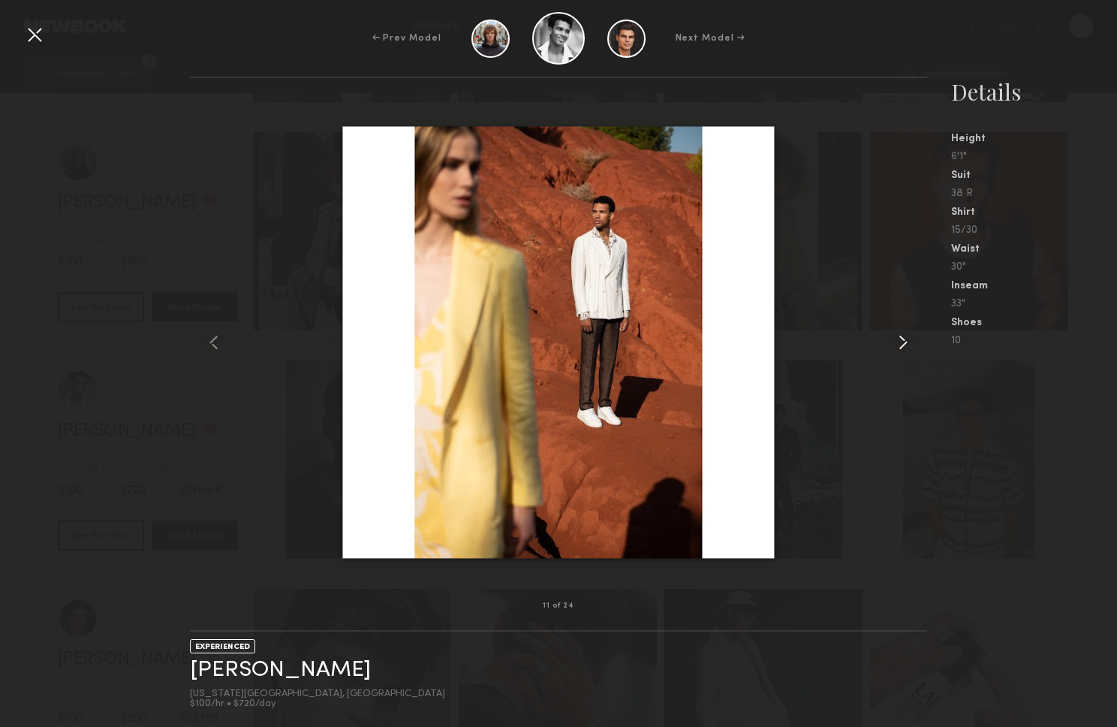
click at [902, 347] on common-icon at bounding box center [903, 342] width 24 height 24
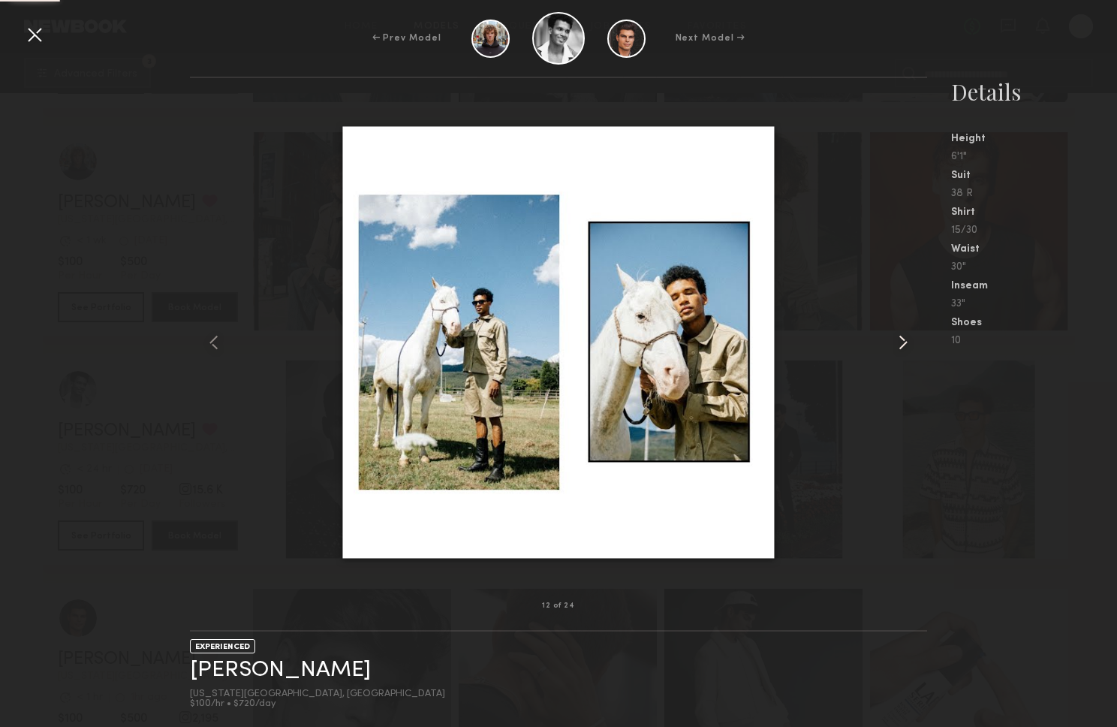
click at [902, 347] on common-icon at bounding box center [903, 342] width 24 height 24
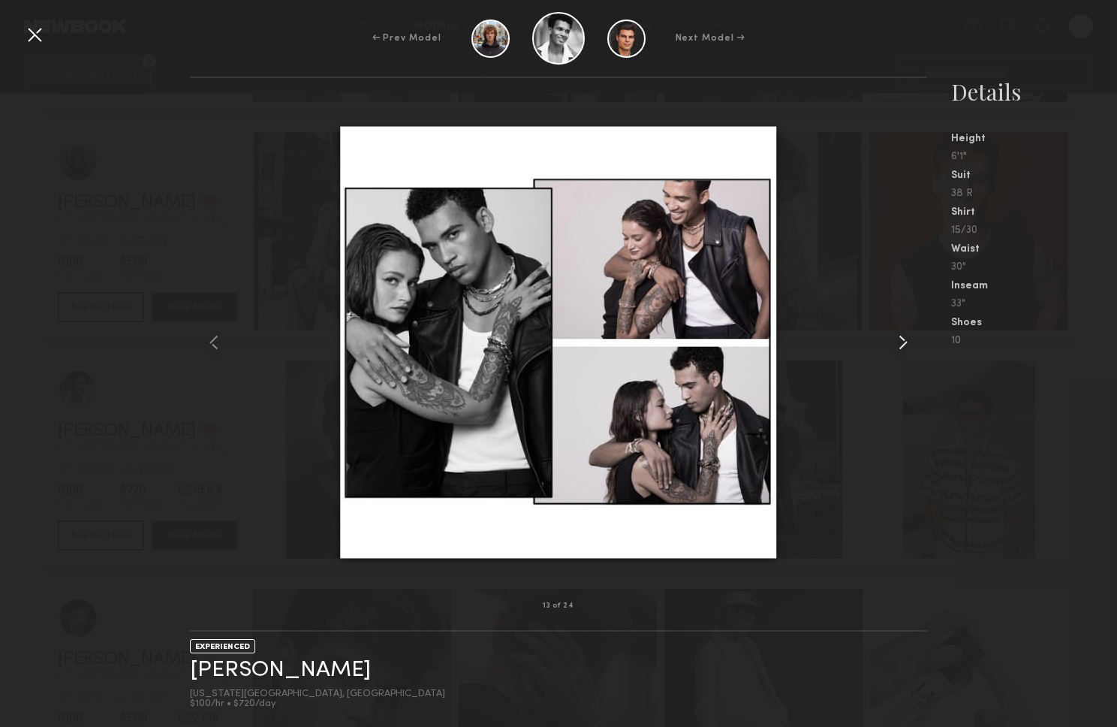
click at [902, 347] on common-icon at bounding box center [903, 342] width 24 height 24
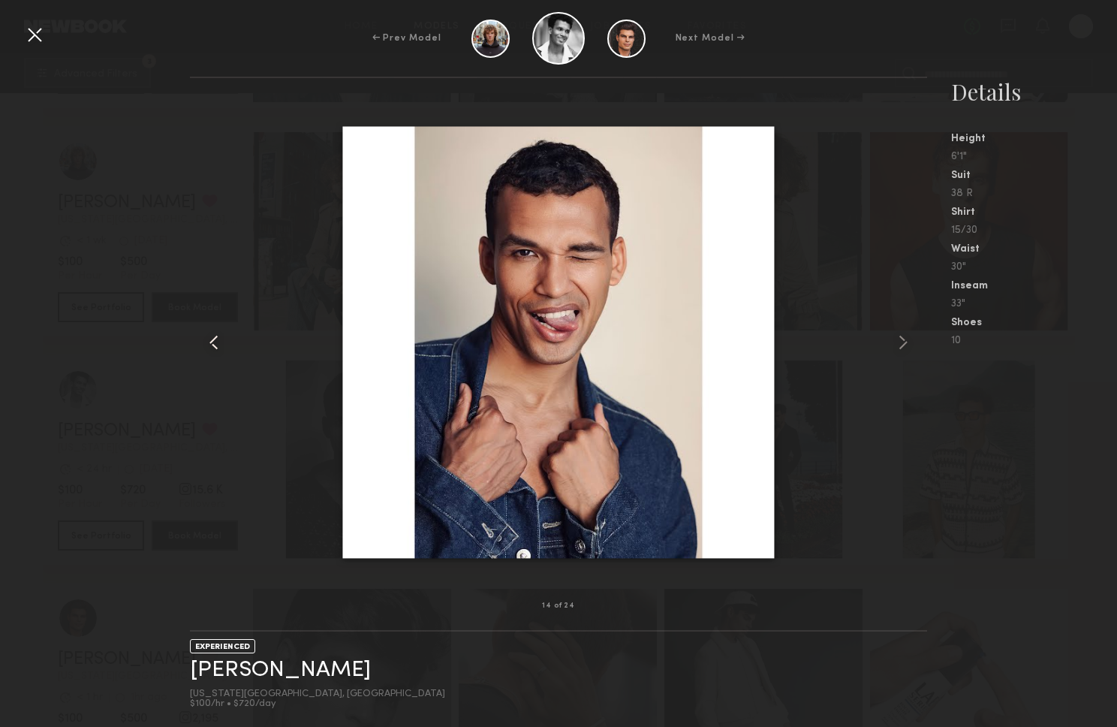
click at [216, 344] on common-icon at bounding box center [214, 342] width 24 height 24
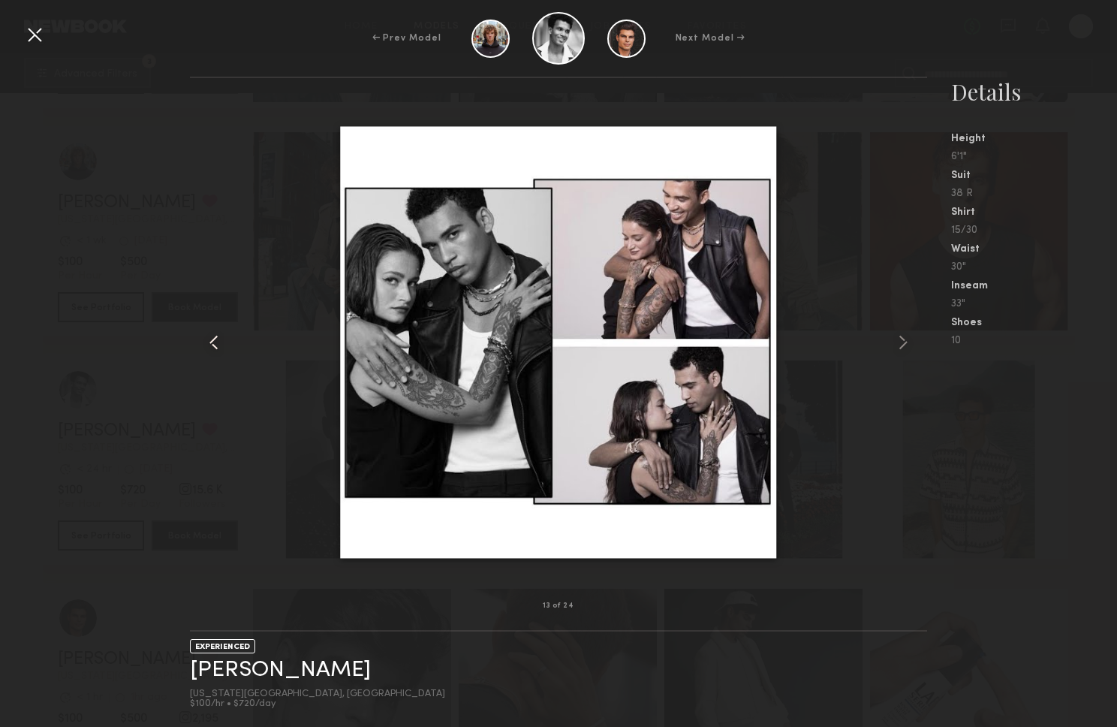
click at [216, 344] on common-icon at bounding box center [214, 342] width 24 height 24
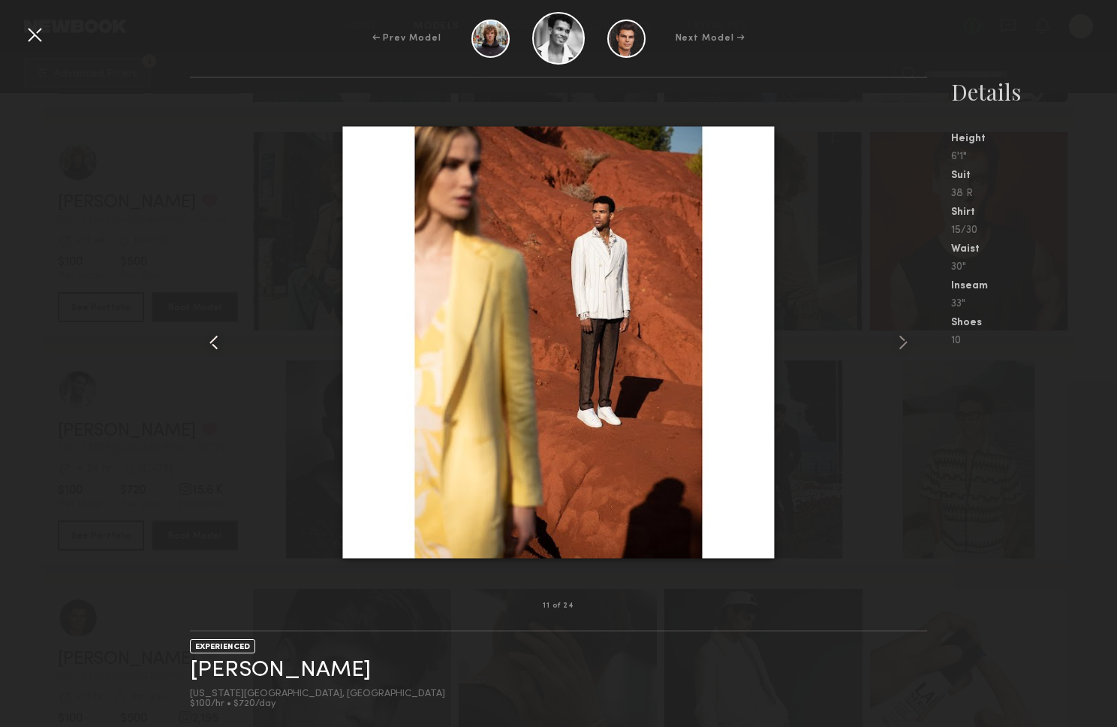
click at [216, 344] on common-icon at bounding box center [214, 342] width 24 height 24
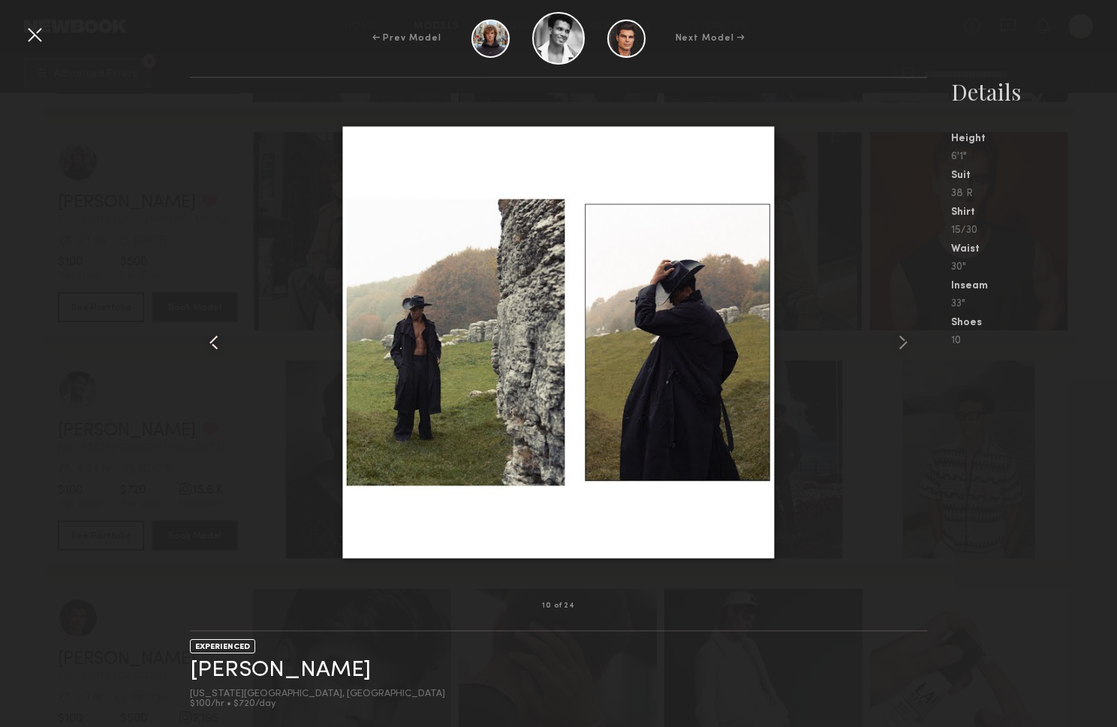
click at [216, 344] on common-icon at bounding box center [214, 342] width 24 height 24
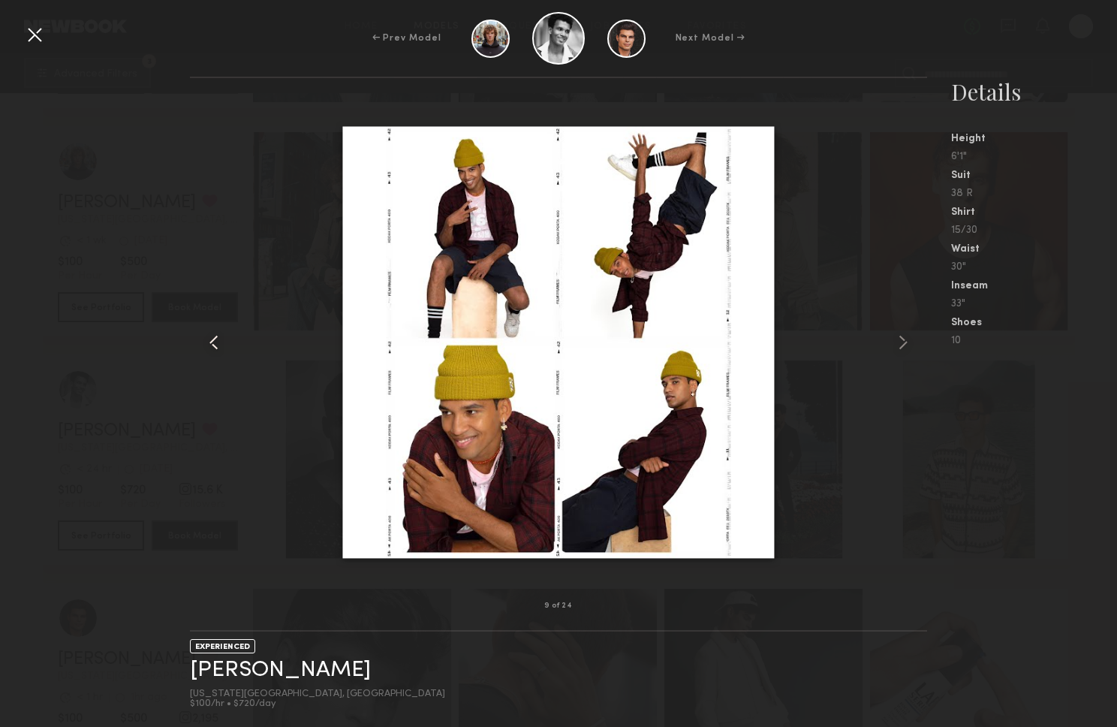
click at [216, 344] on common-icon at bounding box center [214, 342] width 24 height 24
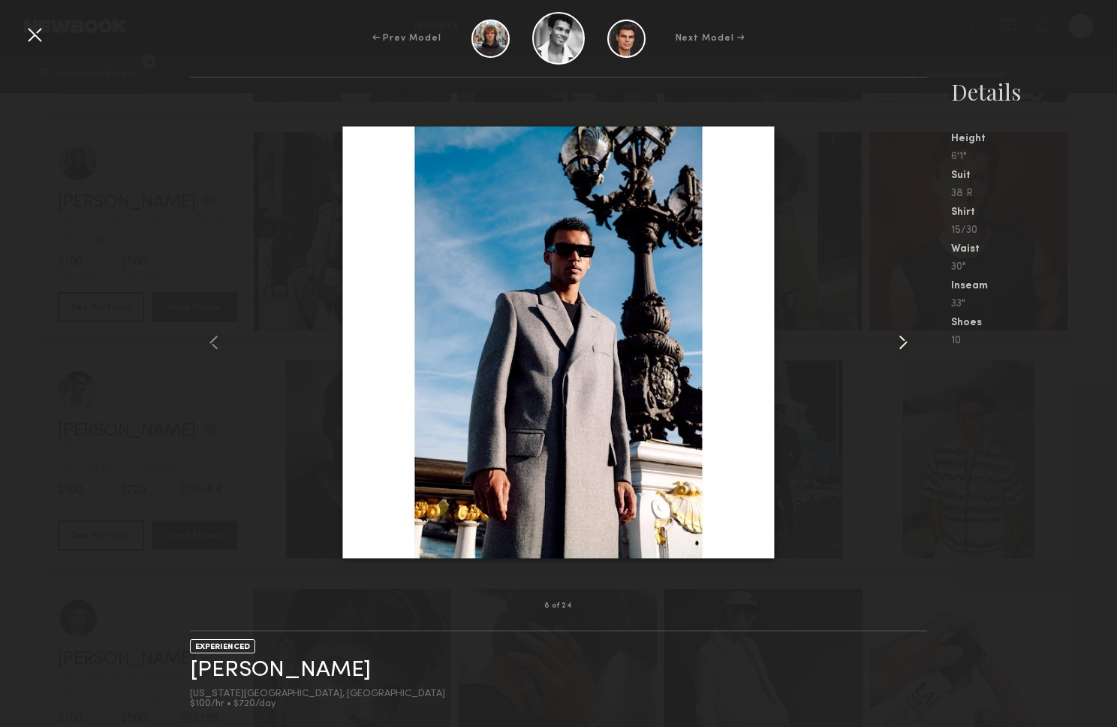
click at [898, 341] on common-icon at bounding box center [903, 342] width 24 height 24
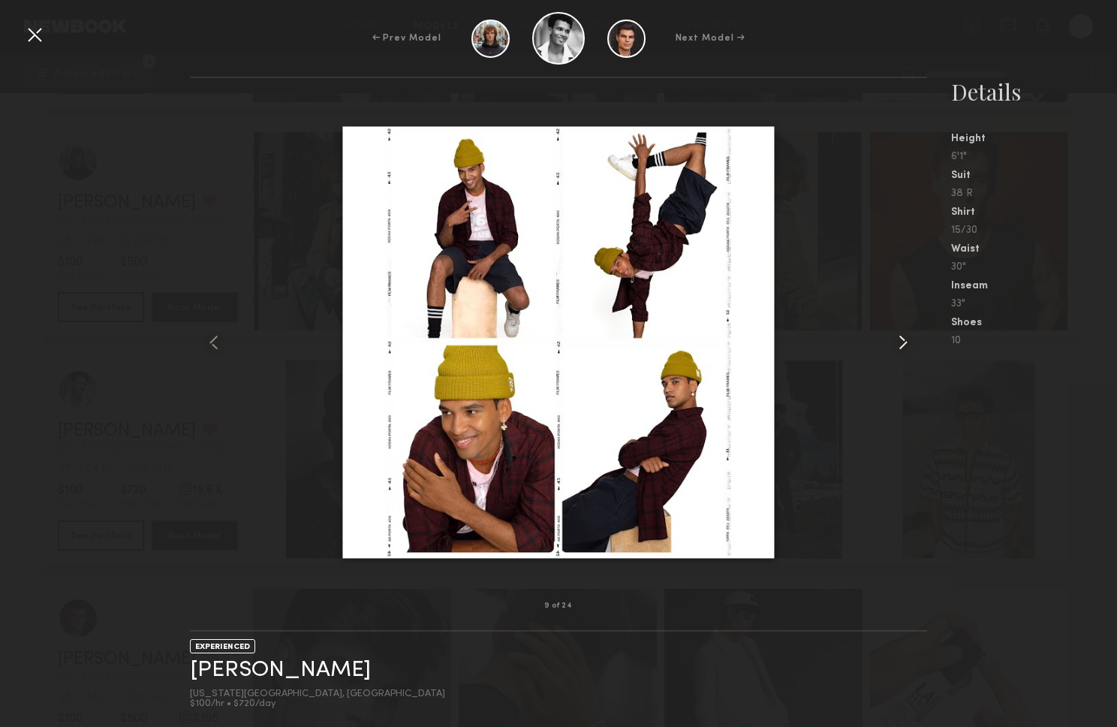
click at [898, 341] on common-icon at bounding box center [903, 342] width 24 height 24
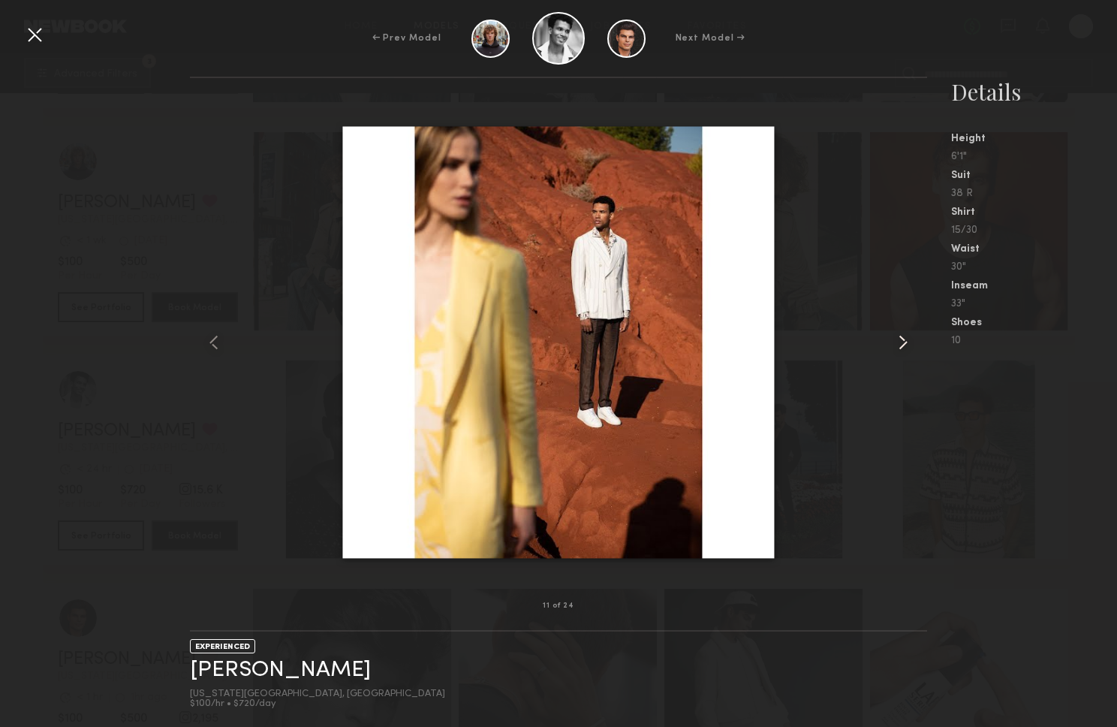
click at [898, 341] on common-icon at bounding box center [903, 342] width 24 height 24
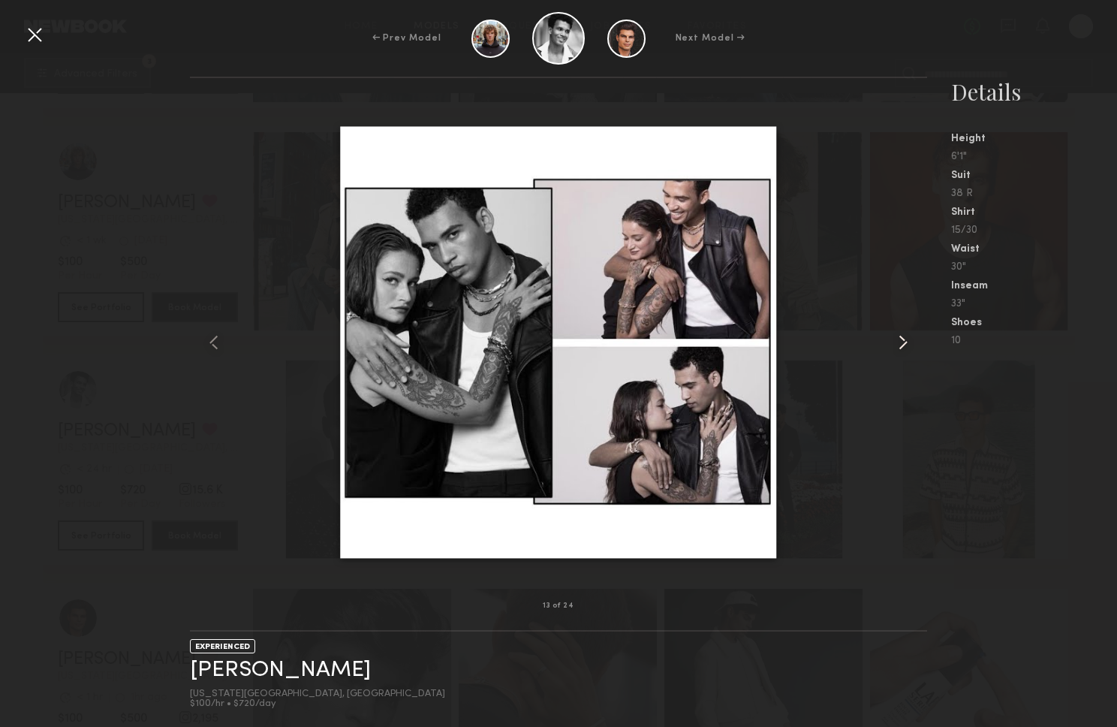
click at [898, 341] on common-icon at bounding box center [903, 342] width 24 height 24
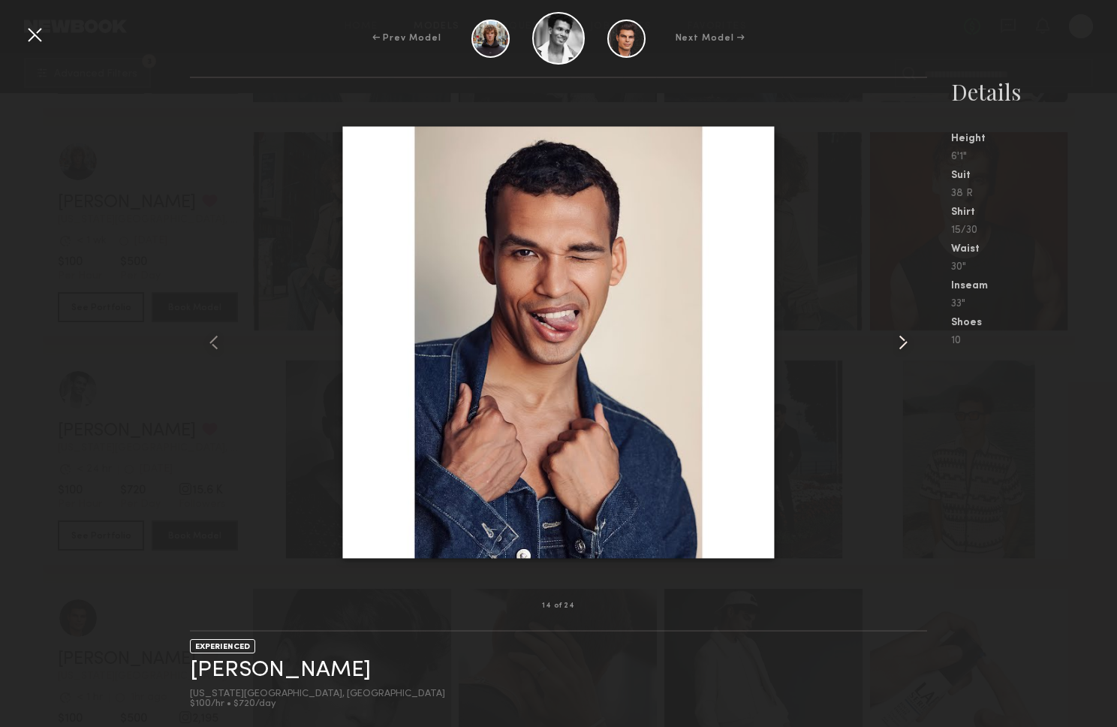
click at [898, 341] on common-icon at bounding box center [903, 342] width 24 height 24
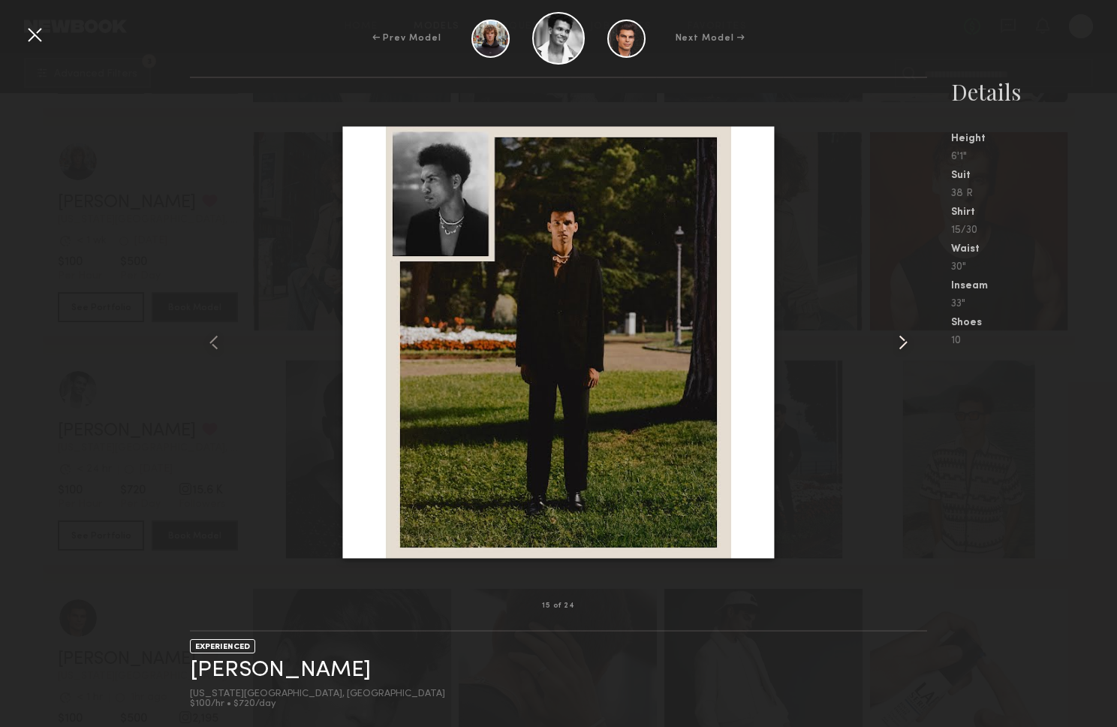
click at [898, 341] on common-icon at bounding box center [903, 342] width 24 height 24
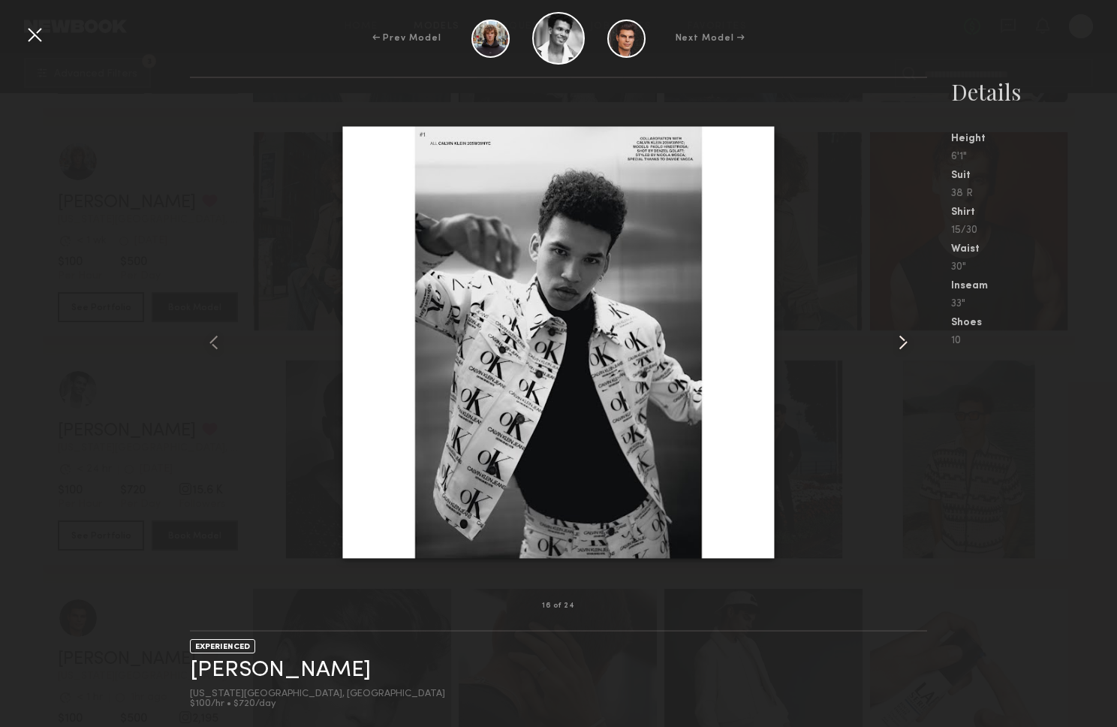
click at [898, 341] on common-icon at bounding box center [903, 342] width 24 height 24
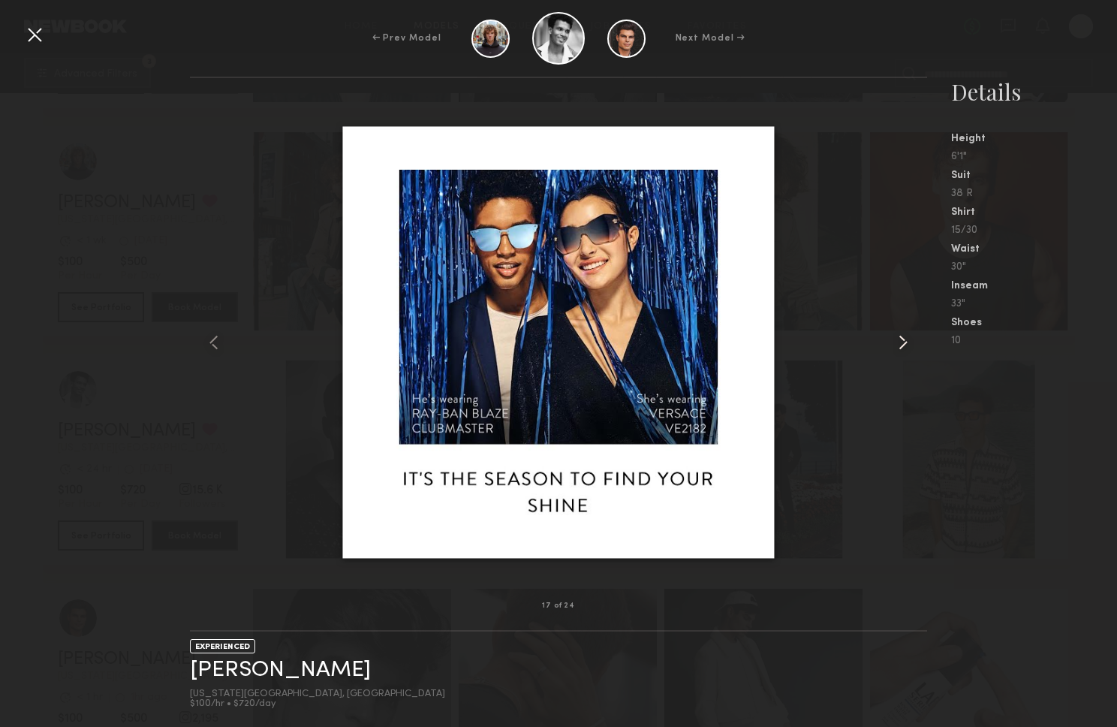
click at [898, 341] on common-icon at bounding box center [903, 342] width 24 height 24
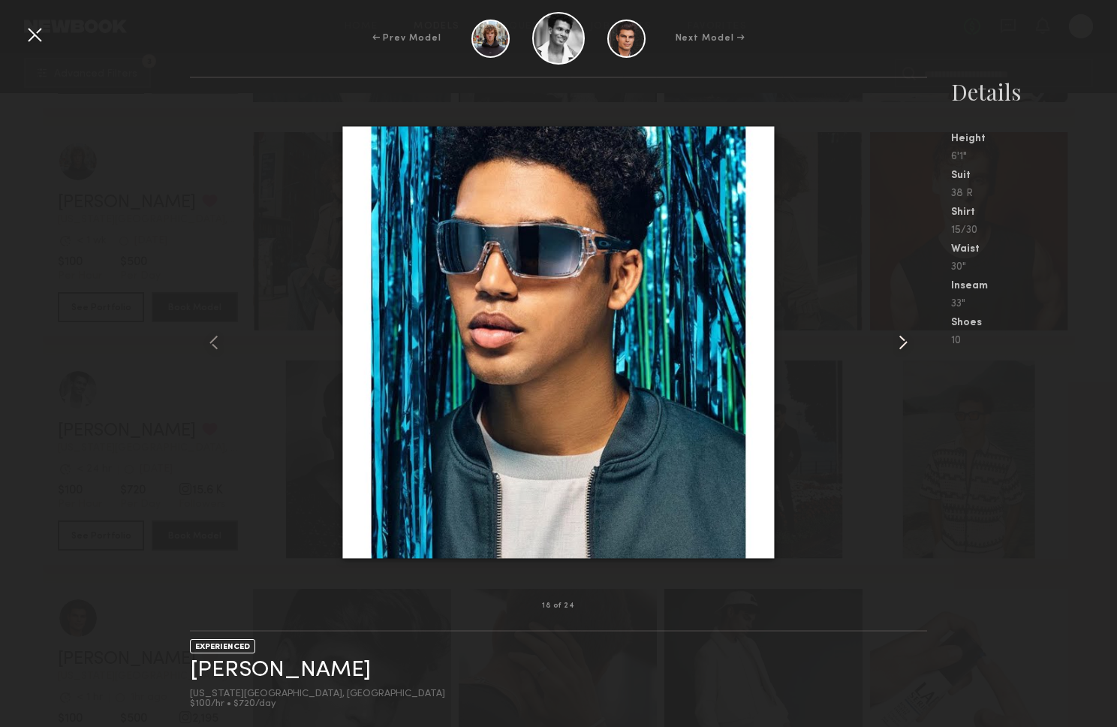
click at [898, 341] on common-icon at bounding box center [903, 342] width 24 height 24
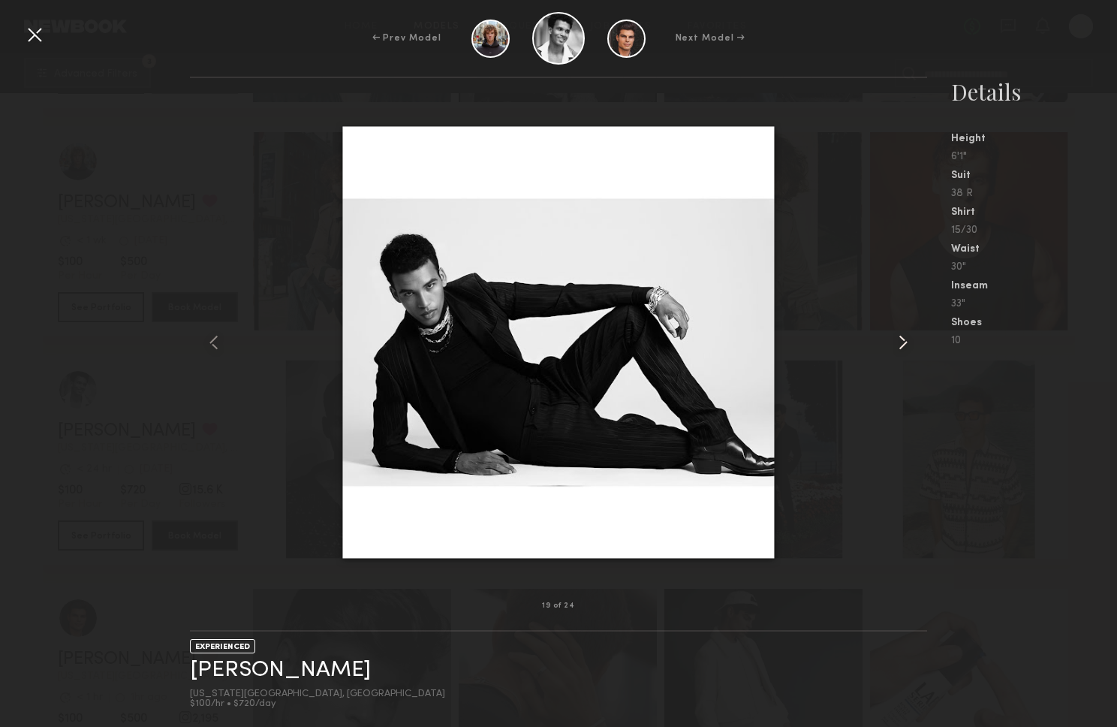
click at [898, 342] on common-icon at bounding box center [903, 342] width 24 height 24
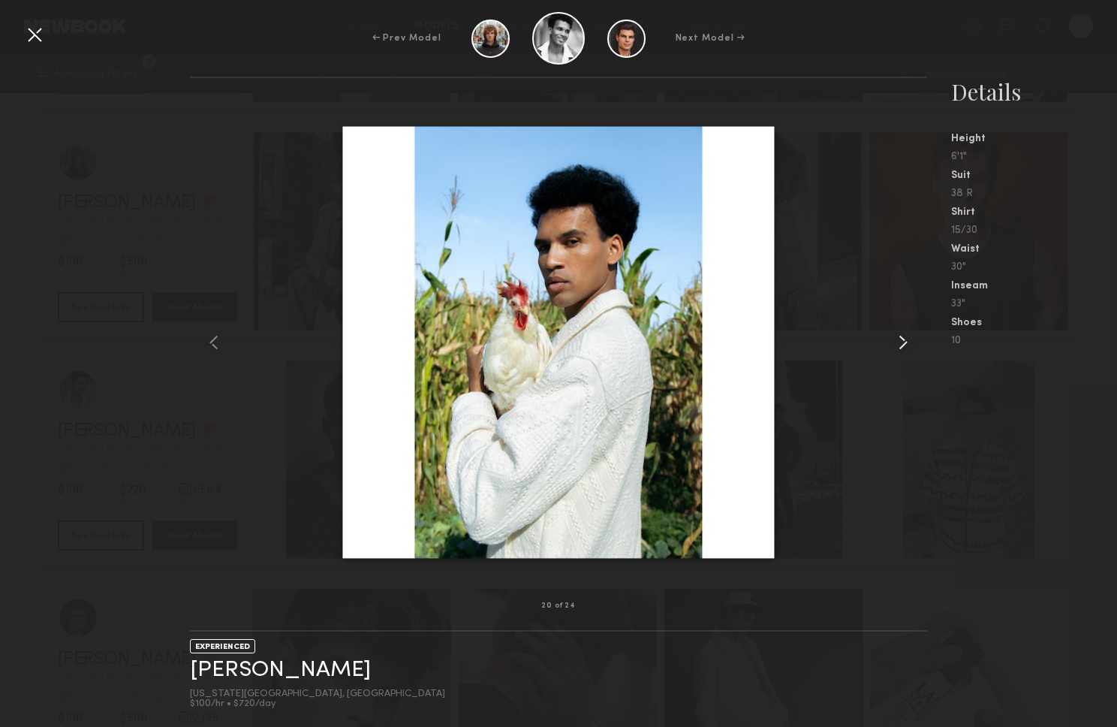
click at [898, 342] on common-icon at bounding box center [903, 342] width 24 height 24
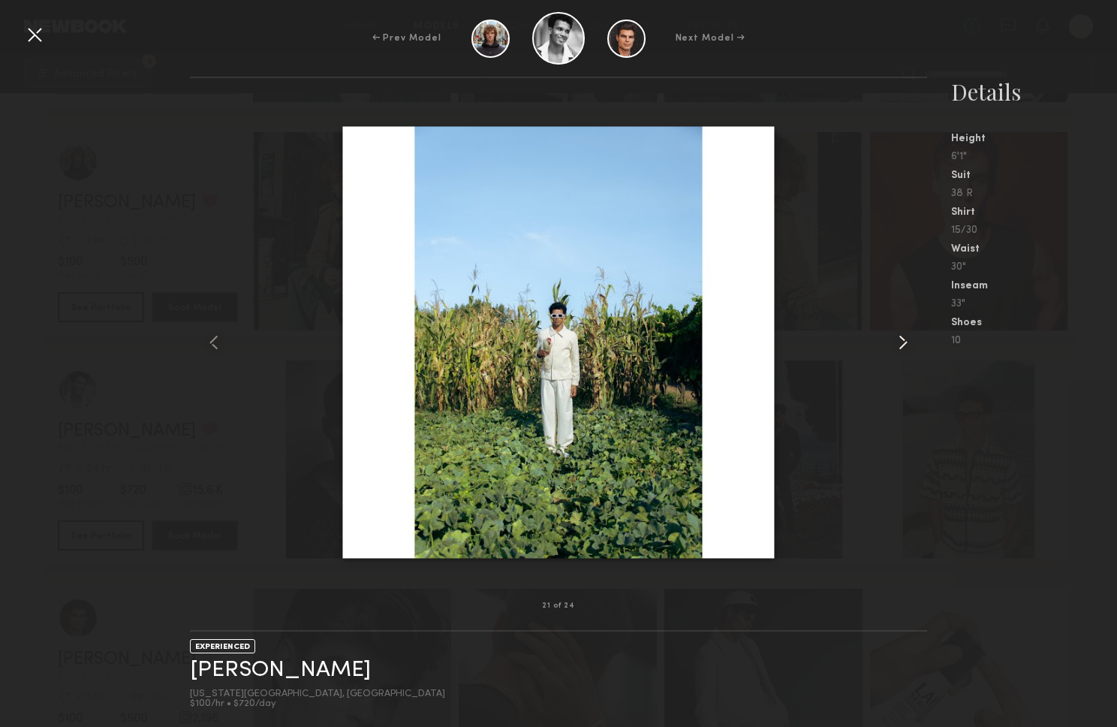
click at [898, 342] on common-icon at bounding box center [903, 342] width 24 height 24
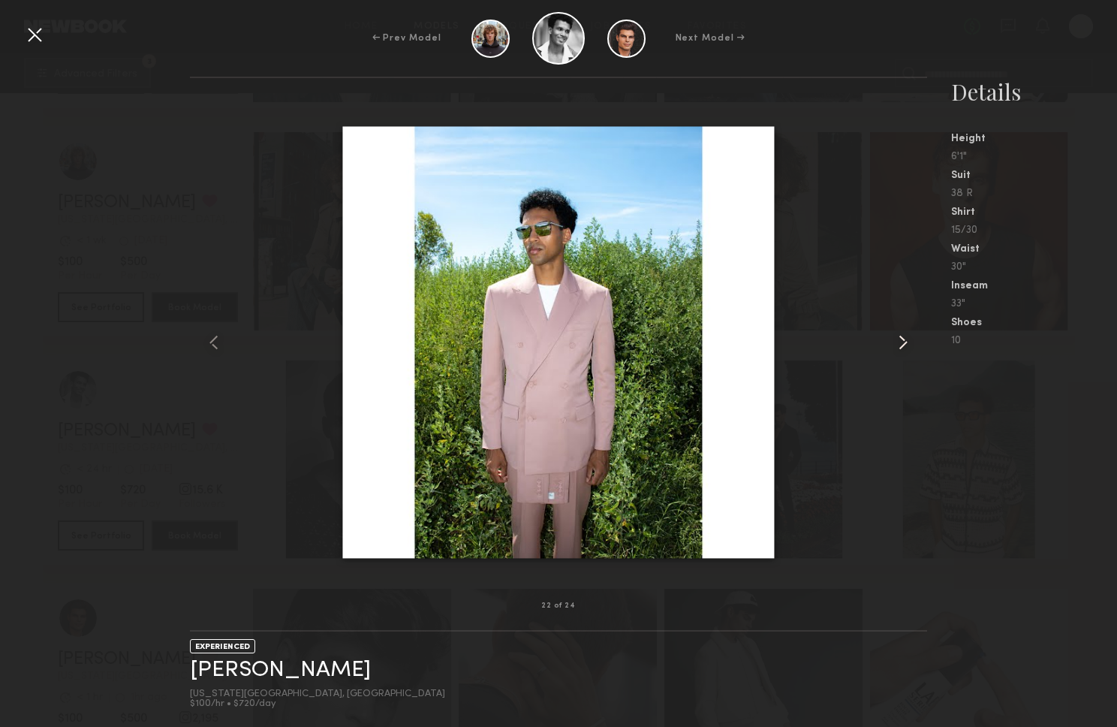
click at [898, 342] on common-icon at bounding box center [903, 342] width 24 height 24
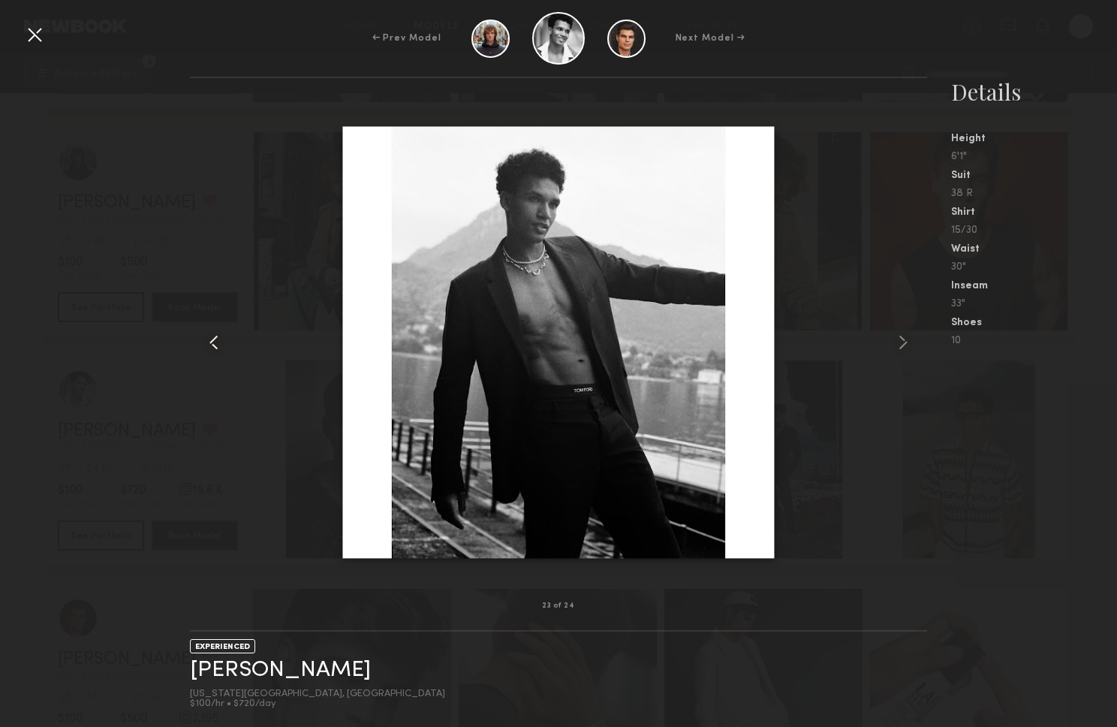
click at [204, 339] on common-icon at bounding box center [214, 342] width 24 height 24
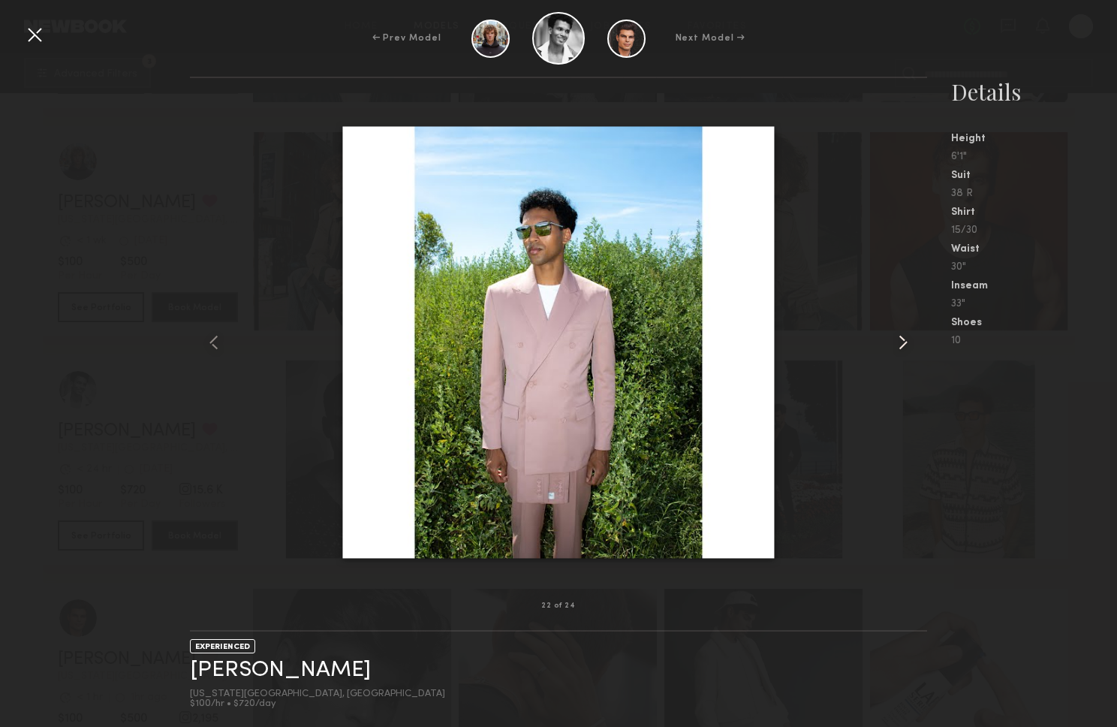
click at [906, 344] on common-icon at bounding box center [903, 342] width 24 height 24
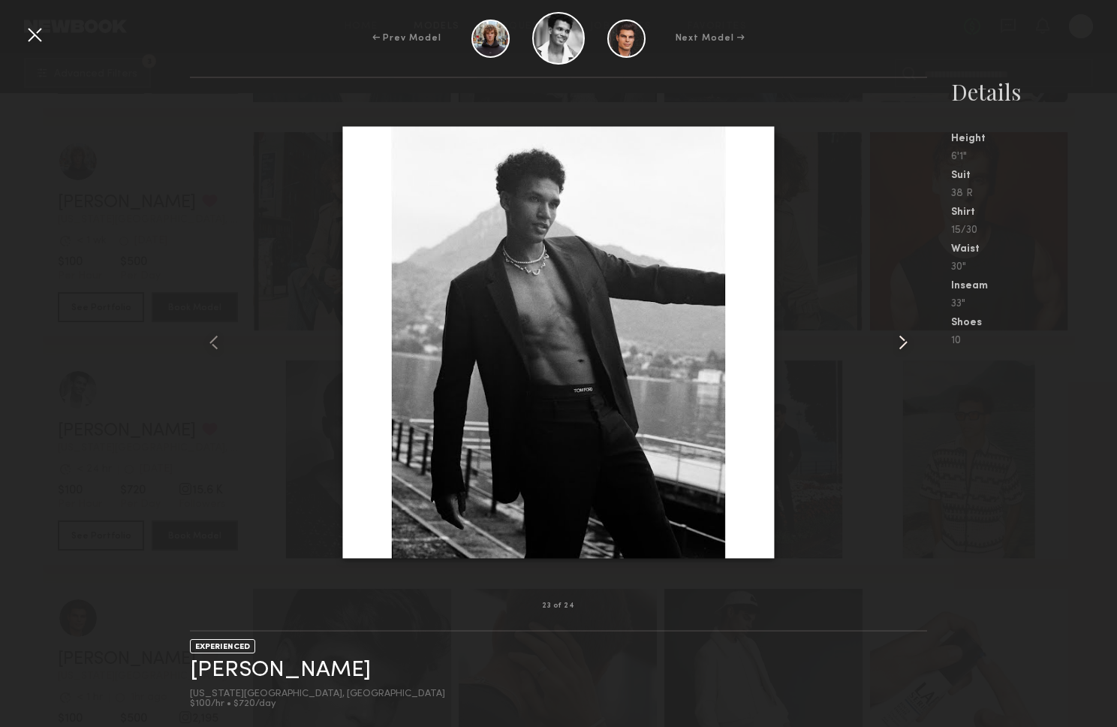
click at [906, 344] on common-icon at bounding box center [903, 342] width 24 height 24
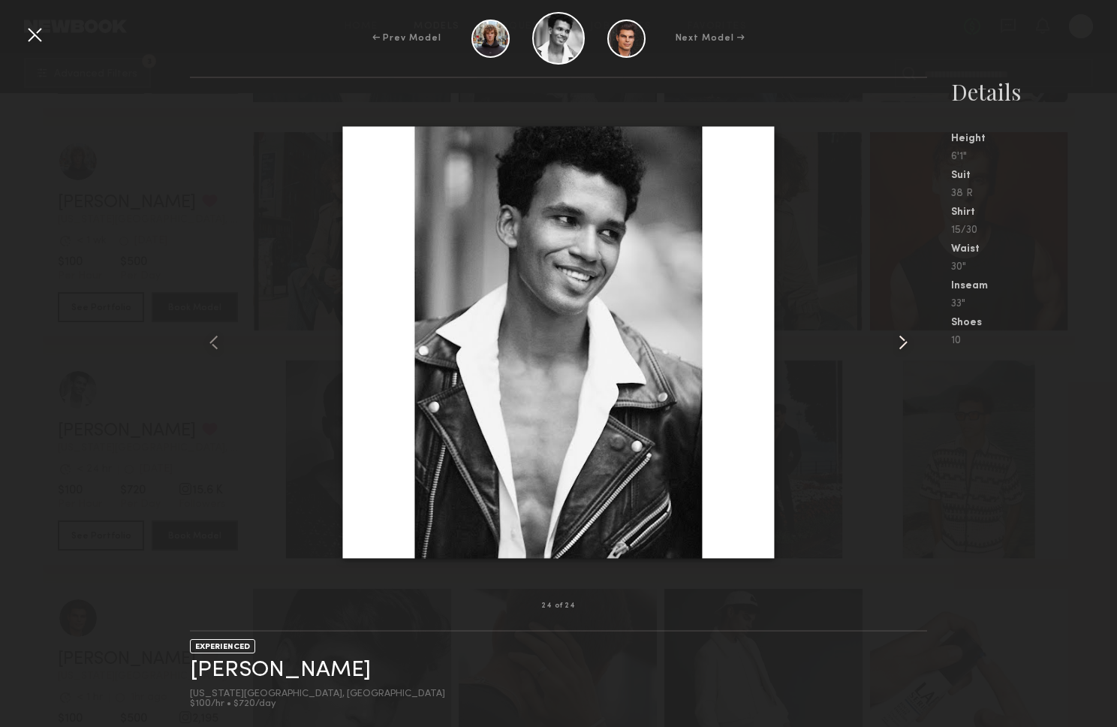
click at [906, 344] on common-icon at bounding box center [903, 342] width 24 height 24
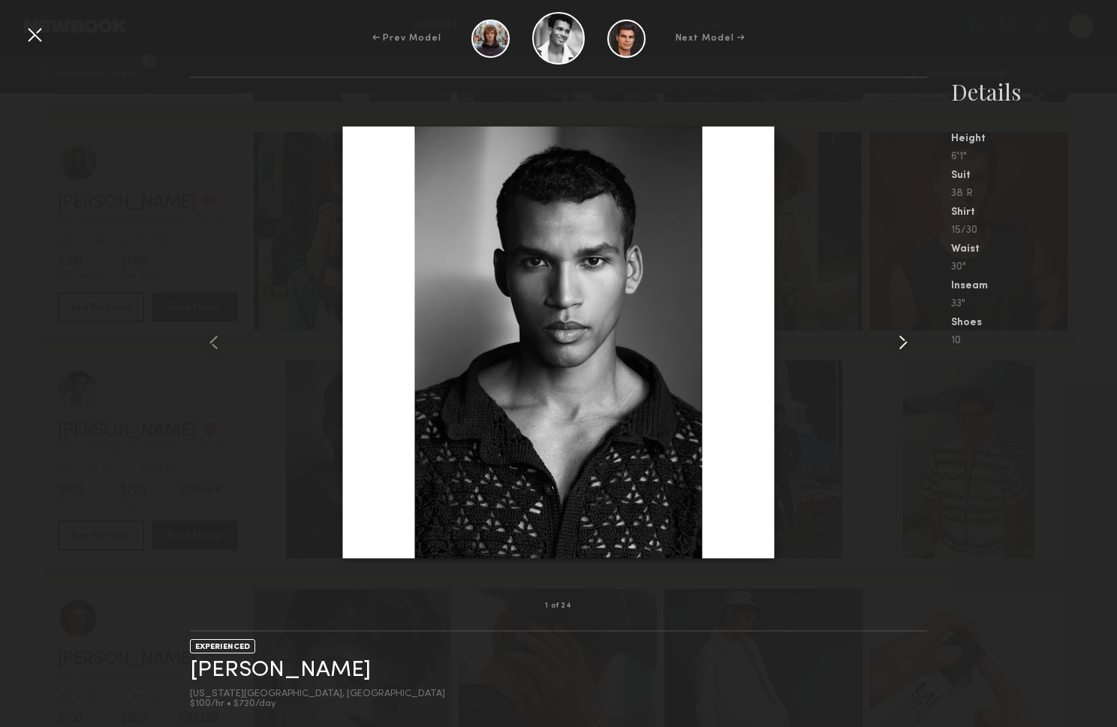
click at [906, 344] on common-icon at bounding box center [903, 342] width 24 height 24
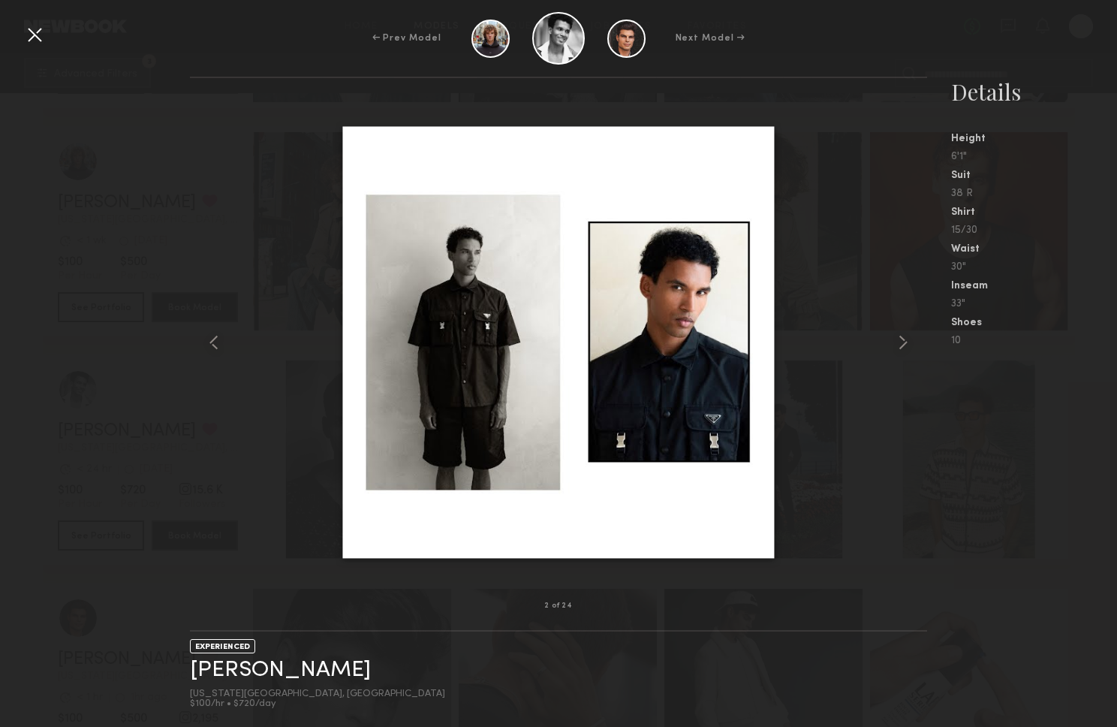
click at [59, 38] on div "← Prev Model Next Model →" at bounding box center [558, 38] width 1117 height 53
click at [47, 39] on div "← Prev Model Next Model →" at bounding box center [558, 38] width 1117 height 53
click at [44, 39] on div at bounding box center [35, 35] width 24 height 24
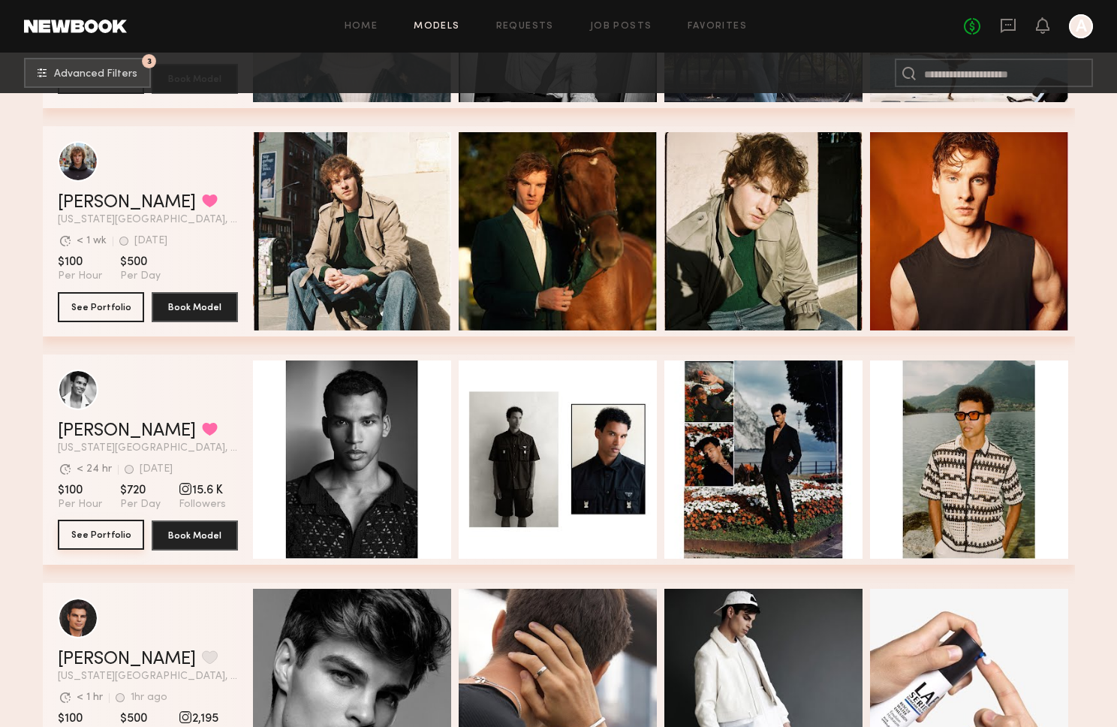
click at [113, 538] on button "See Portfolio" at bounding box center [101, 535] width 86 height 30
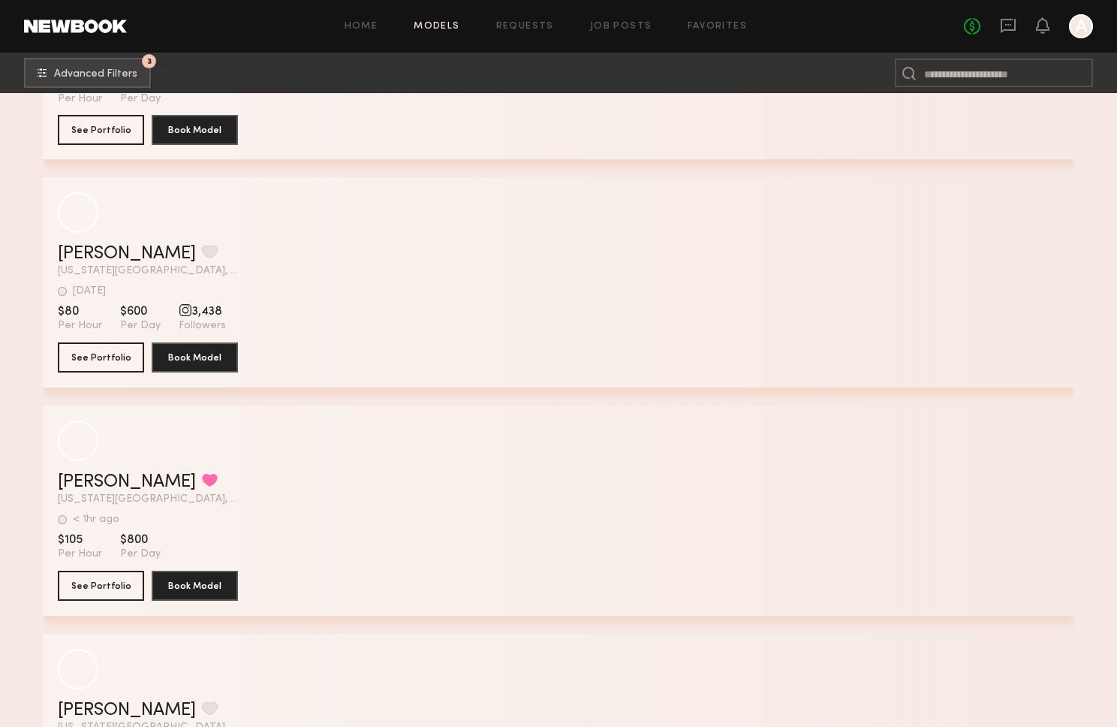
scroll to position [6377, 0]
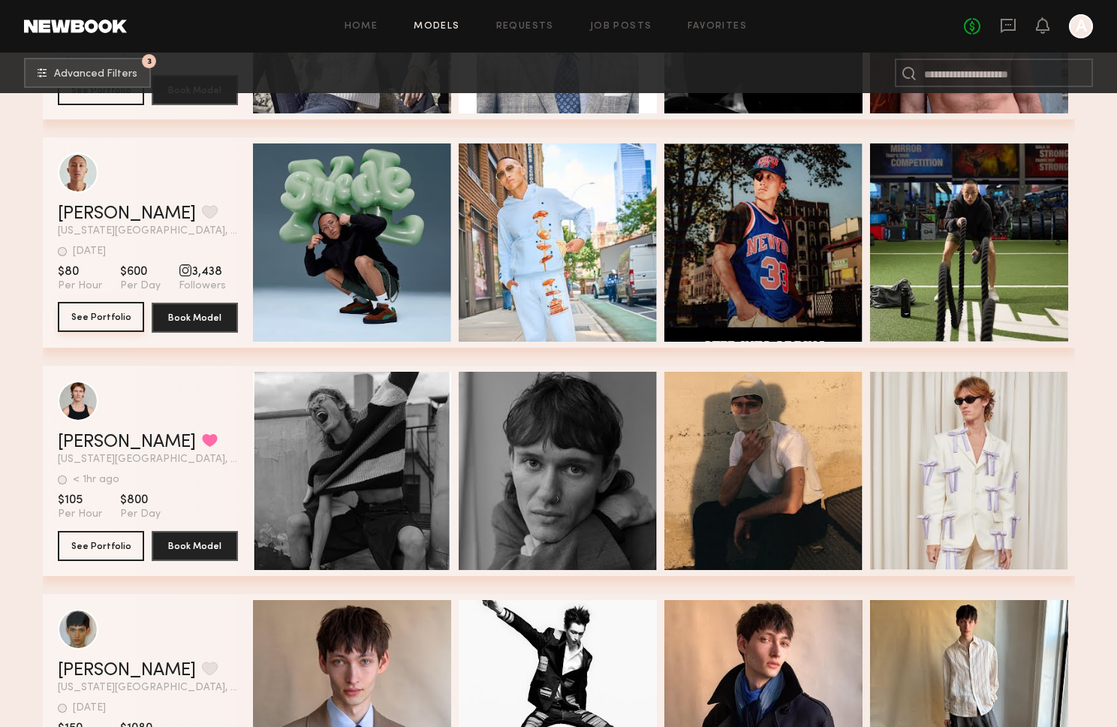
click at [78, 320] on button "See Portfolio" at bounding box center [101, 317] width 86 height 30
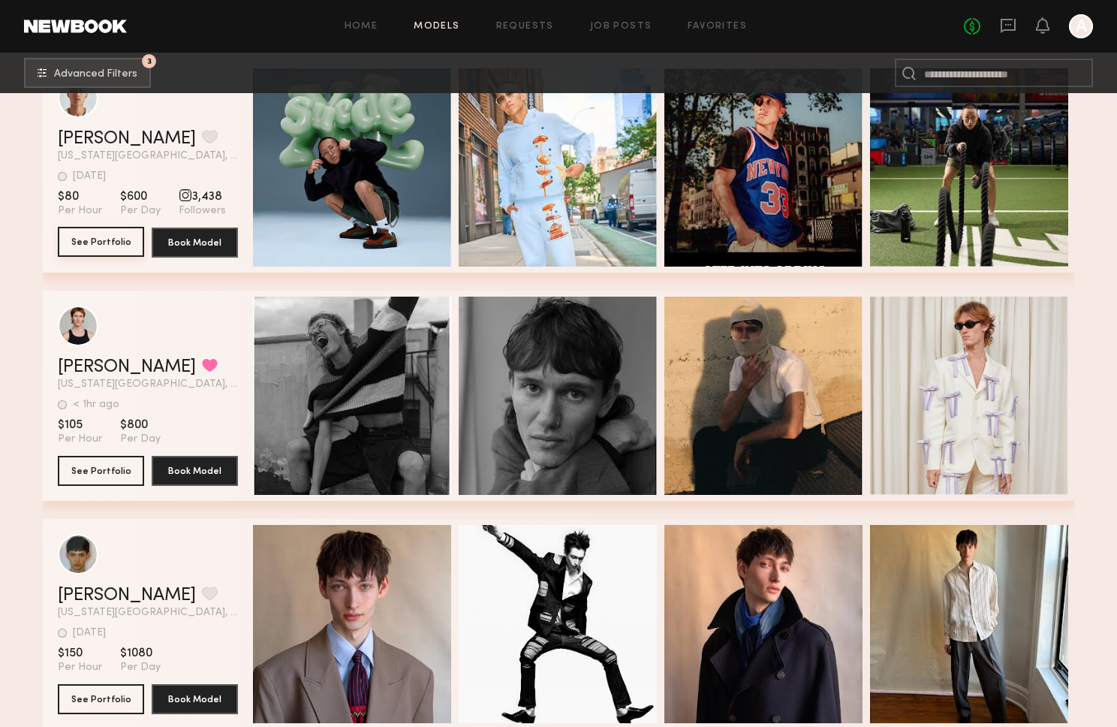
scroll to position [6646, 0]
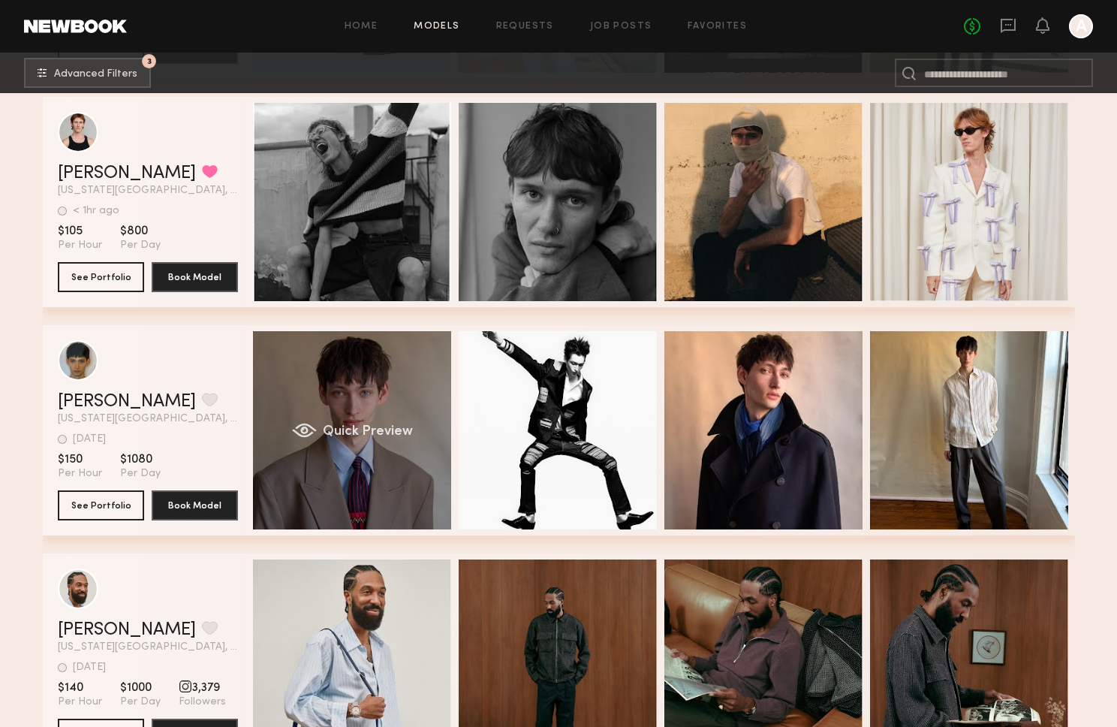
click at [392, 436] on span "Quick Preview" at bounding box center [367, 432] width 90 height 14
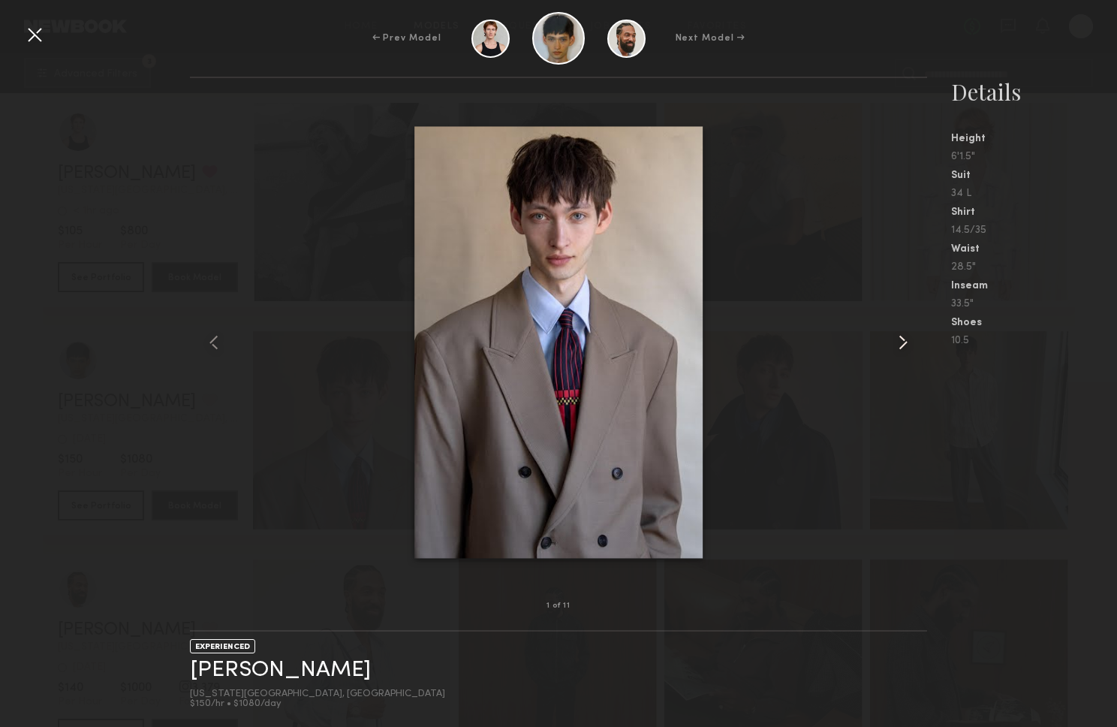
click at [911, 341] on common-icon at bounding box center [903, 342] width 24 height 24
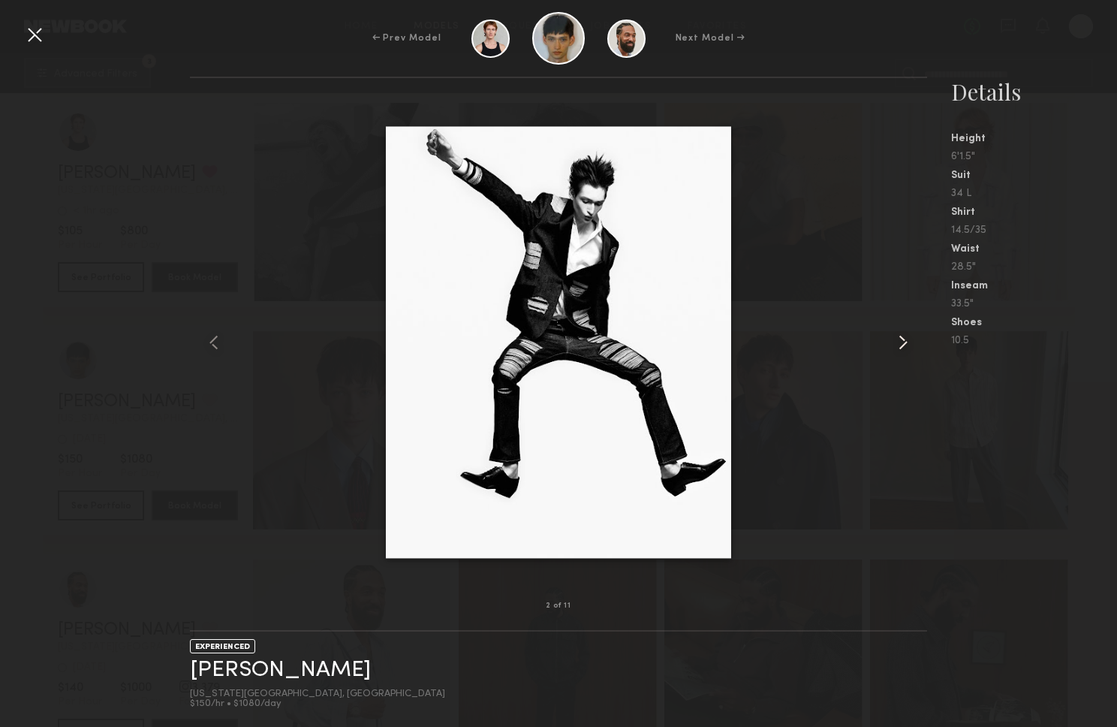
click at [911, 341] on common-icon at bounding box center [903, 342] width 24 height 24
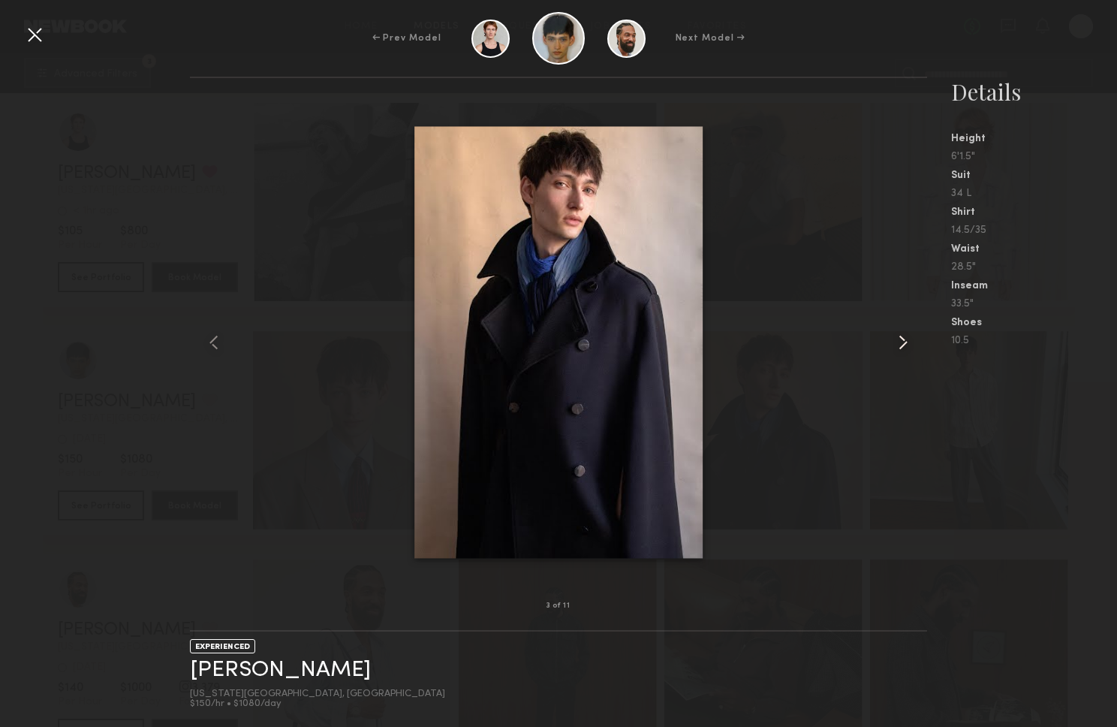
click at [911, 341] on common-icon at bounding box center [903, 342] width 24 height 24
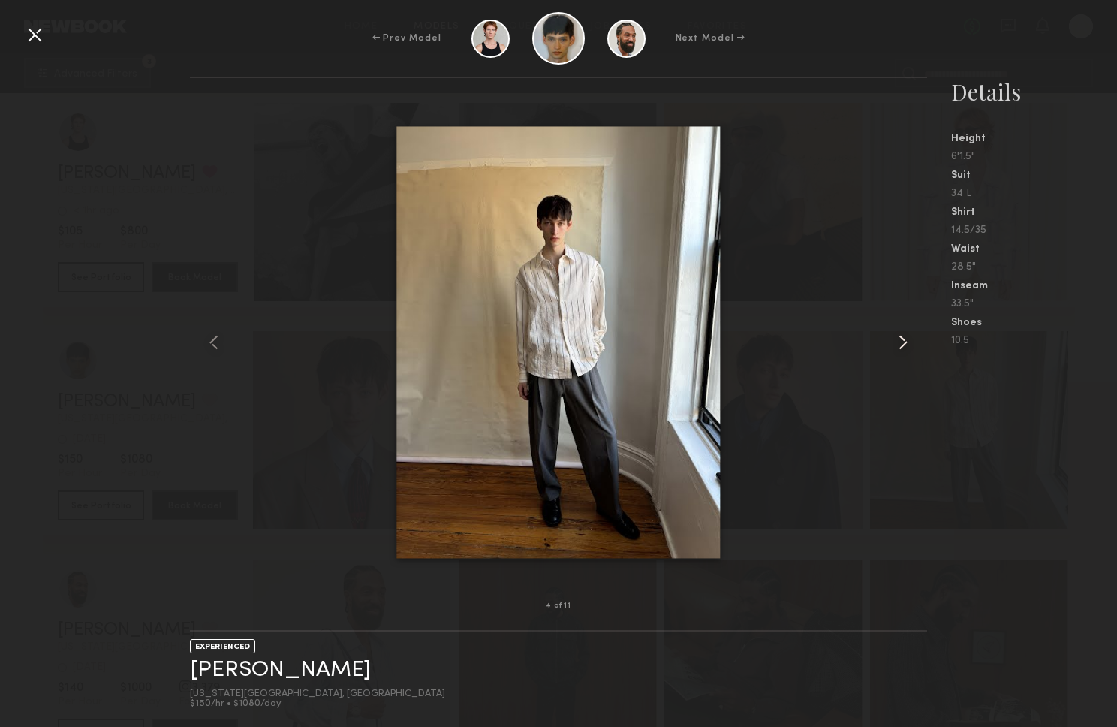
click at [912, 337] on common-icon at bounding box center [903, 342] width 24 height 24
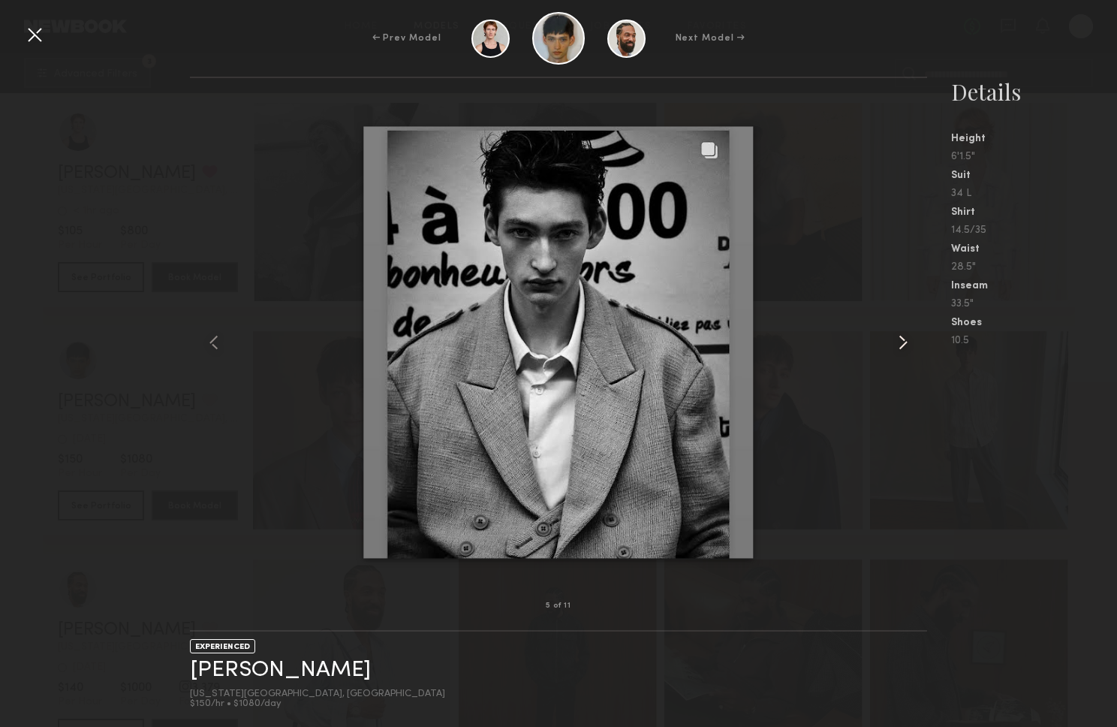
click at [912, 337] on common-icon at bounding box center [903, 342] width 24 height 24
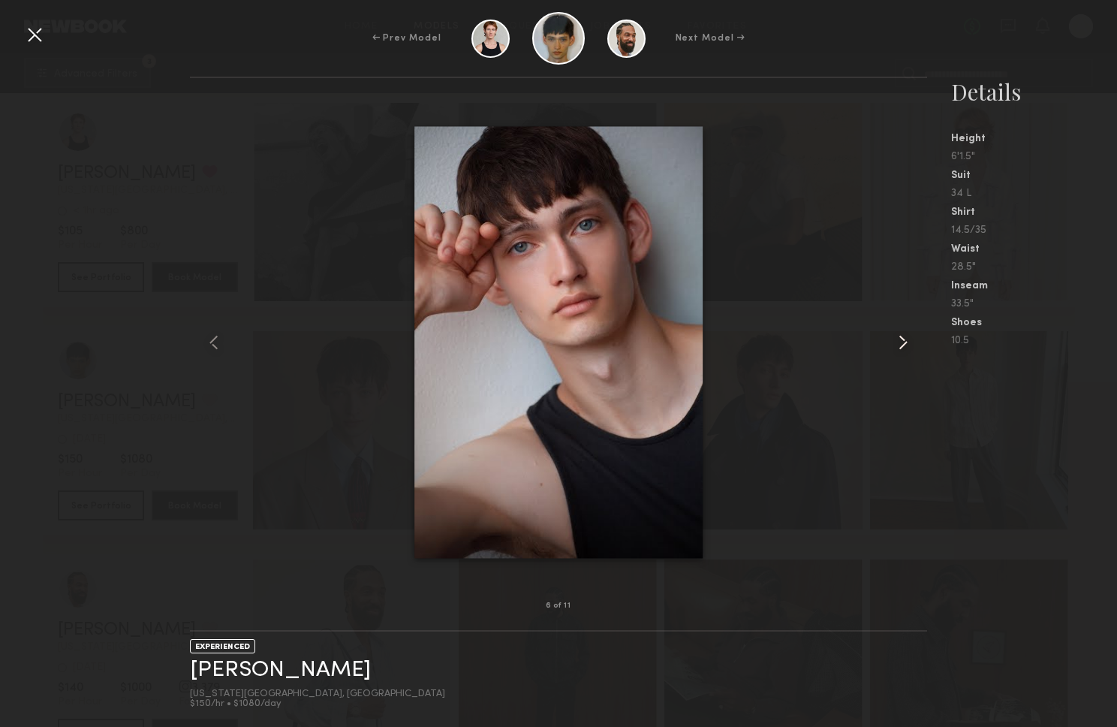
click at [912, 337] on common-icon at bounding box center [903, 342] width 24 height 24
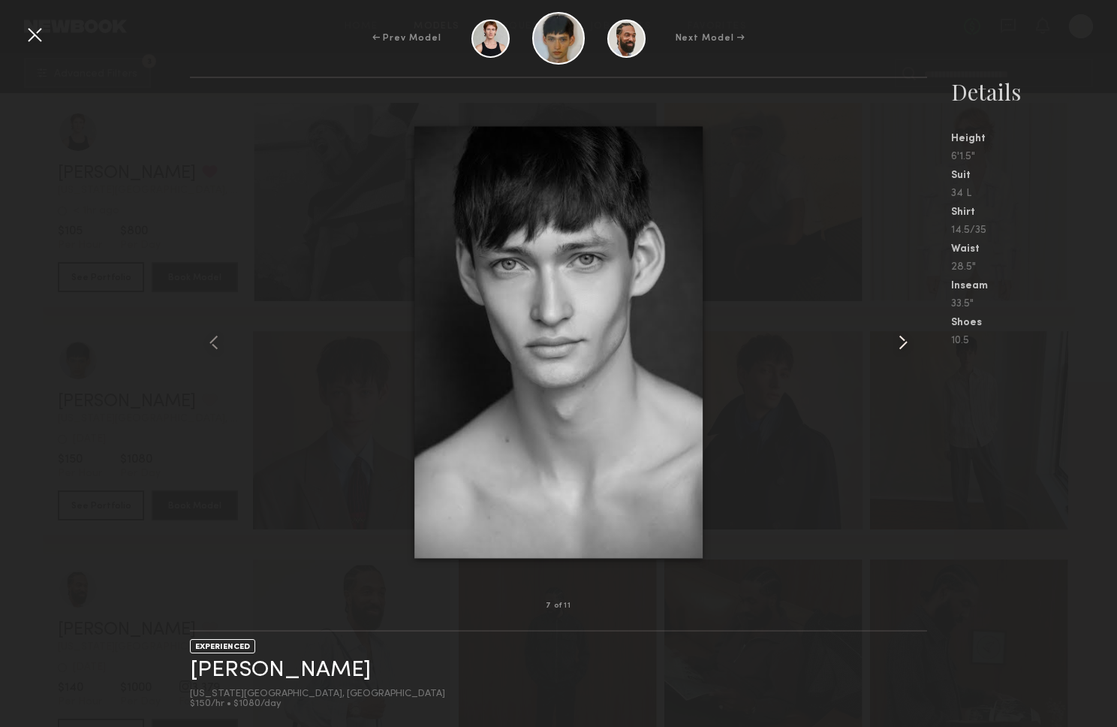
click at [912, 337] on common-icon at bounding box center [903, 342] width 24 height 24
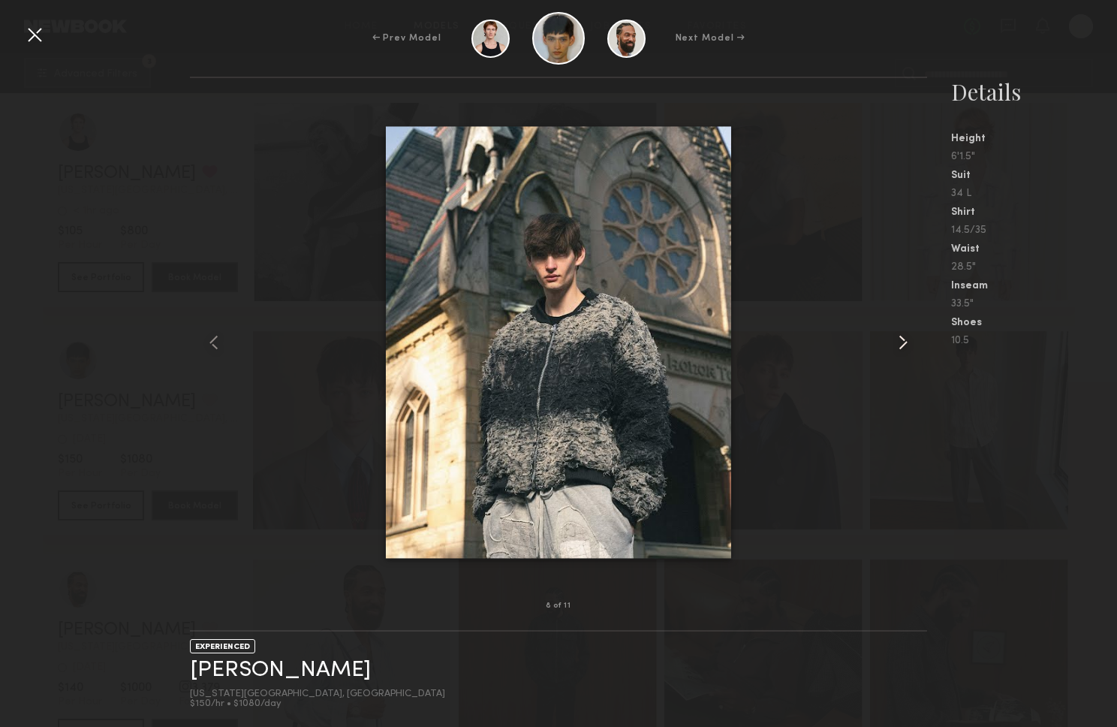
click at [912, 337] on common-icon at bounding box center [903, 342] width 24 height 24
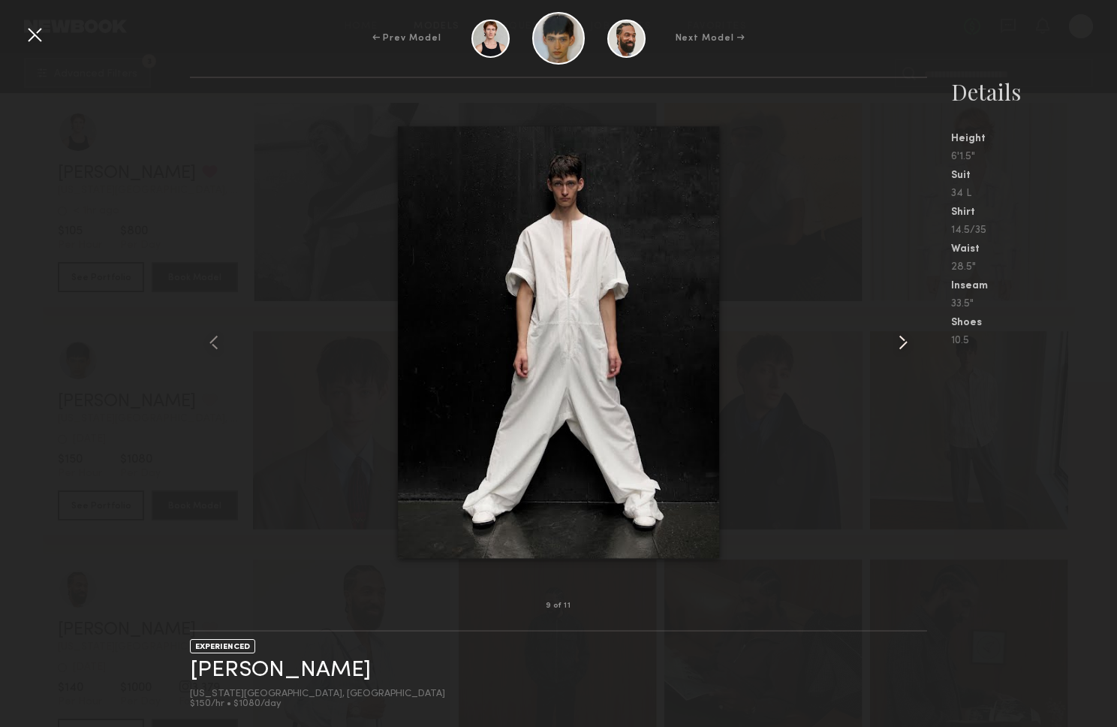
click at [912, 337] on common-icon at bounding box center [903, 342] width 24 height 24
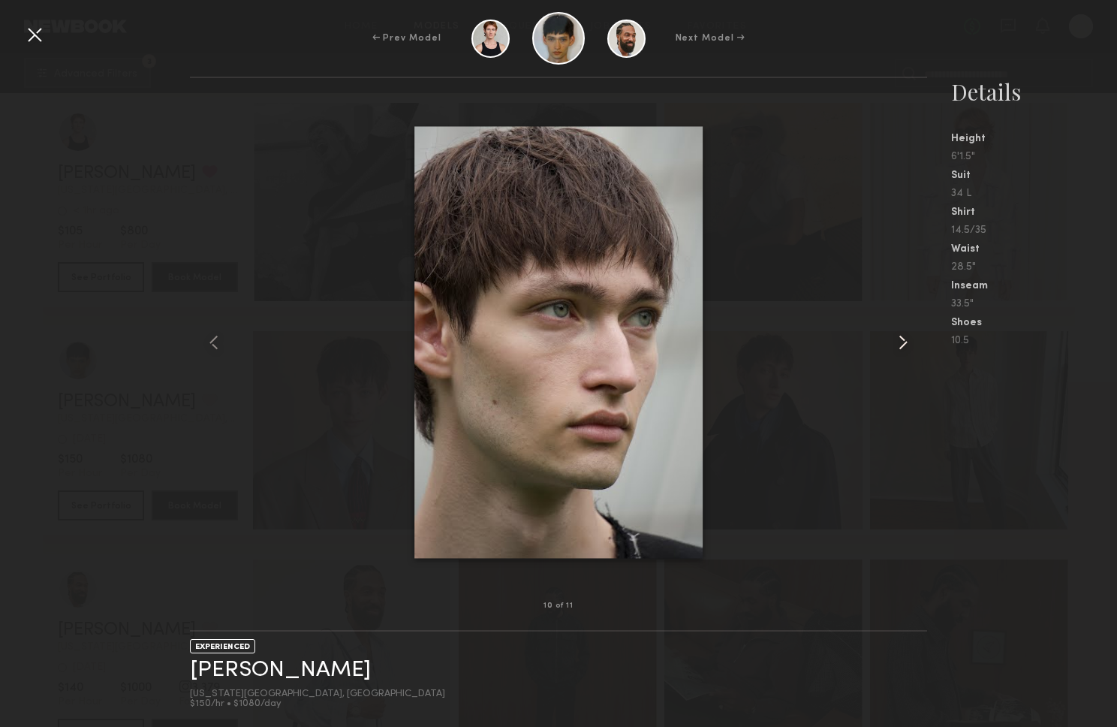
click at [914, 335] on common-icon at bounding box center [903, 342] width 24 height 24
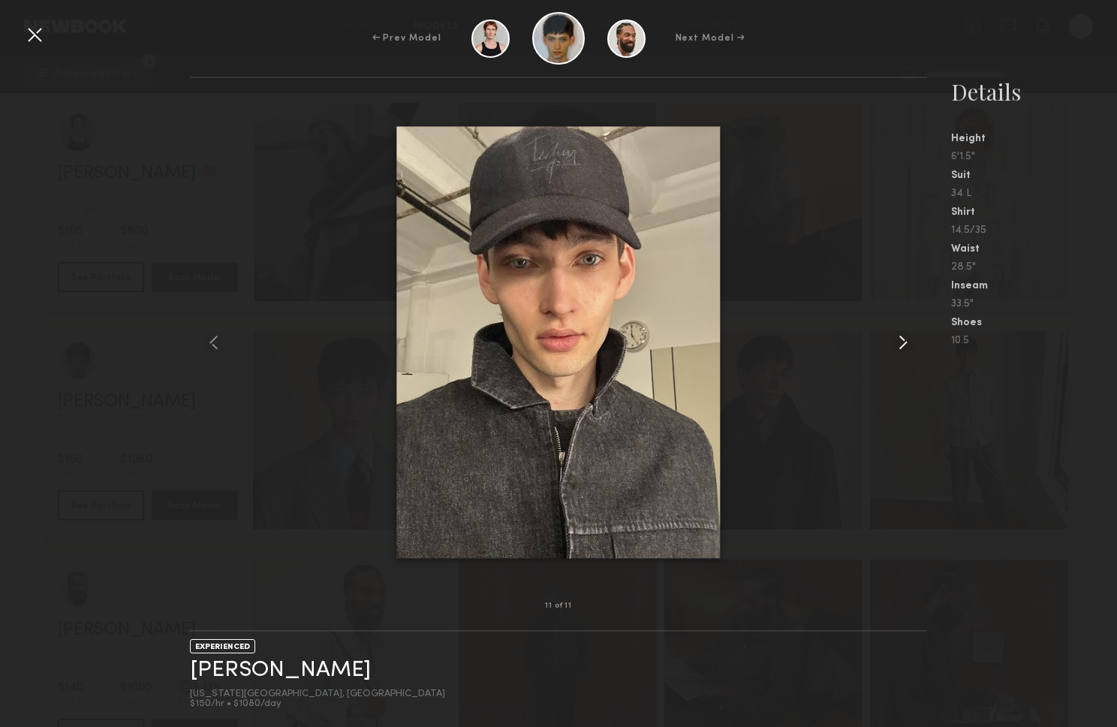
click at [914, 335] on common-icon at bounding box center [903, 342] width 24 height 24
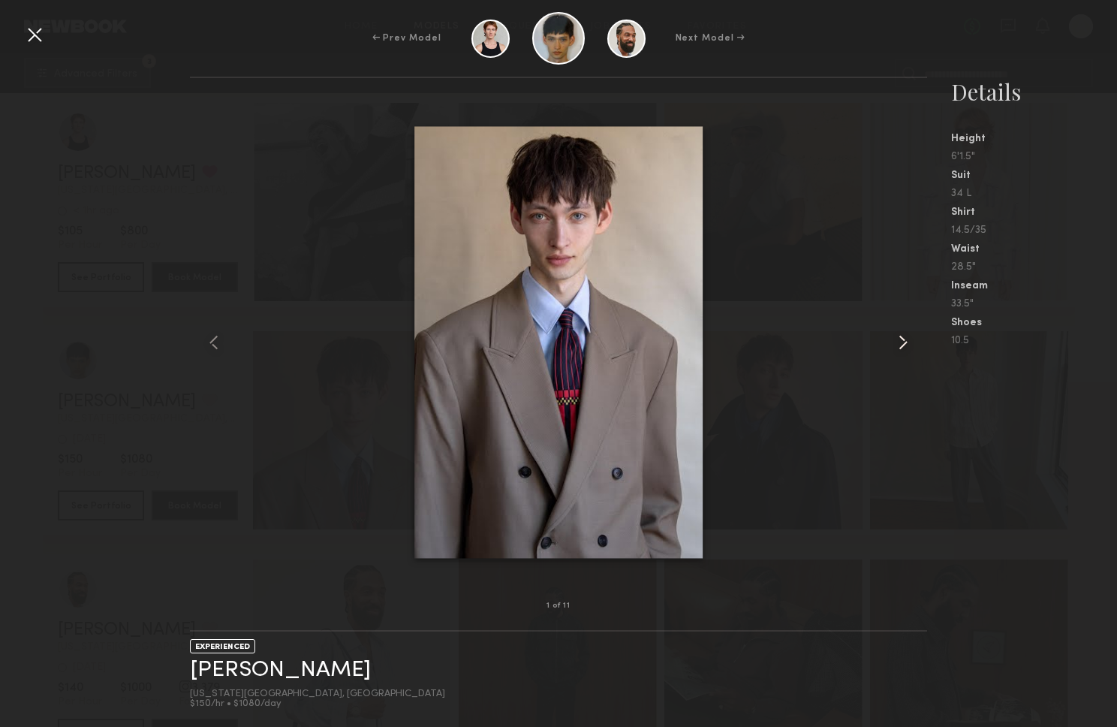
click at [914, 335] on common-icon at bounding box center [903, 342] width 24 height 24
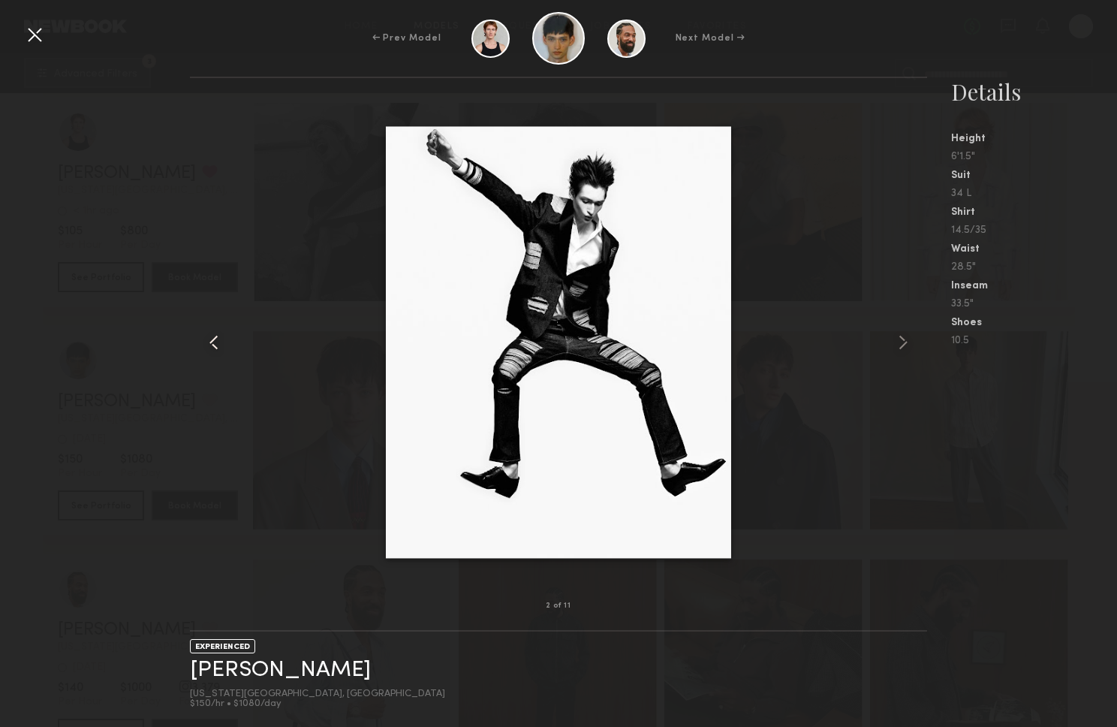
click at [208, 339] on common-icon at bounding box center [214, 342] width 24 height 24
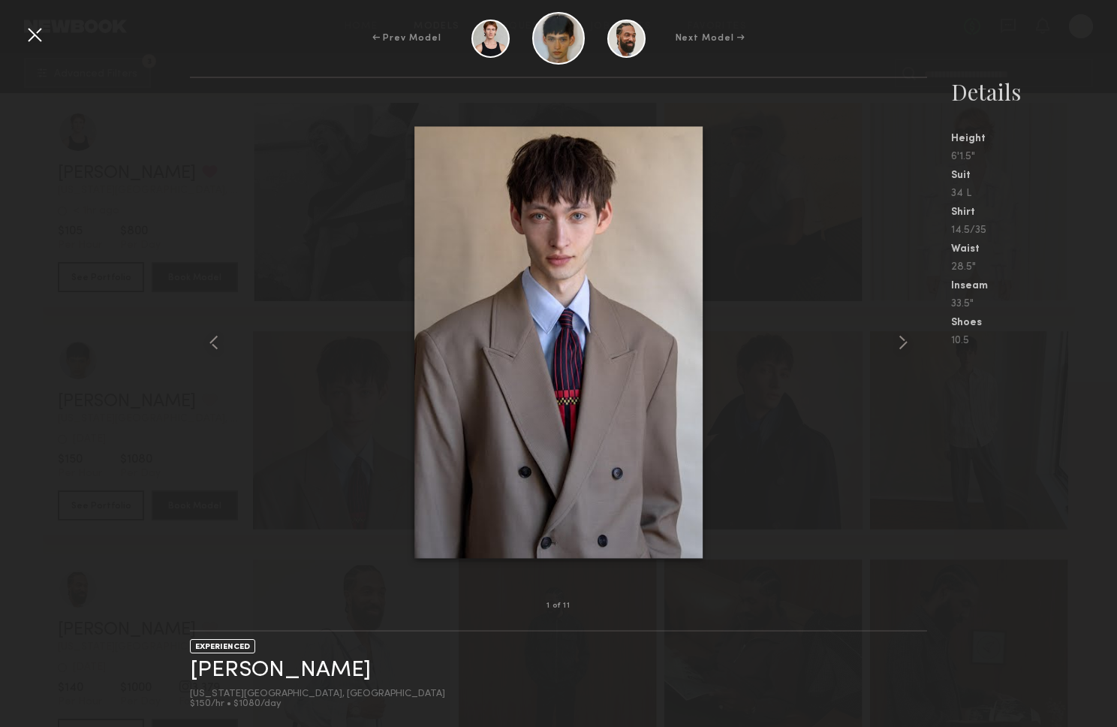
click at [32, 38] on div at bounding box center [35, 35] width 24 height 24
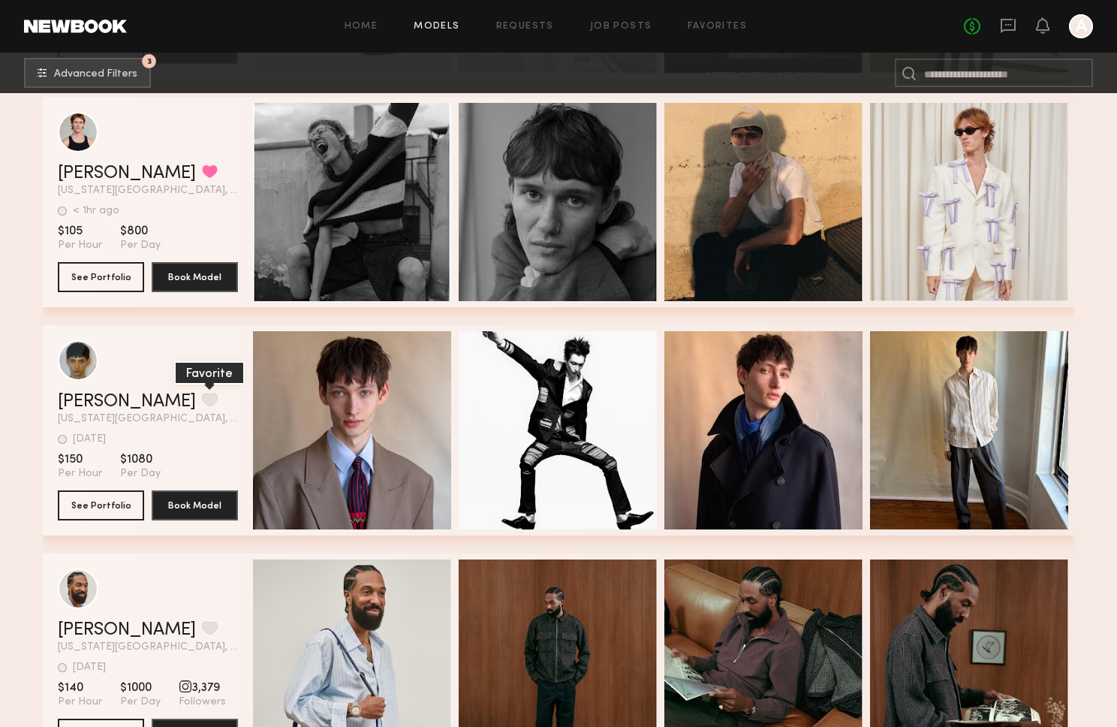
click at [202, 404] on button "grid" at bounding box center [210, 400] width 16 height 14
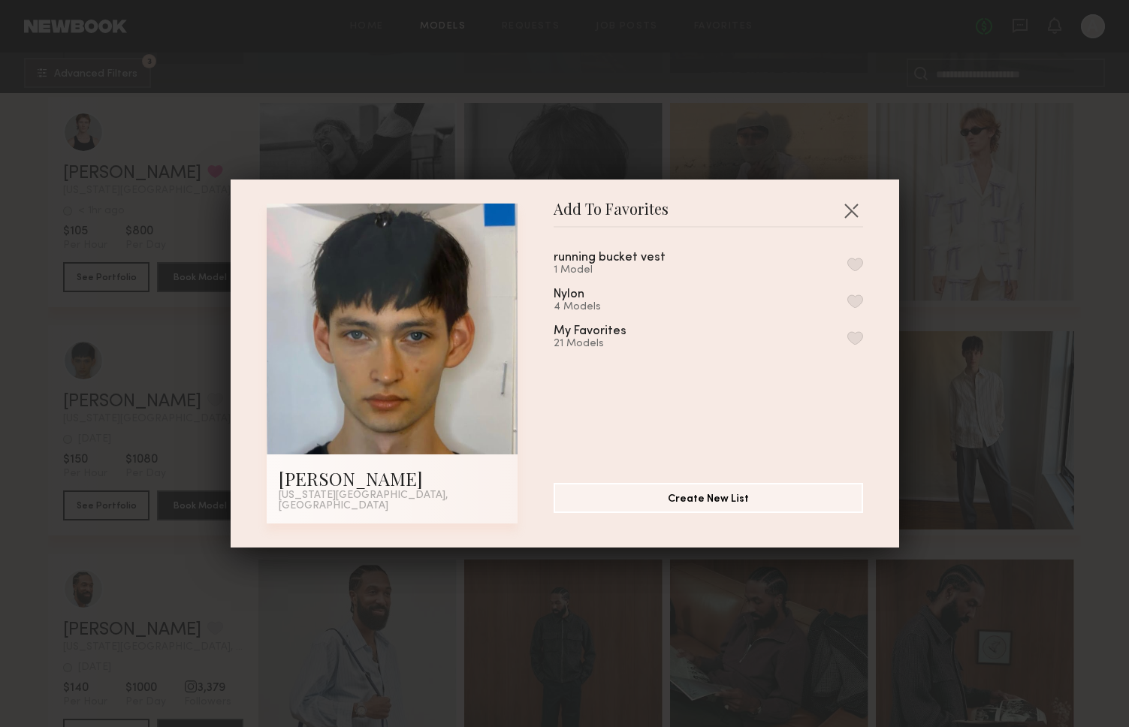
drag, startPoint x: 840, startPoint y: 345, endPoint x: 834, endPoint y: 364, distance: 20.0
click at [847, 345] on button "button" at bounding box center [855, 338] width 16 height 14
click at [840, 220] on button "button" at bounding box center [851, 210] width 24 height 24
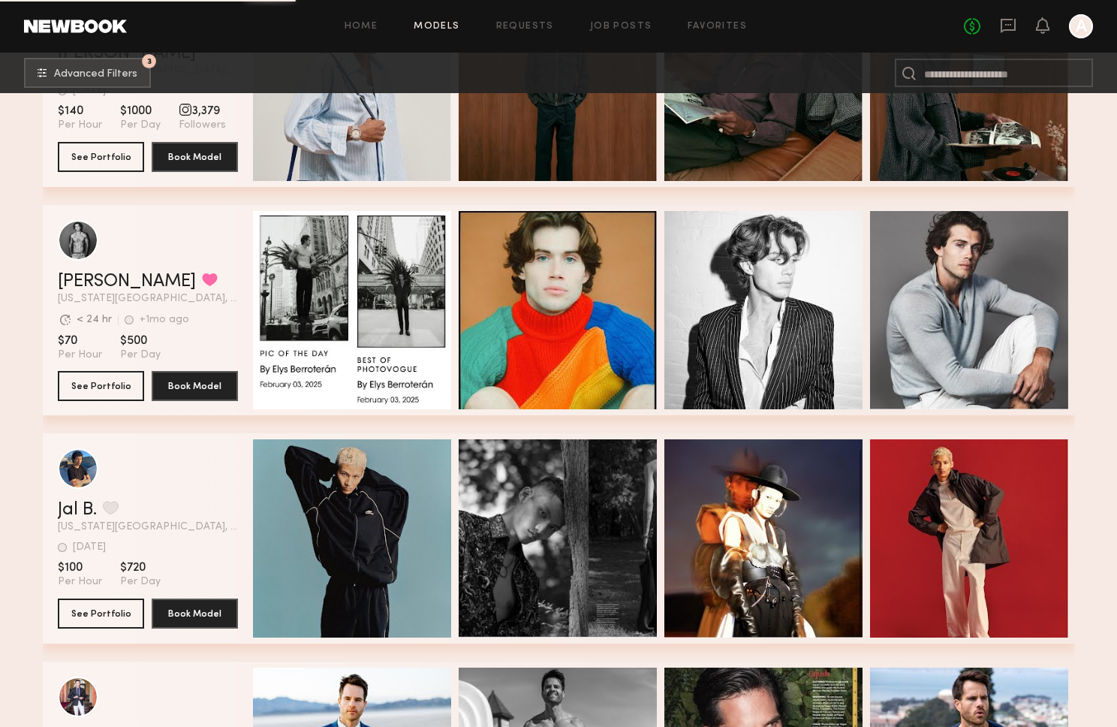
scroll to position [7515, 0]
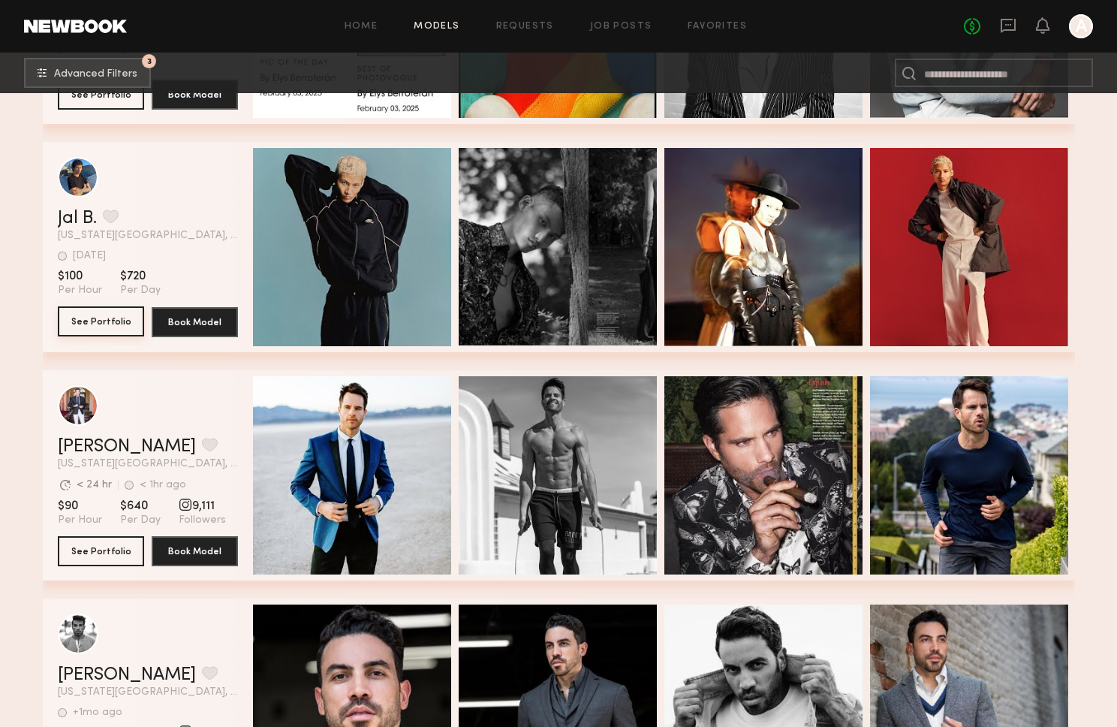
click at [74, 321] on button "See Portfolio" at bounding box center [101, 321] width 86 height 30
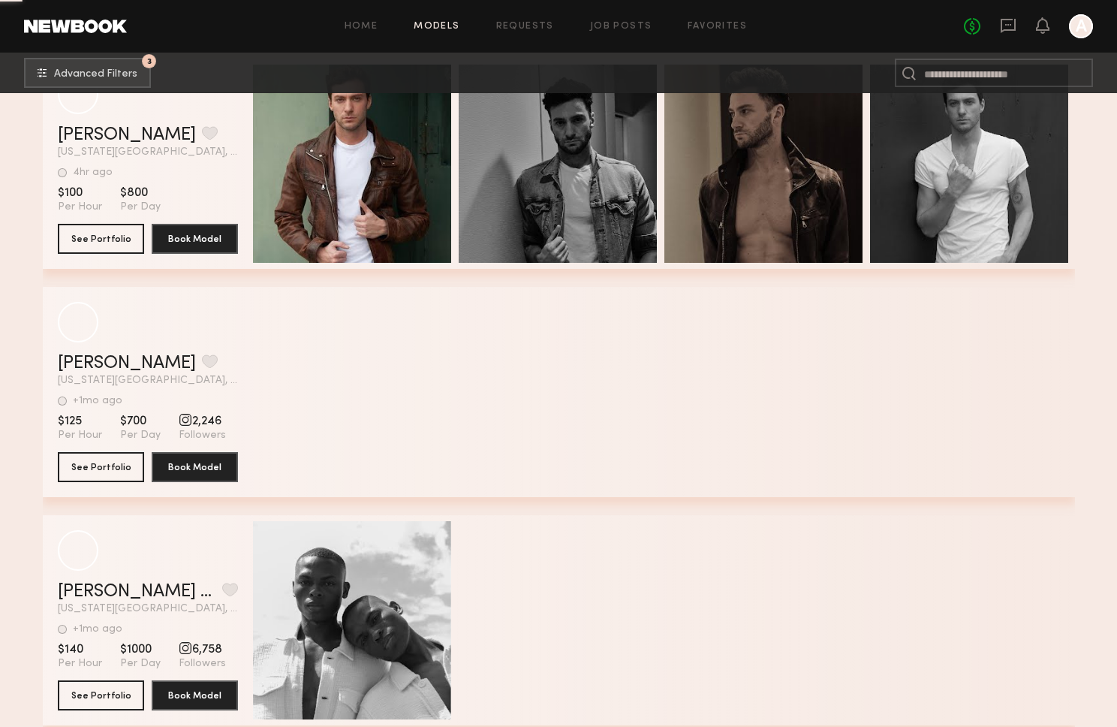
scroll to position [15582, 0]
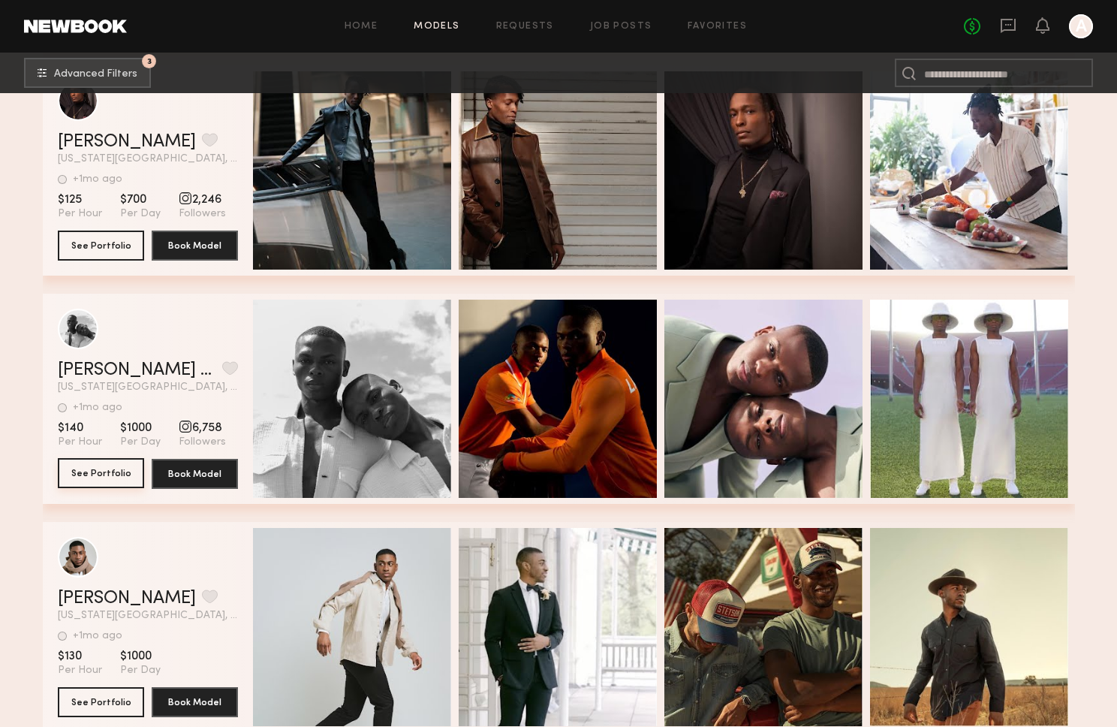
click at [98, 476] on button "See Portfolio" at bounding box center [101, 473] width 86 height 30
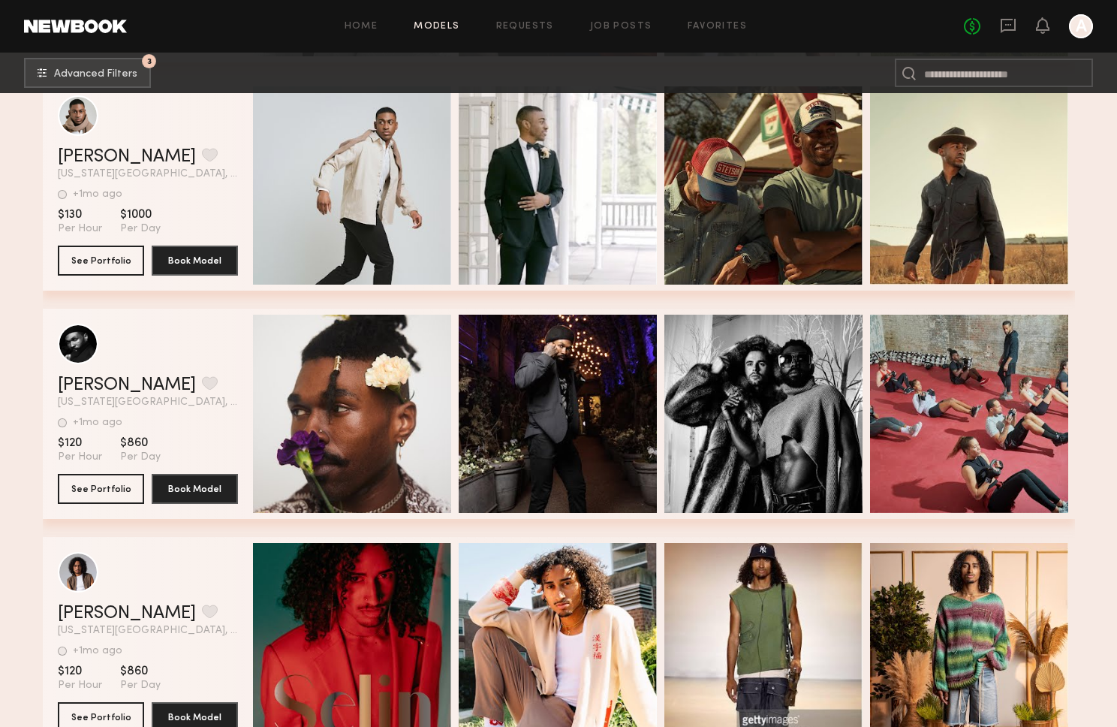
scroll to position [15528, 0]
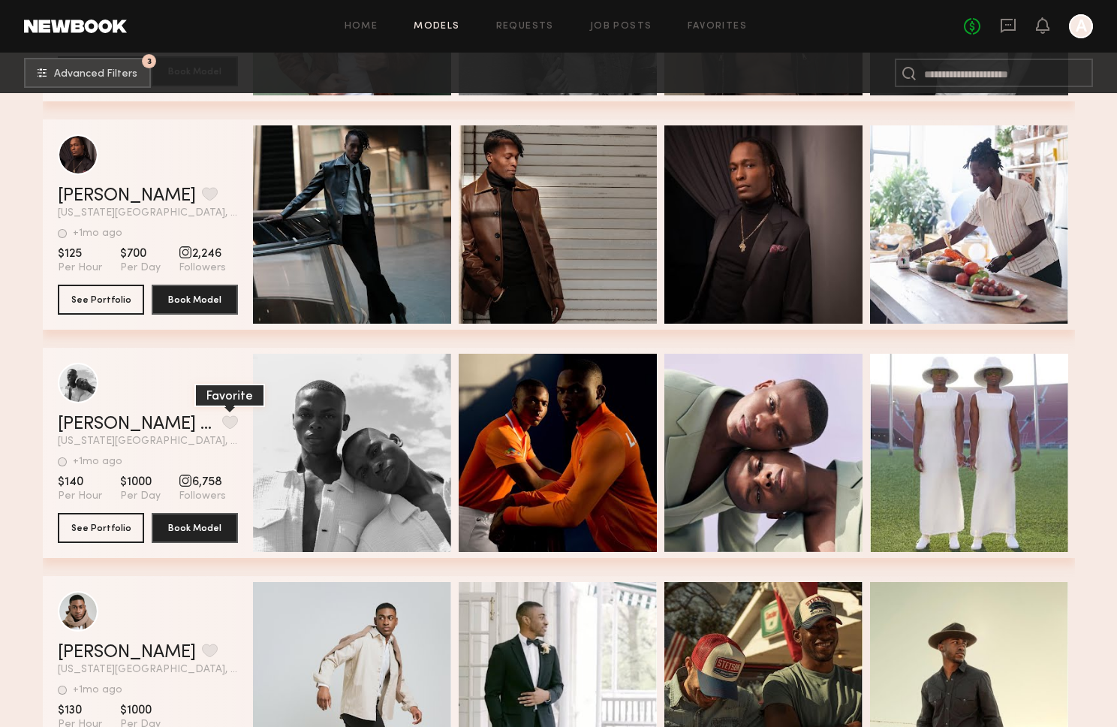
click at [226, 421] on button "grid" at bounding box center [230, 422] width 16 height 14
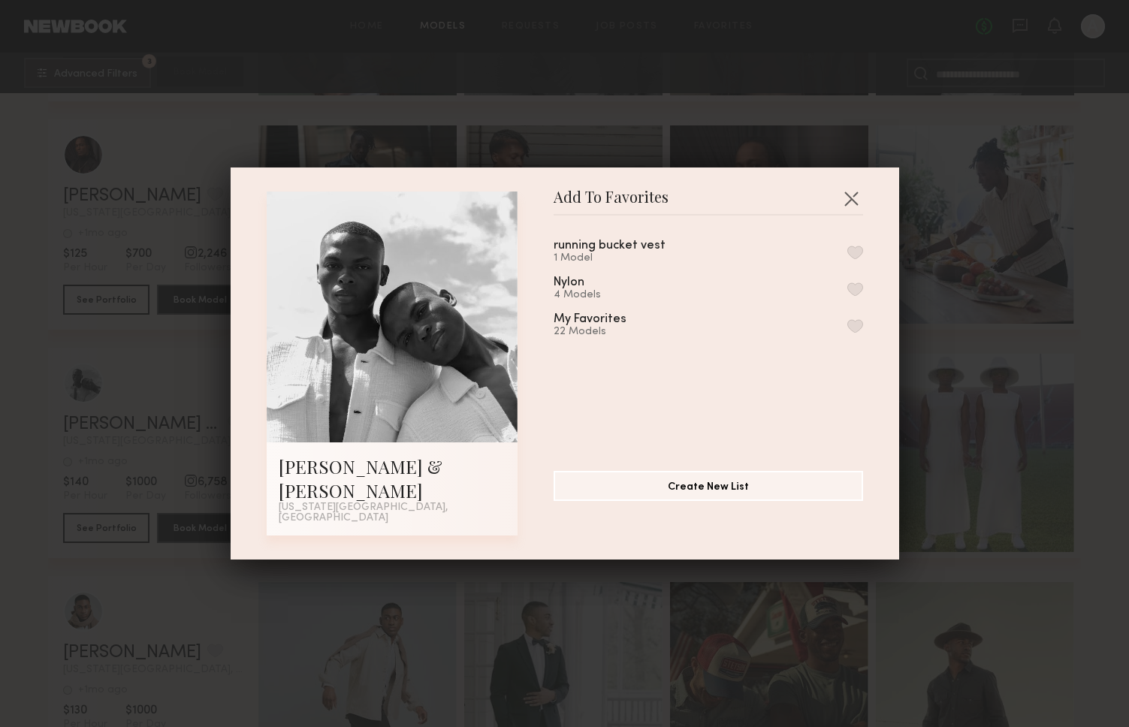
click at [847, 333] on button "button" at bounding box center [855, 326] width 16 height 14
click at [844, 207] on button "button" at bounding box center [851, 198] width 24 height 24
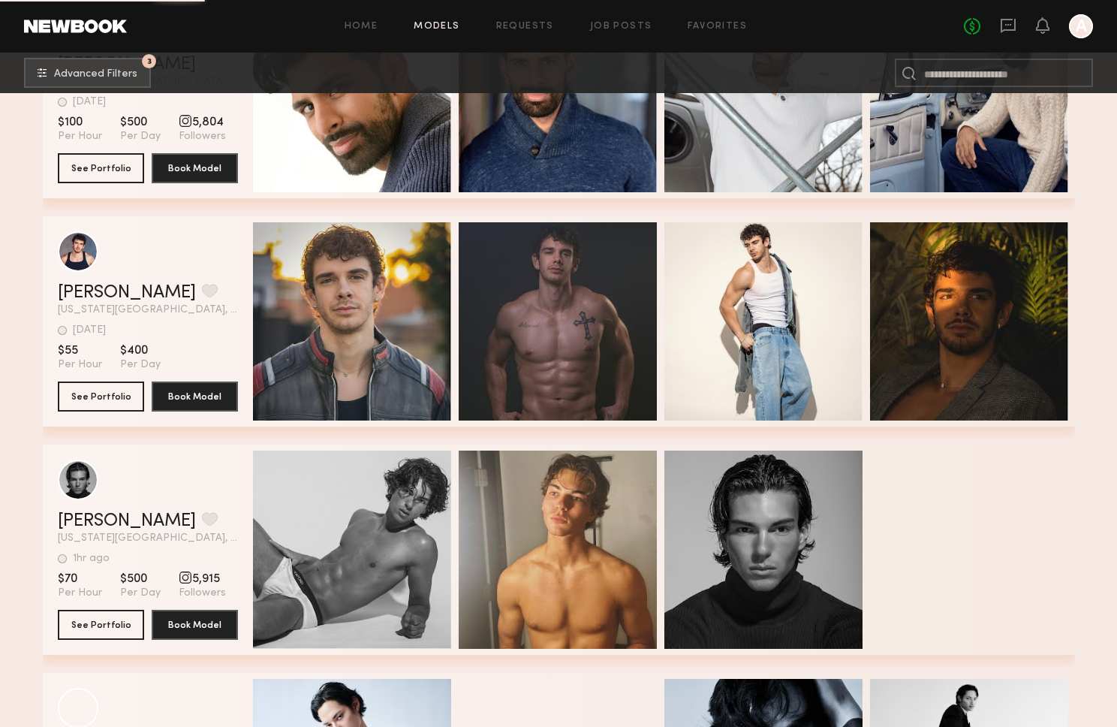
scroll to position [18505, 0]
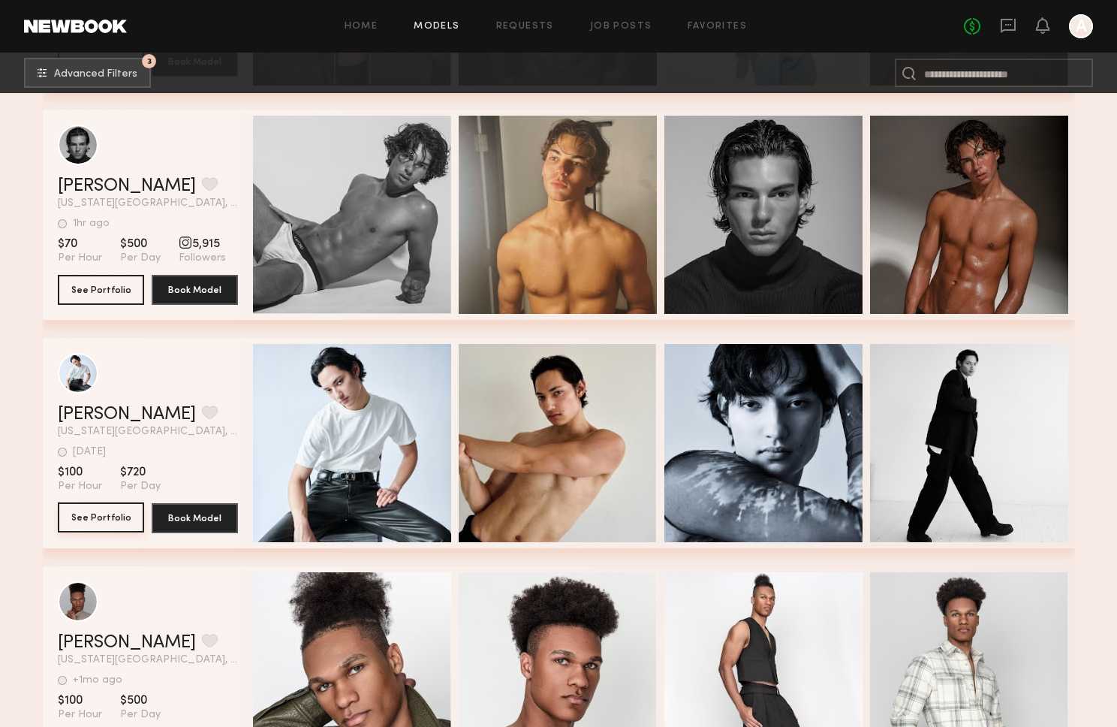
click at [95, 519] on button "See Portfolio" at bounding box center [101, 517] width 86 height 30
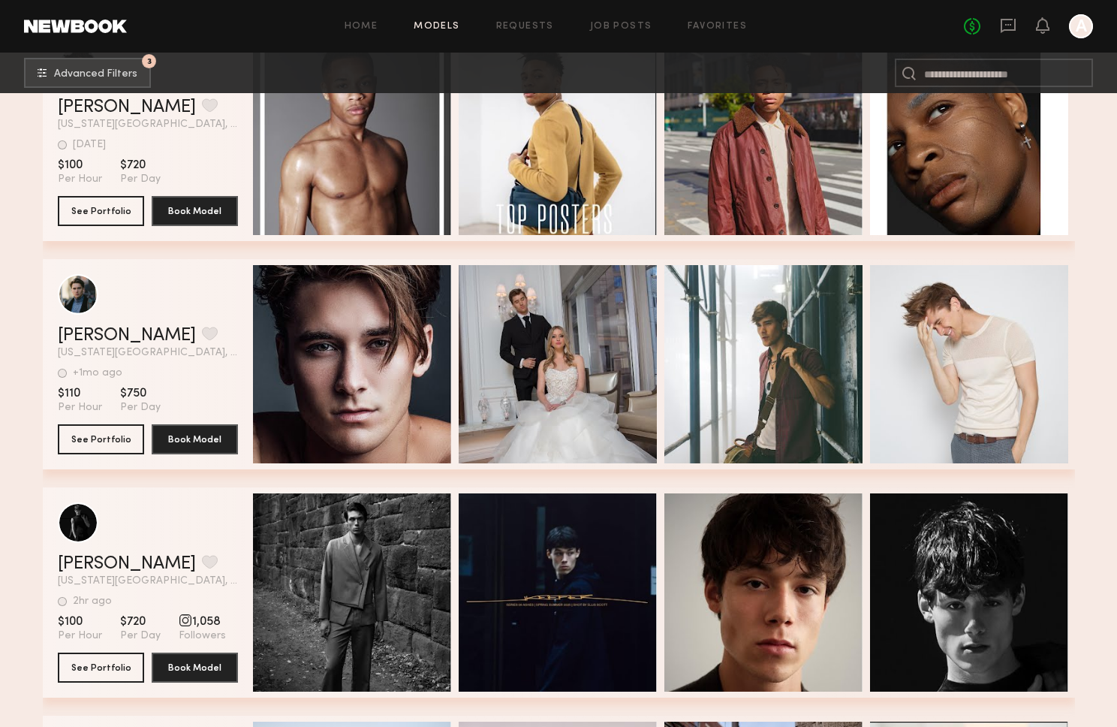
scroll to position [20329, 0]
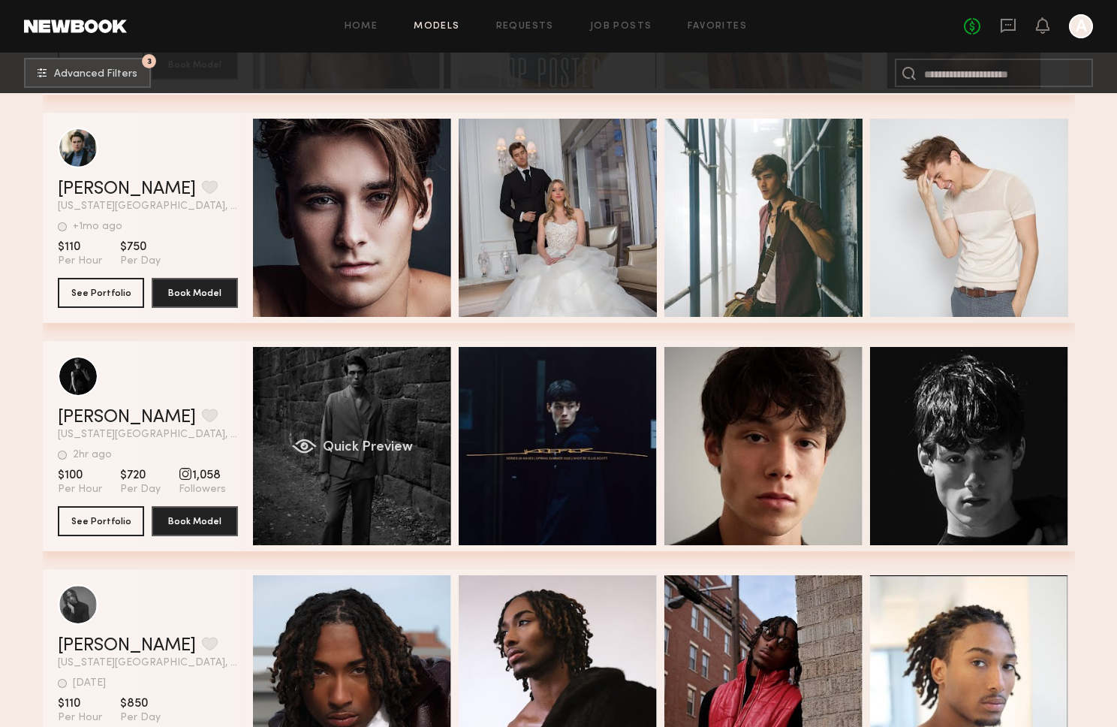
click at [417, 445] on div "Quick Preview" at bounding box center [352, 446] width 198 height 198
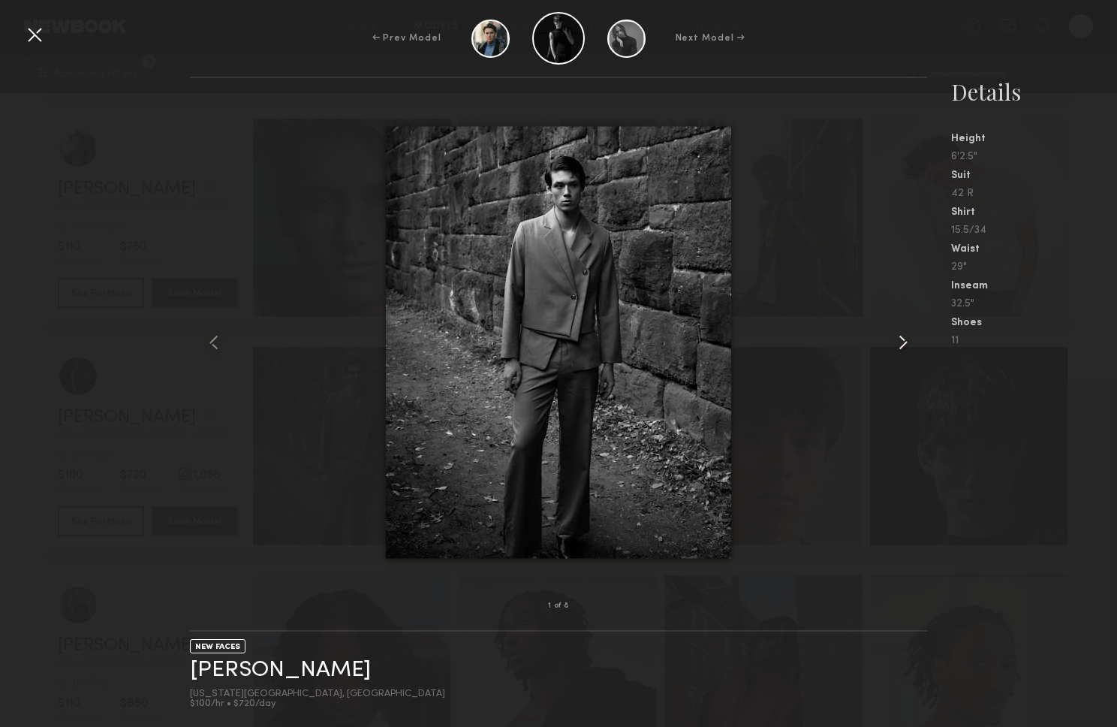
click at [901, 348] on common-icon at bounding box center [903, 342] width 24 height 24
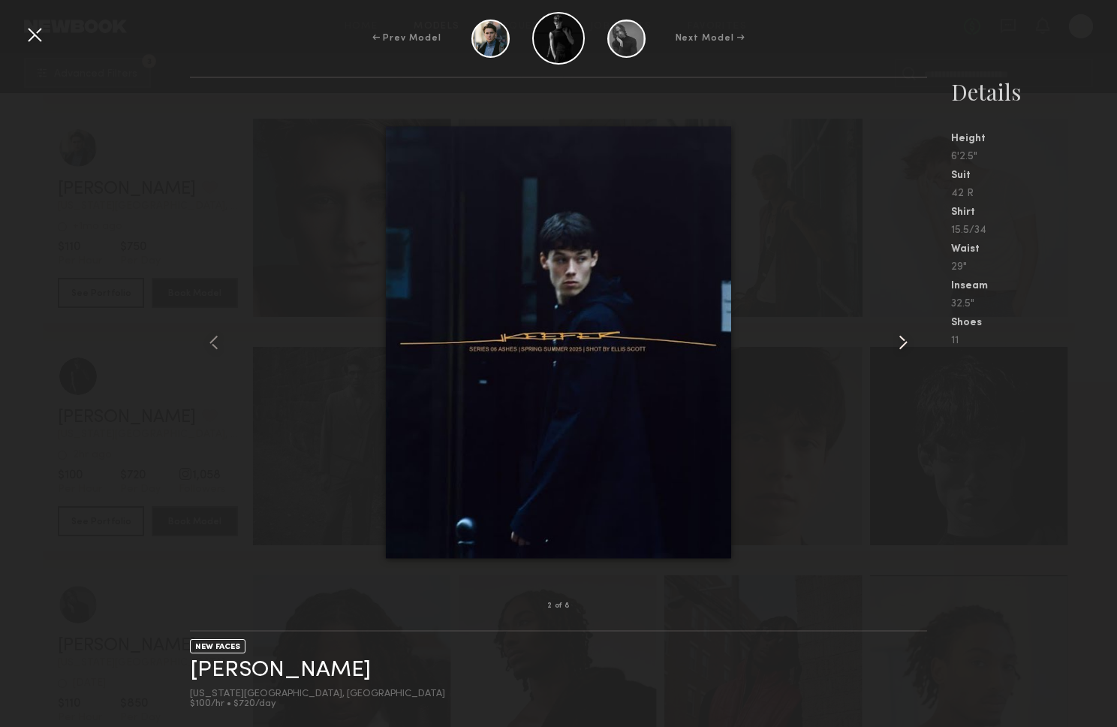
click at [899, 349] on common-icon at bounding box center [903, 342] width 24 height 24
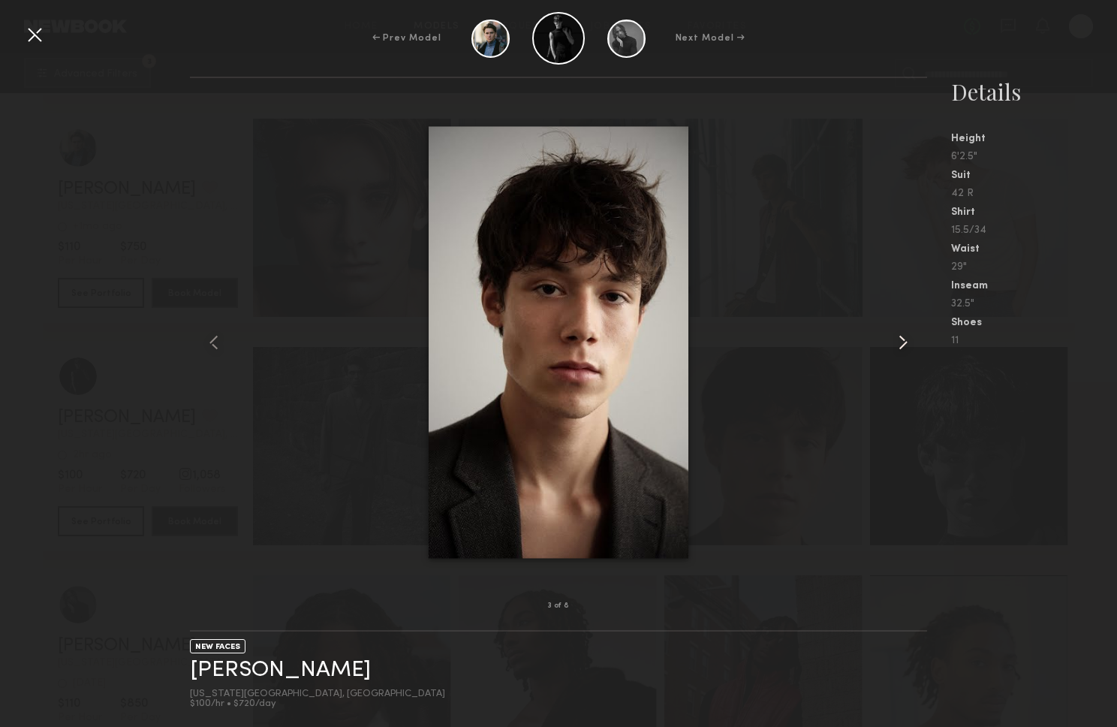
click at [898, 350] on common-icon at bounding box center [903, 342] width 24 height 24
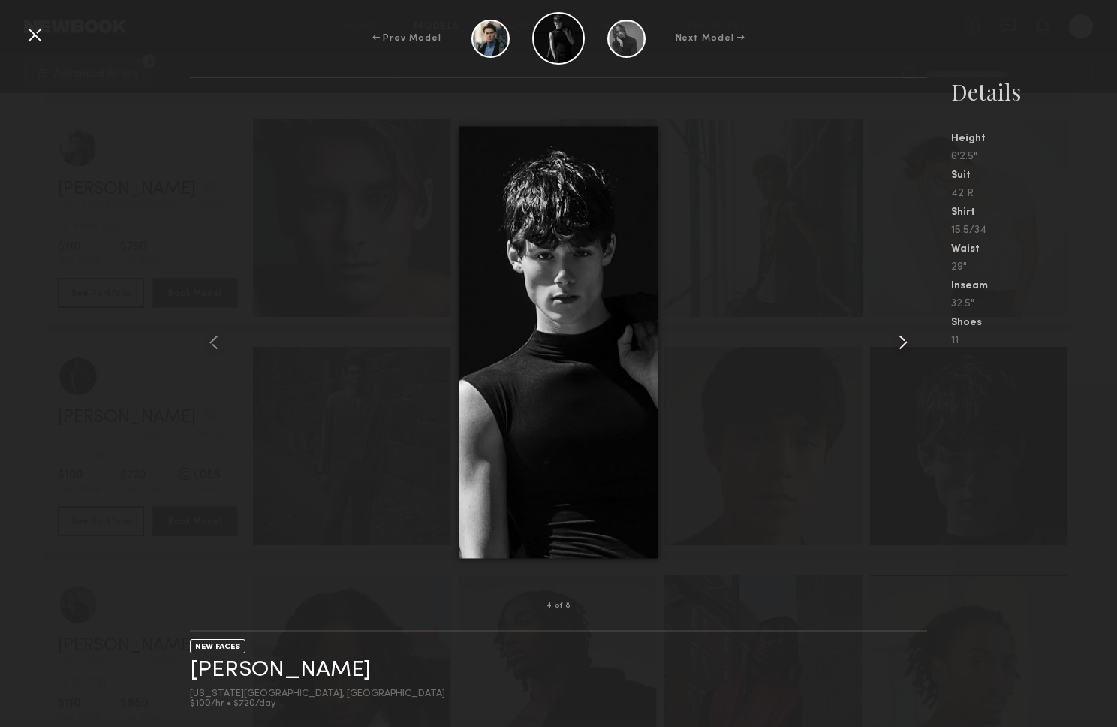
click at [898, 350] on common-icon at bounding box center [903, 342] width 24 height 24
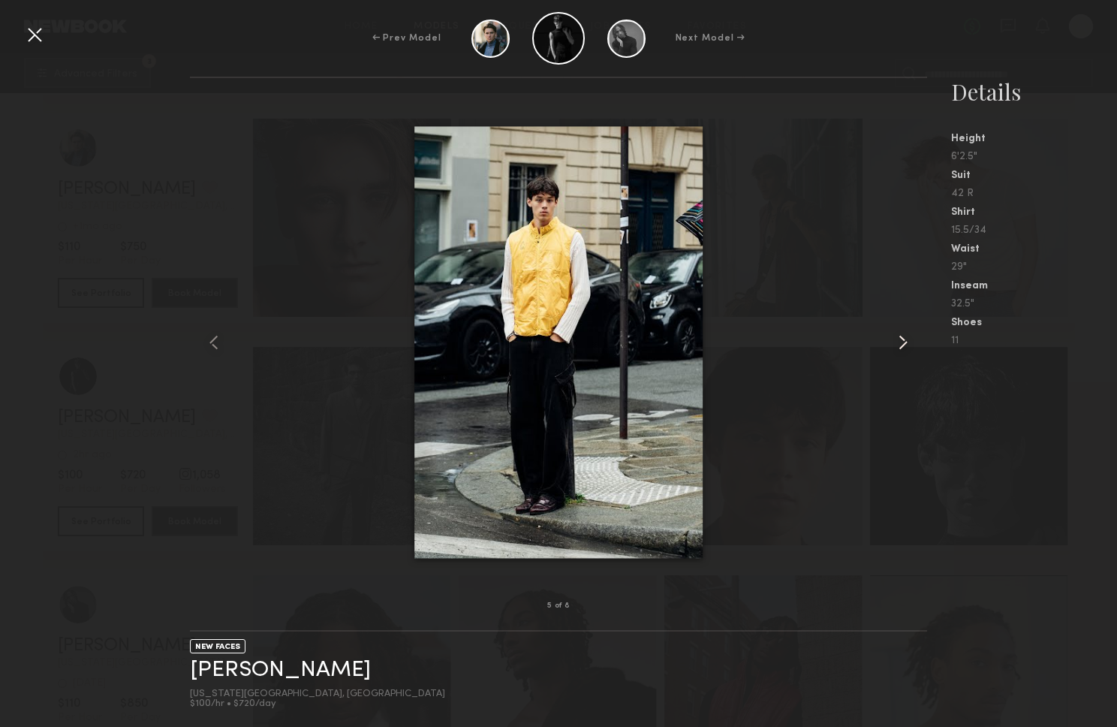
click at [898, 350] on common-icon at bounding box center [903, 342] width 24 height 24
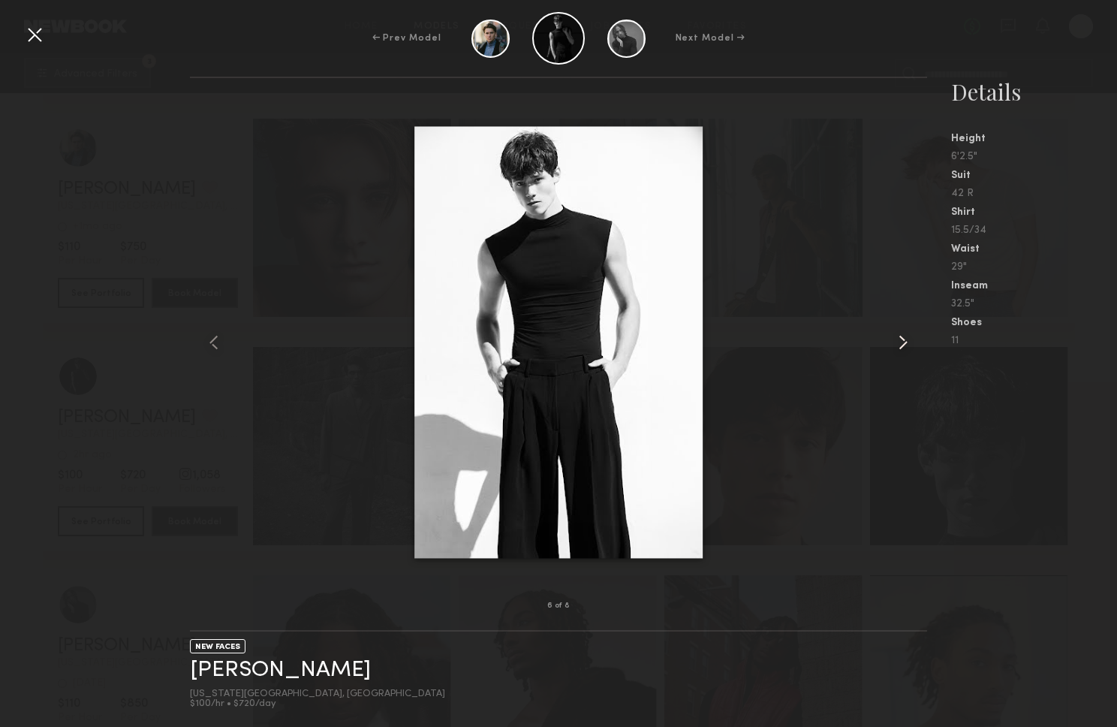
click at [898, 350] on common-icon at bounding box center [903, 342] width 24 height 24
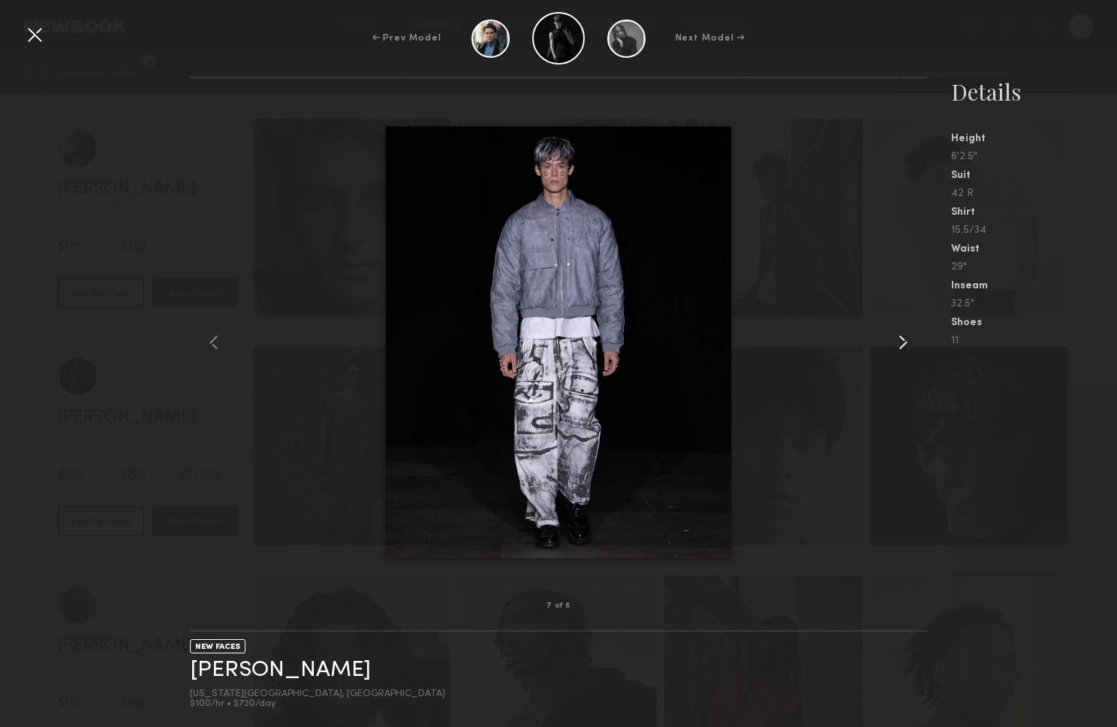
click at [898, 350] on common-icon at bounding box center [903, 342] width 24 height 24
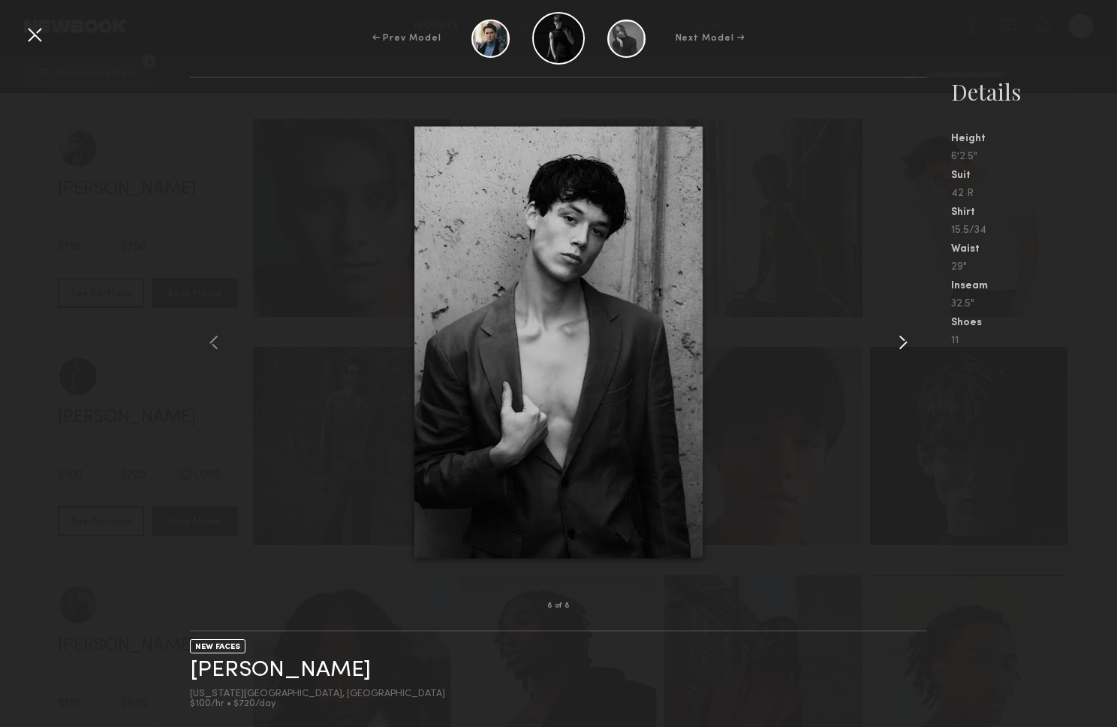
click at [898, 350] on common-icon at bounding box center [903, 342] width 24 height 24
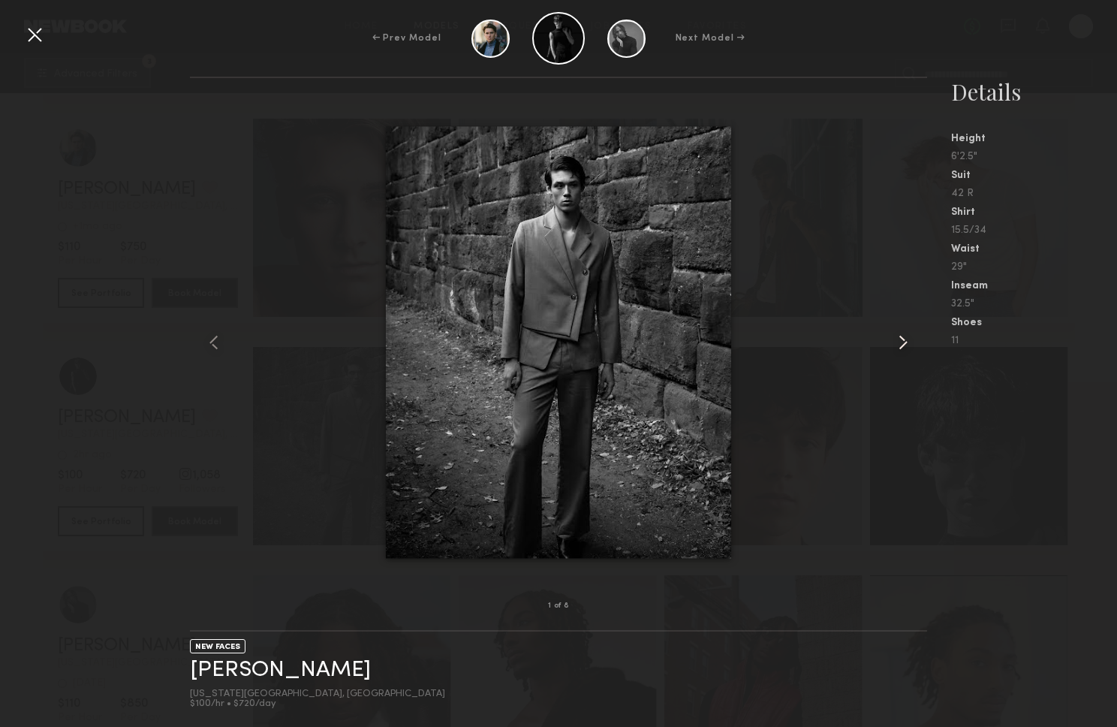
click at [898, 350] on common-icon at bounding box center [903, 342] width 24 height 24
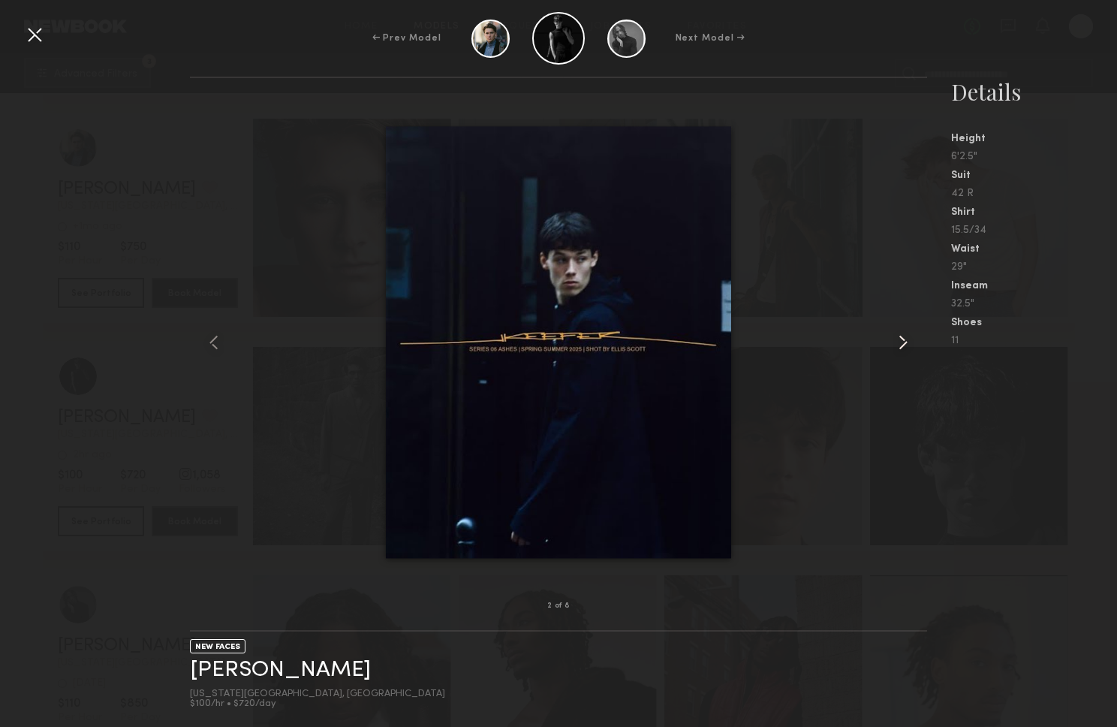
click at [898, 350] on common-icon at bounding box center [903, 342] width 24 height 24
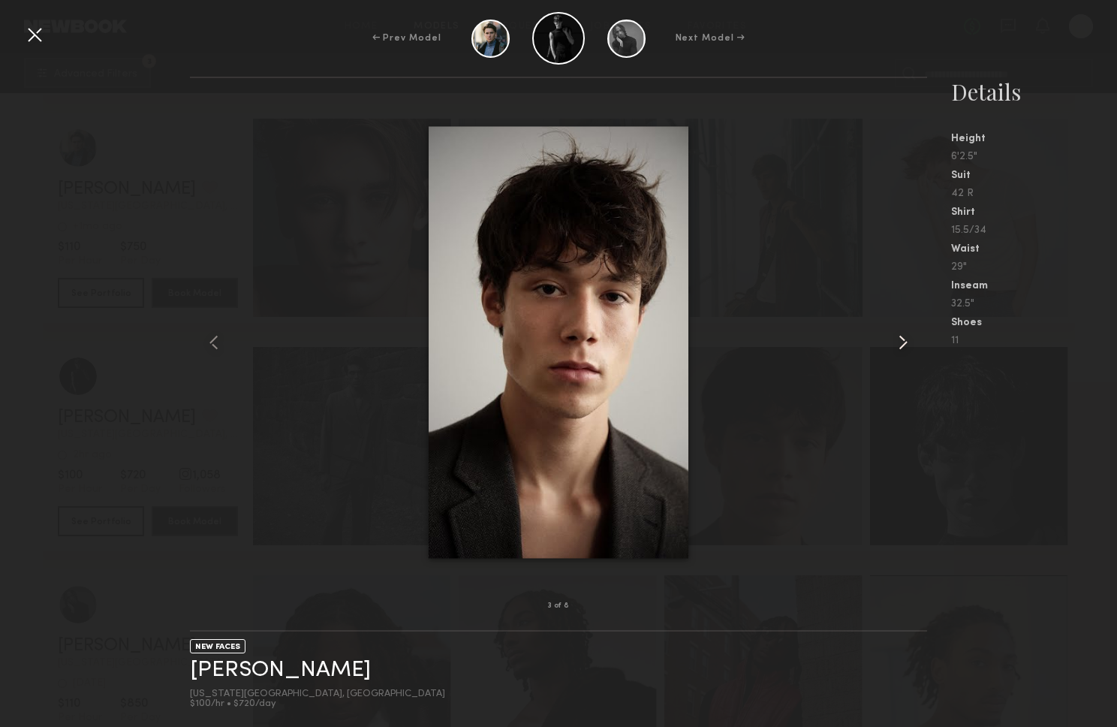
click at [898, 350] on common-icon at bounding box center [903, 342] width 24 height 24
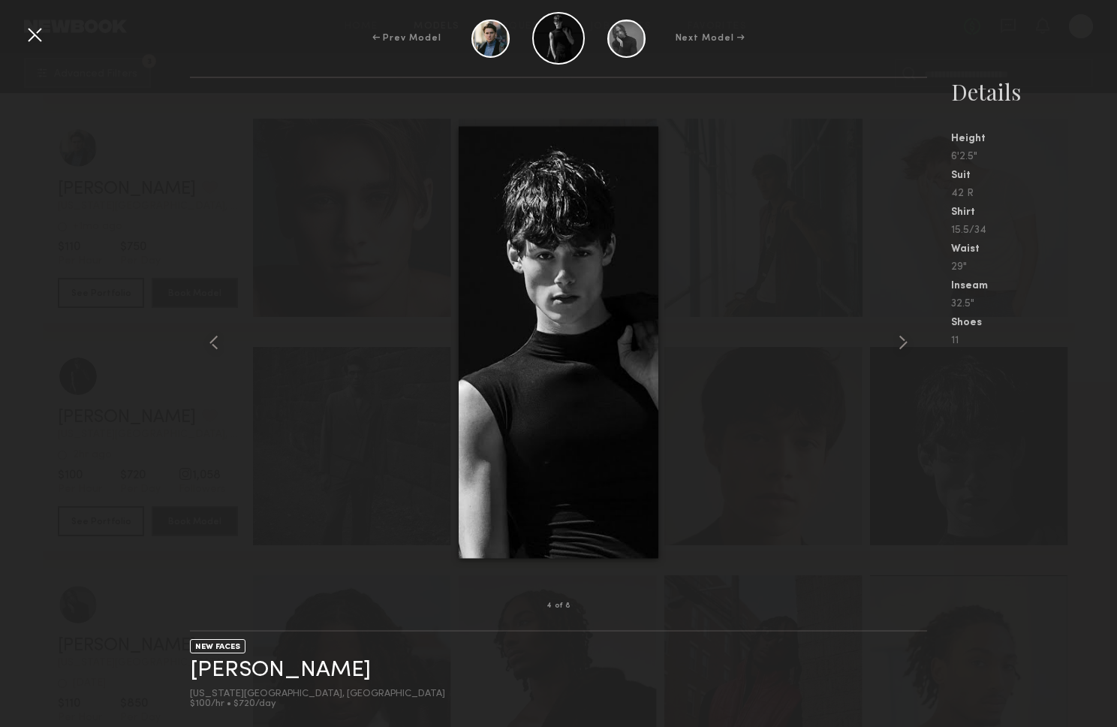
click at [27, 31] on div at bounding box center [35, 35] width 24 height 24
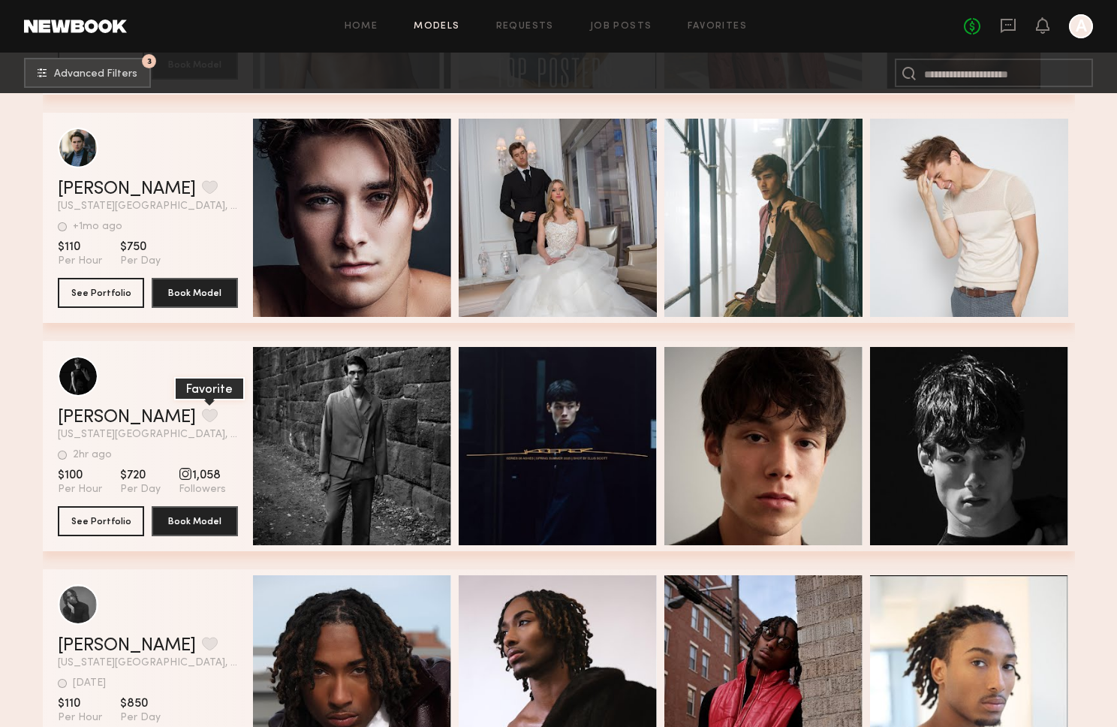
click at [202, 414] on button "grid" at bounding box center [210, 416] width 16 height 14
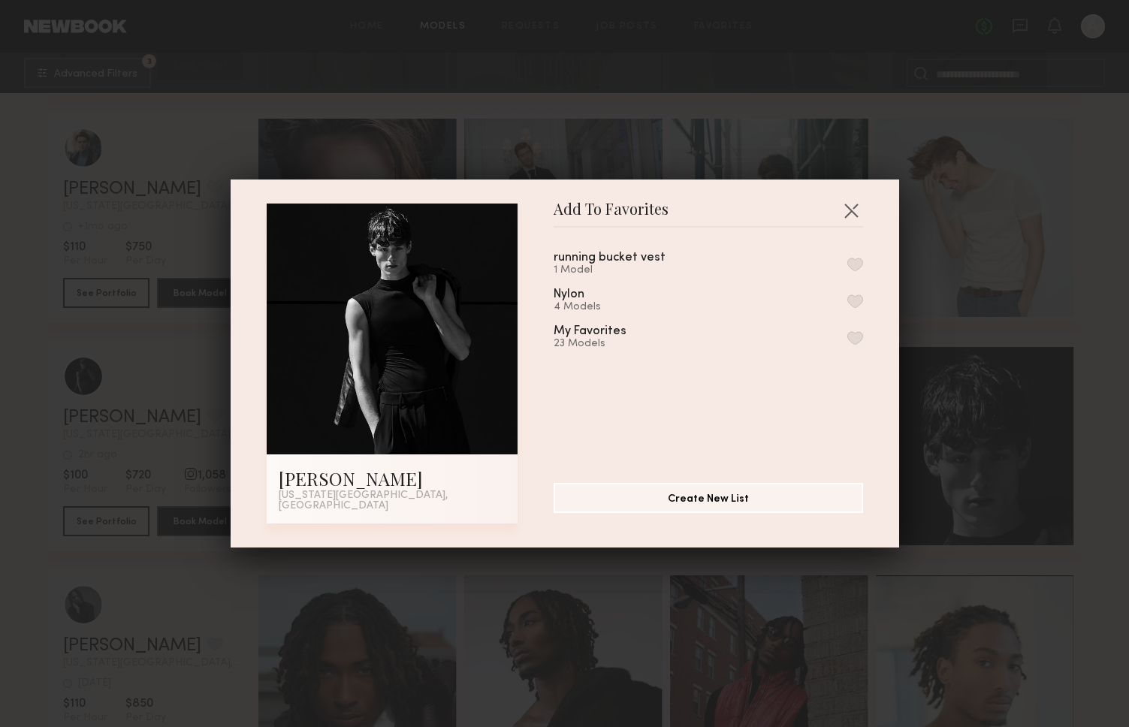
click at [847, 339] on button "button" at bounding box center [855, 338] width 16 height 14
click at [842, 205] on button "button" at bounding box center [851, 210] width 24 height 24
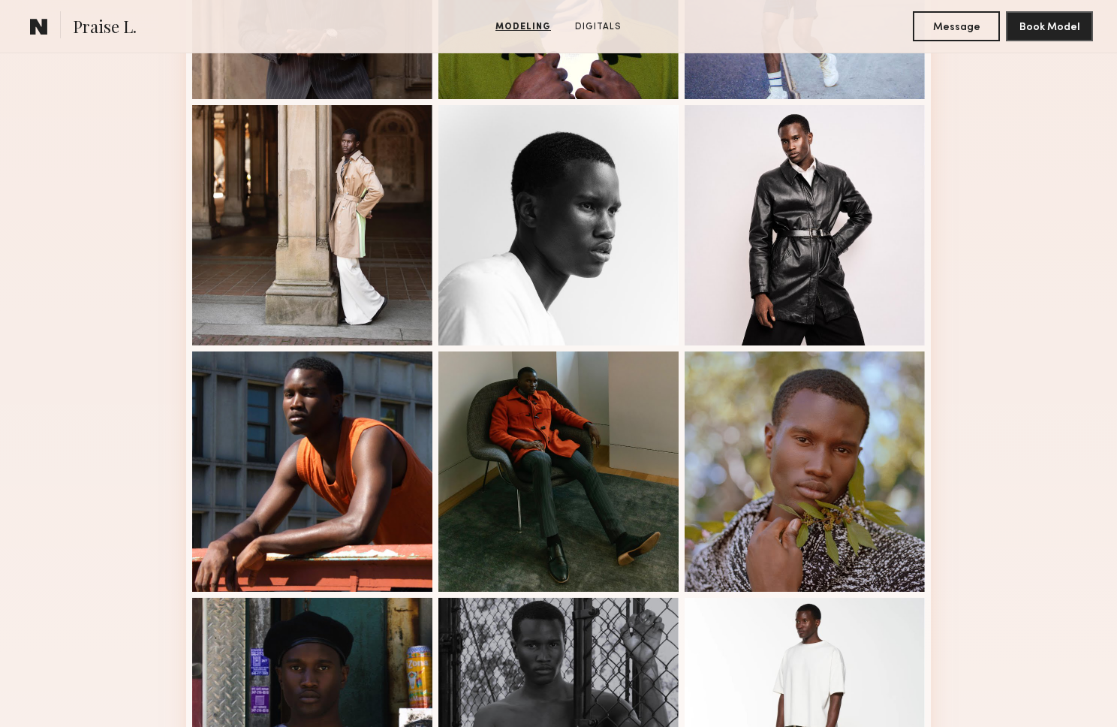
scroll to position [1082, 0]
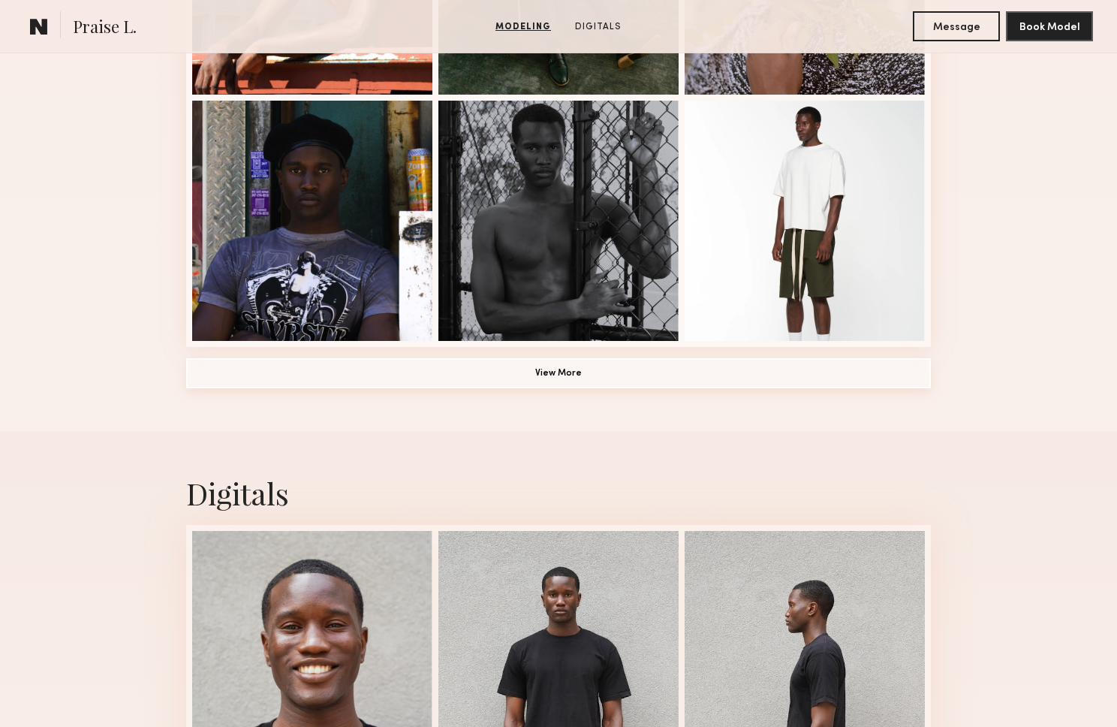
click at [617, 368] on button "View More" at bounding box center [558, 373] width 745 height 30
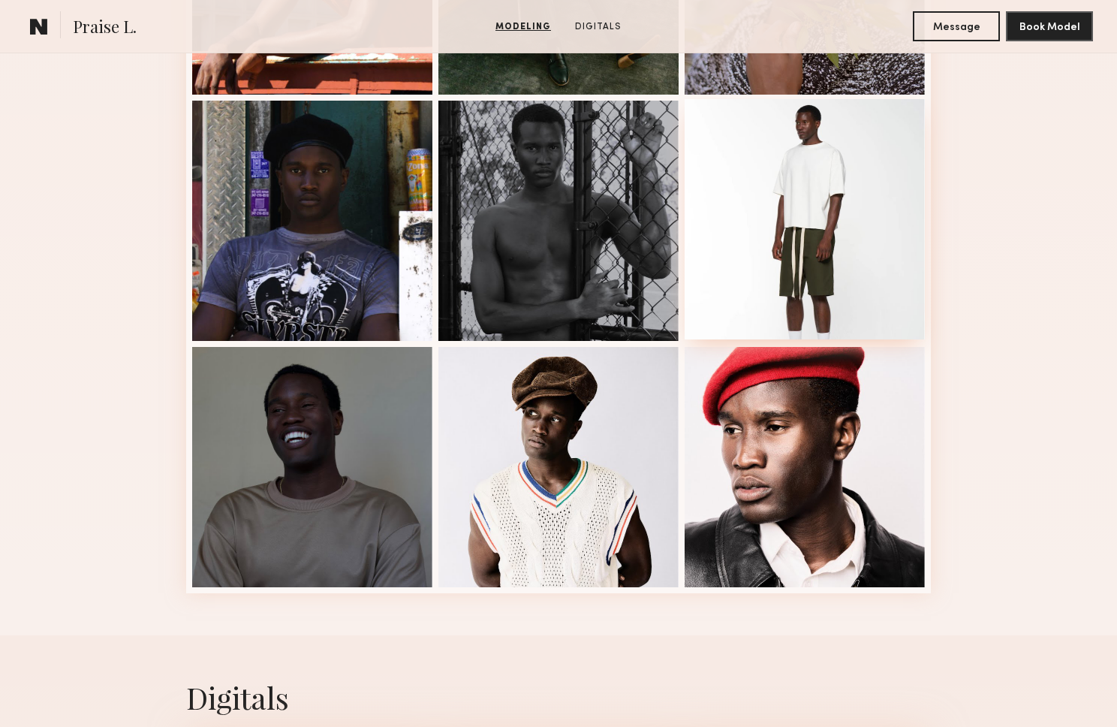
click at [813, 217] on div at bounding box center [805, 219] width 240 height 240
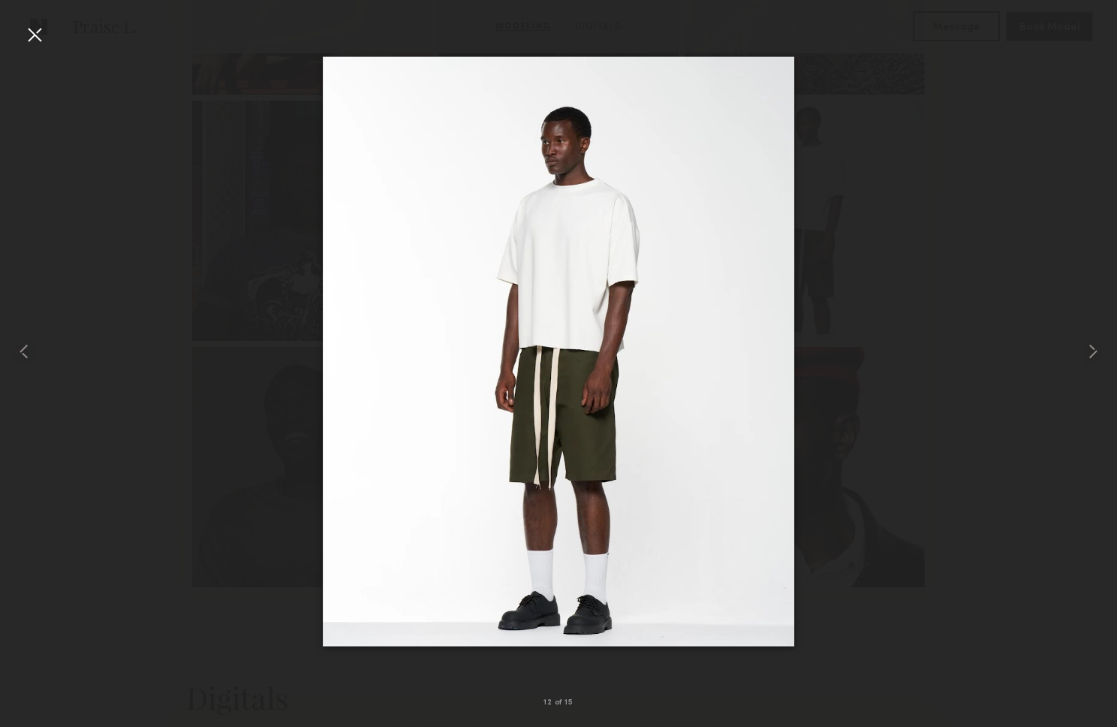
click at [37, 35] on div at bounding box center [35, 35] width 24 height 24
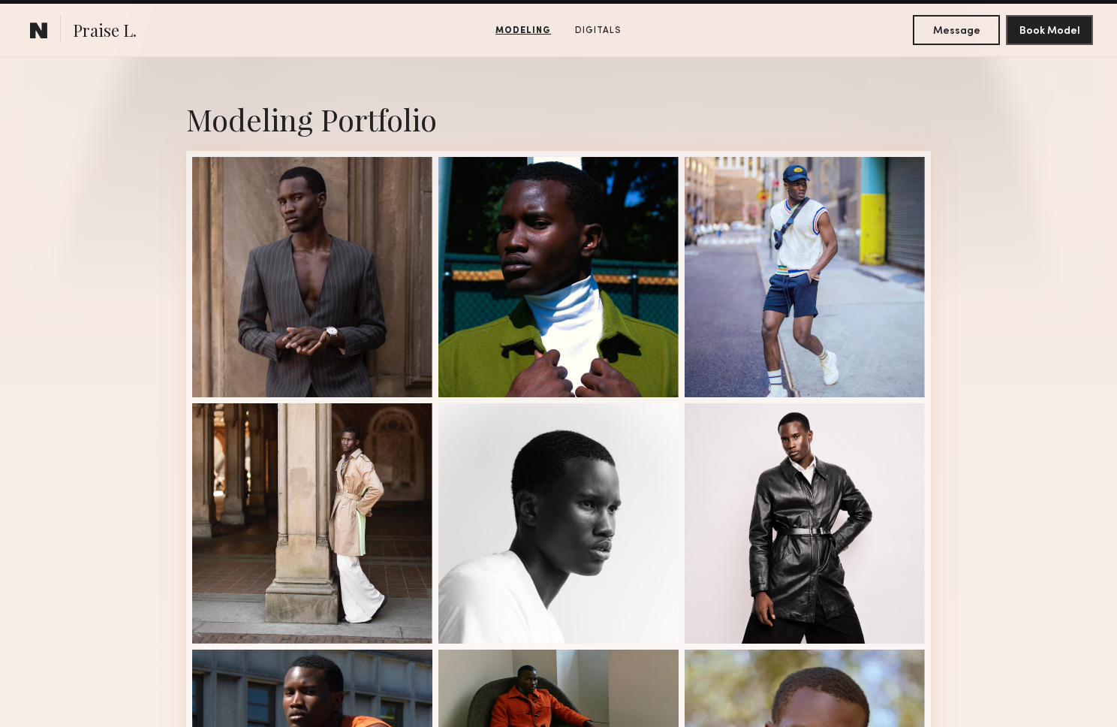
scroll to position [230, 0]
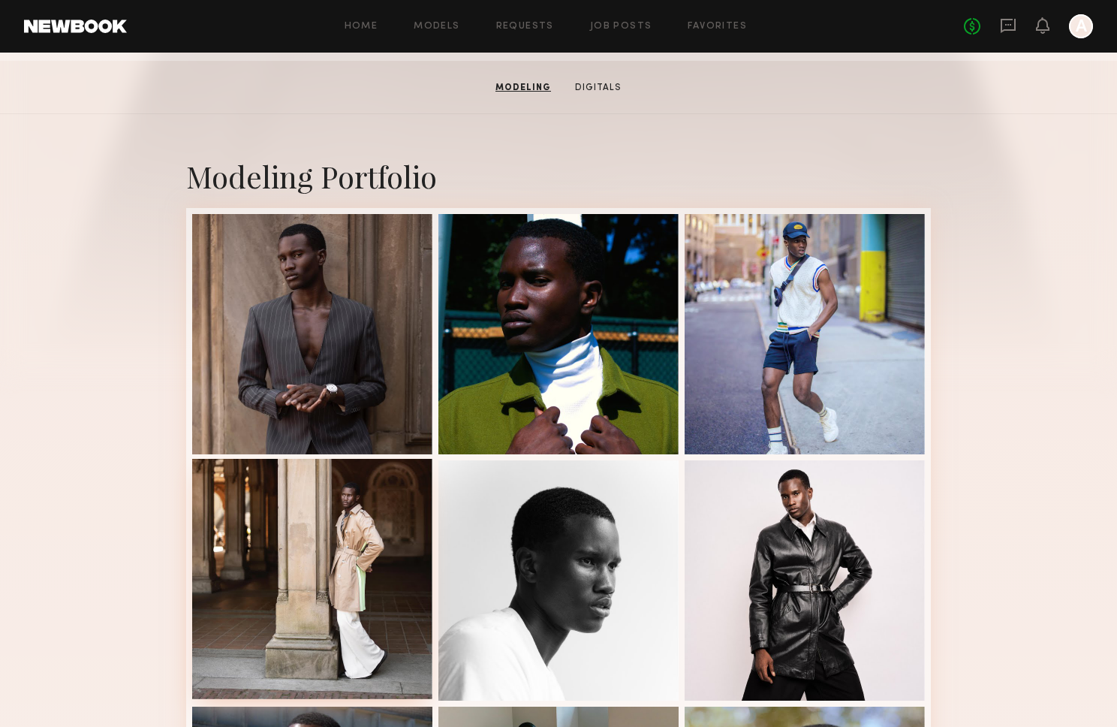
click at [308, 512] on div at bounding box center [312, 579] width 240 height 240
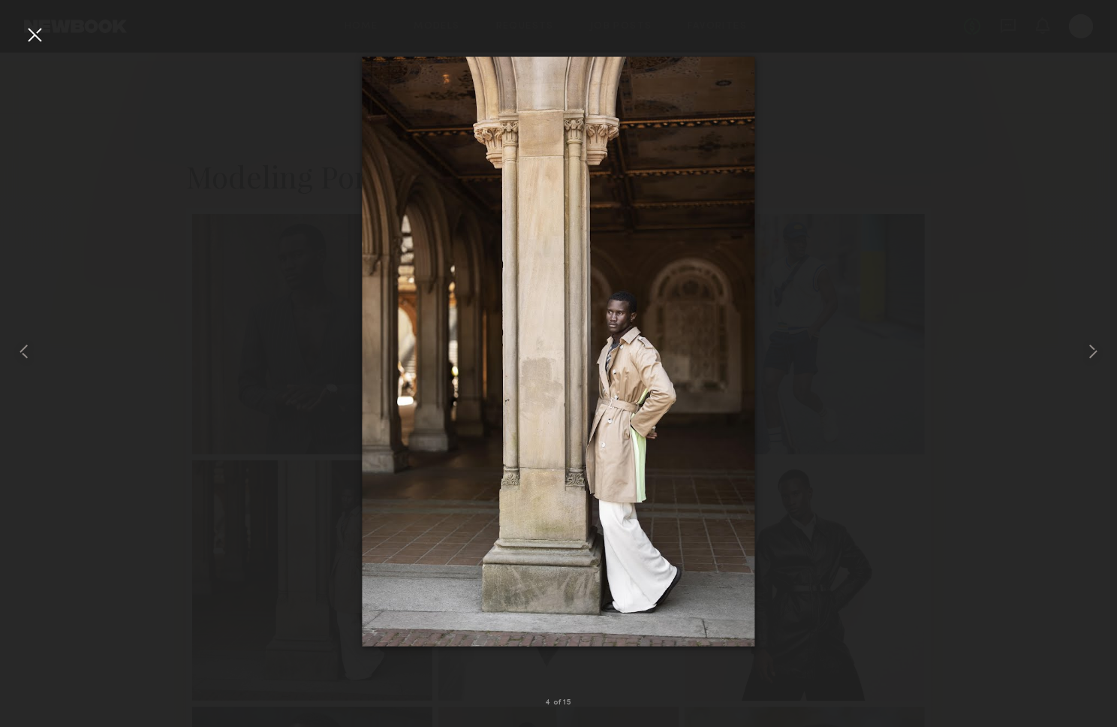
click at [25, 32] on div at bounding box center [35, 35] width 24 height 24
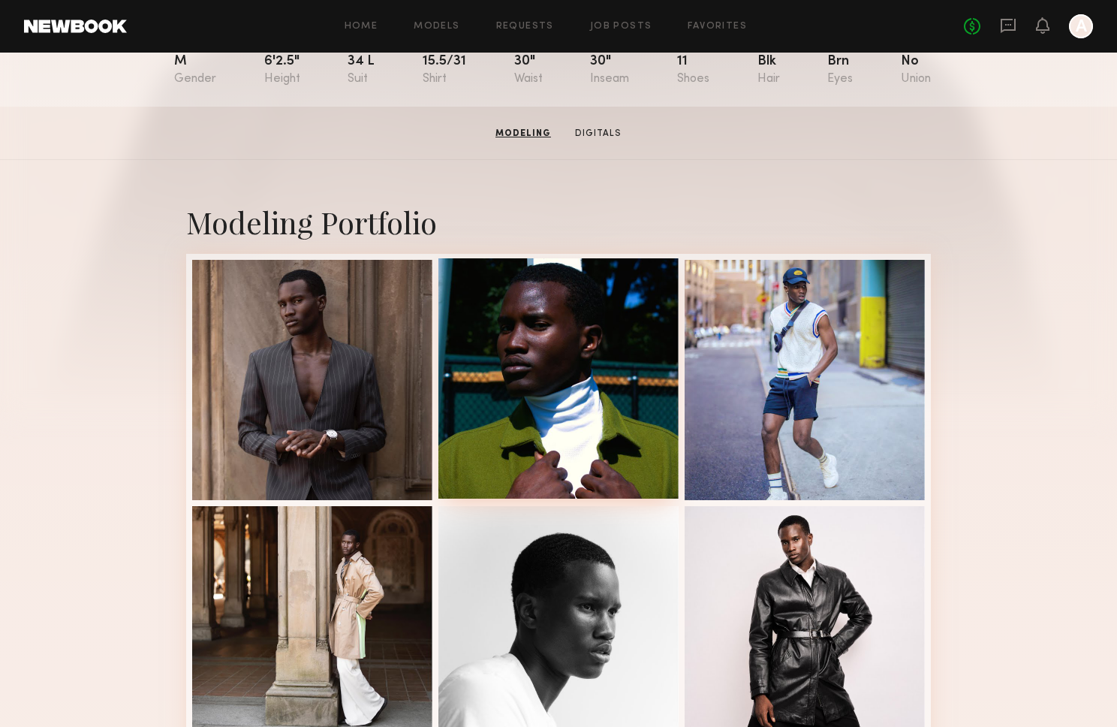
scroll to position [134, 0]
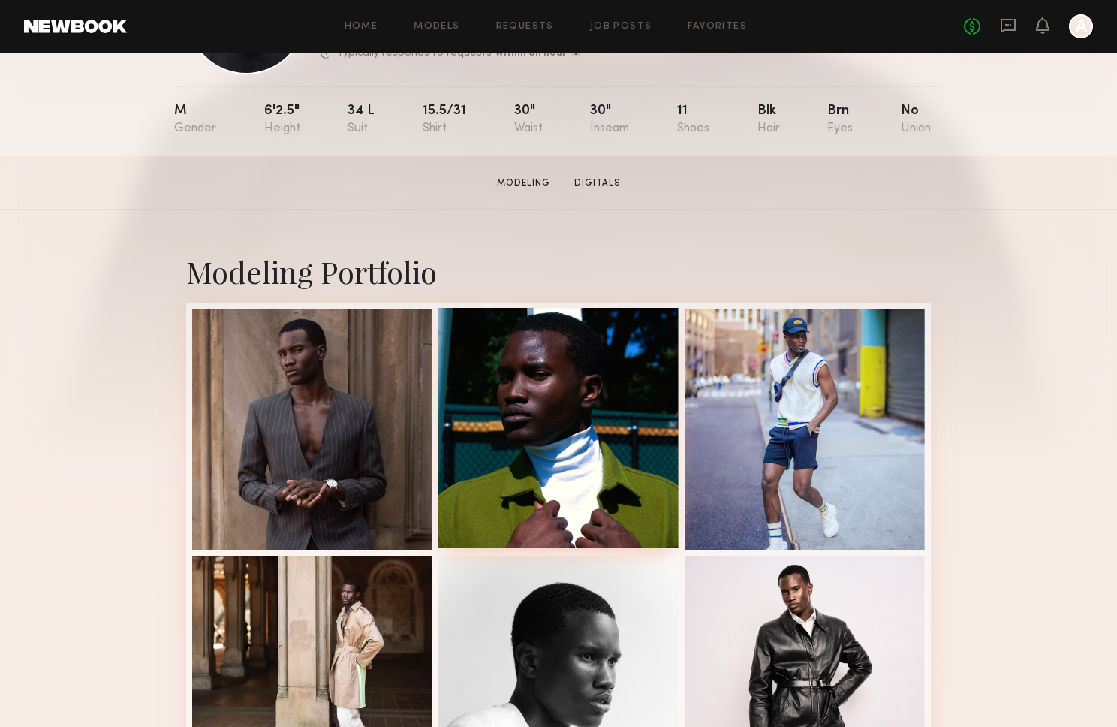
click at [596, 338] on div at bounding box center [559, 428] width 240 height 240
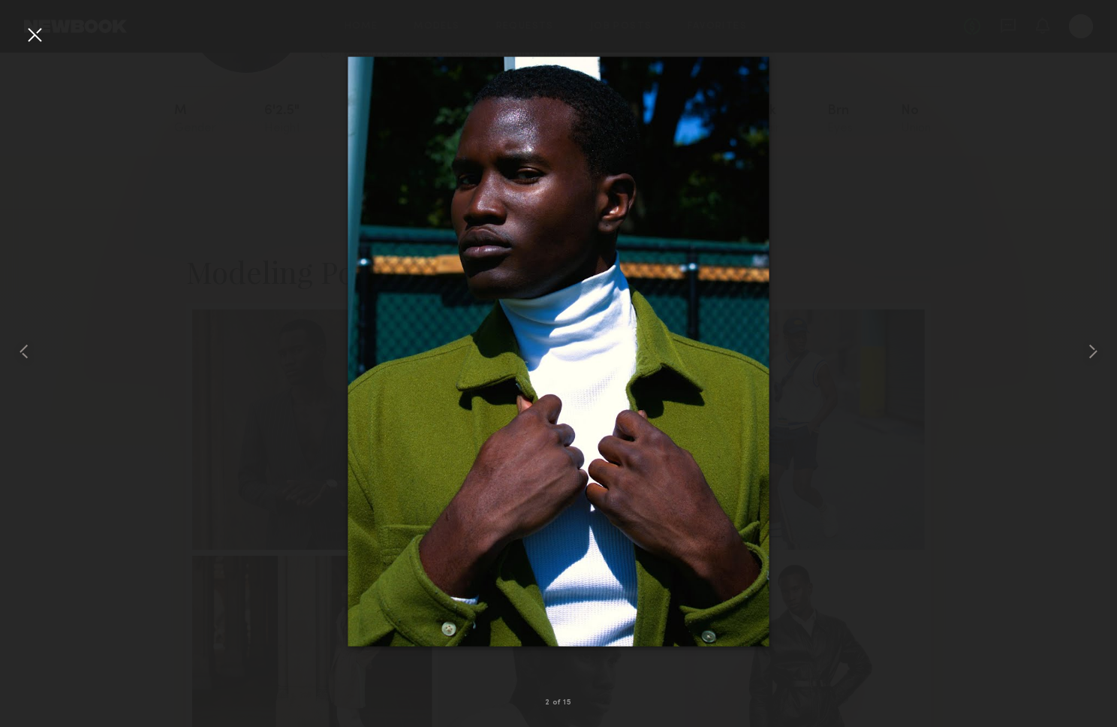
click at [38, 39] on div at bounding box center [35, 35] width 24 height 24
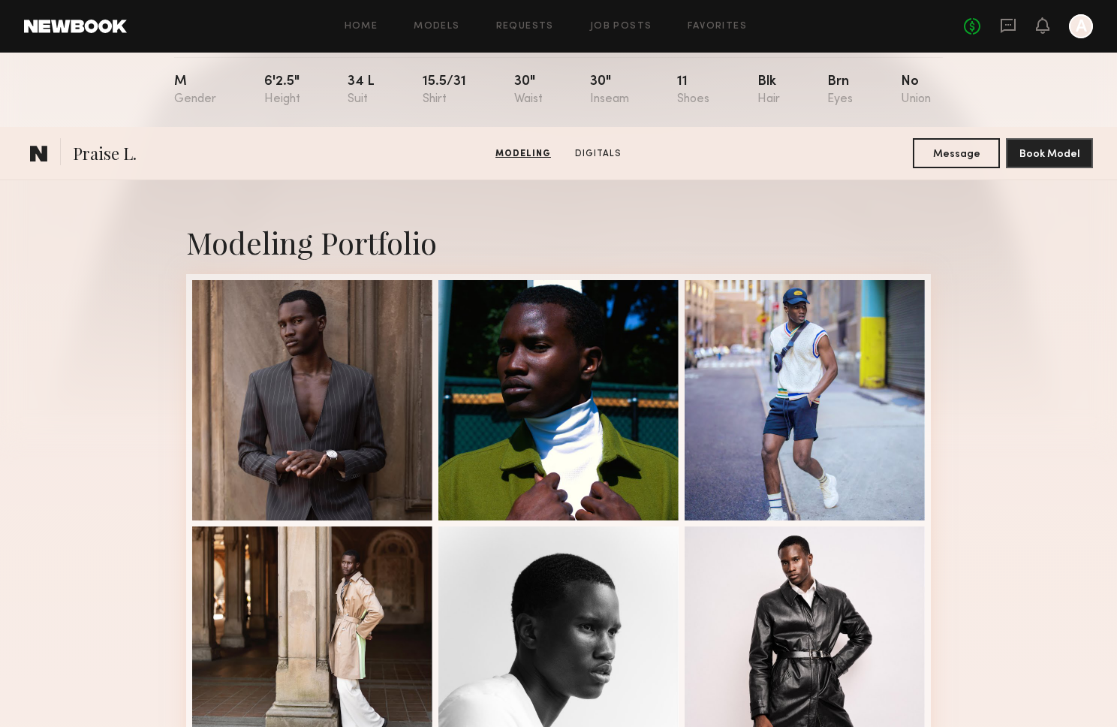
scroll to position [0, 0]
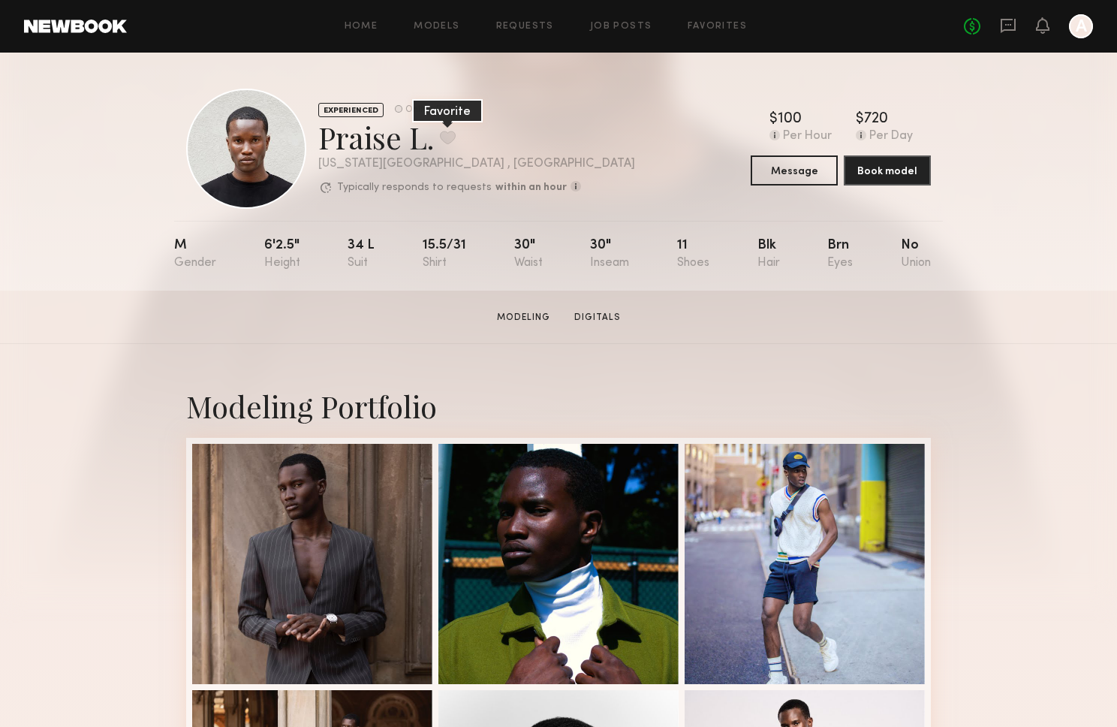
click at [445, 132] on button at bounding box center [448, 138] width 16 height 14
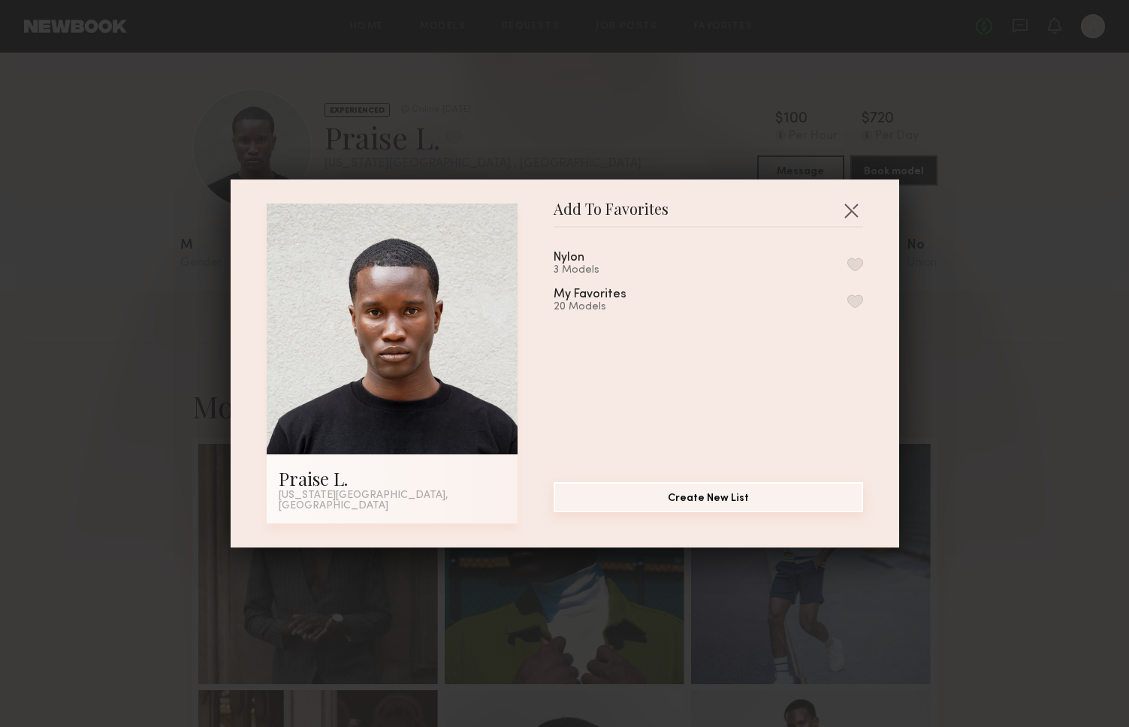
click at [776, 508] on button "Create New List" at bounding box center [707, 497] width 309 height 30
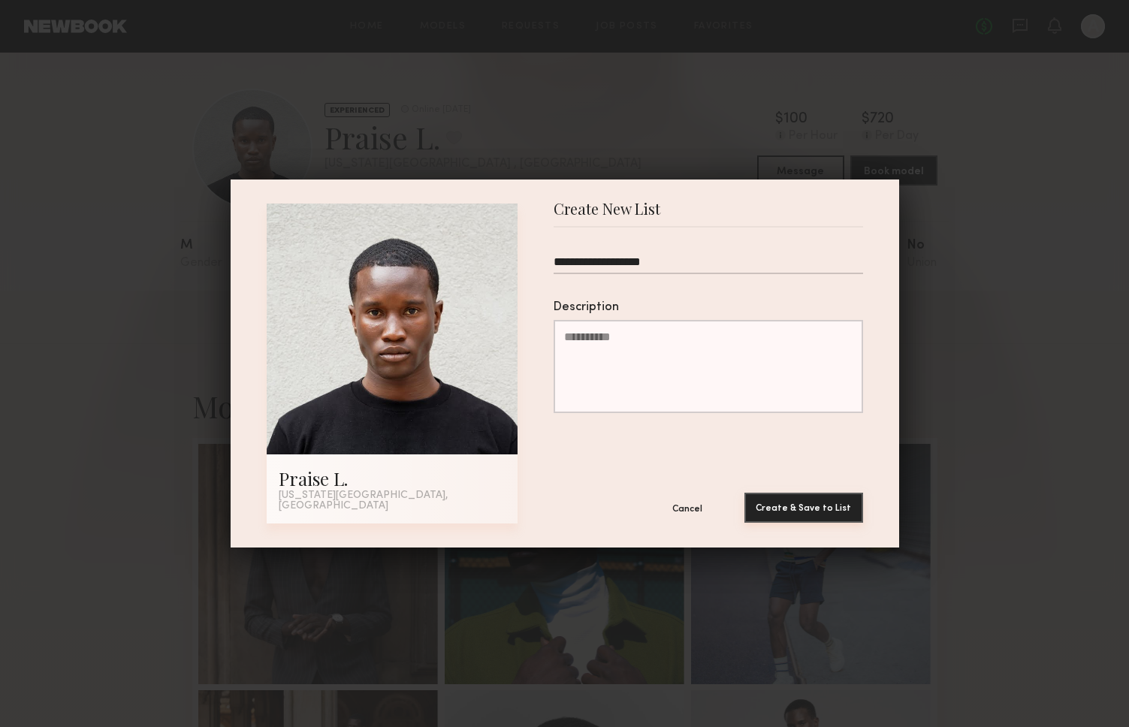
type input "**********"
click at [777, 502] on button "Create & Save to List" at bounding box center [803, 508] width 119 height 30
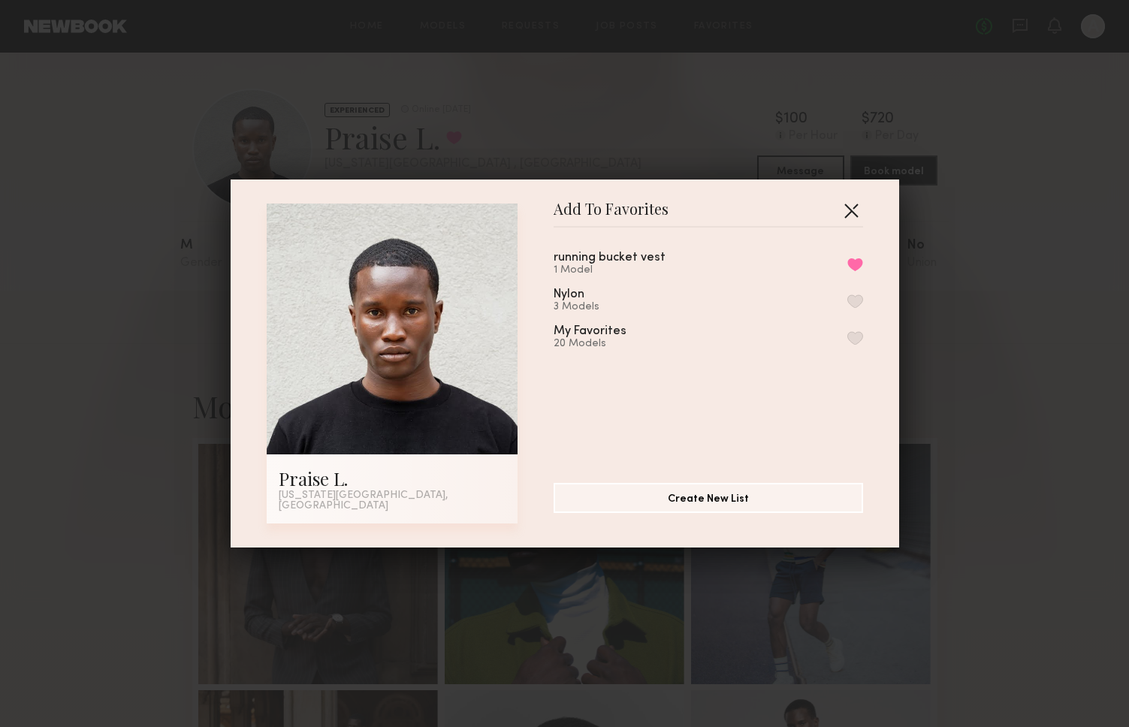
click at [843, 210] on button "button" at bounding box center [851, 210] width 24 height 24
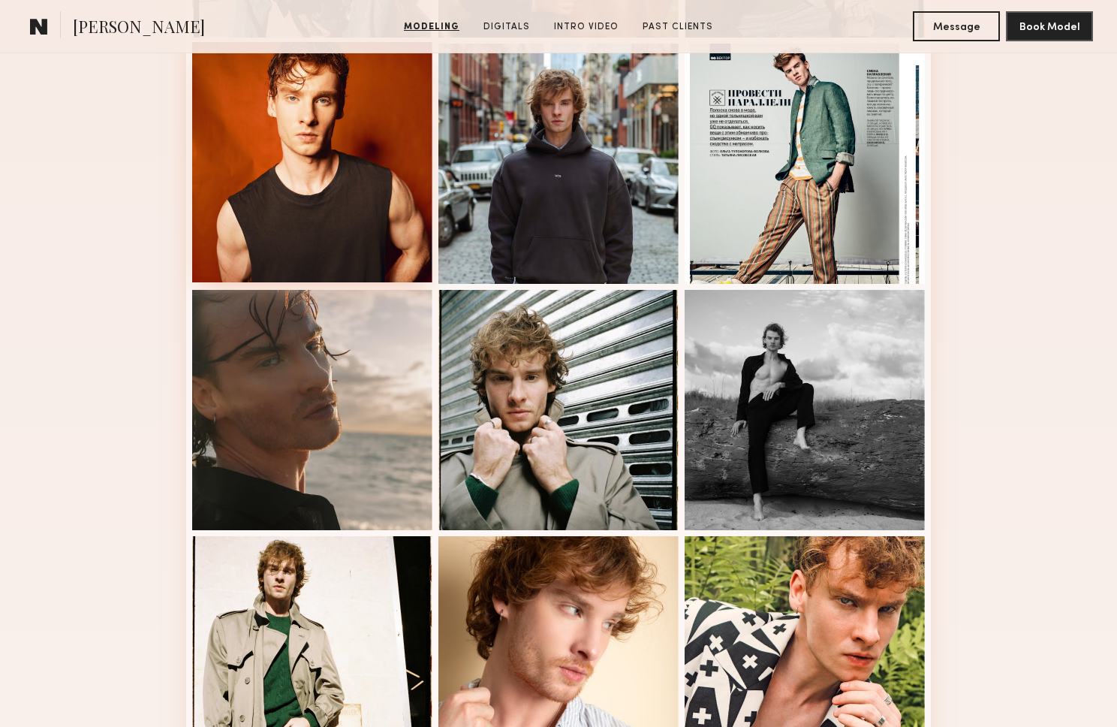
scroll to position [813, 0]
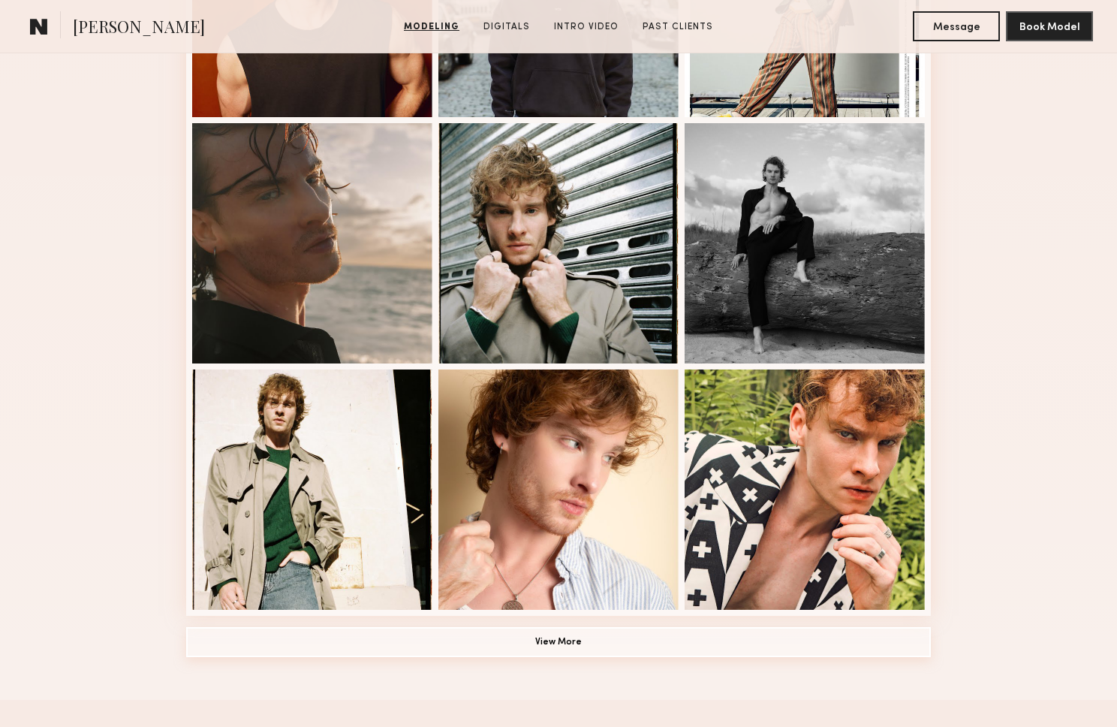
click at [603, 650] on button "View More" at bounding box center [558, 642] width 745 height 30
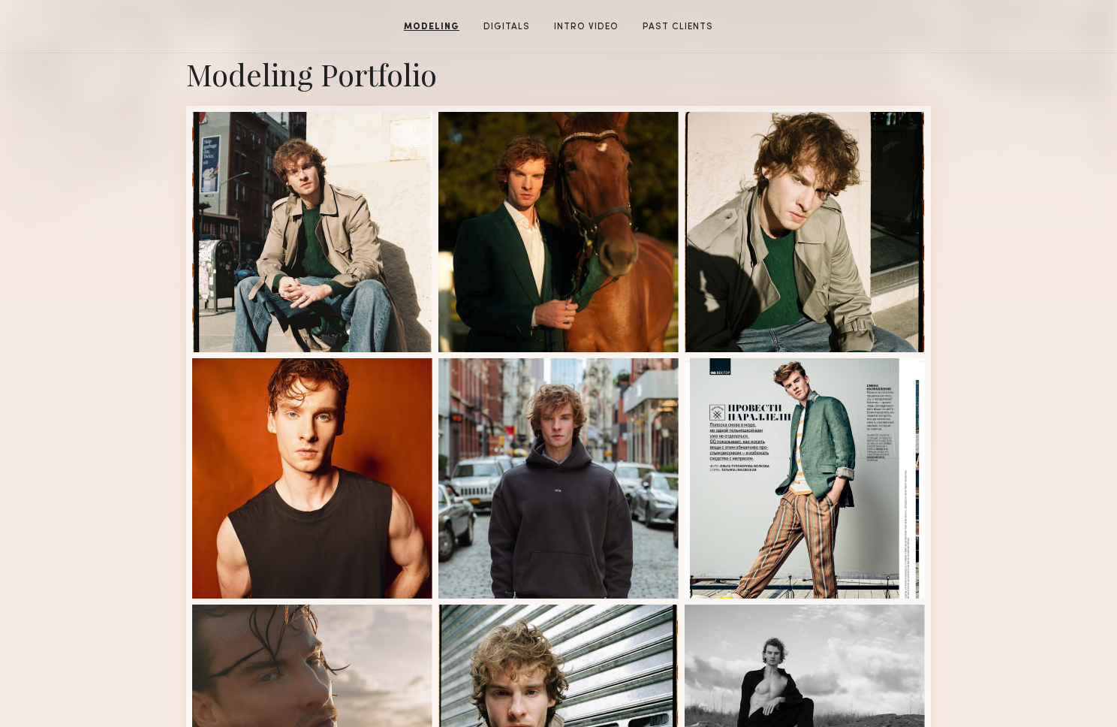
scroll to position [0, 0]
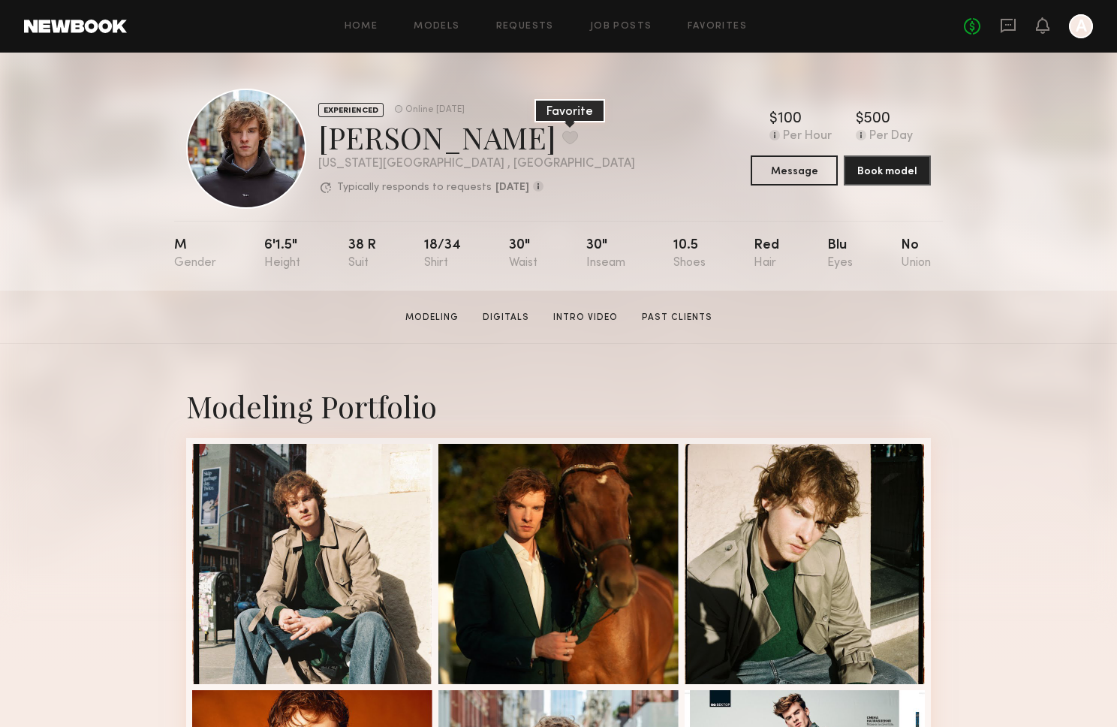
click at [562, 137] on button at bounding box center [570, 138] width 16 height 14
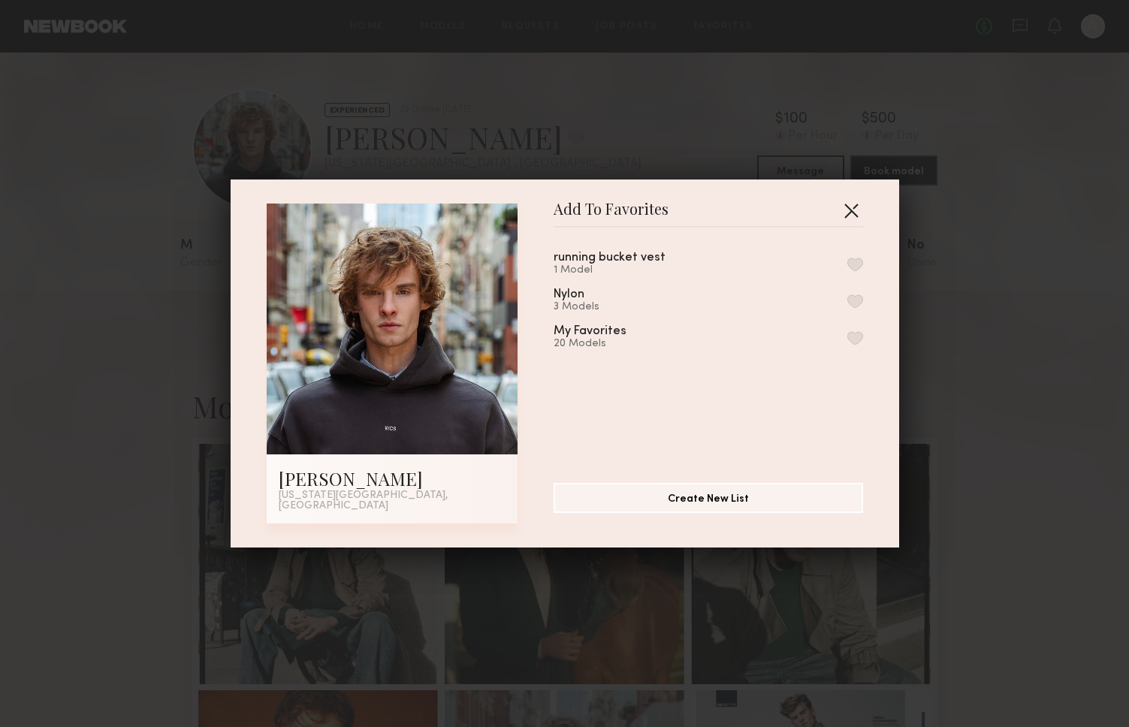
click at [847, 214] on button "button" at bounding box center [851, 210] width 24 height 24
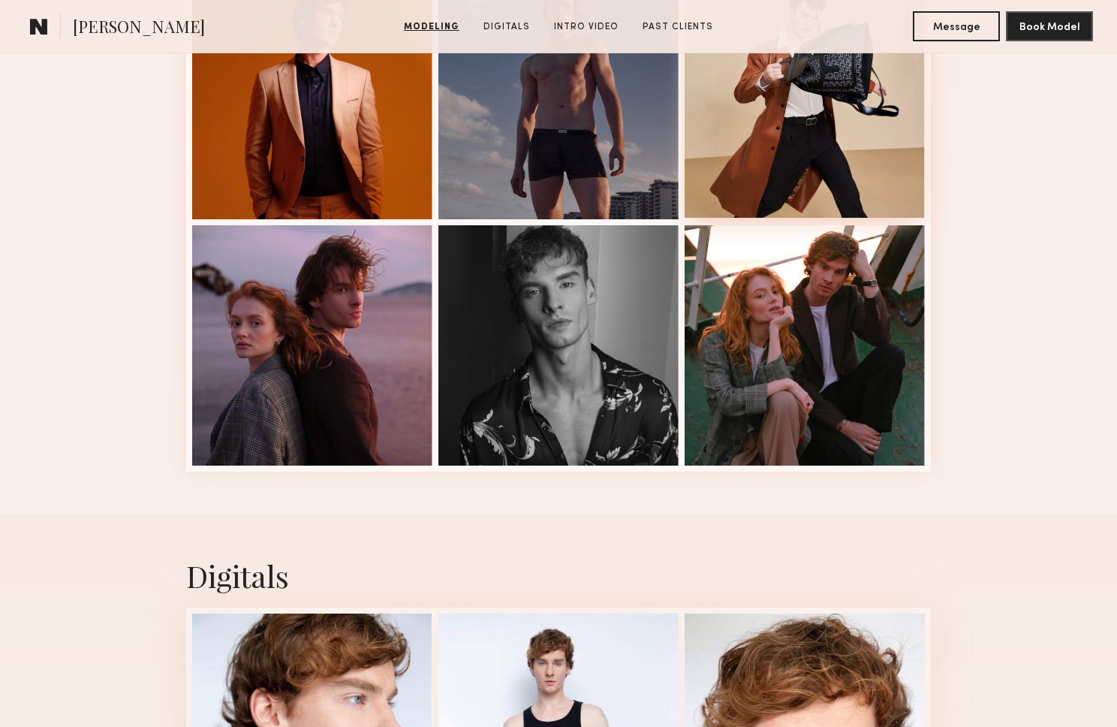
scroll to position [1772, 0]
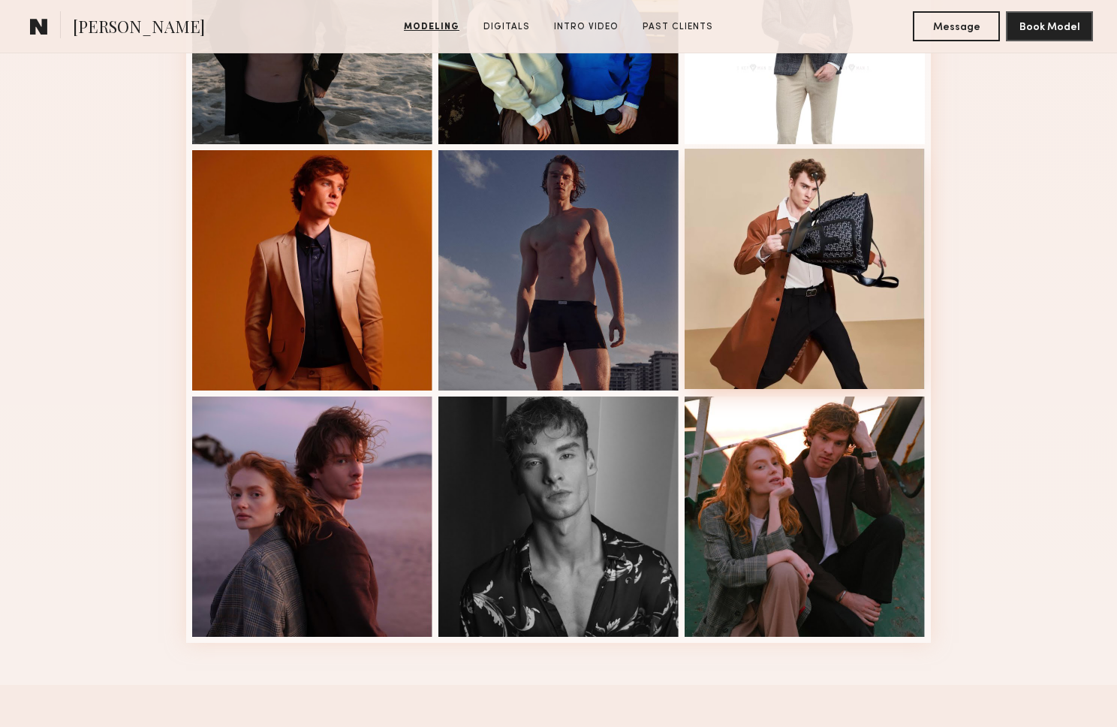
click at [898, 290] on div at bounding box center [805, 269] width 240 height 240
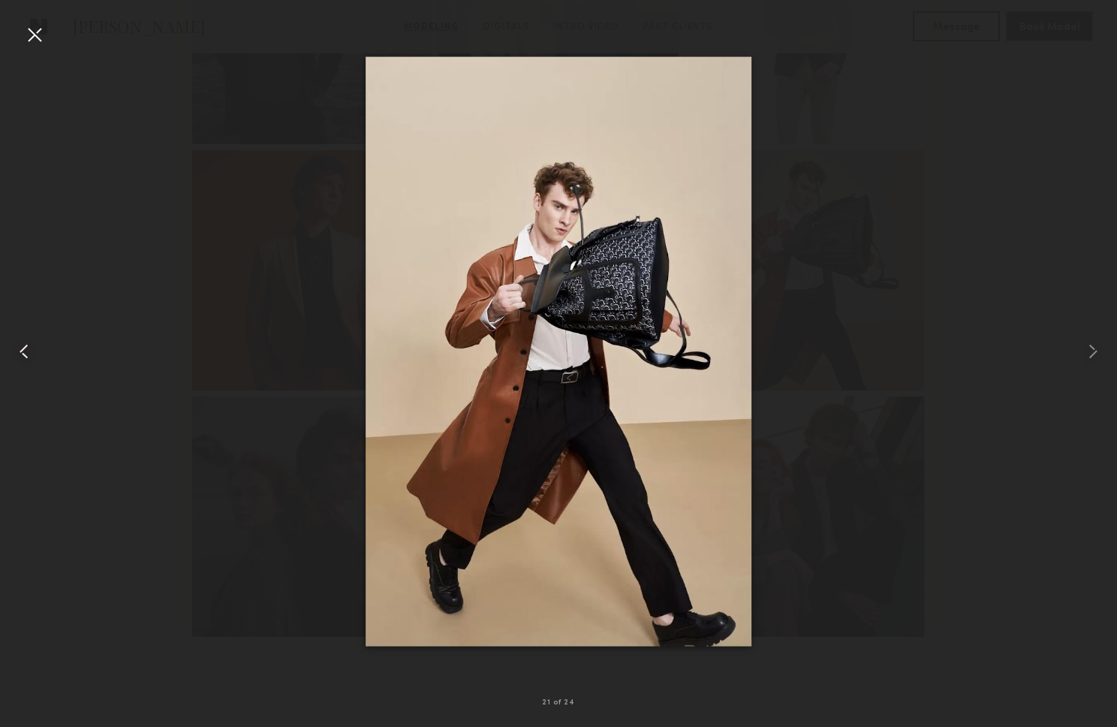
click at [23, 357] on common-icon at bounding box center [24, 351] width 24 height 24
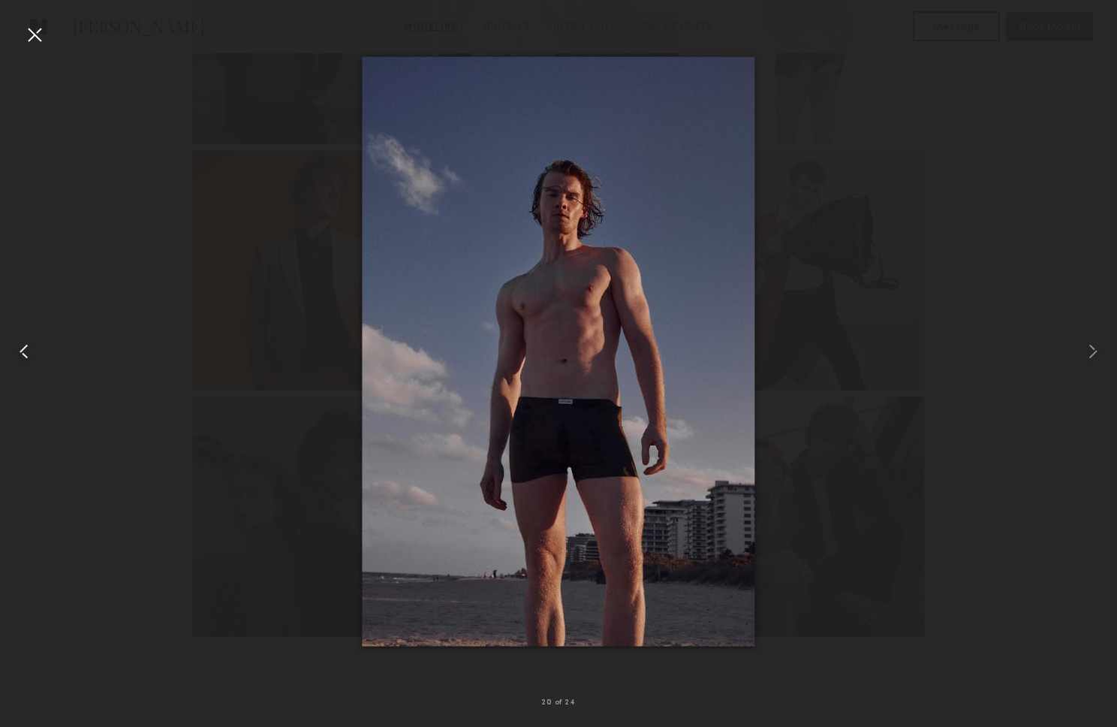
click at [23, 358] on common-icon at bounding box center [24, 351] width 24 height 24
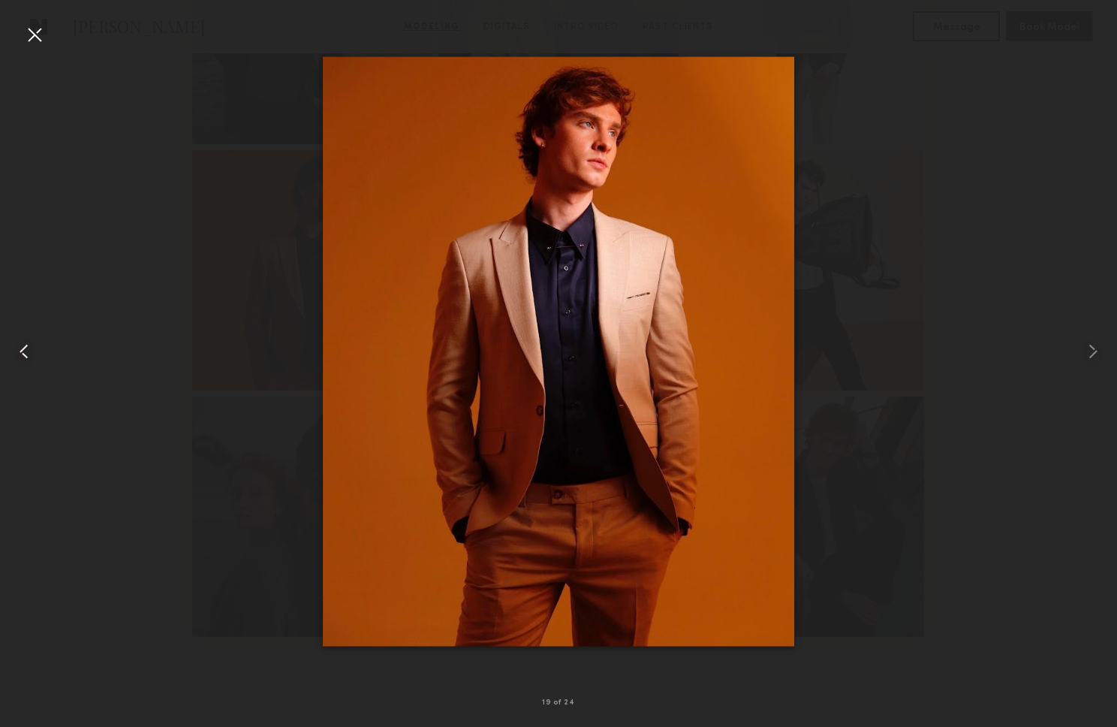
click at [23, 358] on common-icon at bounding box center [24, 351] width 24 height 24
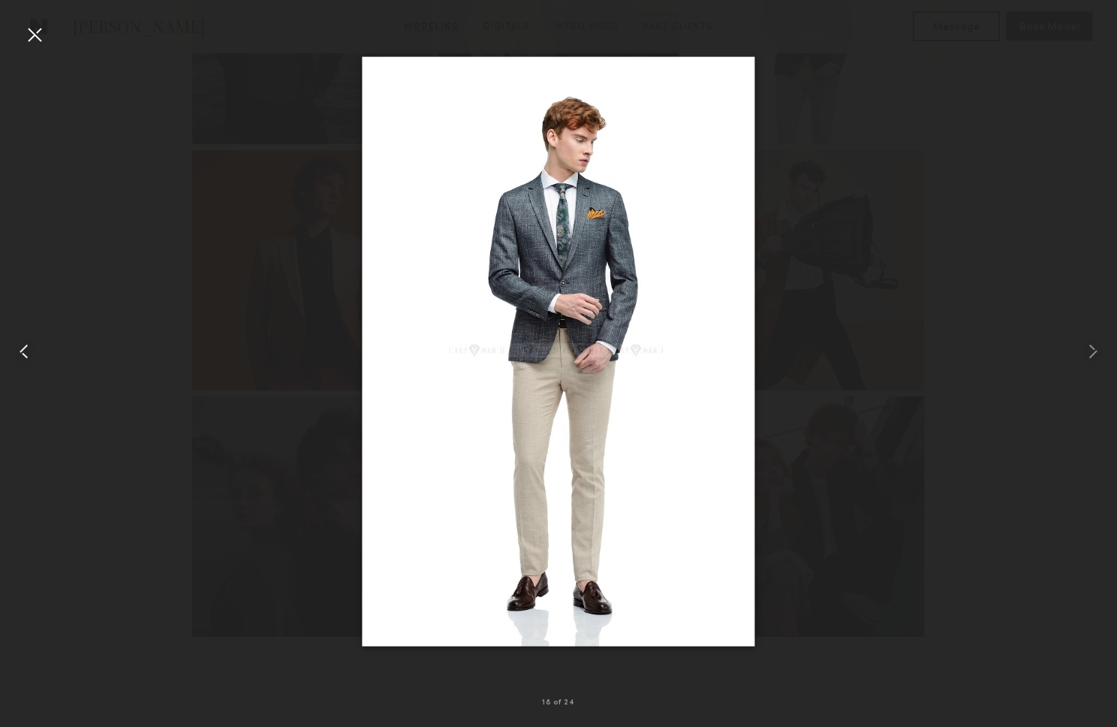
click at [21, 362] on common-icon at bounding box center [24, 351] width 24 height 24
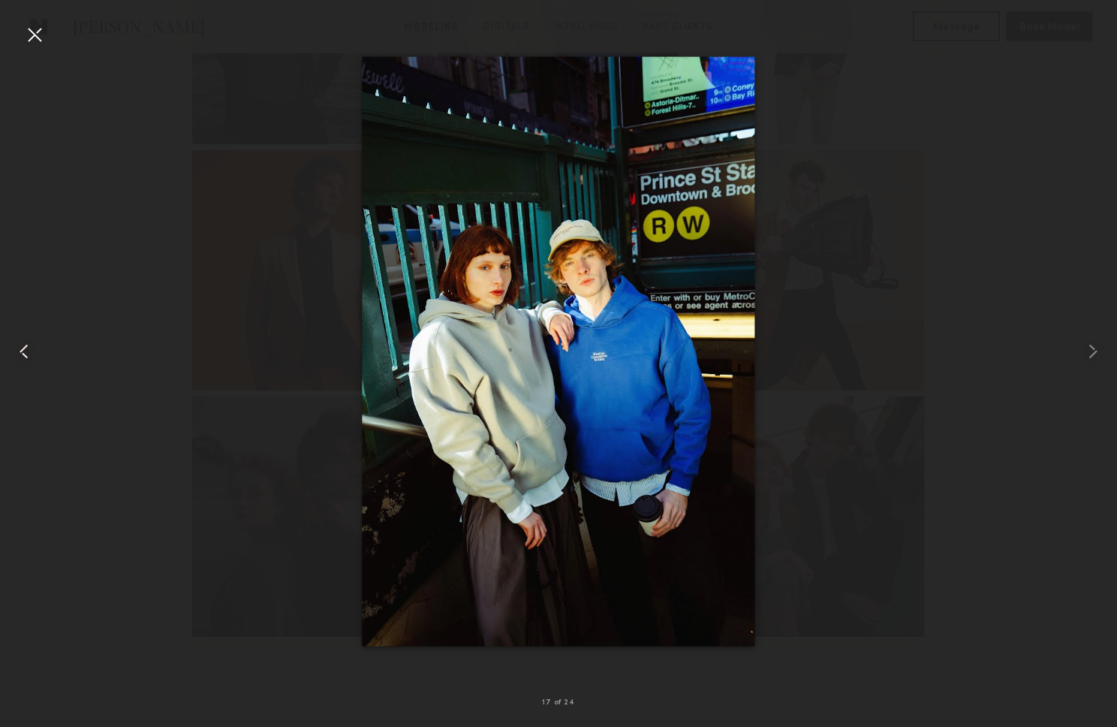
click at [21, 363] on common-icon at bounding box center [24, 351] width 24 height 24
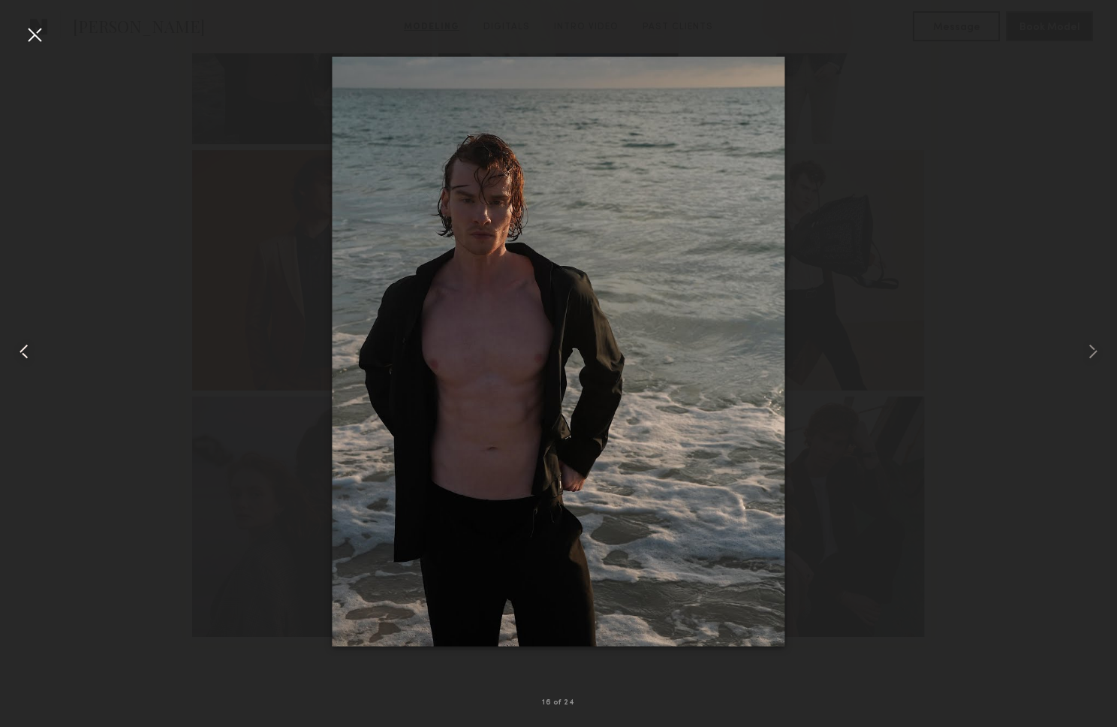
click at [21, 363] on common-icon at bounding box center [24, 351] width 24 height 24
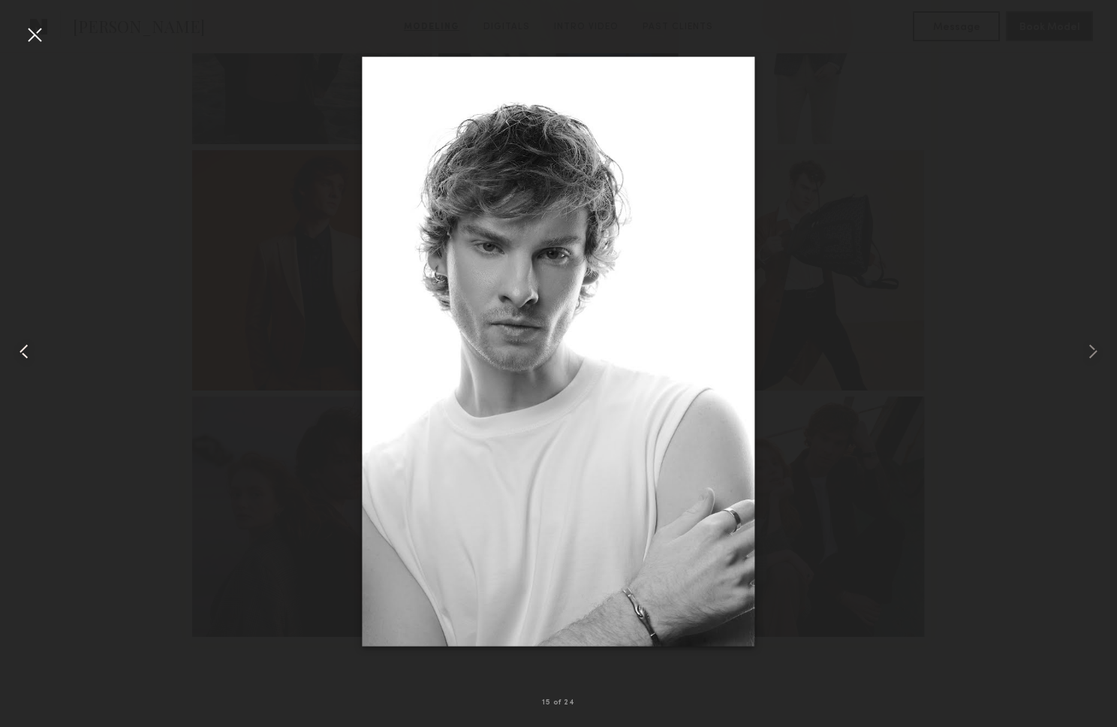
click at [20, 364] on div at bounding box center [22, 351] width 45 height 655
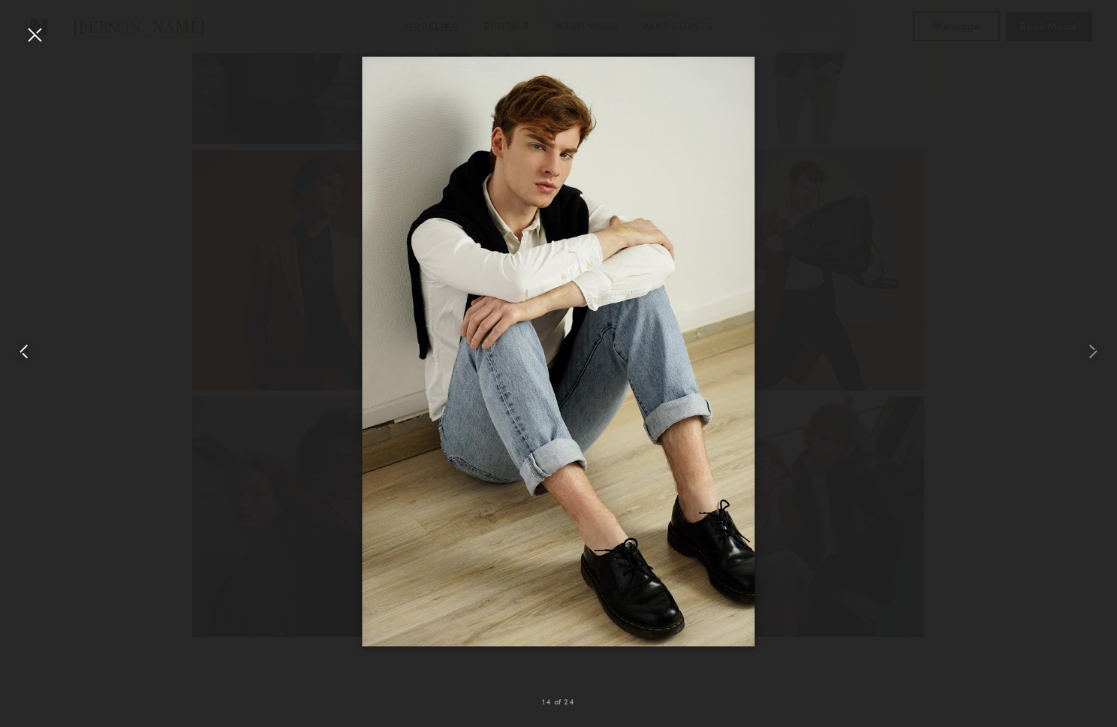
click at [20, 364] on div at bounding box center [22, 351] width 45 height 655
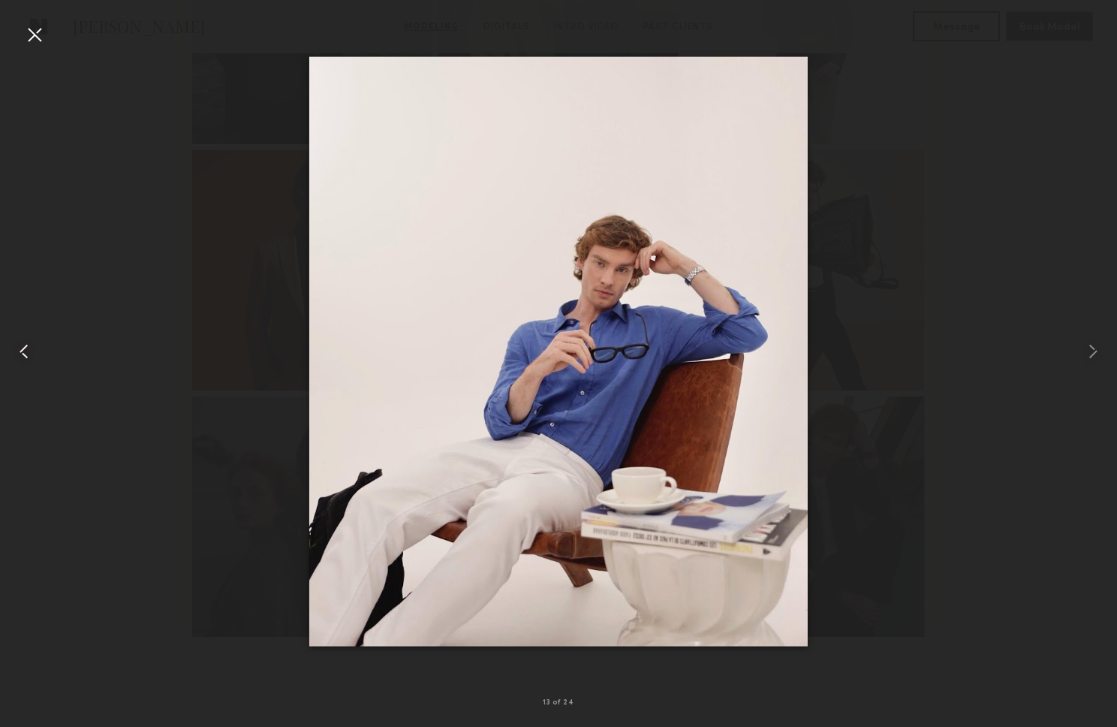
click at [20, 364] on div at bounding box center [22, 351] width 45 height 655
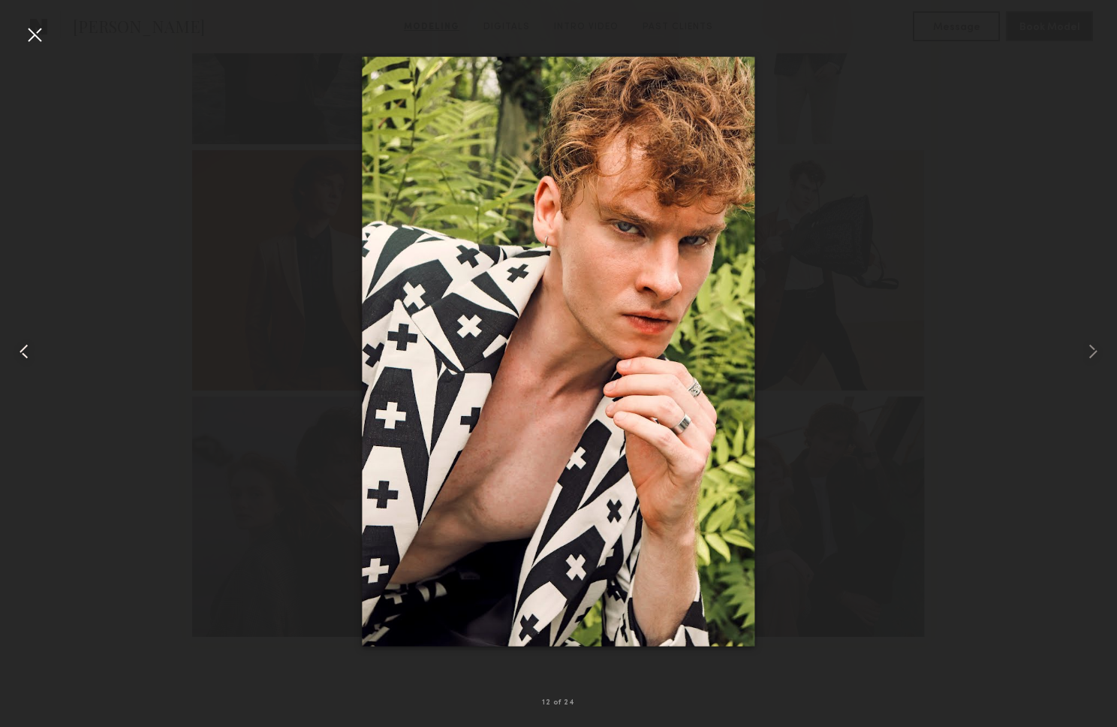
click at [20, 365] on div at bounding box center [22, 351] width 45 height 655
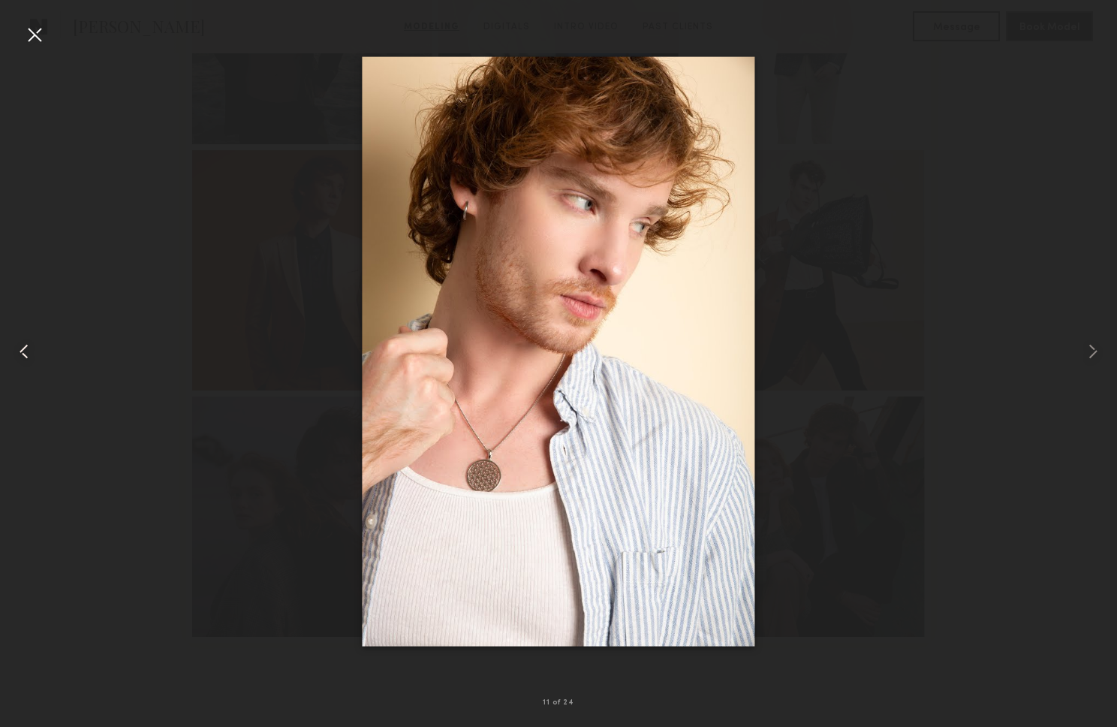
click at [20, 365] on div at bounding box center [22, 351] width 45 height 655
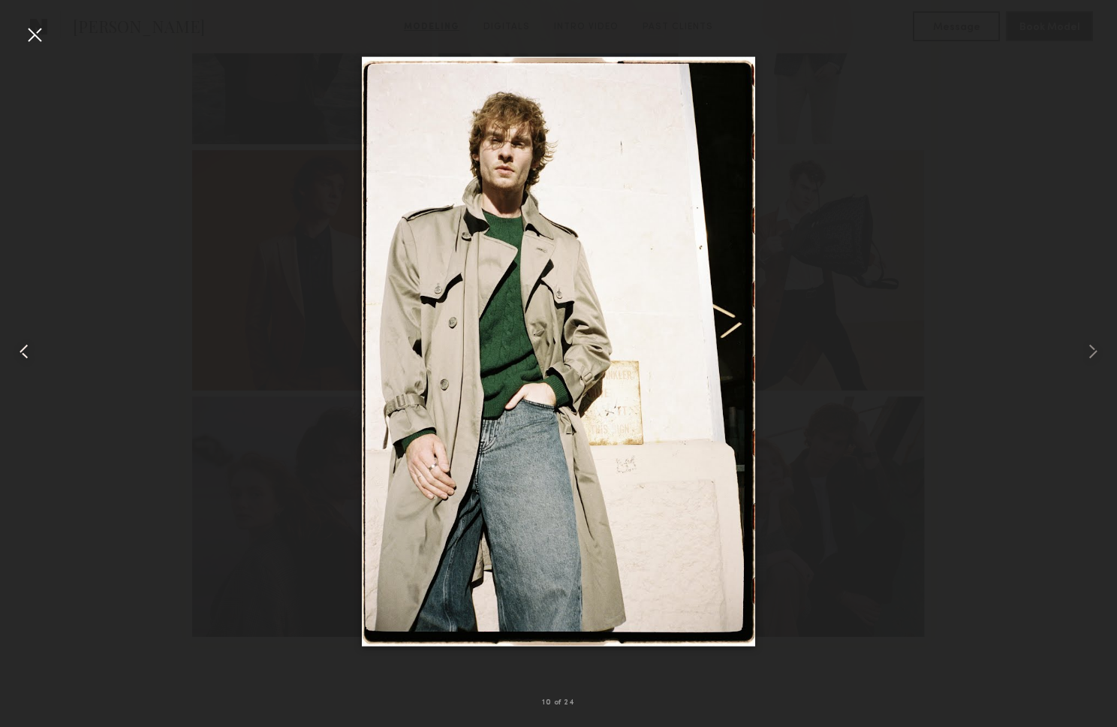
click at [20, 366] on div at bounding box center [22, 351] width 45 height 655
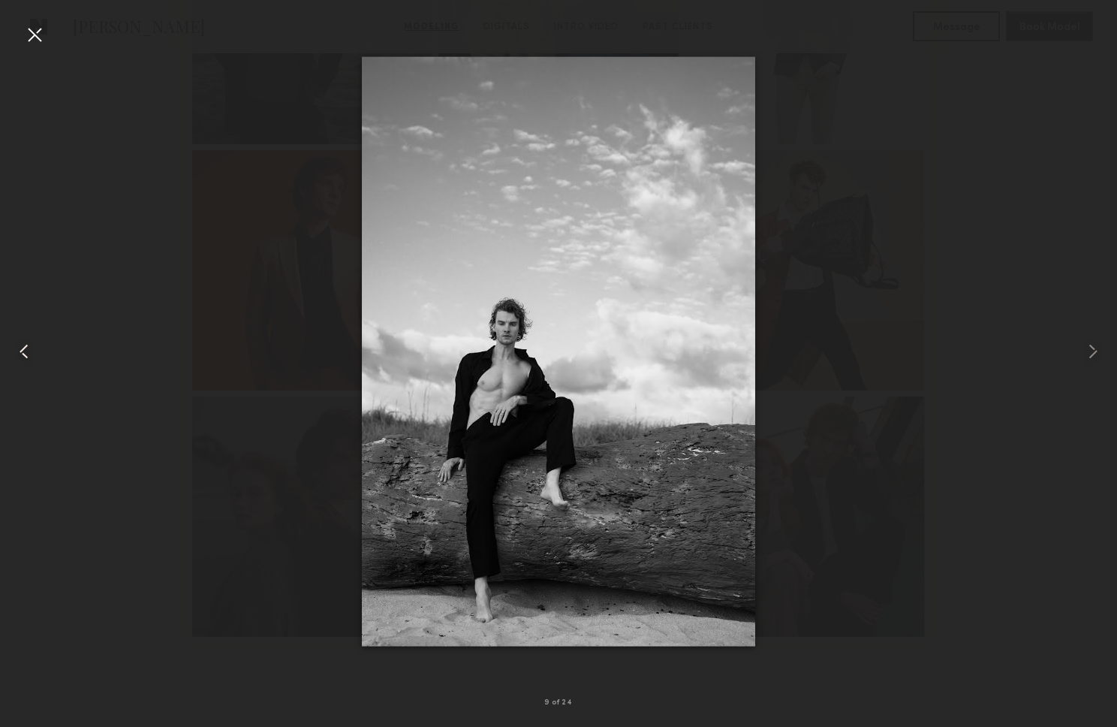
click at [19, 366] on div at bounding box center [22, 351] width 45 height 655
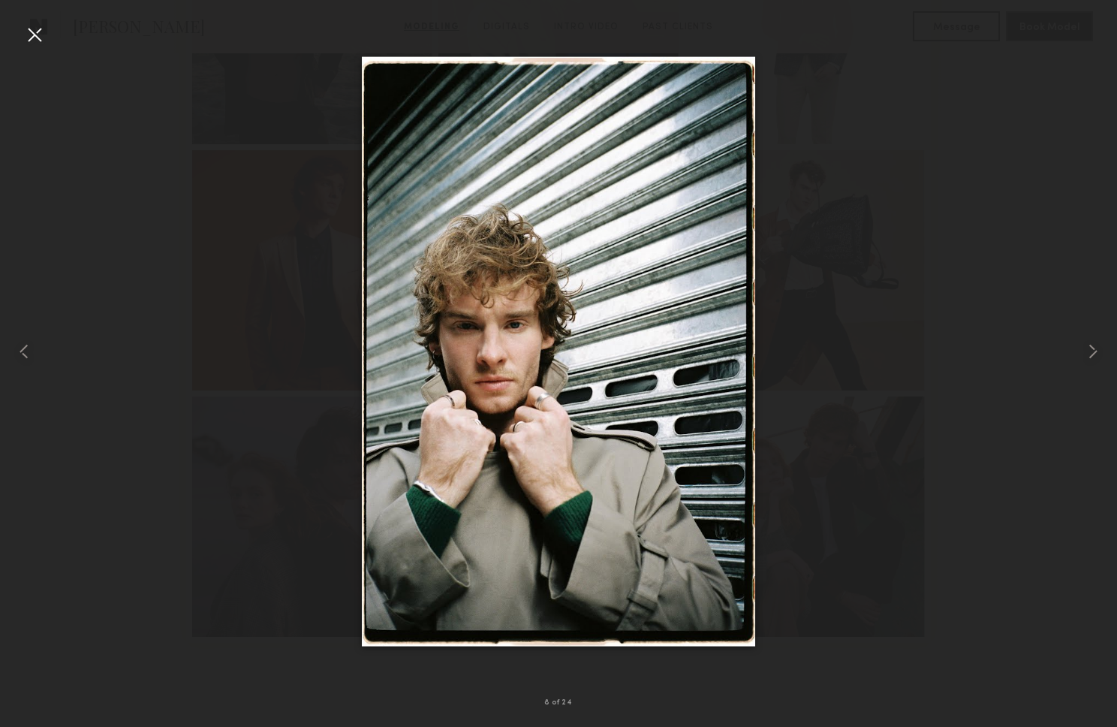
click at [32, 31] on div at bounding box center [35, 35] width 24 height 24
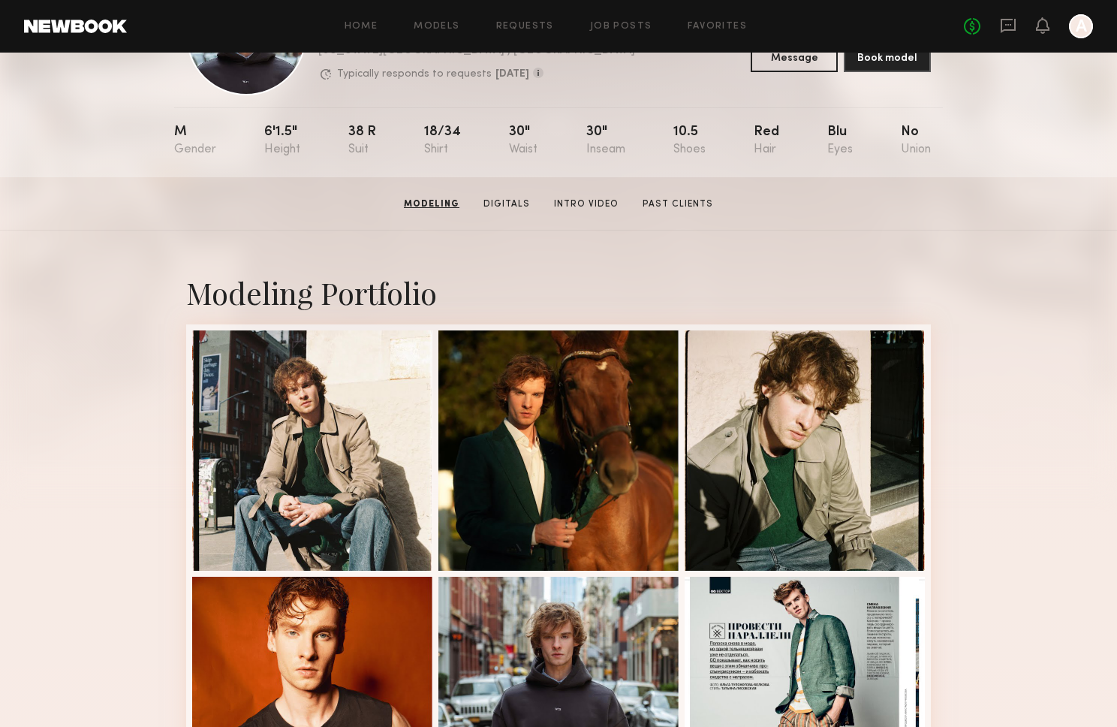
scroll to position [0, 0]
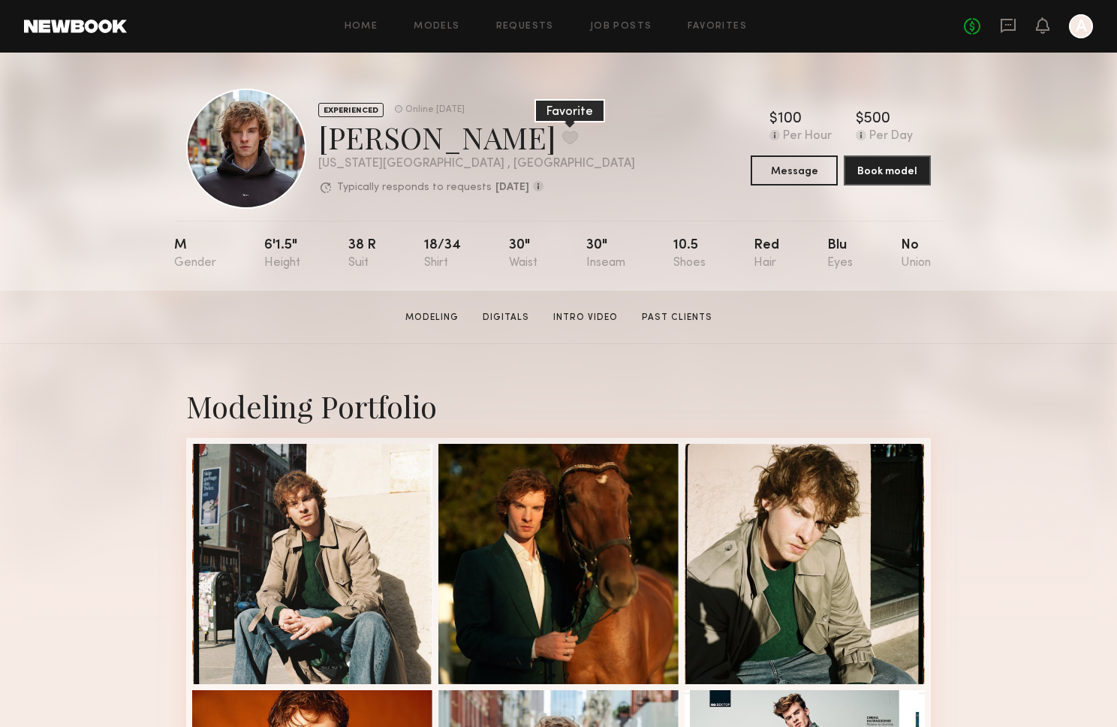
click at [562, 137] on button at bounding box center [570, 138] width 16 height 14
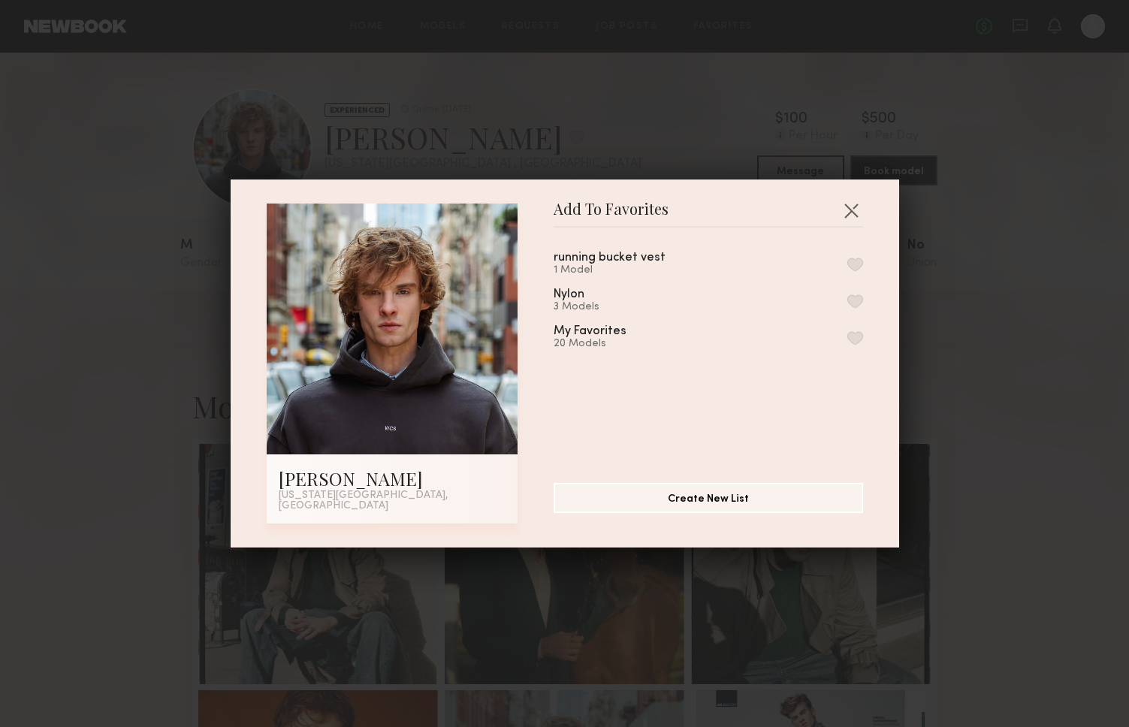
click at [847, 306] on button "button" at bounding box center [855, 301] width 16 height 14
click at [847, 342] on button "button" at bounding box center [855, 338] width 16 height 14
click at [848, 210] on button "button" at bounding box center [851, 210] width 24 height 24
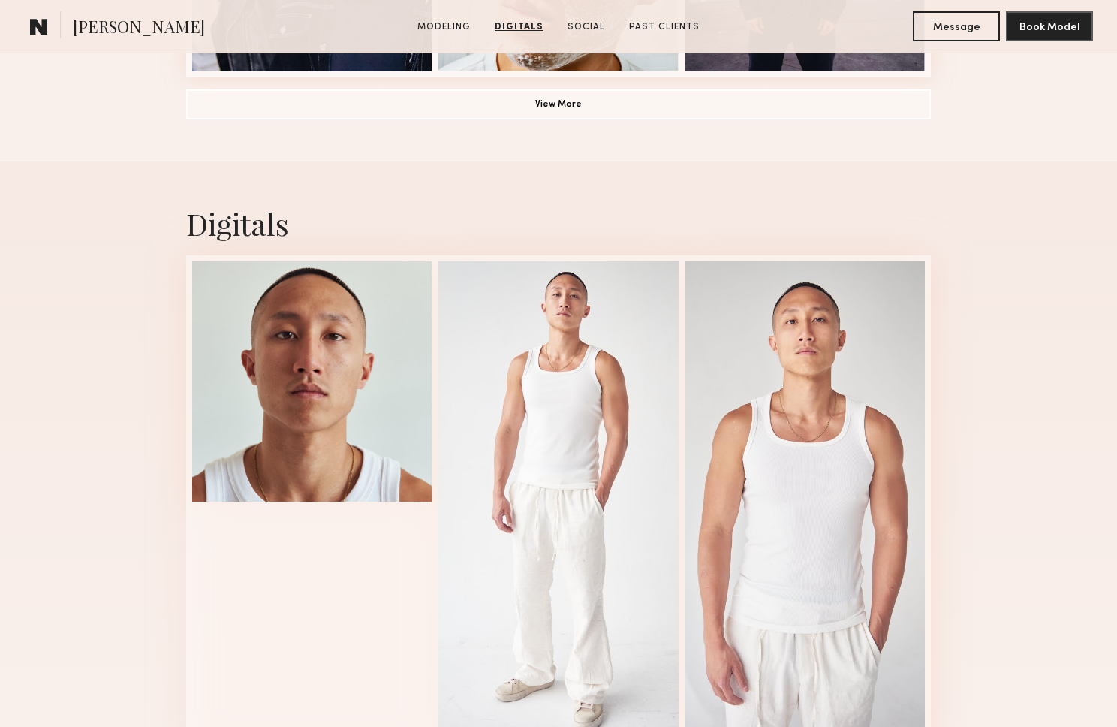
scroll to position [1349, 0]
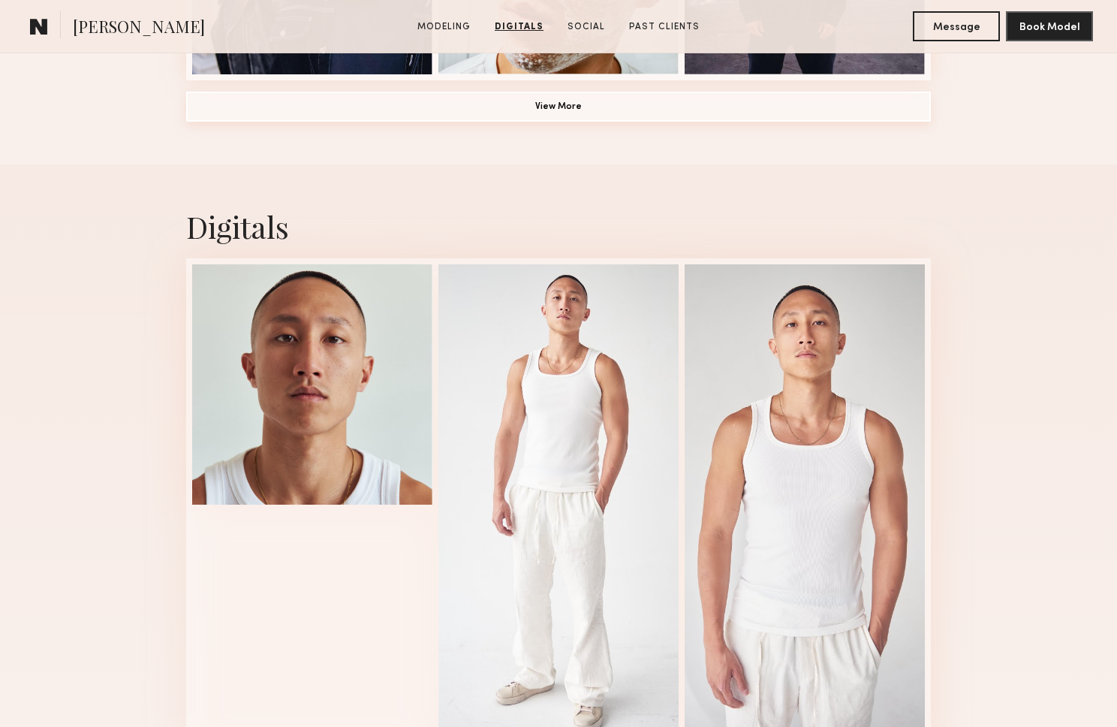
click at [519, 110] on button "View More" at bounding box center [558, 107] width 745 height 30
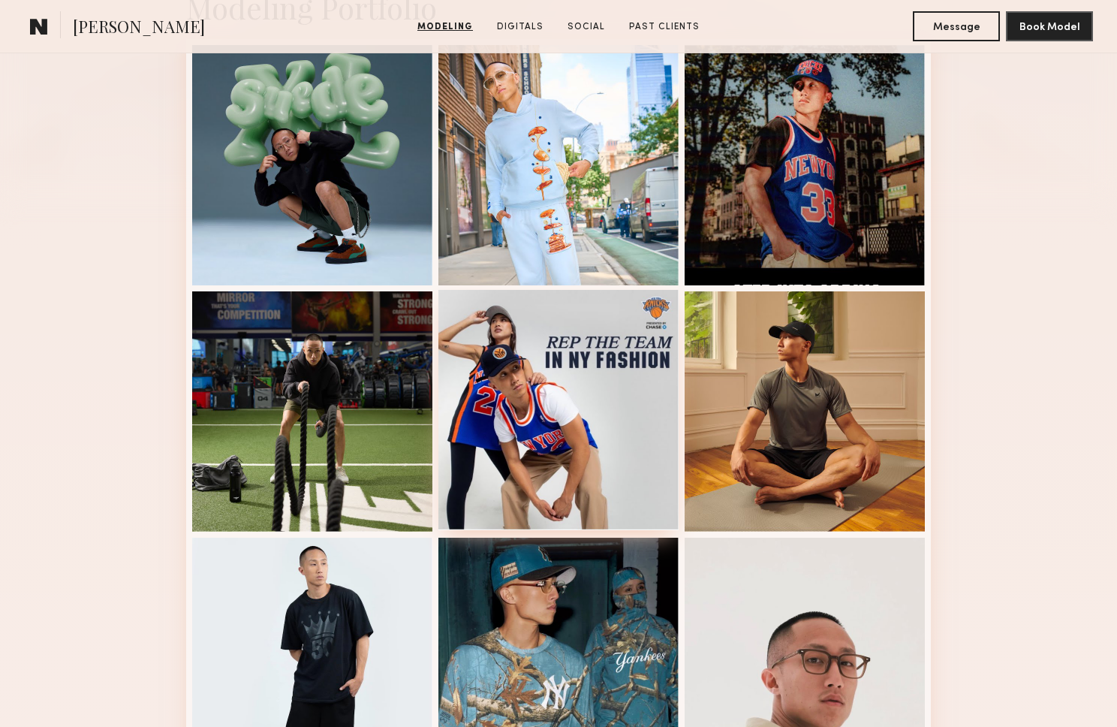
scroll to position [0, 0]
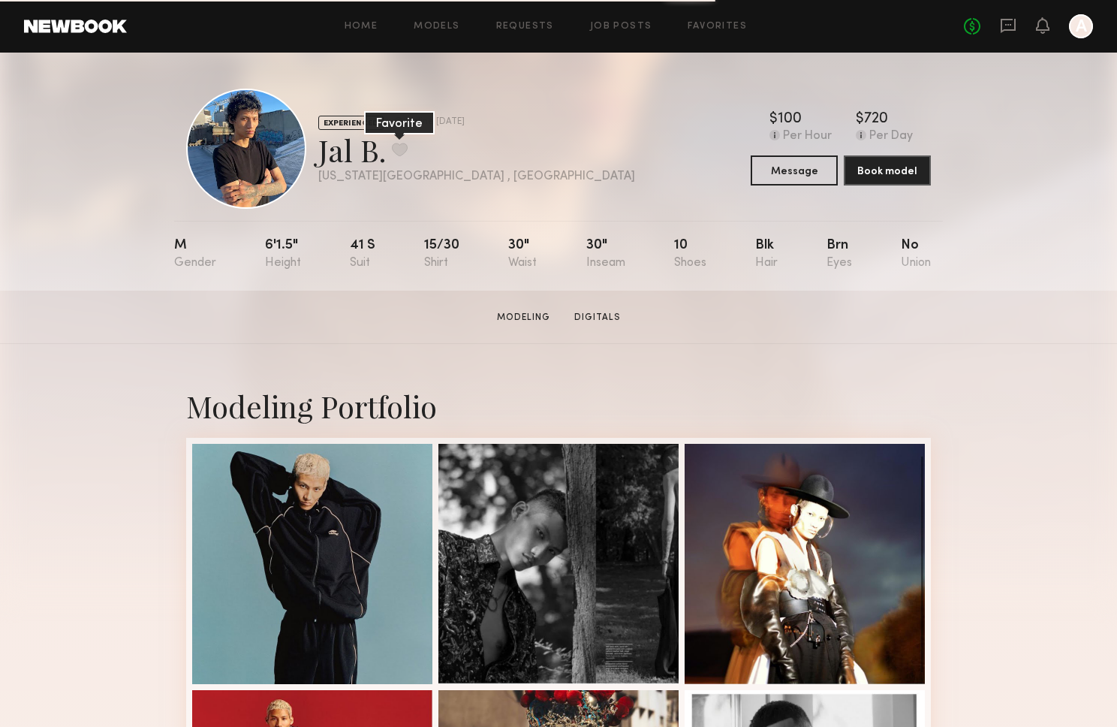
click at [402, 151] on button at bounding box center [400, 150] width 16 height 14
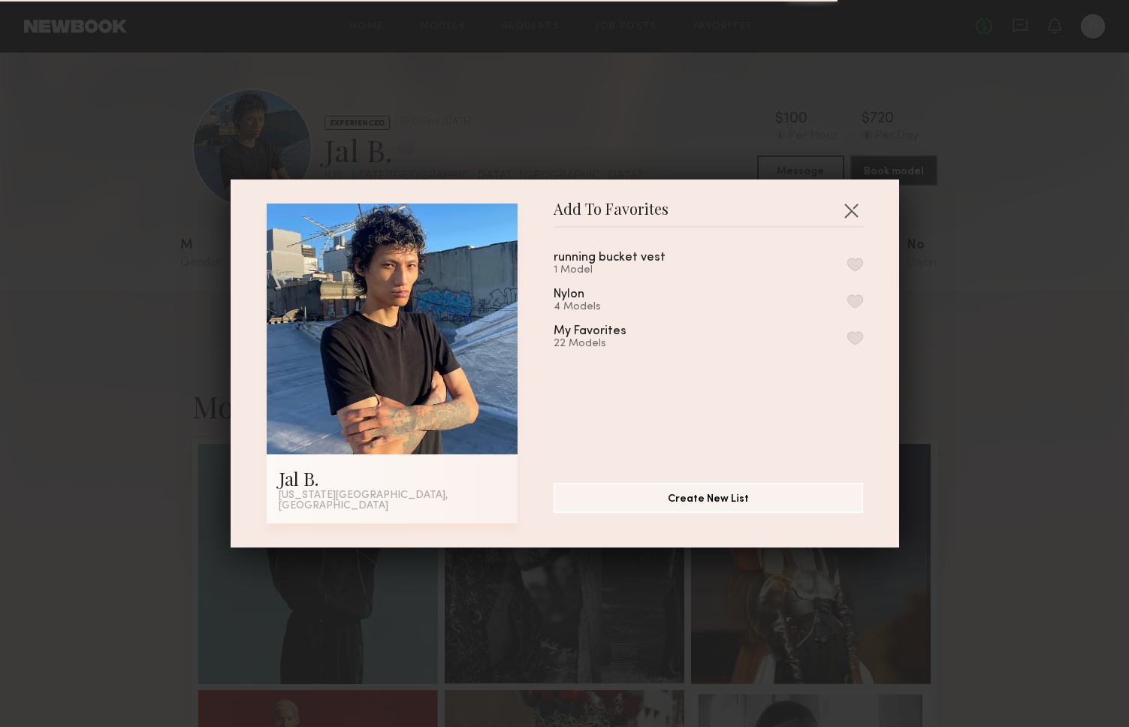
click at [847, 345] on button "button" at bounding box center [855, 338] width 16 height 14
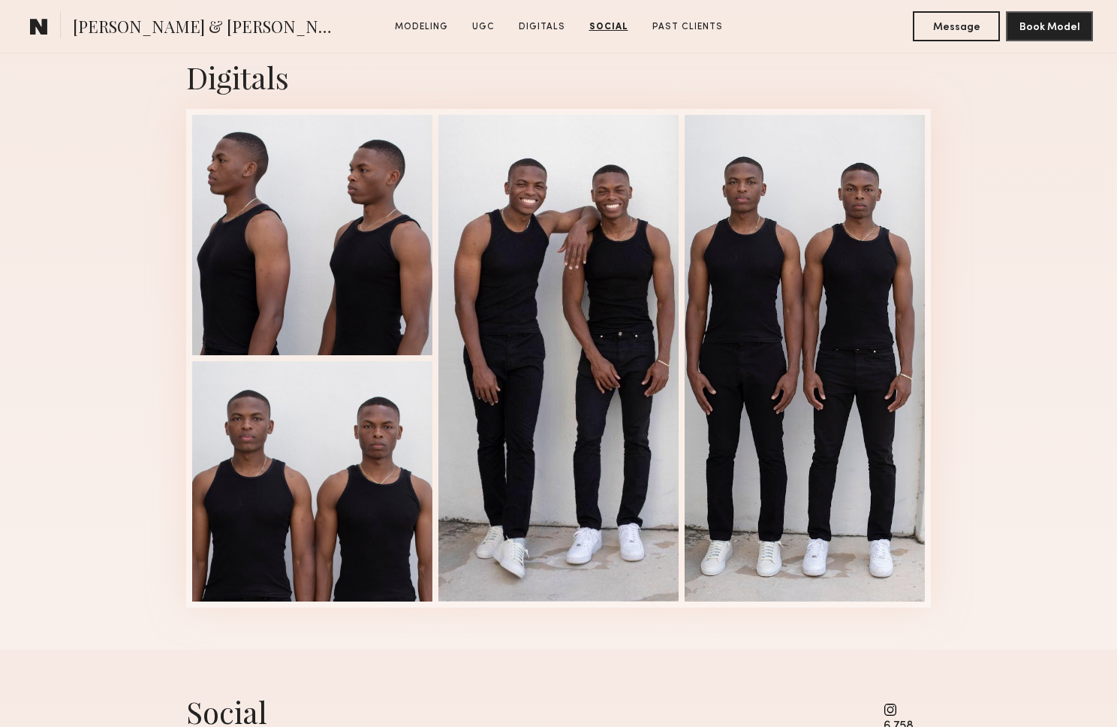
scroll to position [1569, 0]
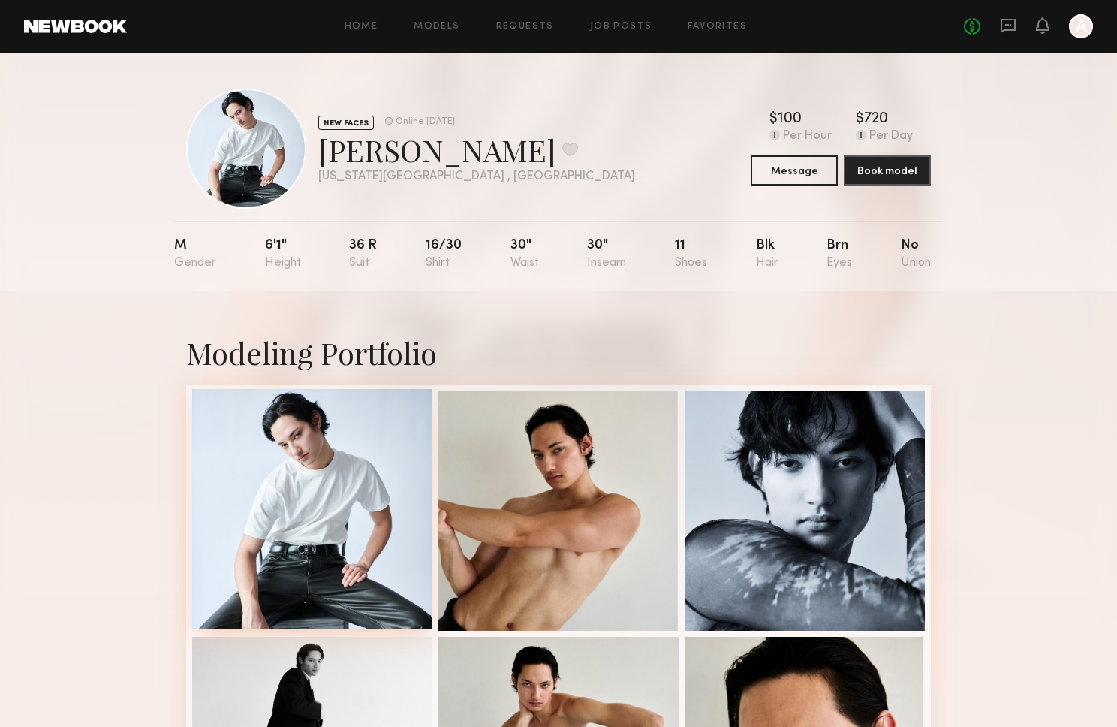
click at [378, 490] on div at bounding box center [312, 509] width 240 height 240
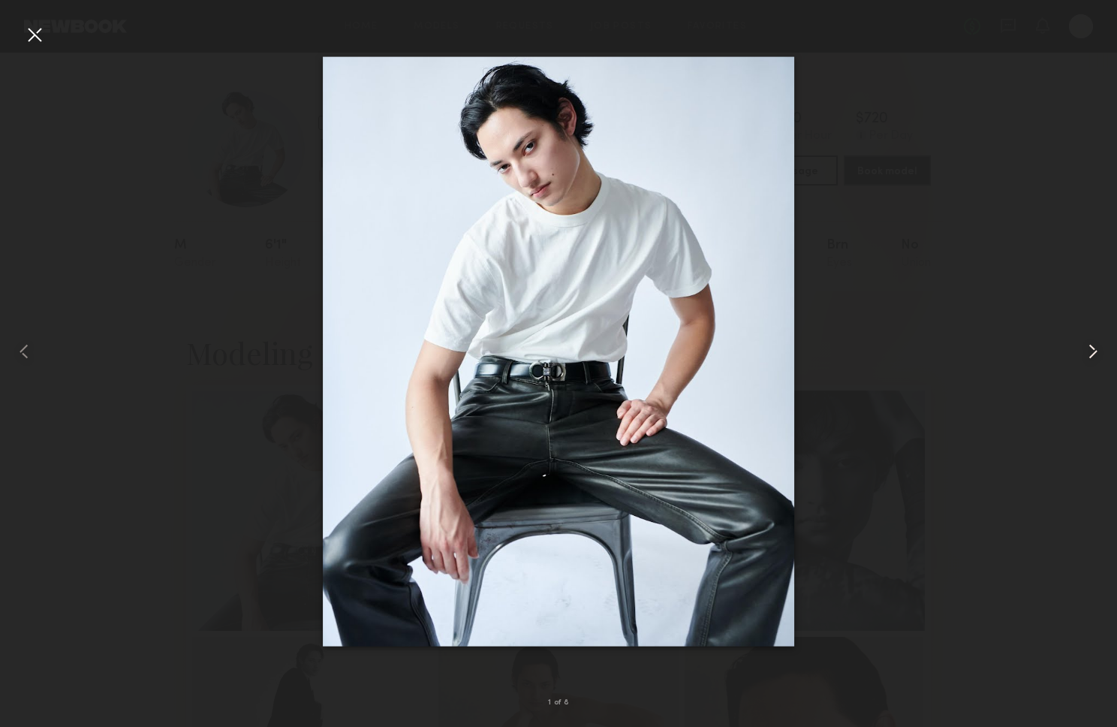
click at [1092, 358] on common-icon at bounding box center [1093, 351] width 24 height 24
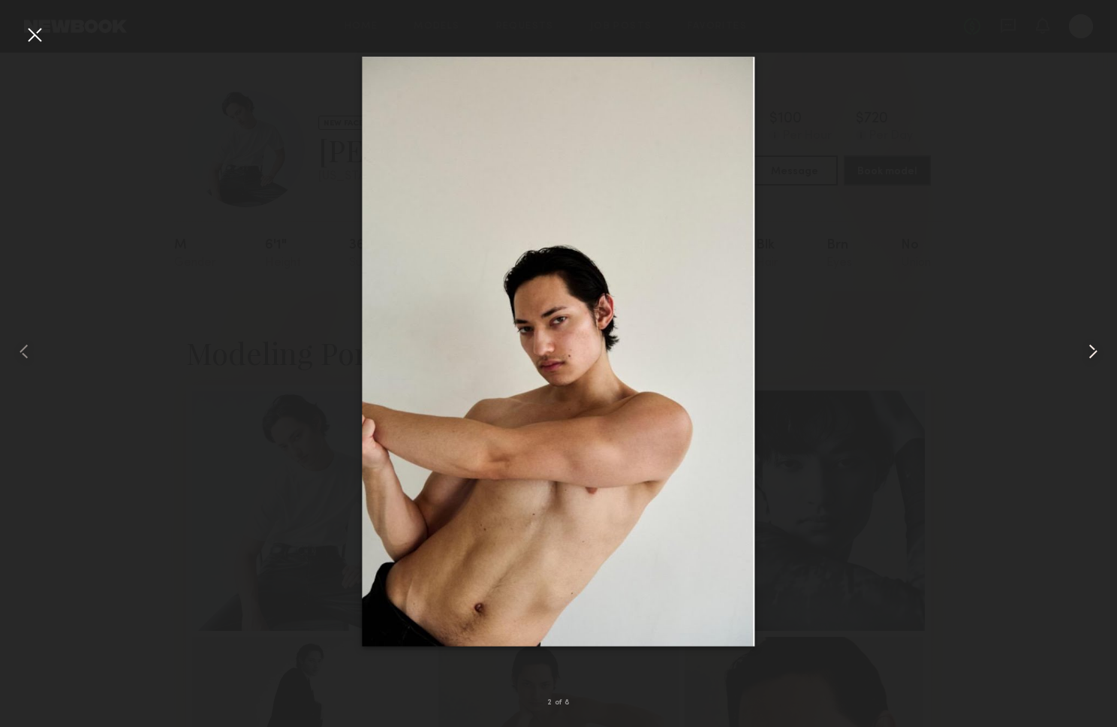
click at [1092, 358] on common-icon at bounding box center [1093, 351] width 24 height 24
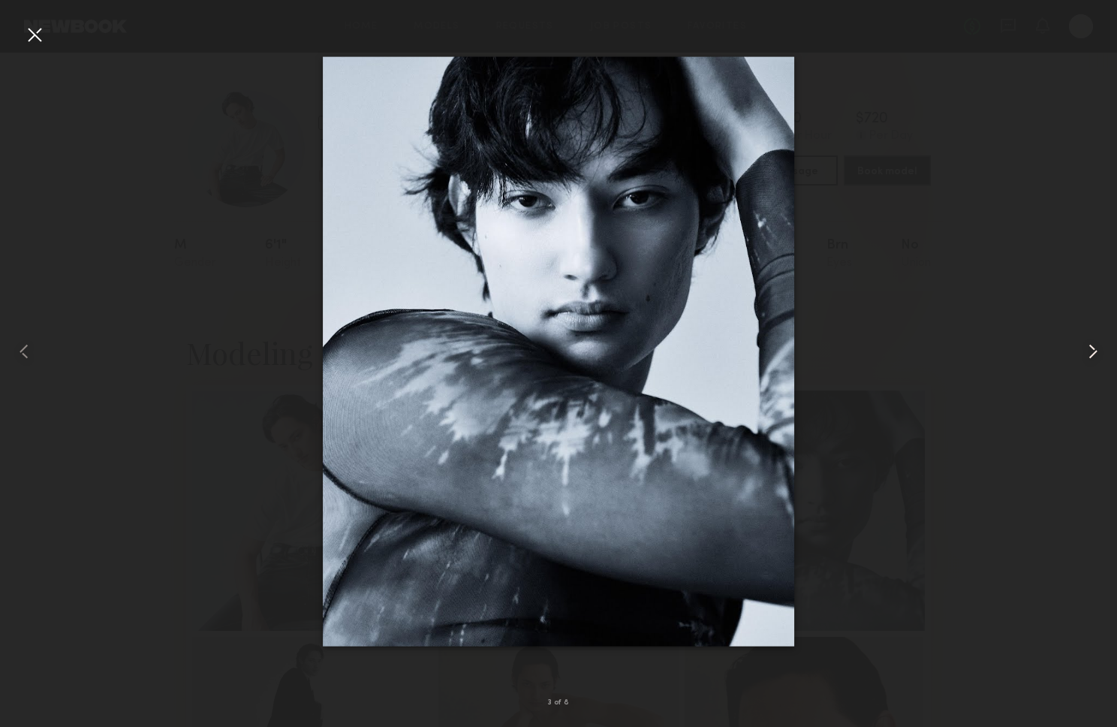
click at [1092, 358] on common-icon at bounding box center [1093, 351] width 24 height 24
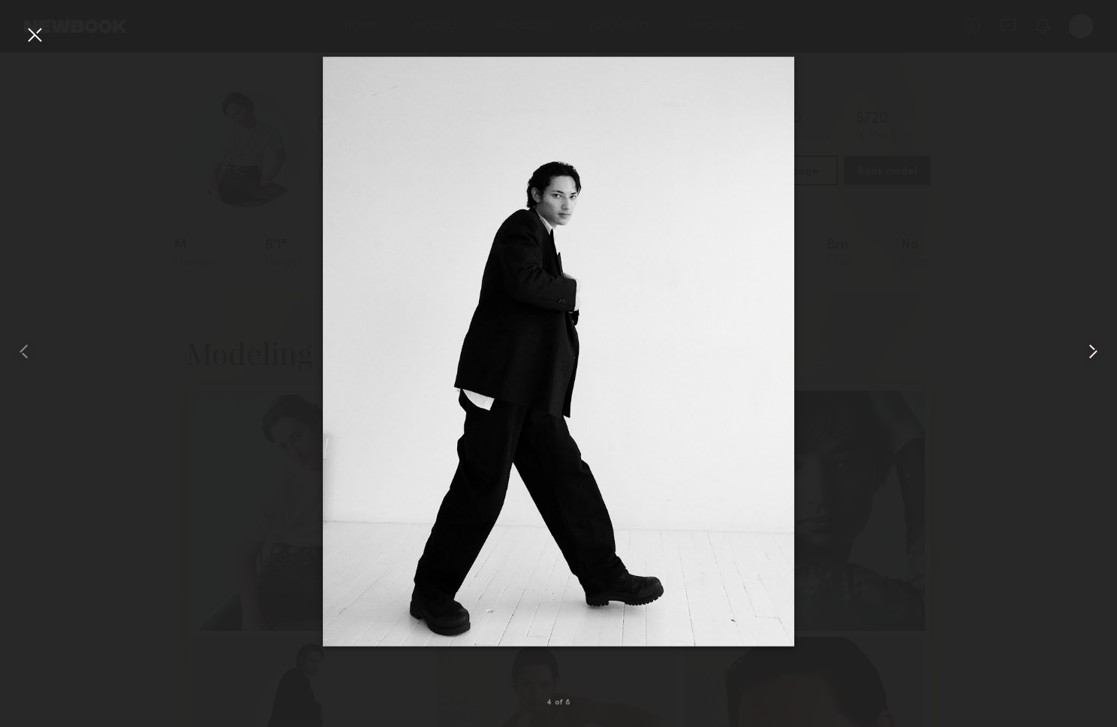
click at [1092, 356] on common-icon at bounding box center [1093, 351] width 24 height 24
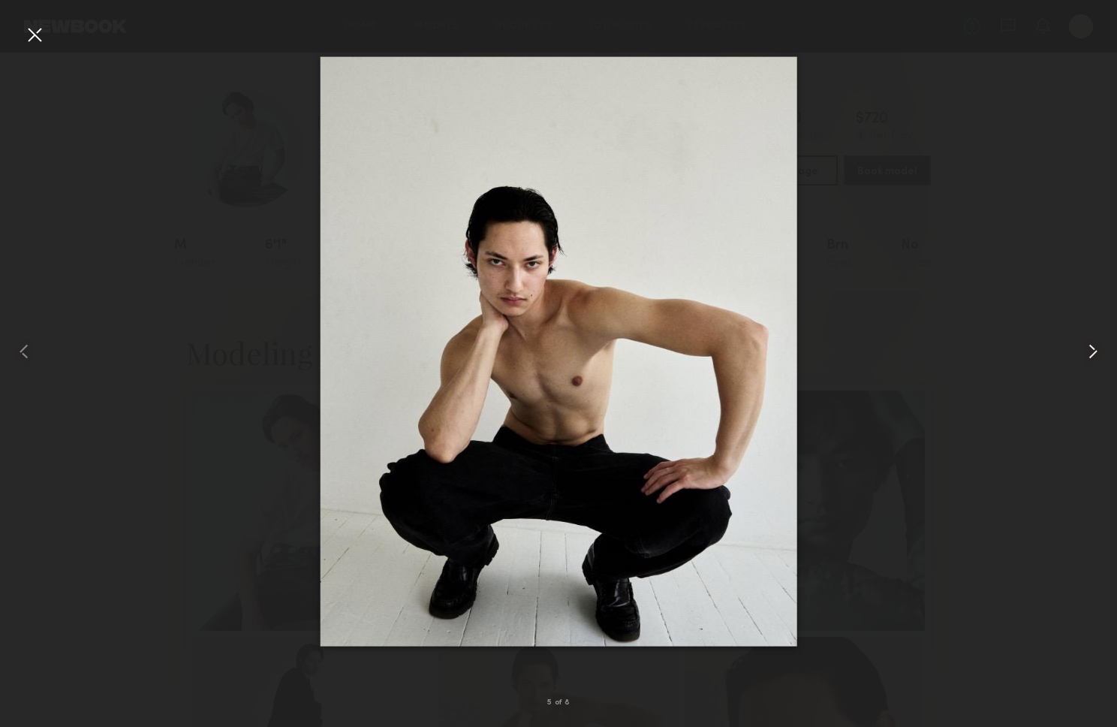
click at [1092, 356] on common-icon at bounding box center [1093, 351] width 24 height 24
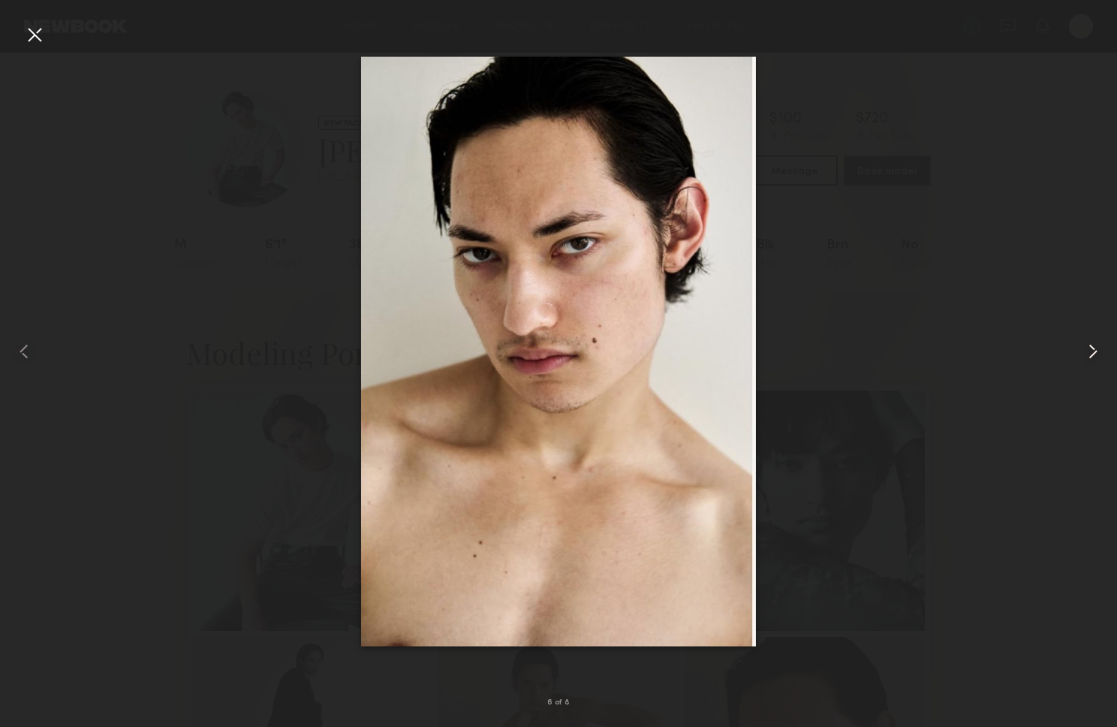
click at [1092, 356] on common-icon at bounding box center [1093, 351] width 24 height 24
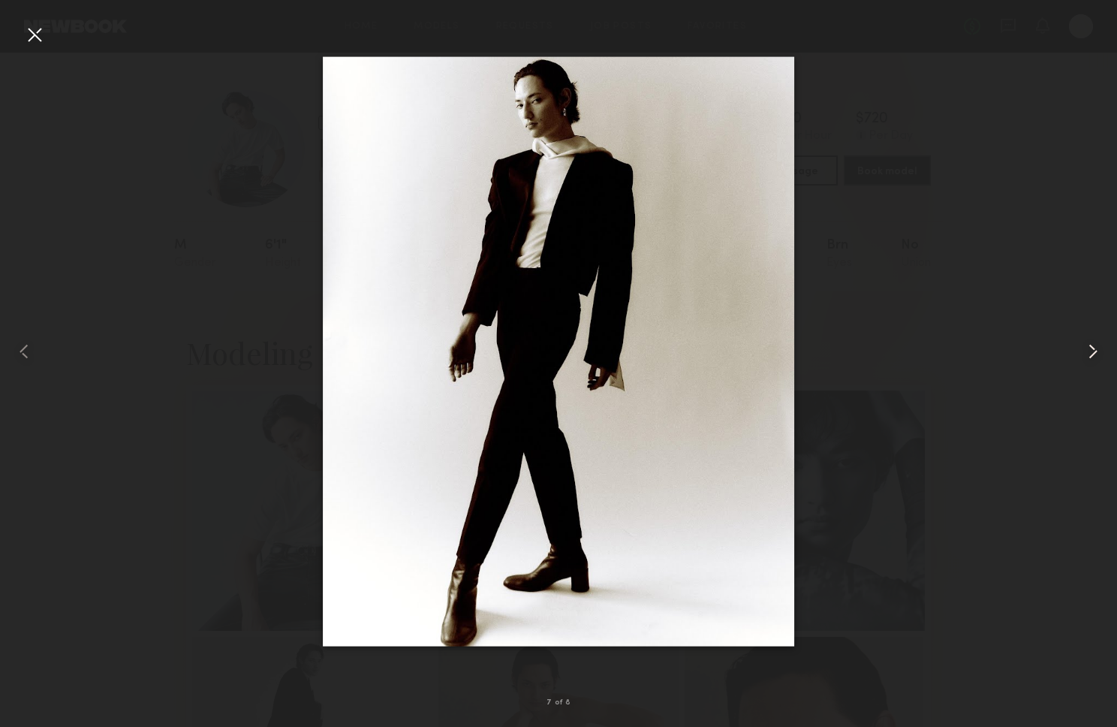
click at [1092, 356] on common-icon at bounding box center [1093, 351] width 24 height 24
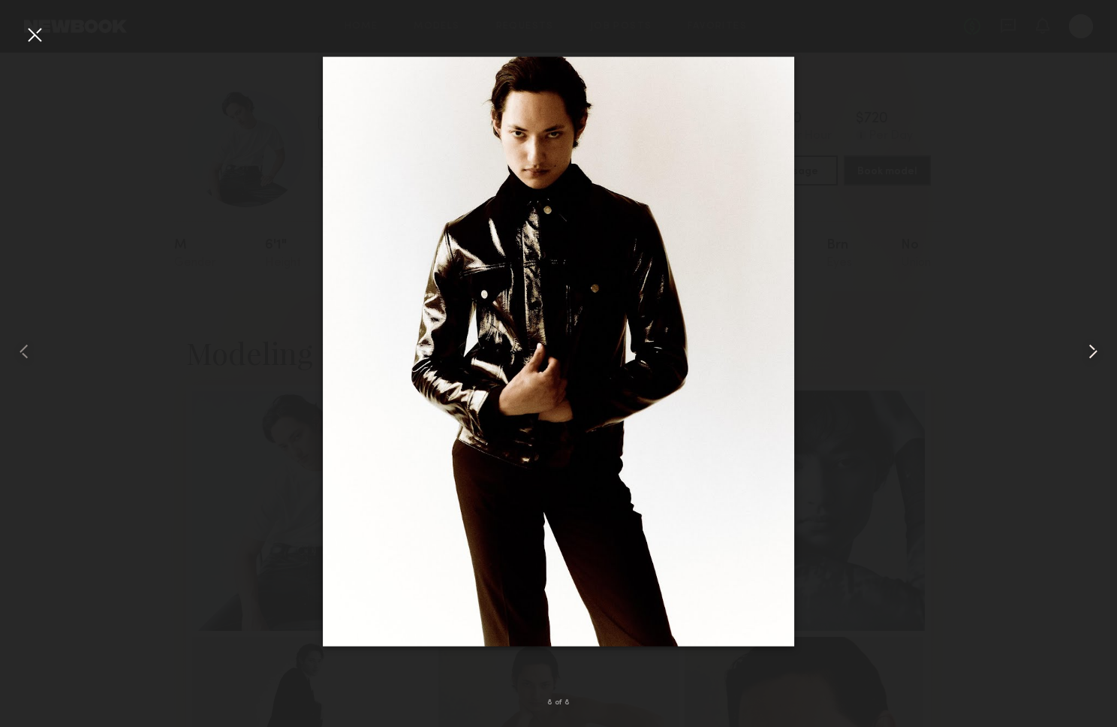
click at [1092, 356] on common-icon at bounding box center [1093, 351] width 24 height 24
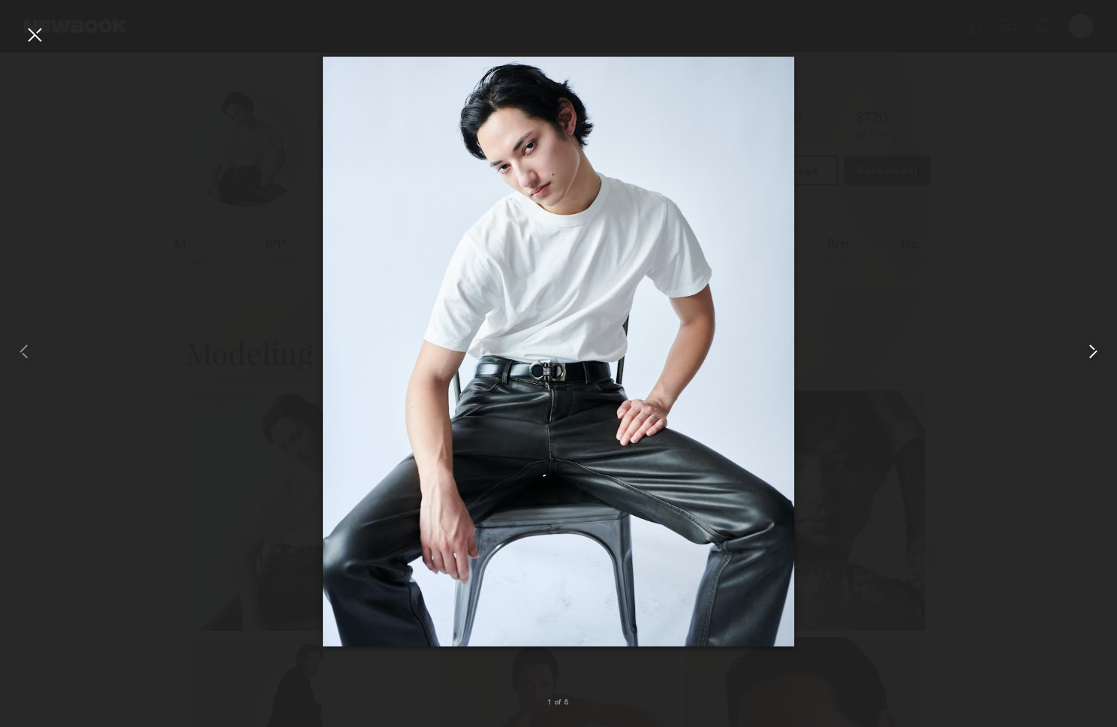
click at [1092, 356] on common-icon at bounding box center [1093, 351] width 24 height 24
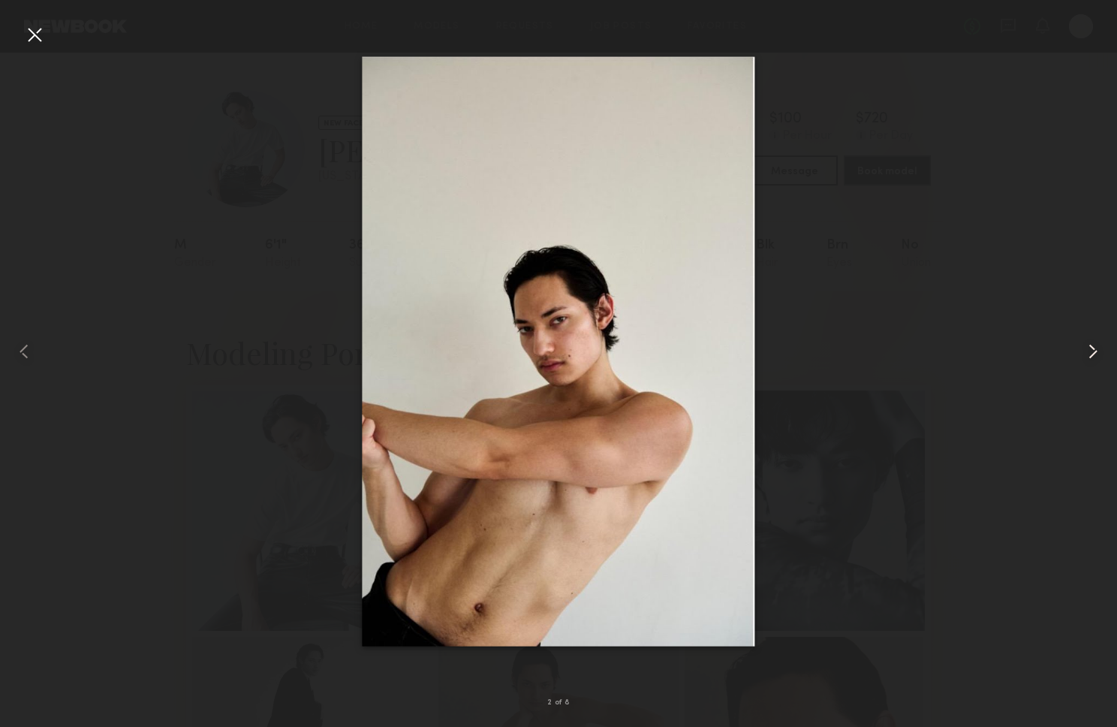
click at [1092, 356] on common-icon at bounding box center [1093, 351] width 24 height 24
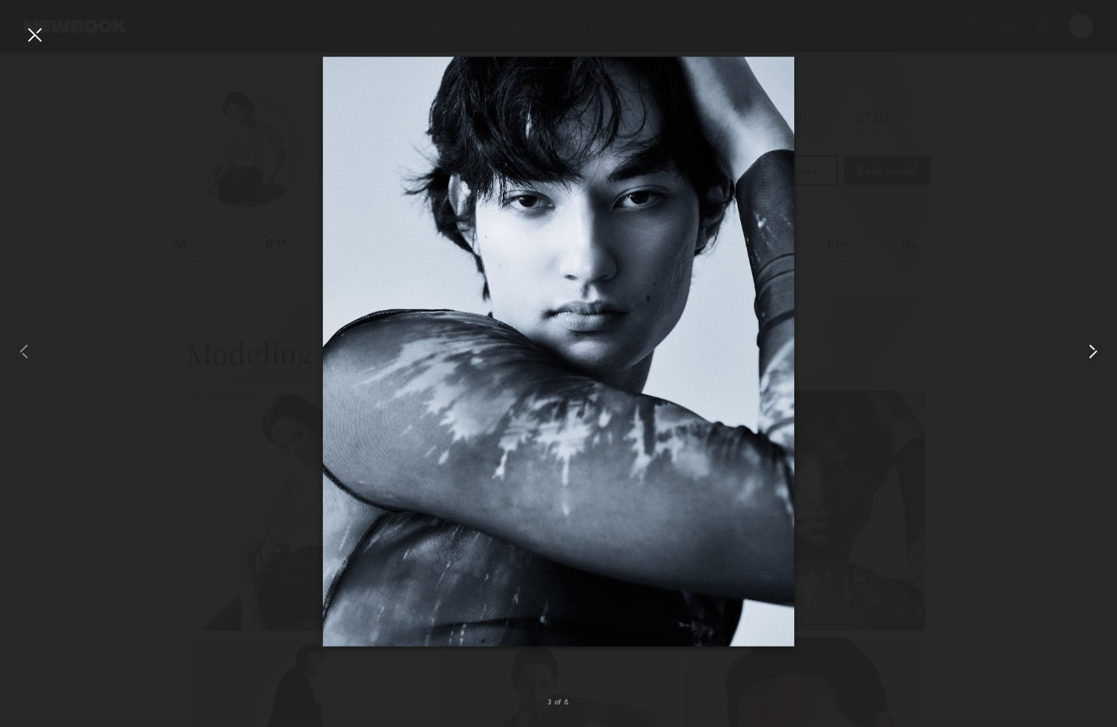
click at [1092, 356] on common-icon at bounding box center [1093, 351] width 24 height 24
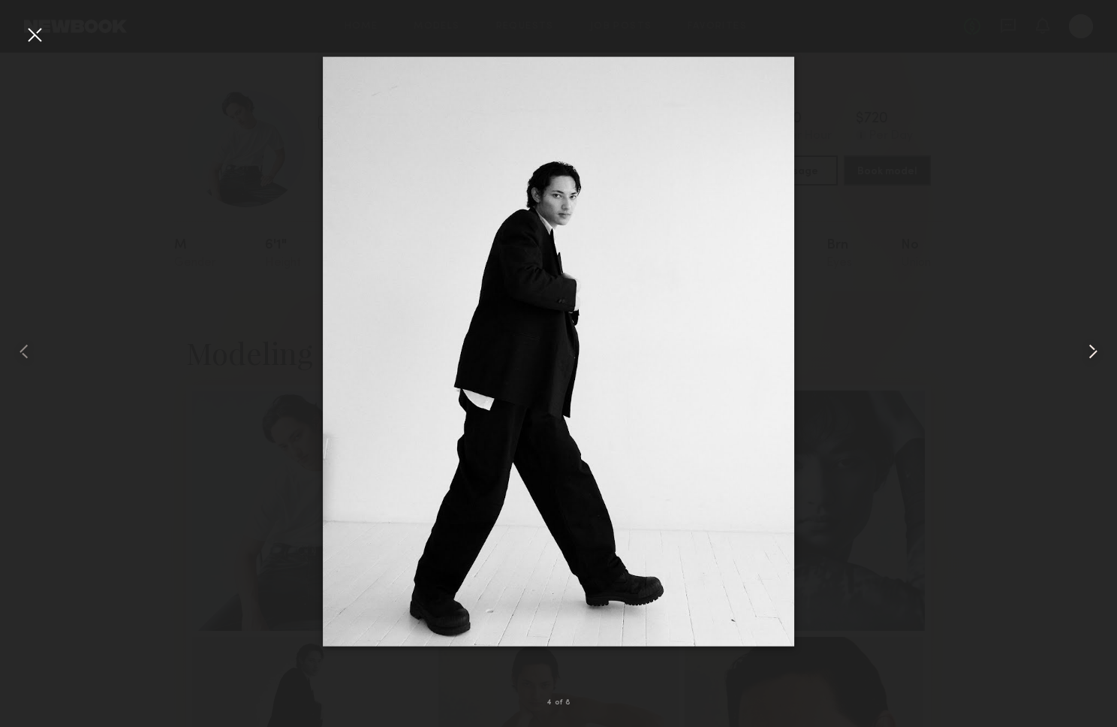
click at [1091, 356] on common-icon at bounding box center [1093, 351] width 24 height 24
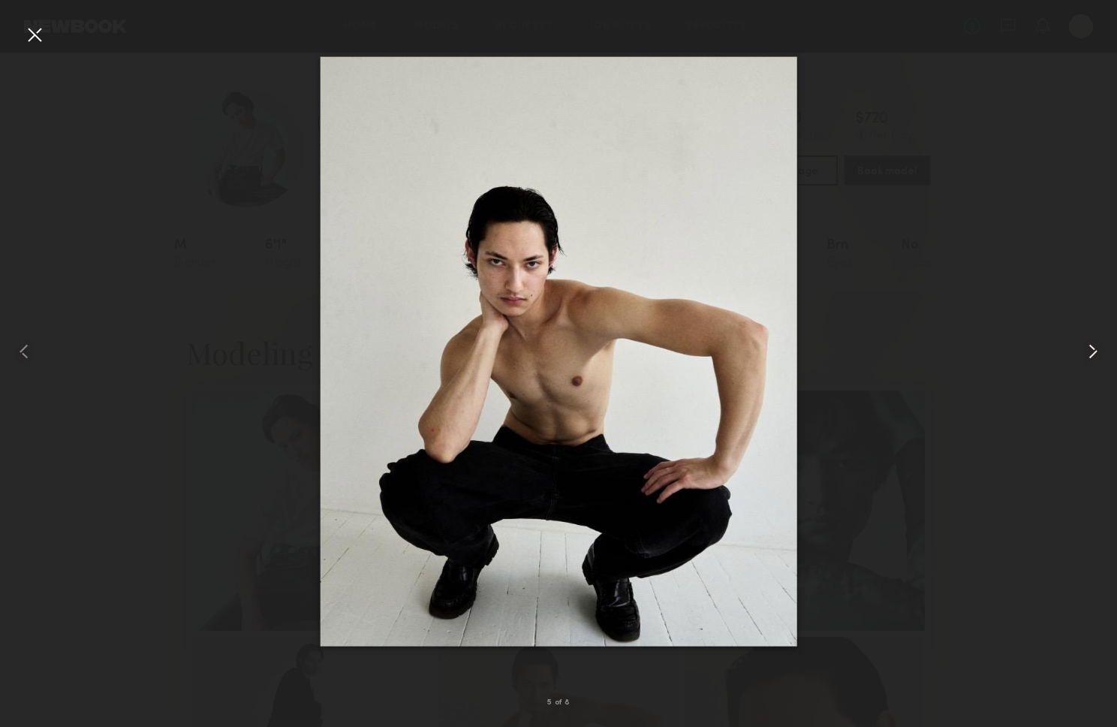
click at [1092, 354] on common-icon at bounding box center [1093, 351] width 24 height 24
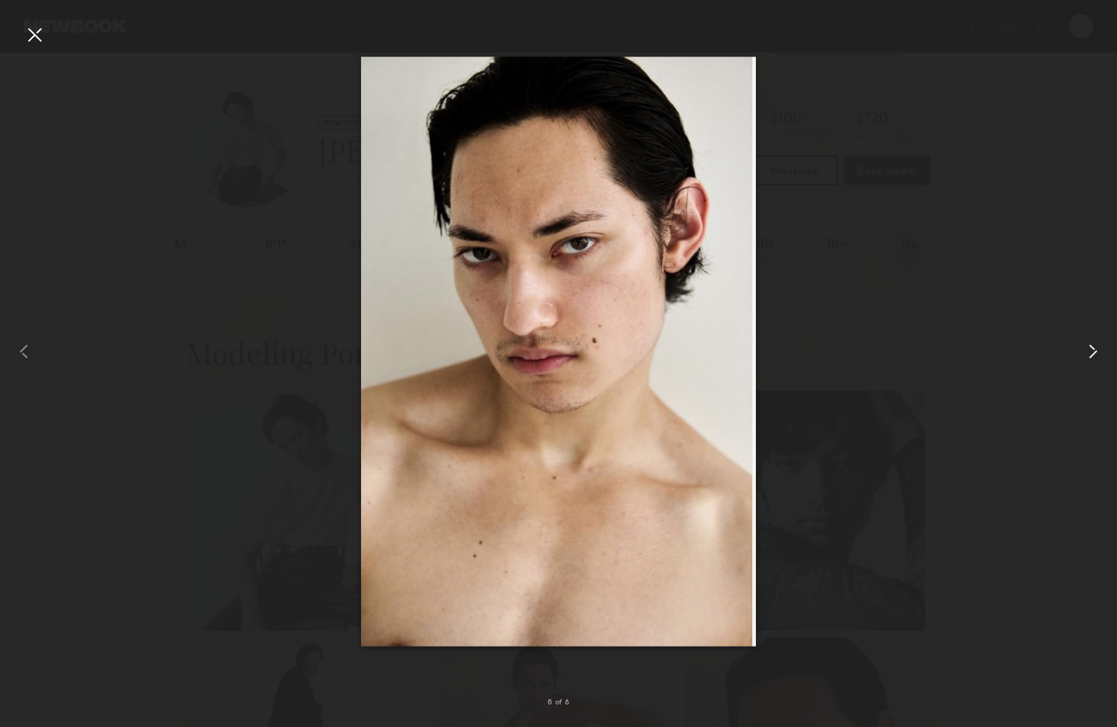
click at [1092, 354] on common-icon at bounding box center [1093, 351] width 24 height 24
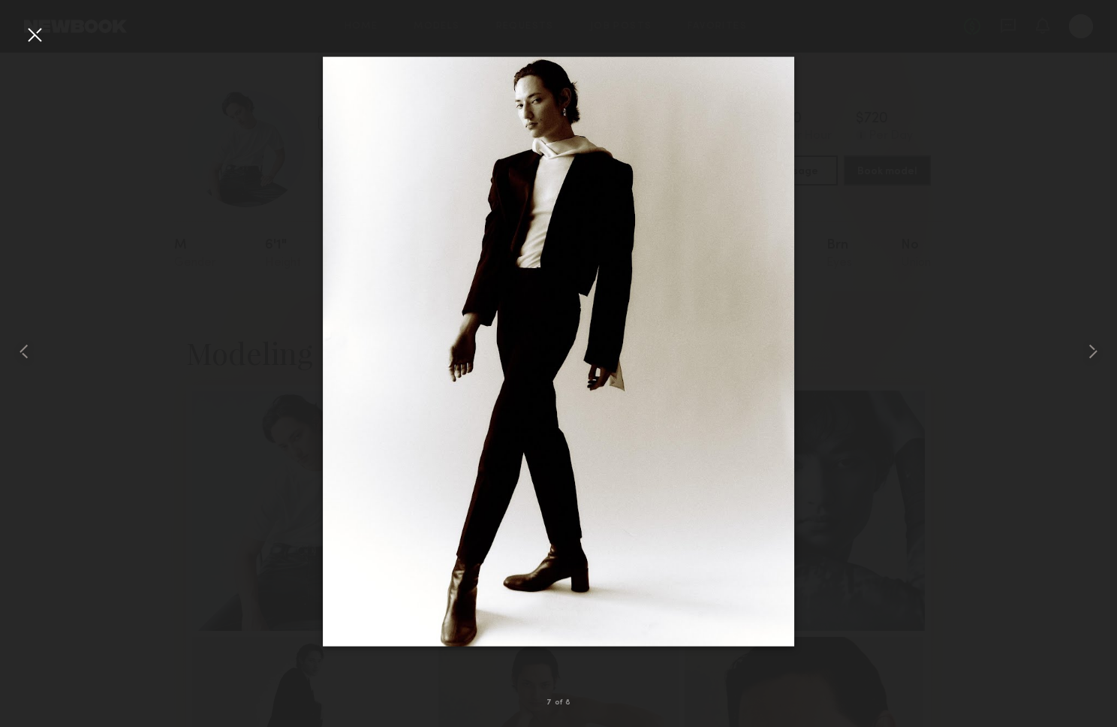
click at [40, 37] on div at bounding box center [35, 35] width 24 height 24
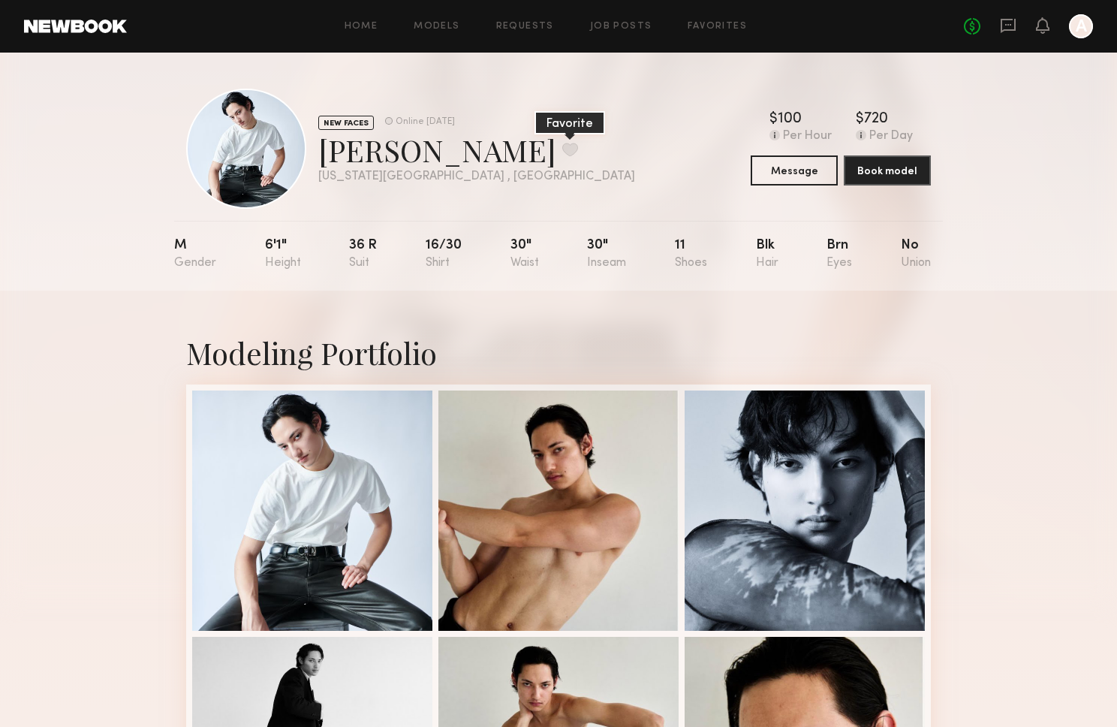
click at [562, 156] on button at bounding box center [570, 150] width 16 height 14
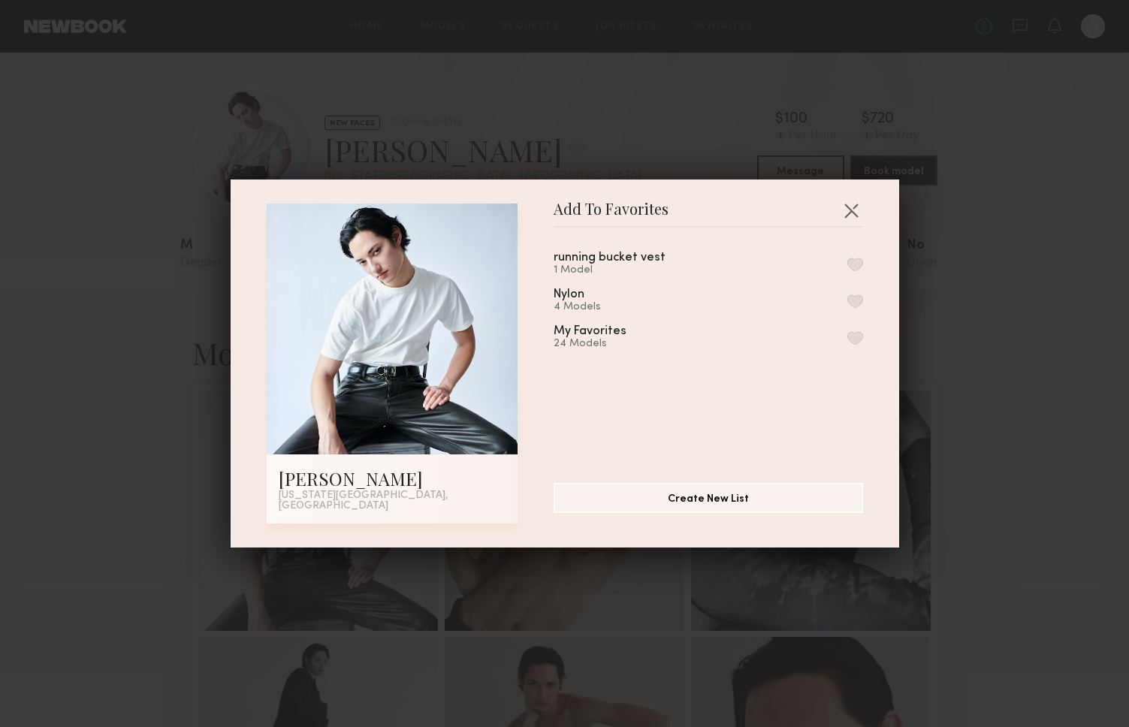
click at [847, 341] on button "button" at bounding box center [855, 338] width 16 height 14
click at [846, 212] on button "button" at bounding box center [851, 210] width 24 height 24
